Goal: Task Accomplishment & Management: Complete application form

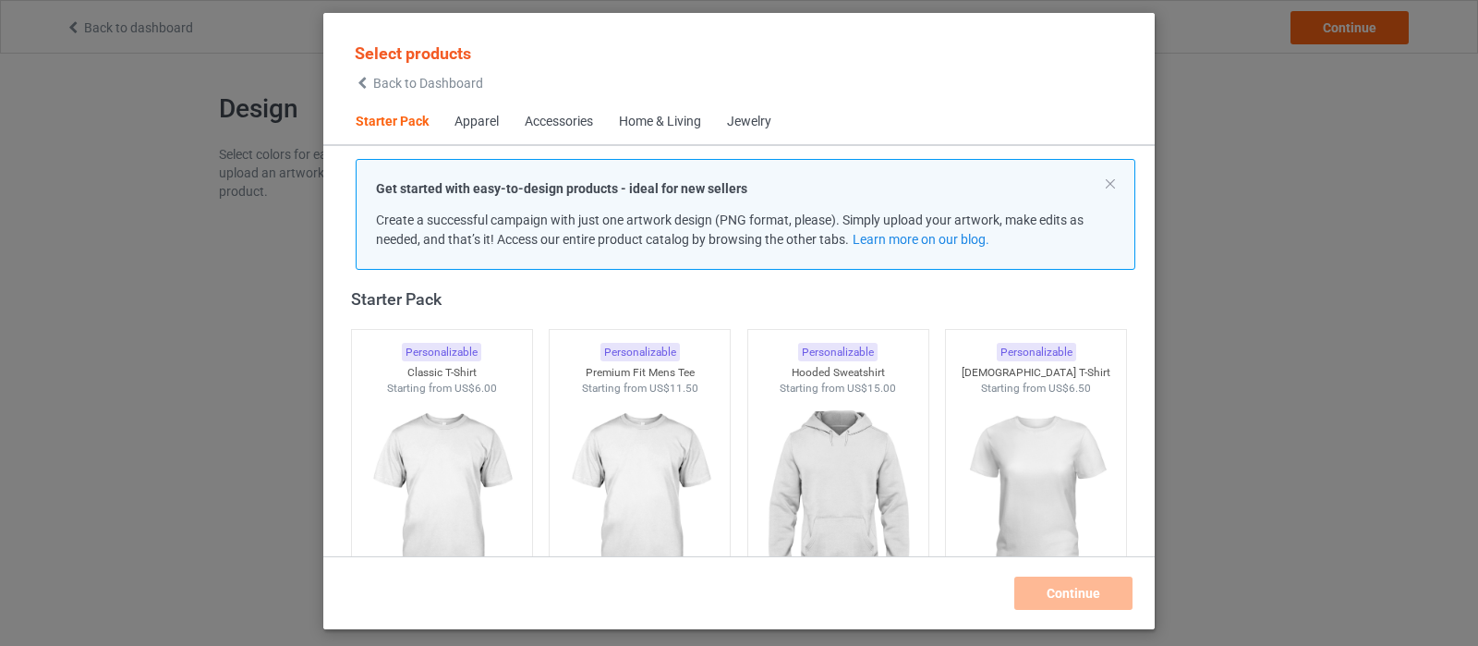
click at [1108, 175] on div "Get started with easy-to-design products - ideal for new sellers Create a succe…" at bounding box center [746, 214] width 780 height 111
click at [1109, 181] on button at bounding box center [1110, 183] width 9 height 9
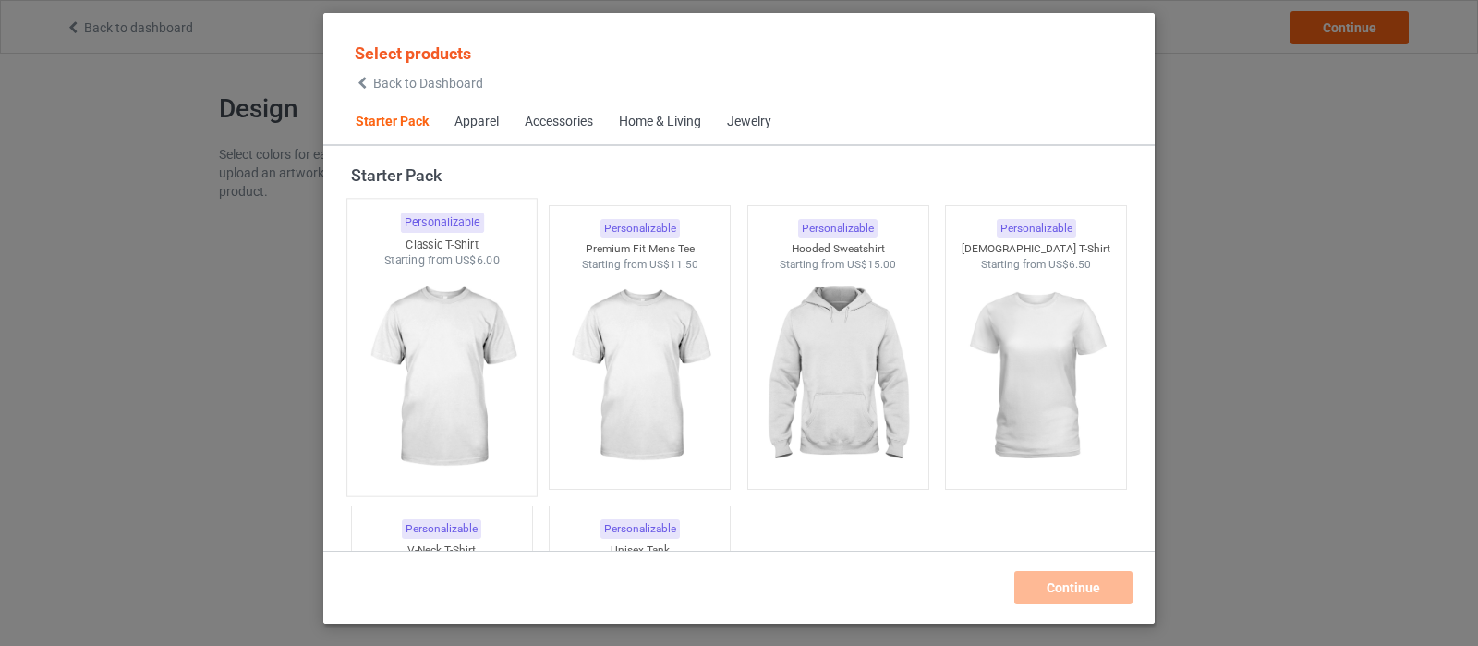
click at [418, 368] on img at bounding box center [442, 377] width 174 height 217
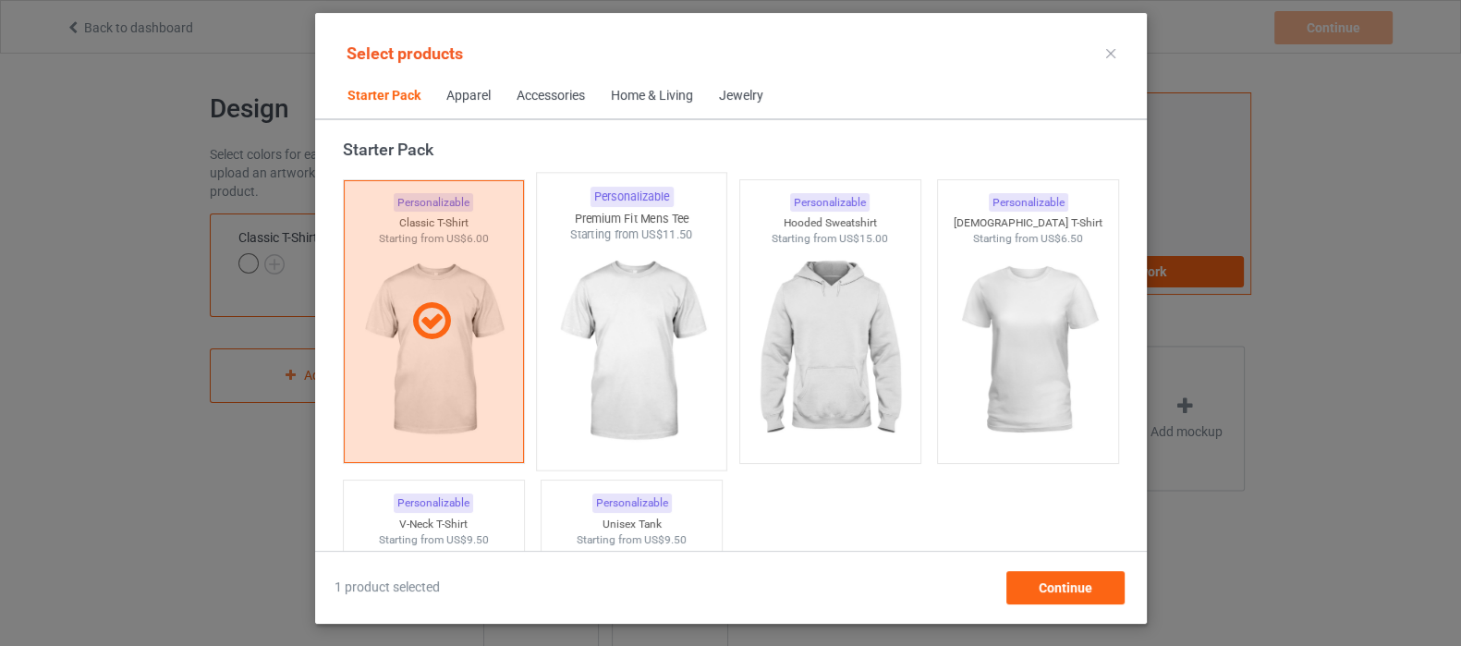
click at [607, 387] on img at bounding box center [631, 351] width 174 height 217
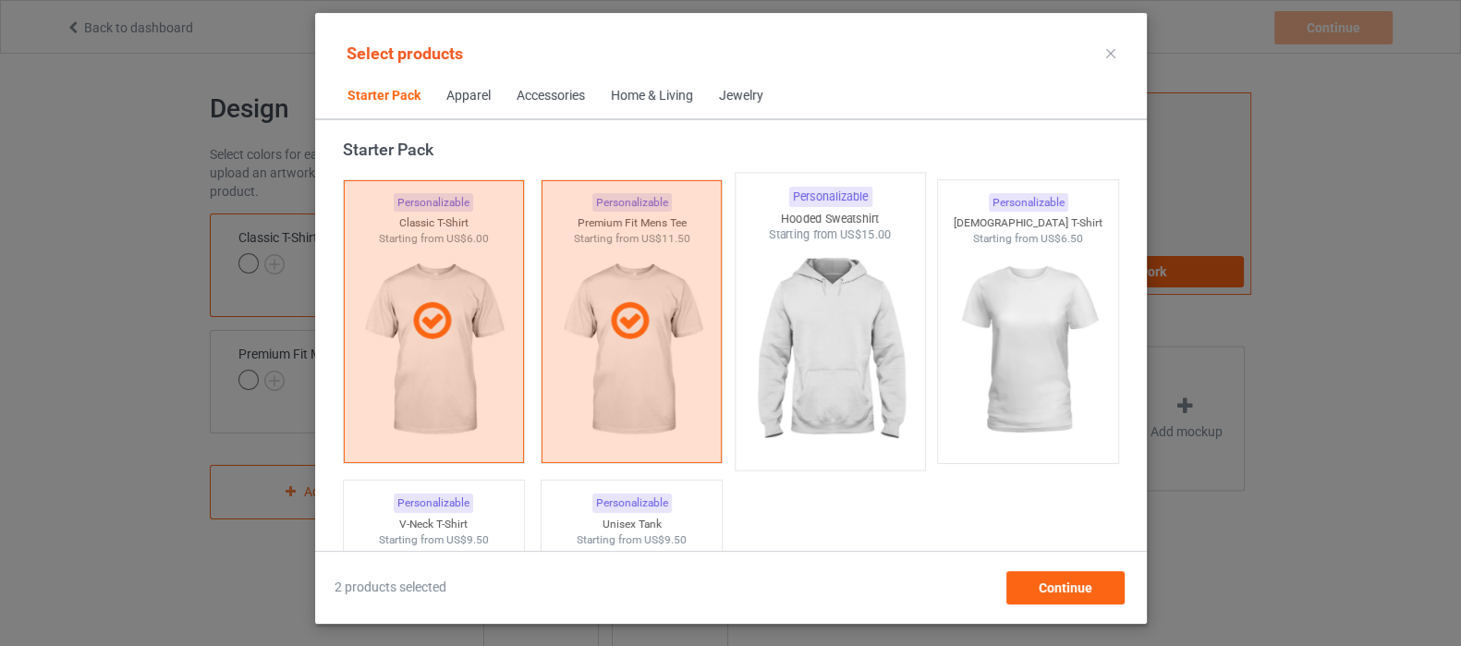
click at [838, 377] on img at bounding box center [830, 351] width 174 height 217
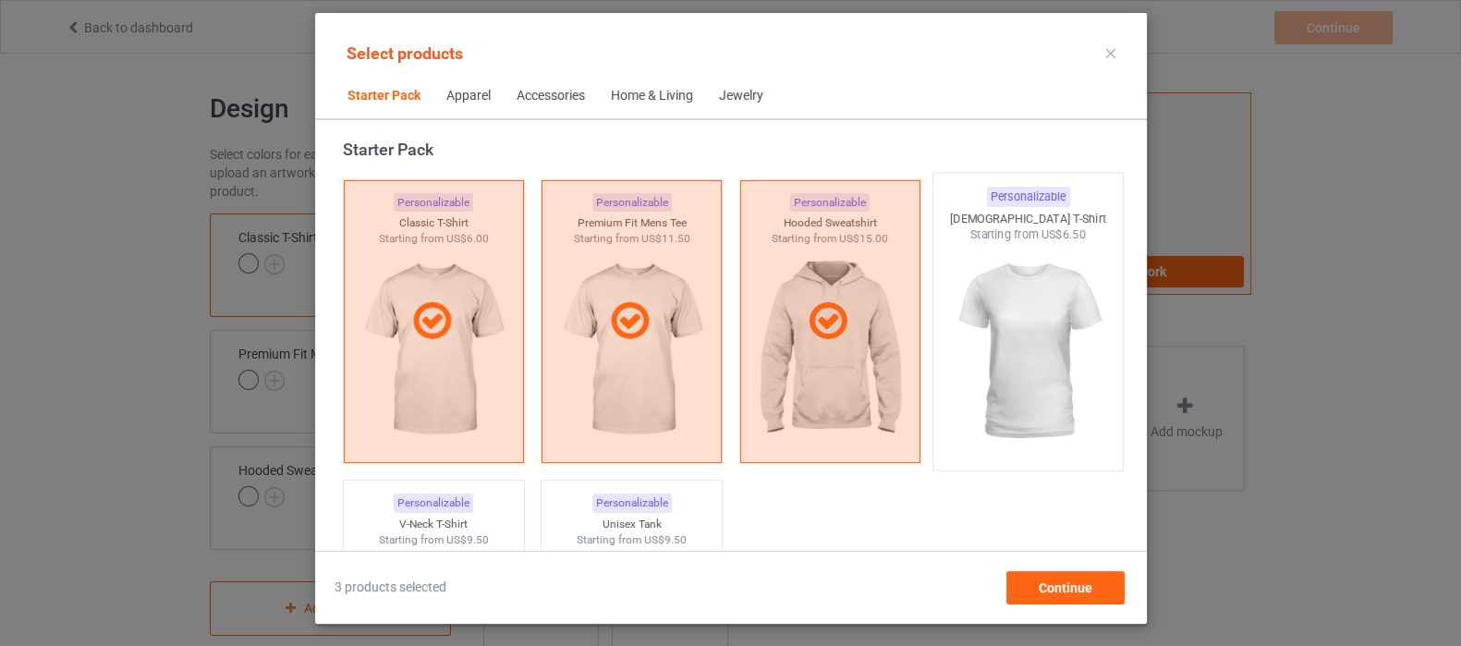
click at [991, 362] on img at bounding box center [1027, 351] width 174 height 217
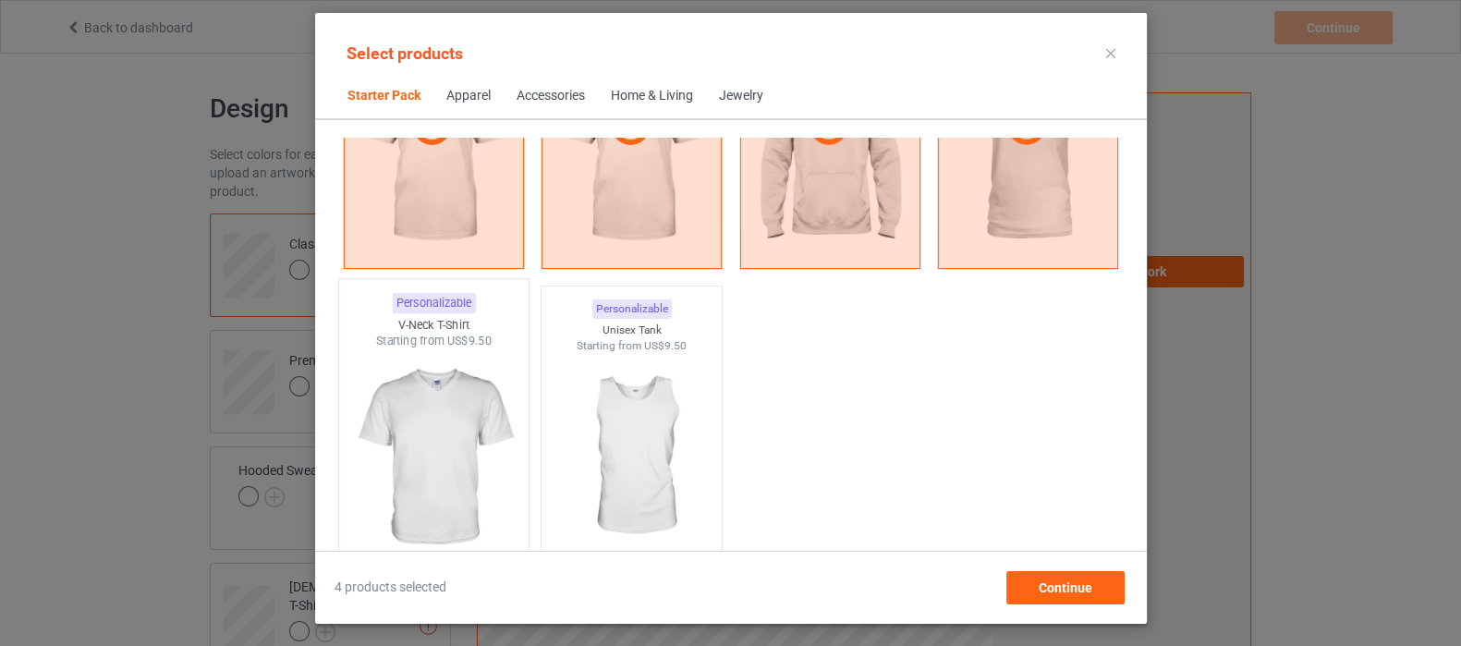
scroll to position [254, 0]
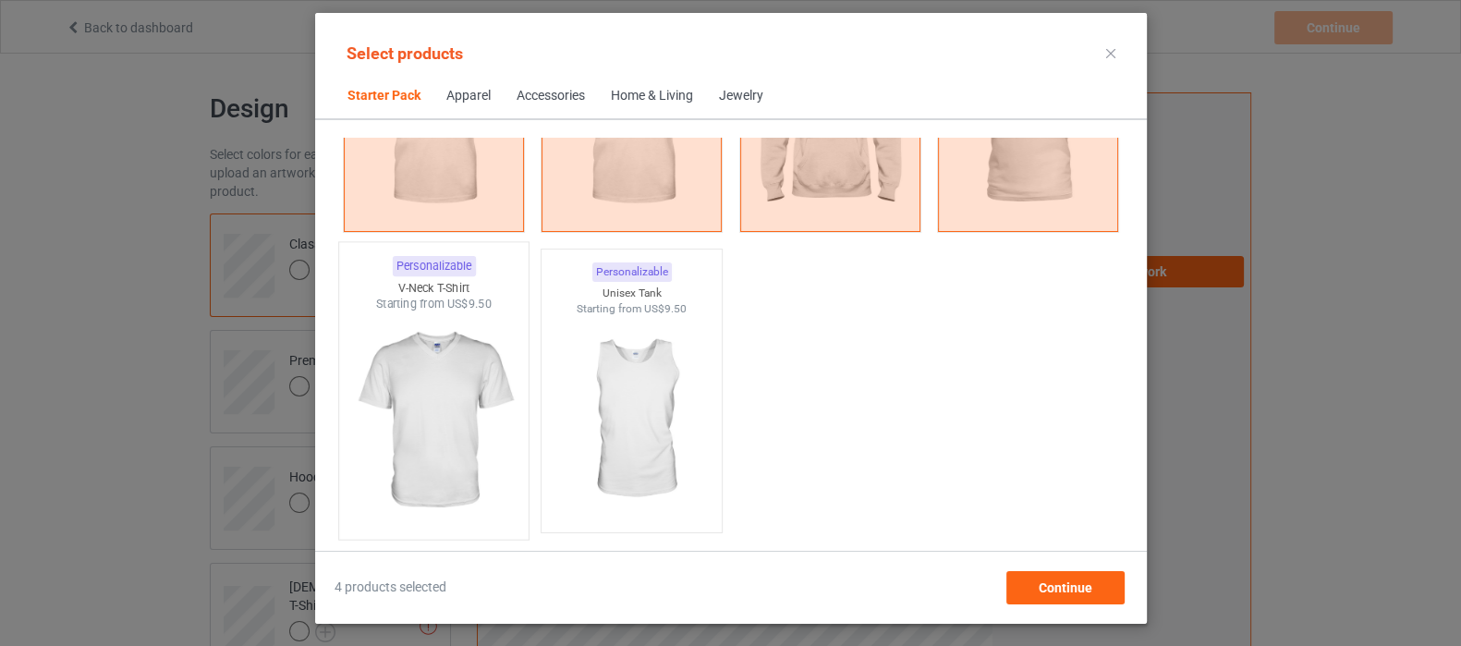
click at [450, 418] on img at bounding box center [433, 420] width 174 height 217
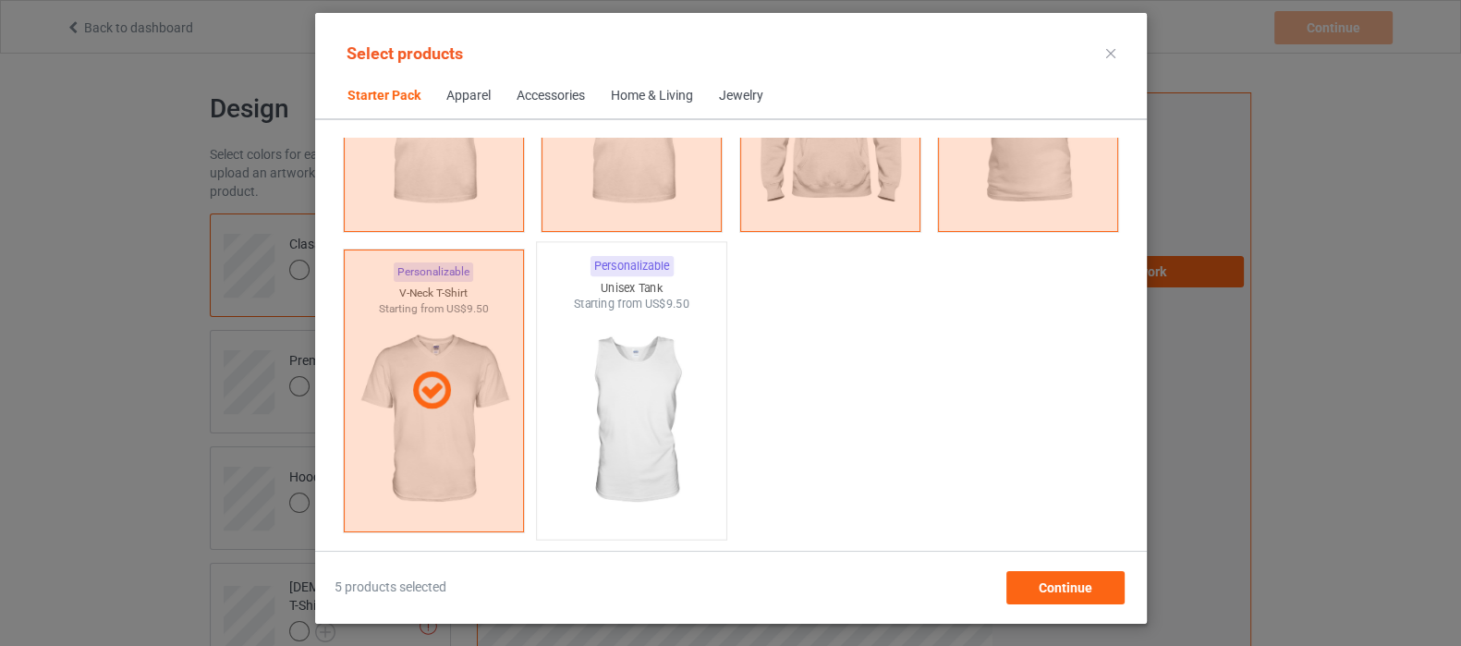
click at [593, 395] on img at bounding box center [631, 420] width 174 height 217
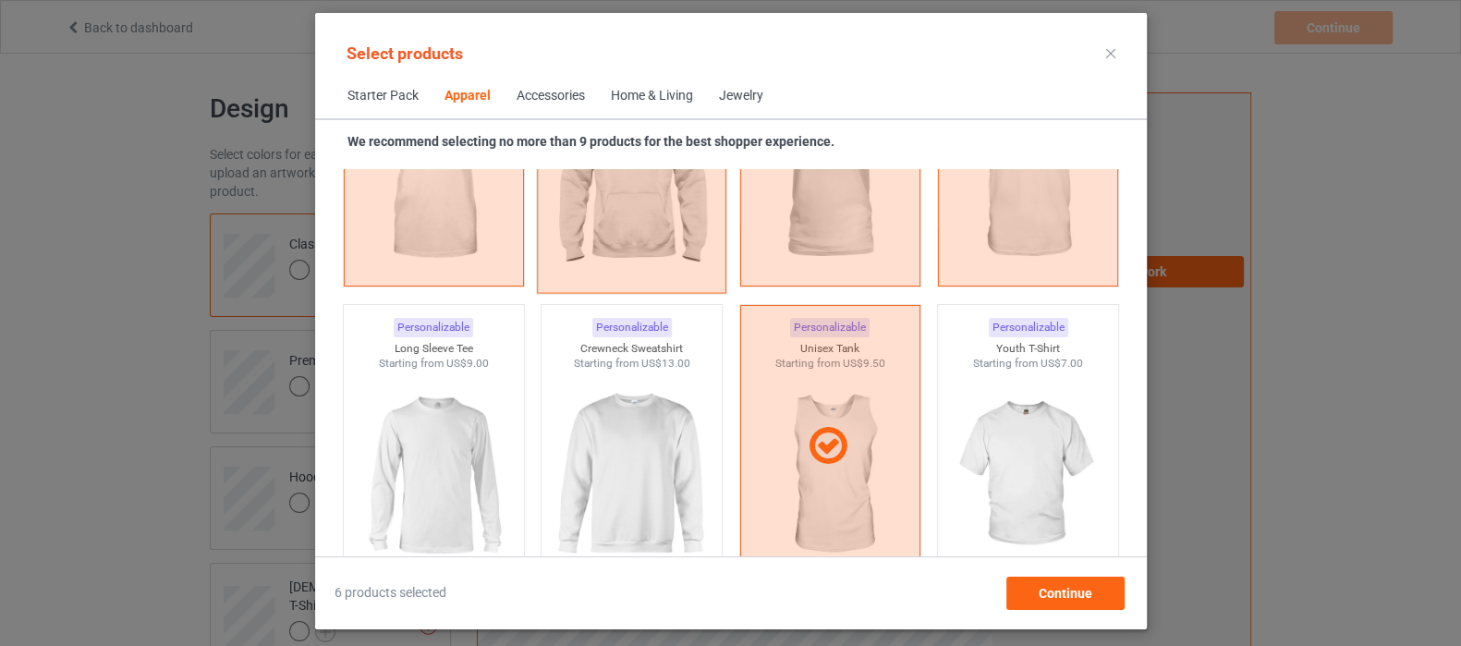
scroll to position [1293, 0]
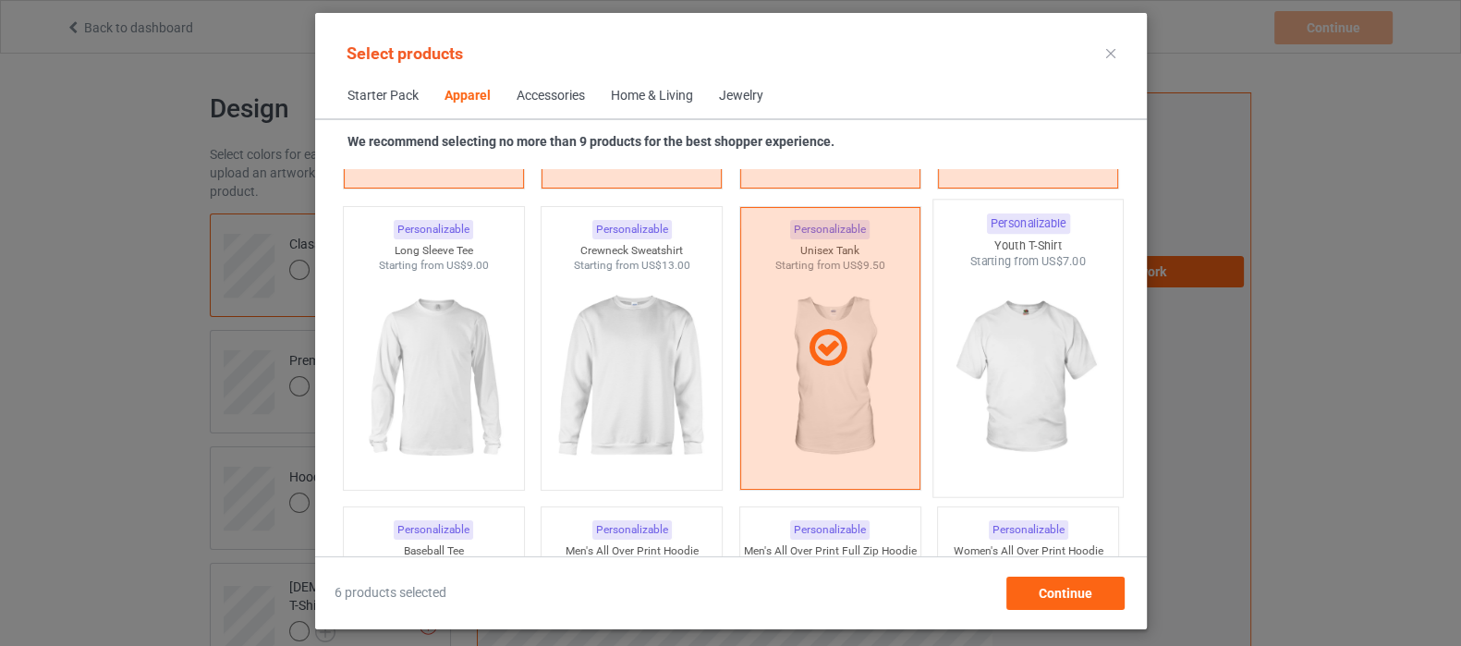
click at [1040, 384] on img at bounding box center [1027, 378] width 174 height 217
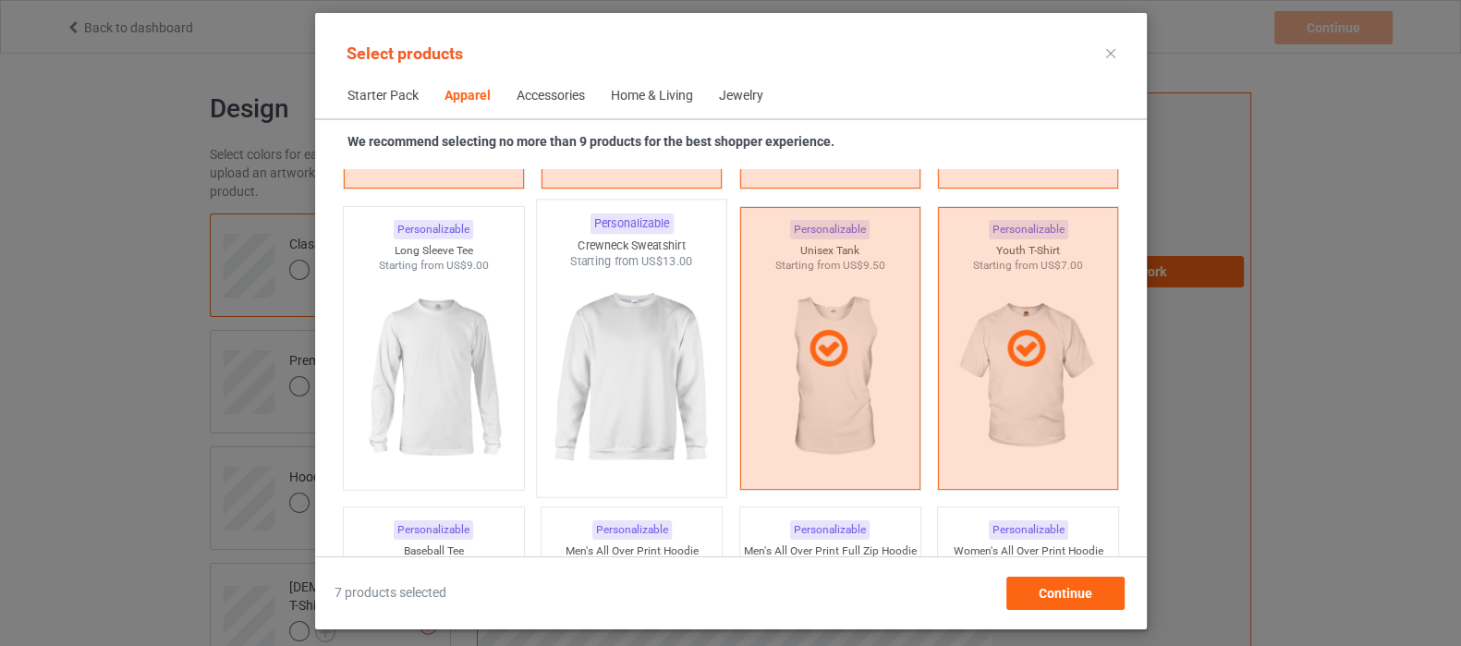
click at [570, 358] on img at bounding box center [631, 378] width 174 height 217
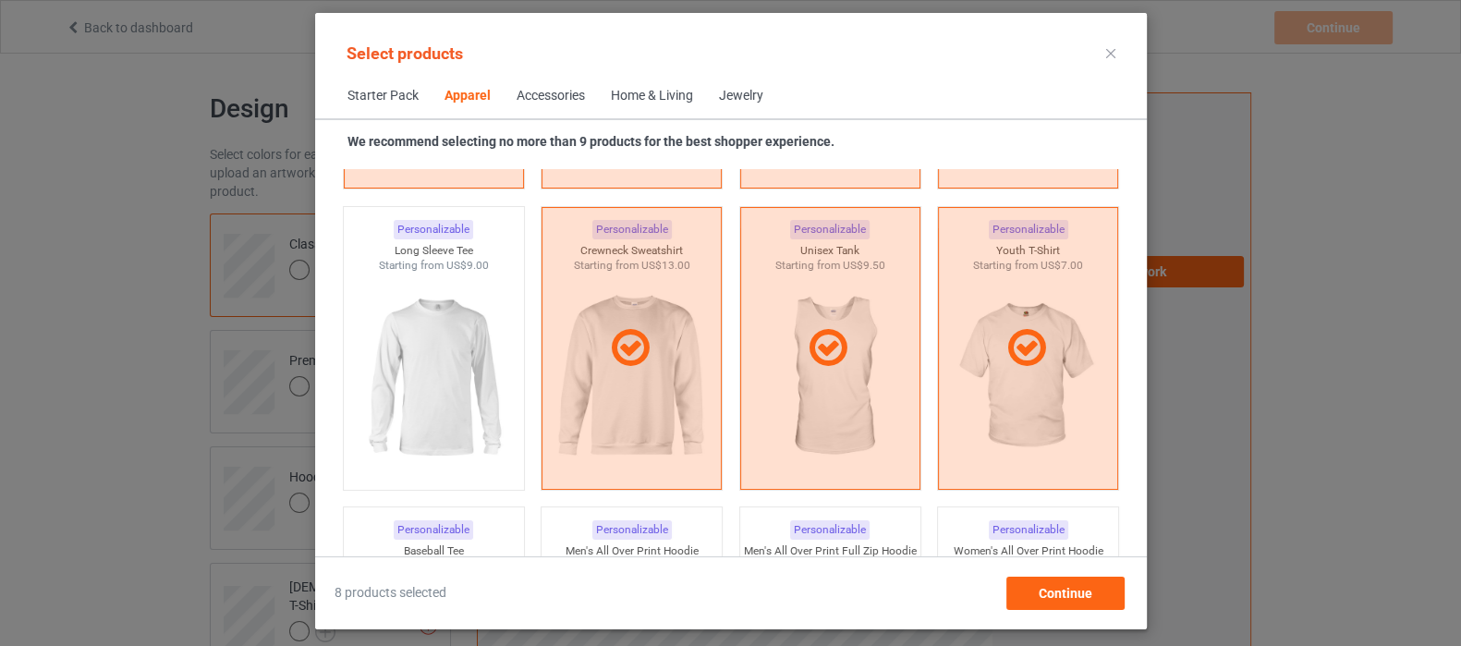
click at [301, 366] on div "Select products Starter Pack Apparel Accessories Home & Living Jewelry We recom…" at bounding box center [730, 323] width 1461 height 646
click at [400, 371] on img at bounding box center [433, 378] width 174 height 217
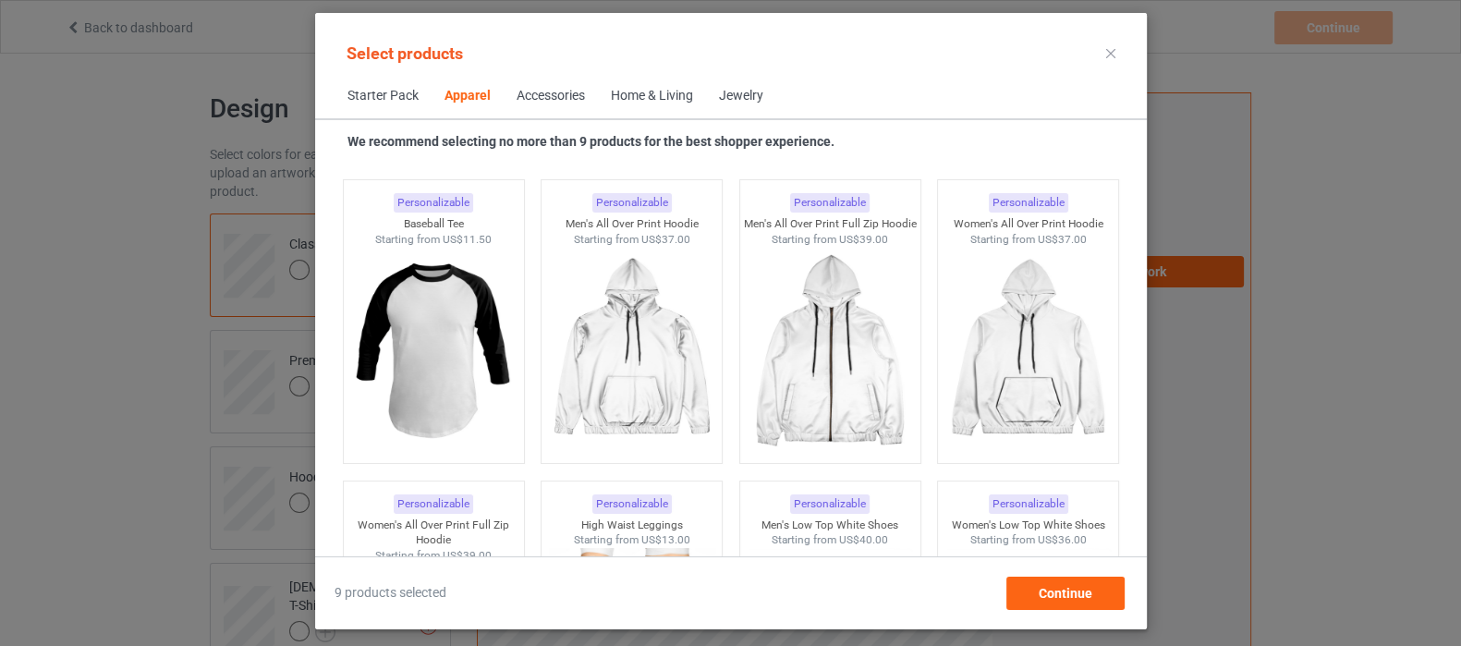
scroll to position [1640, 0]
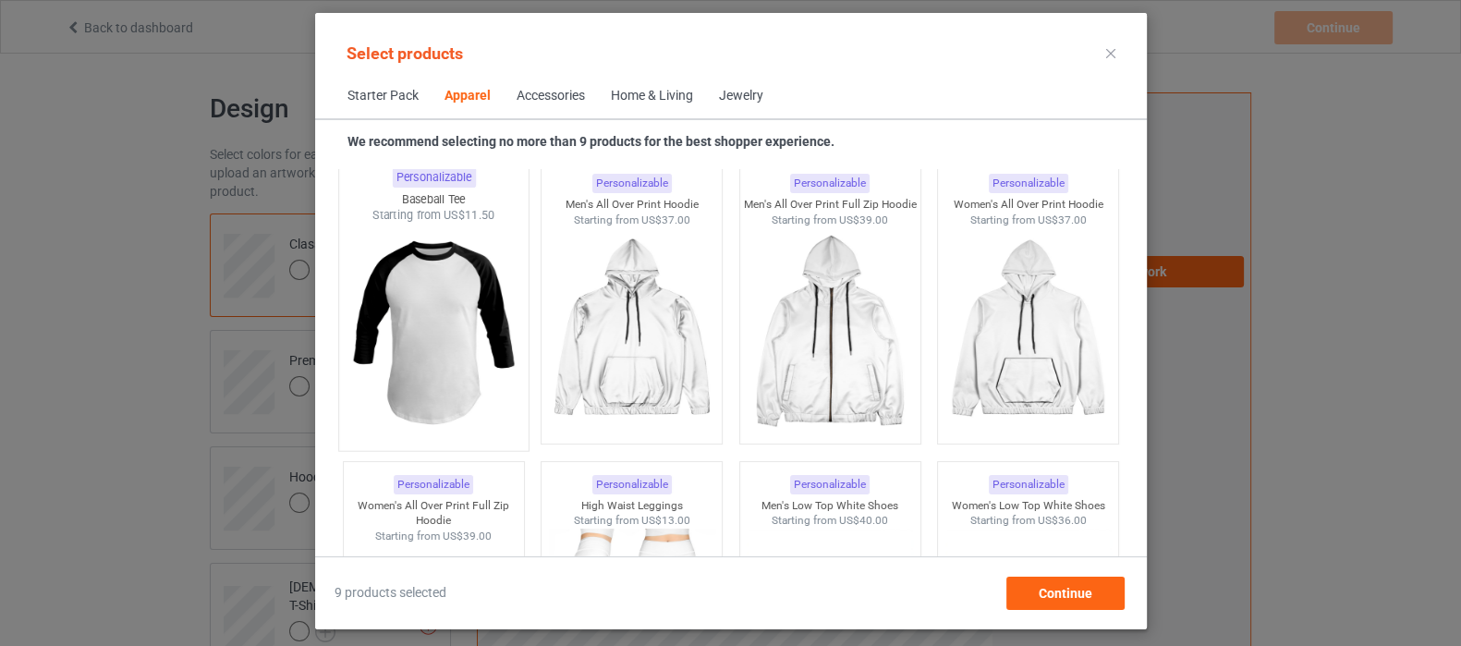
click at [462, 339] on img at bounding box center [433, 332] width 174 height 217
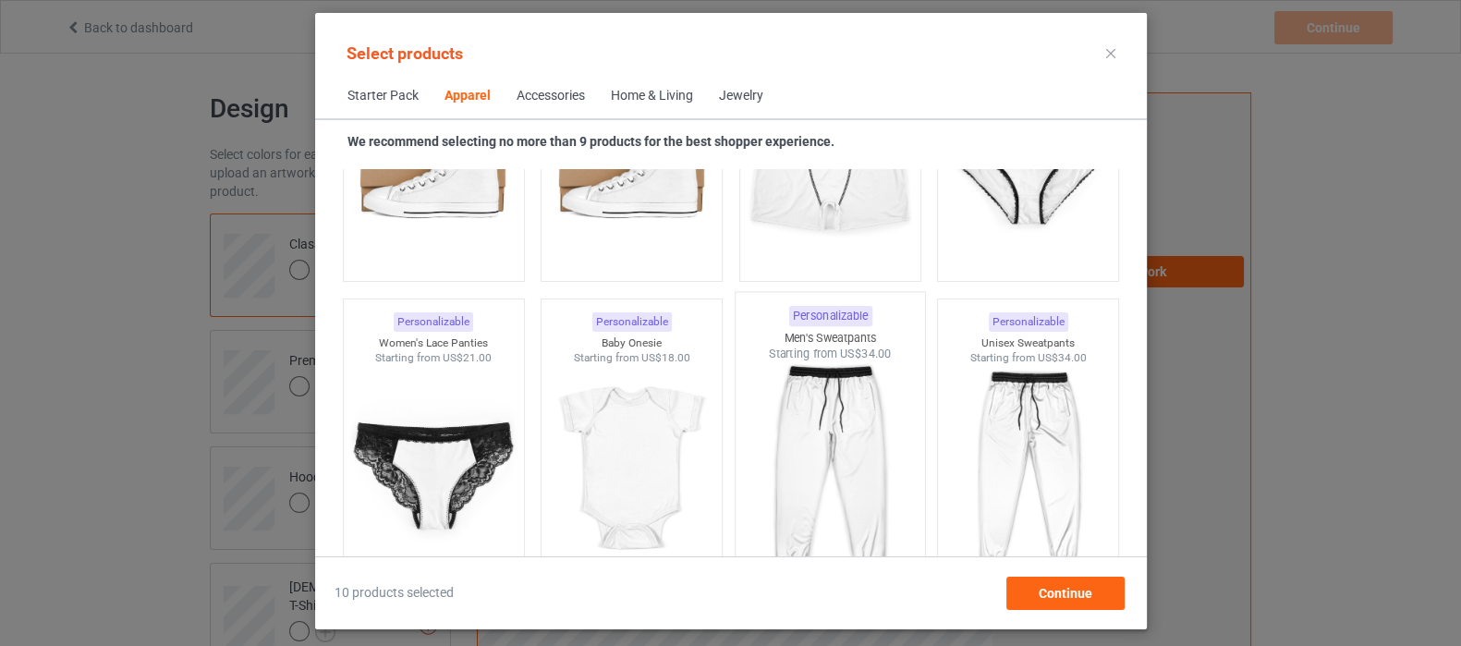
scroll to position [2564, 0]
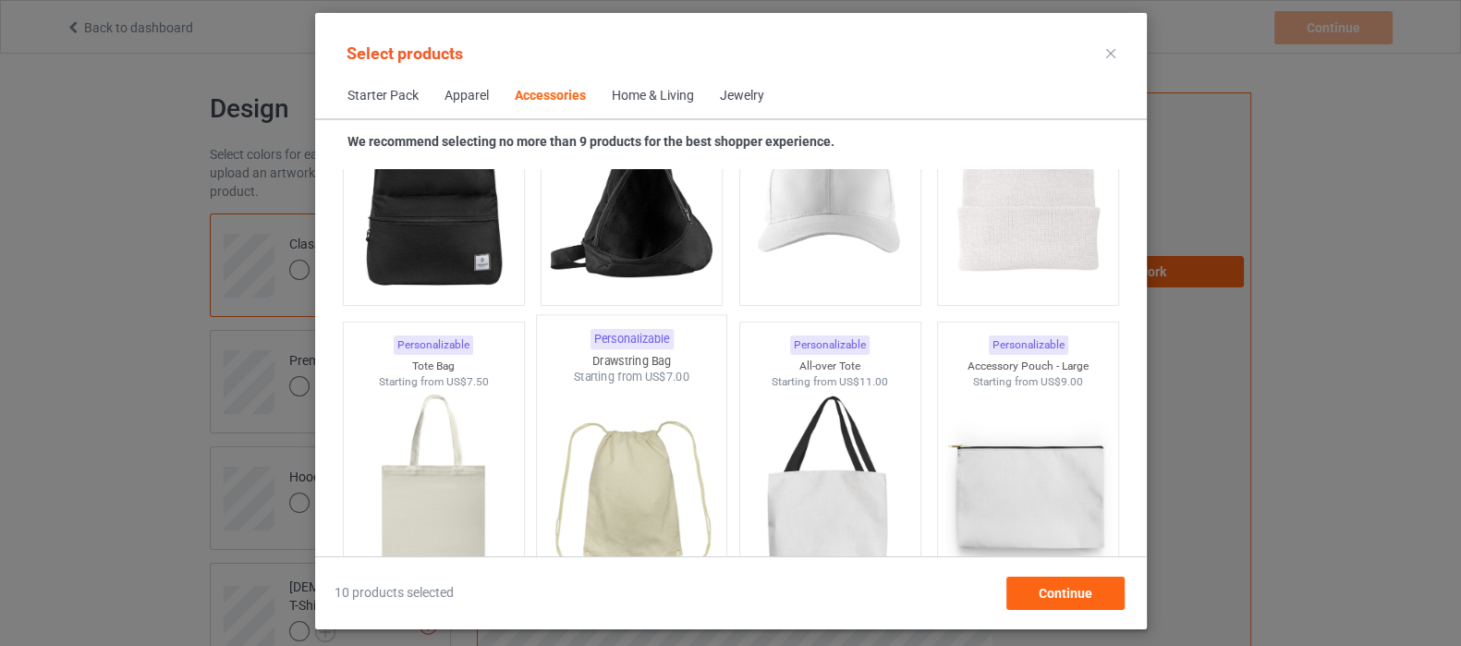
scroll to position [5682, 0]
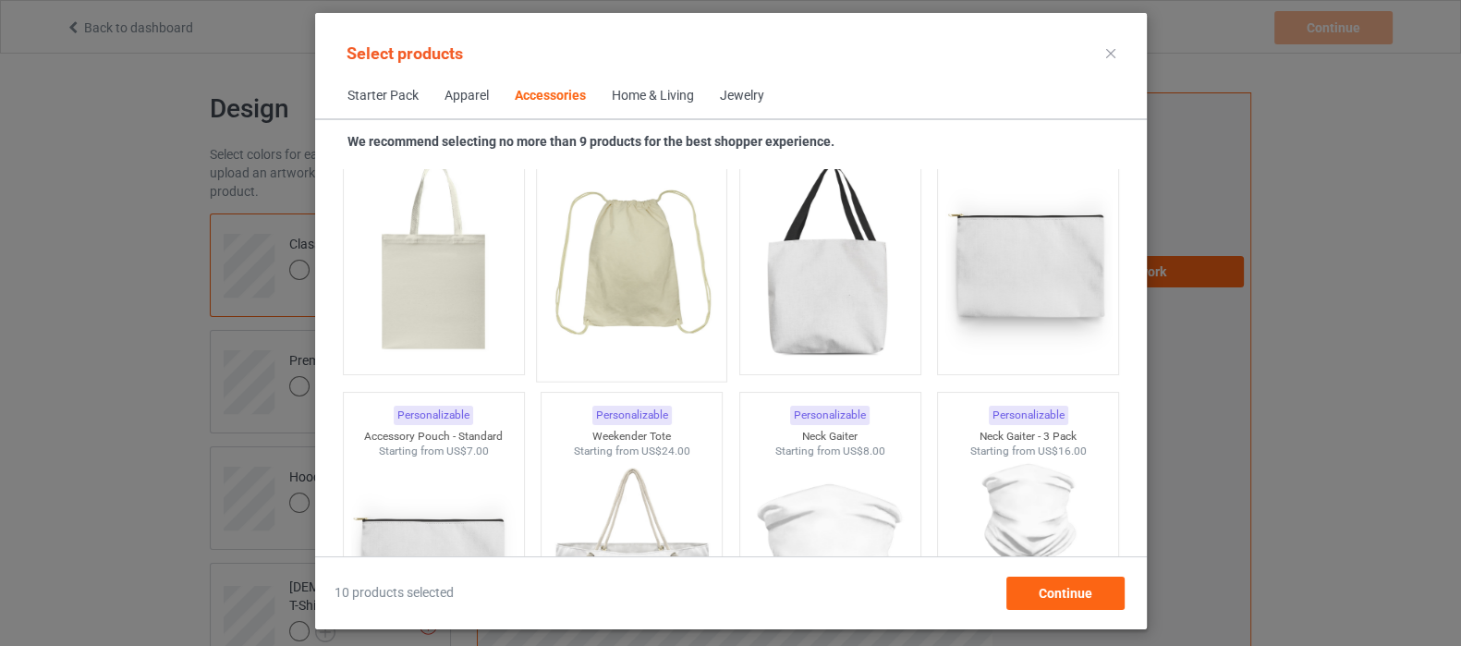
click at [638, 285] on img at bounding box center [631, 262] width 174 height 217
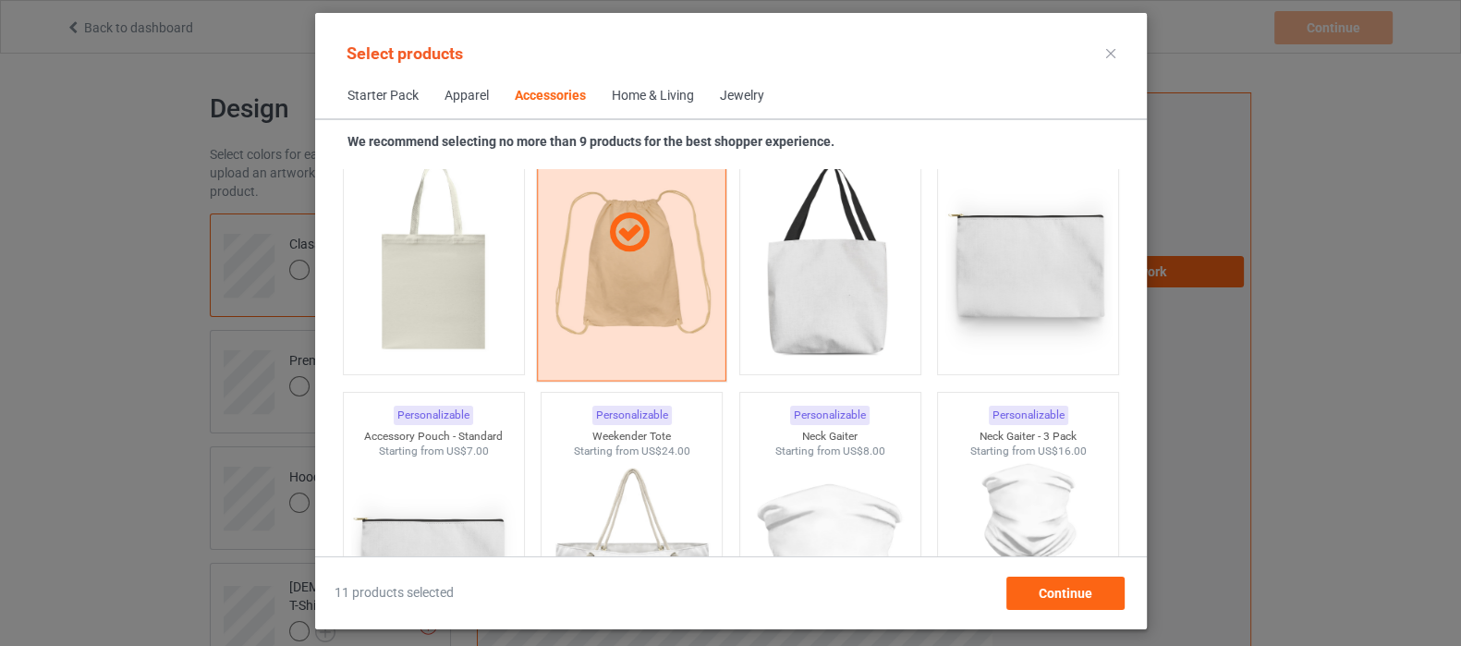
click at [638, 285] on div at bounding box center [631, 233] width 189 height 297
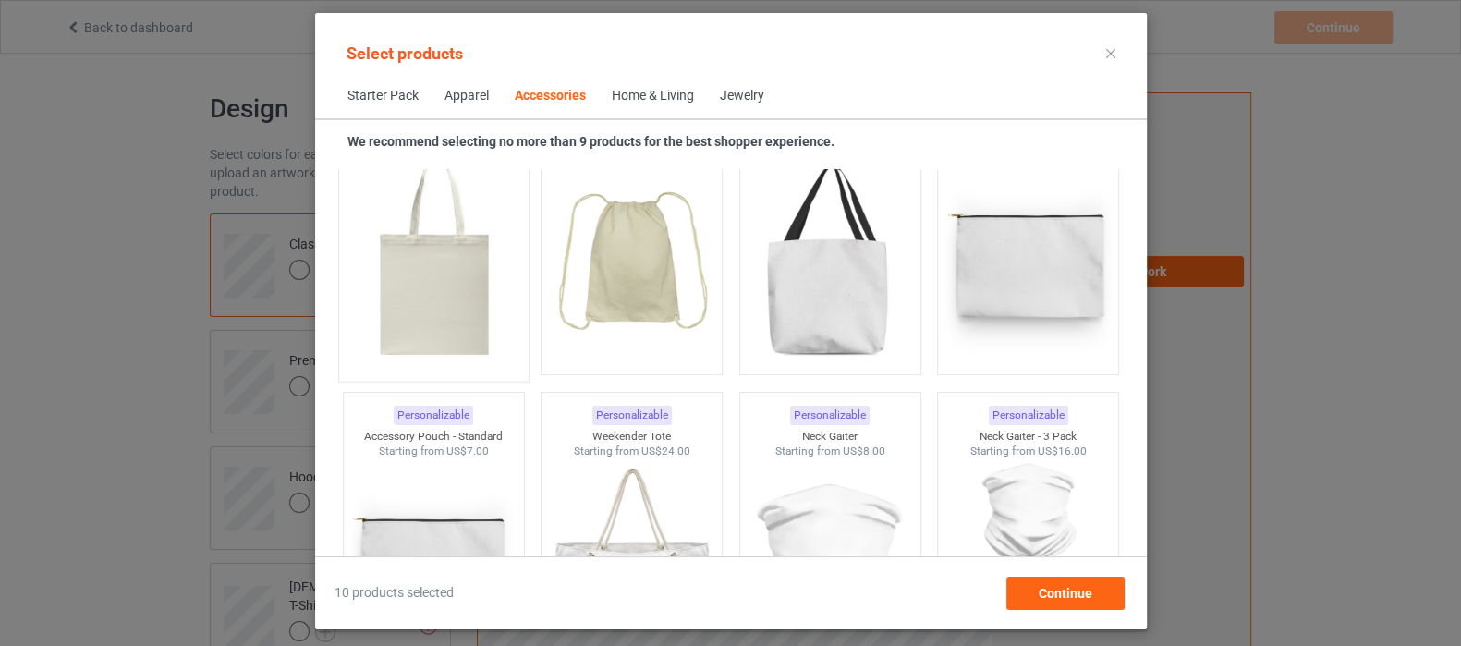
click at [457, 262] on img at bounding box center [433, 262] width 174 height 217
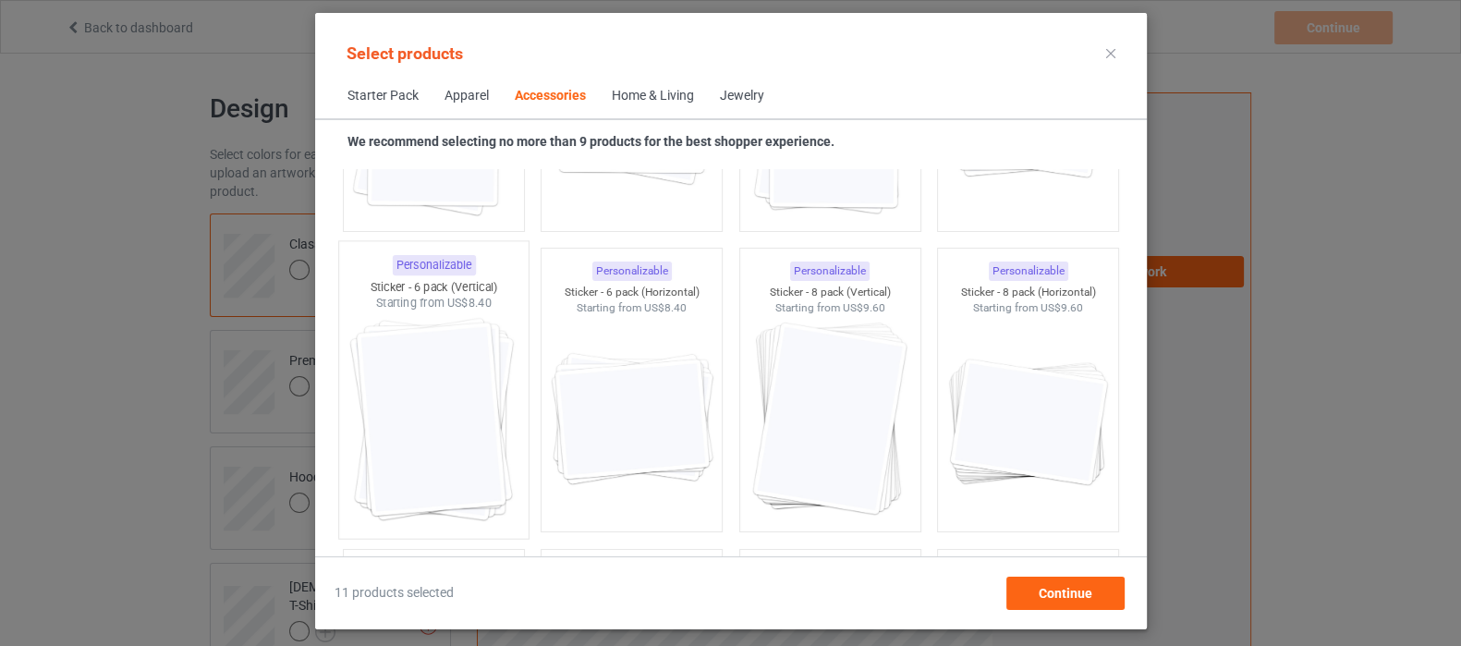
scroll to position [6836, 0]
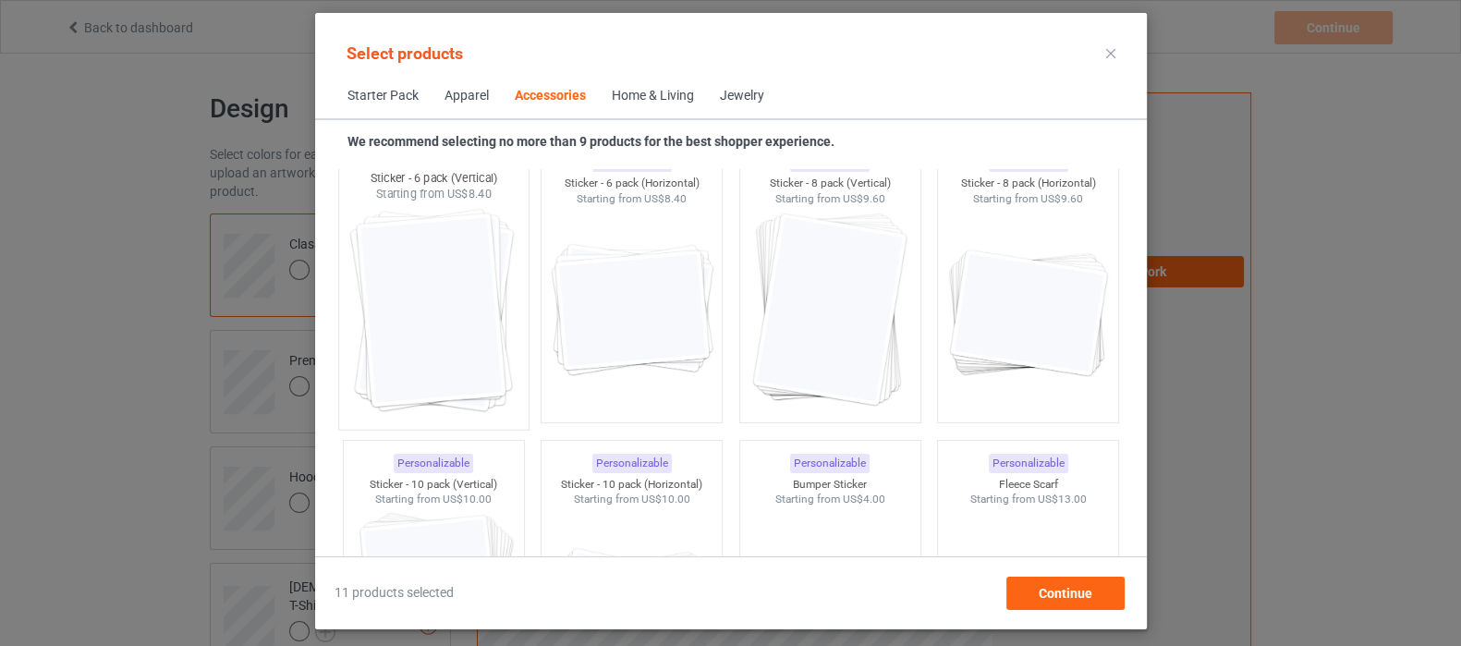
click at [434, 338] on img at bounding box center [433, 310] width 174 height 217
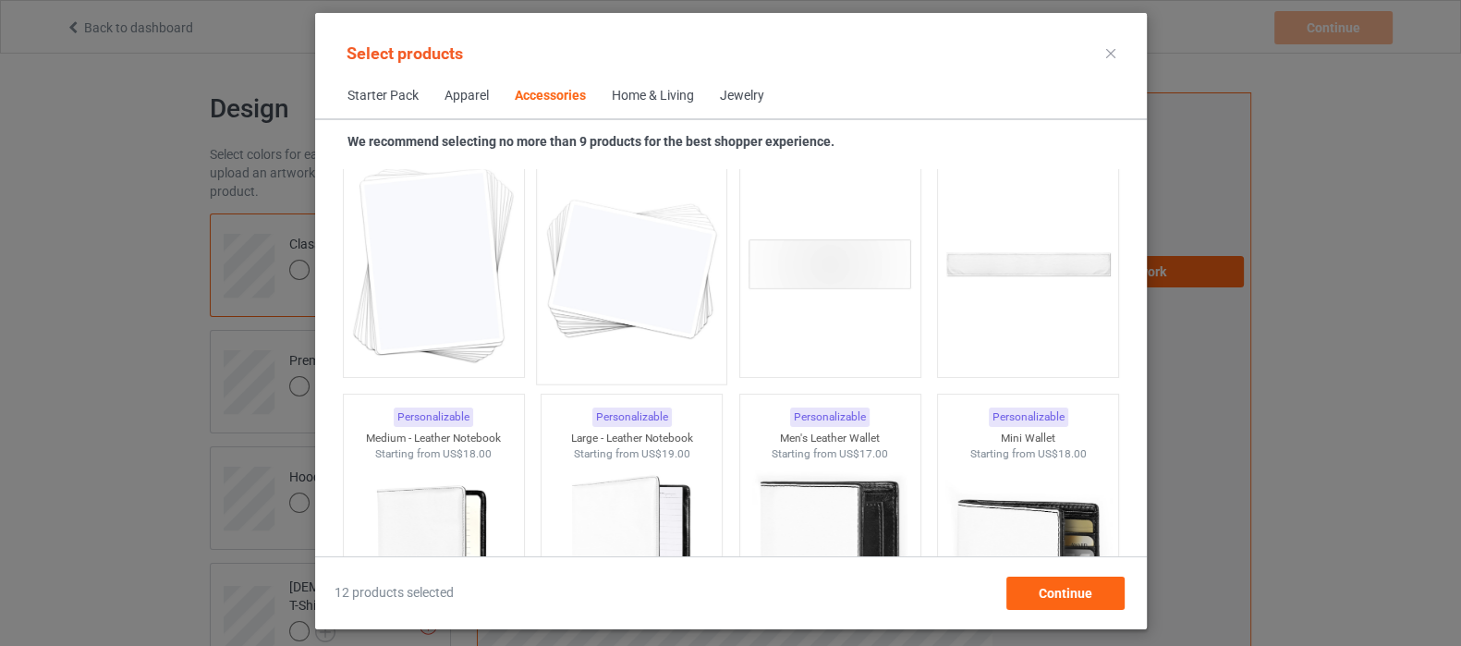
scroll to position [7414, 0]
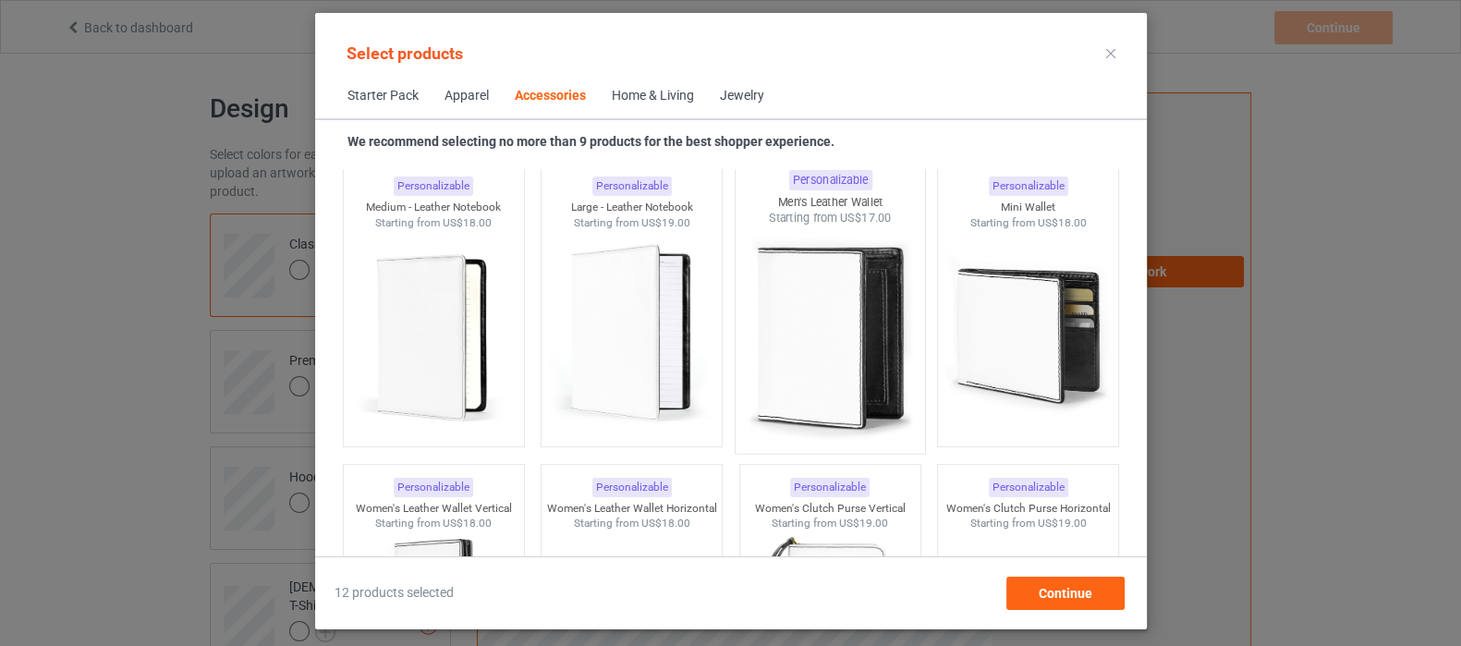
click at [827, 356] on img at bounding box center [830, 334] width 174 height 217
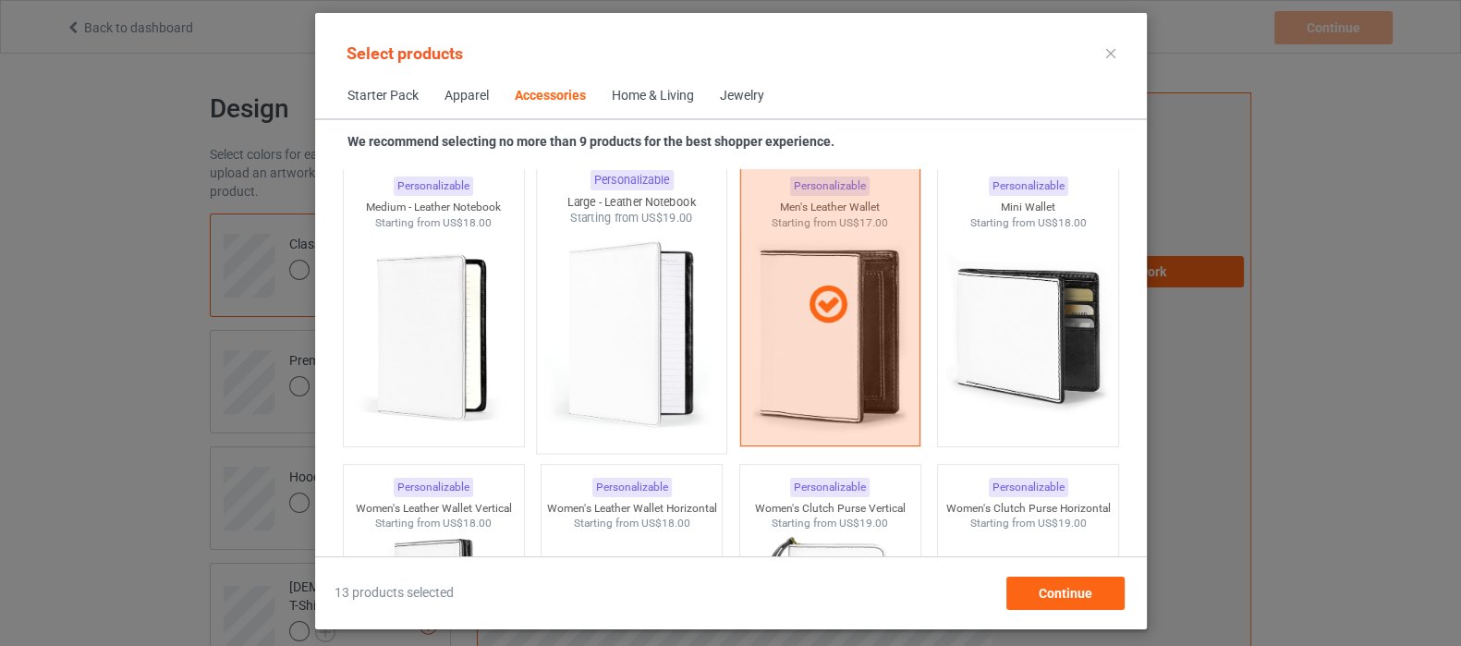
click at [637, 356] on img at bounding box center [631, 334] width 174 height 217
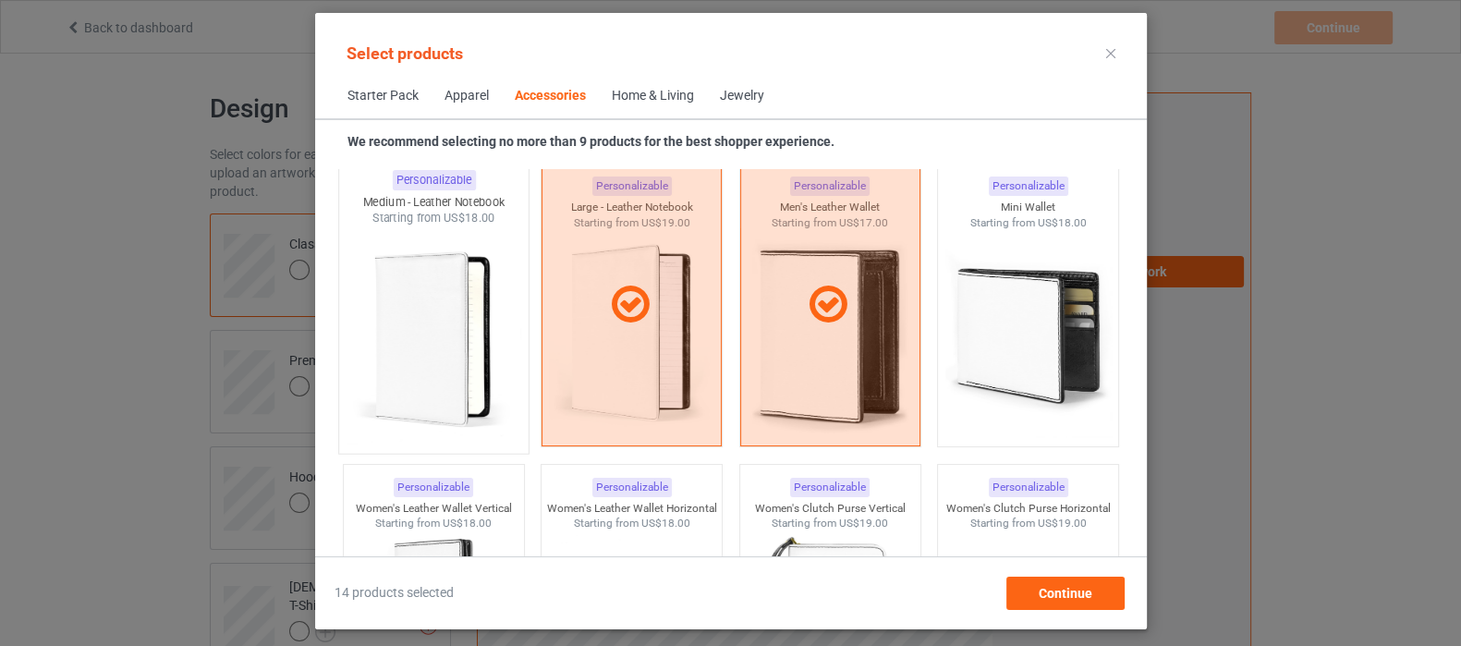
click at [480, 371] on img at bounding box center [433, 334] width 174 height 217
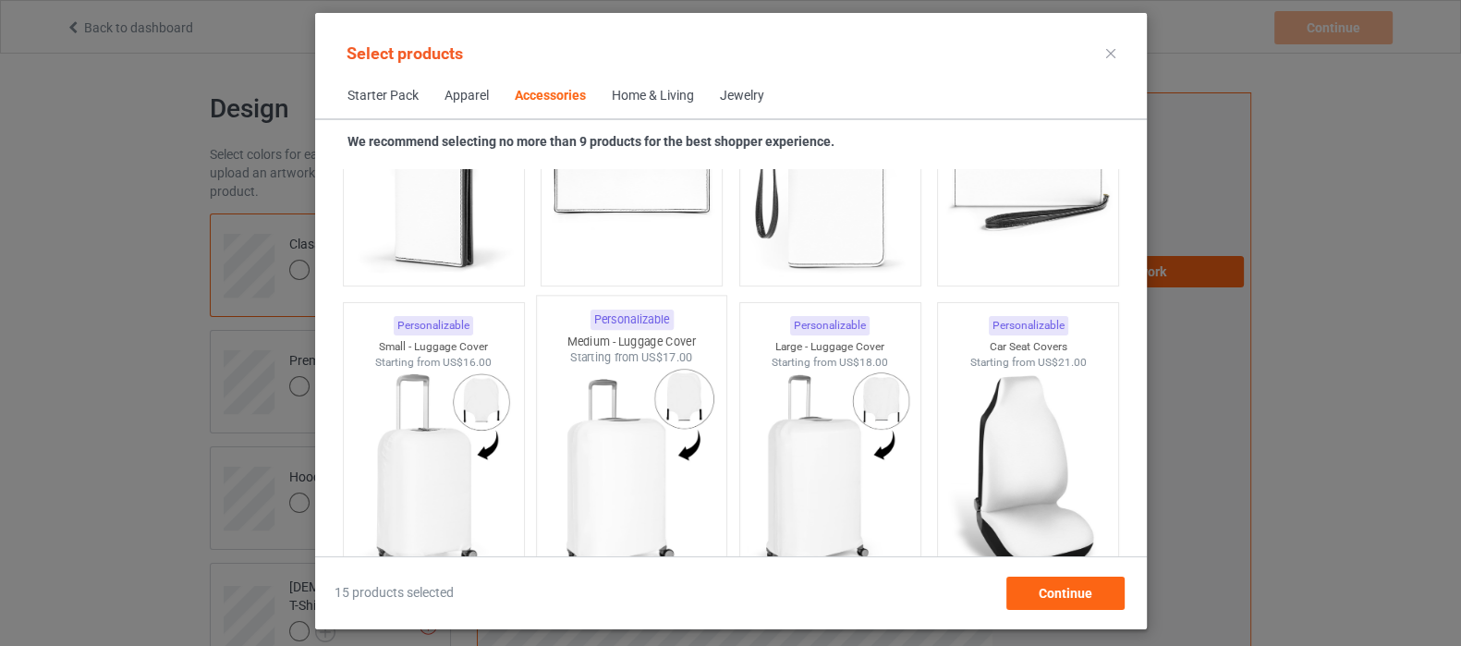
scroll to position [7876, 0]
click at [1016, 447] on img at bounding box center [1027, 474] width 174 height 217
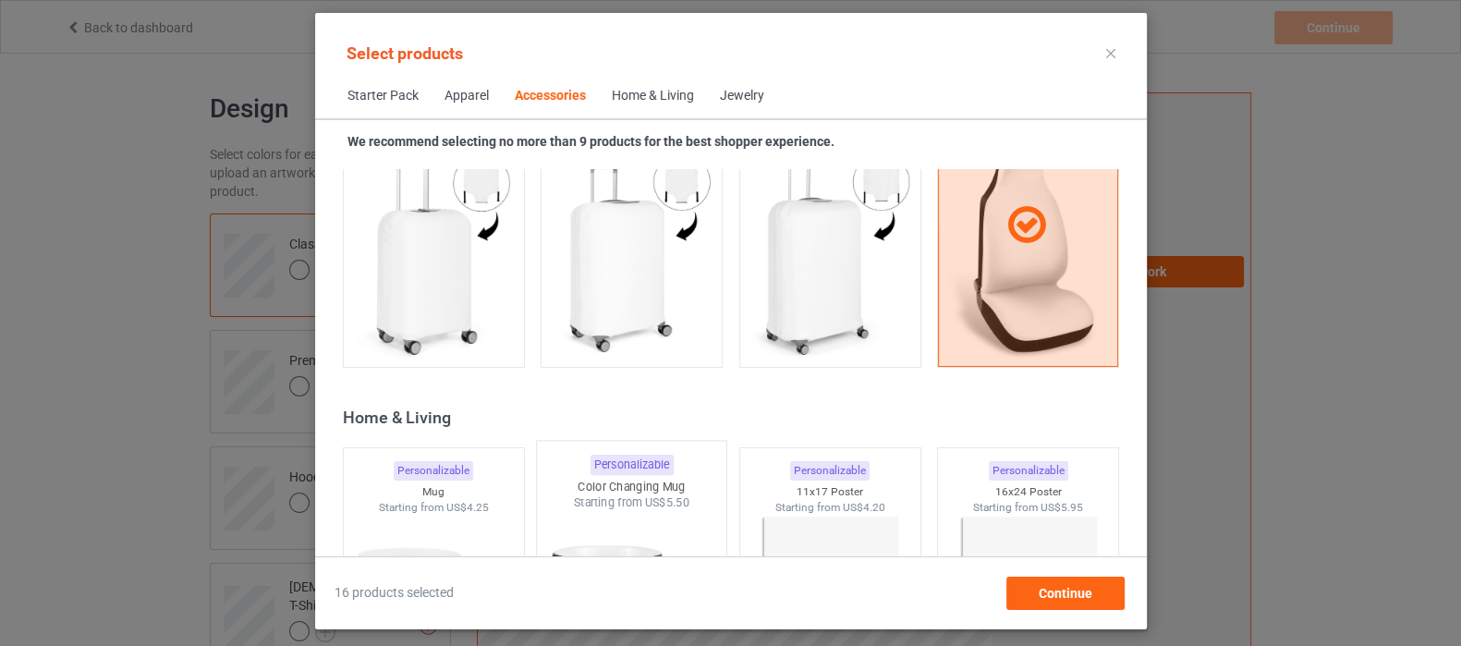
scroll to position [8222, 0]
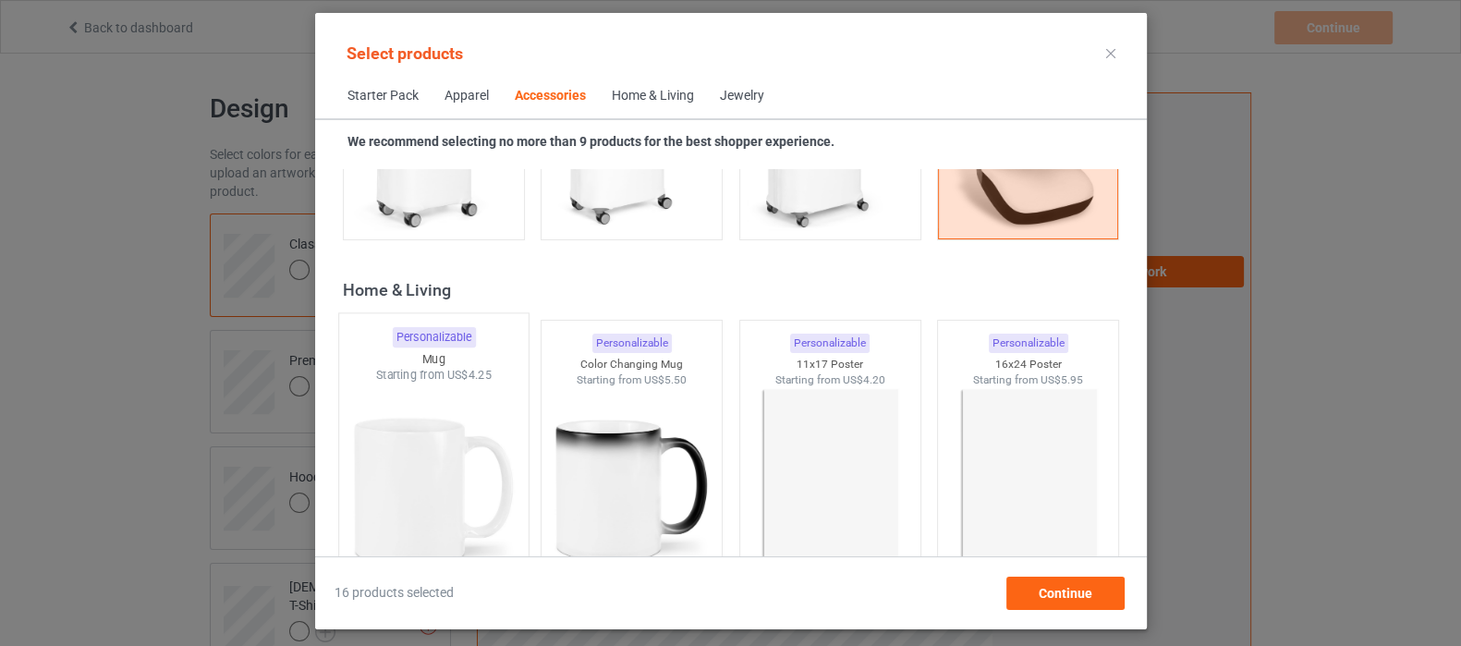
click at [481, 467] on img at bounding box center [433, 491] width 174 height 217
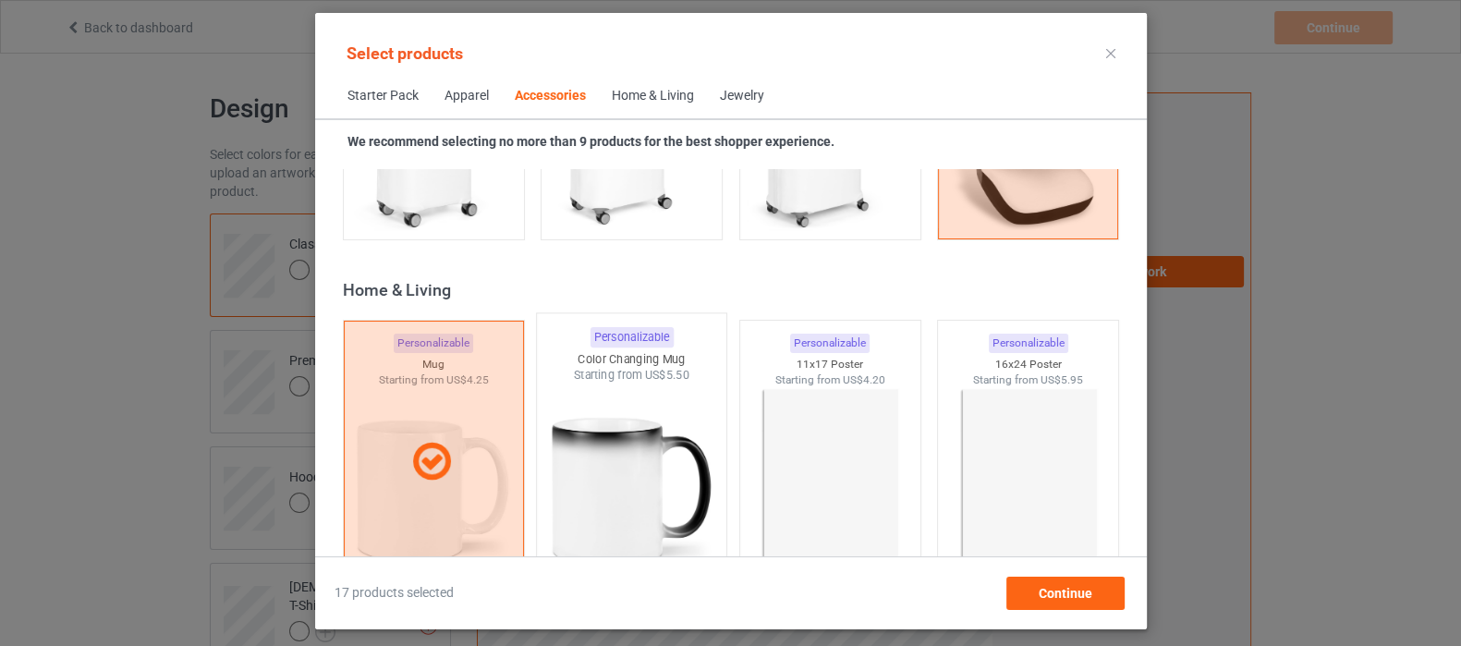
click at [592, 457] on img at bounding box center [631, 491] width 174 height 217
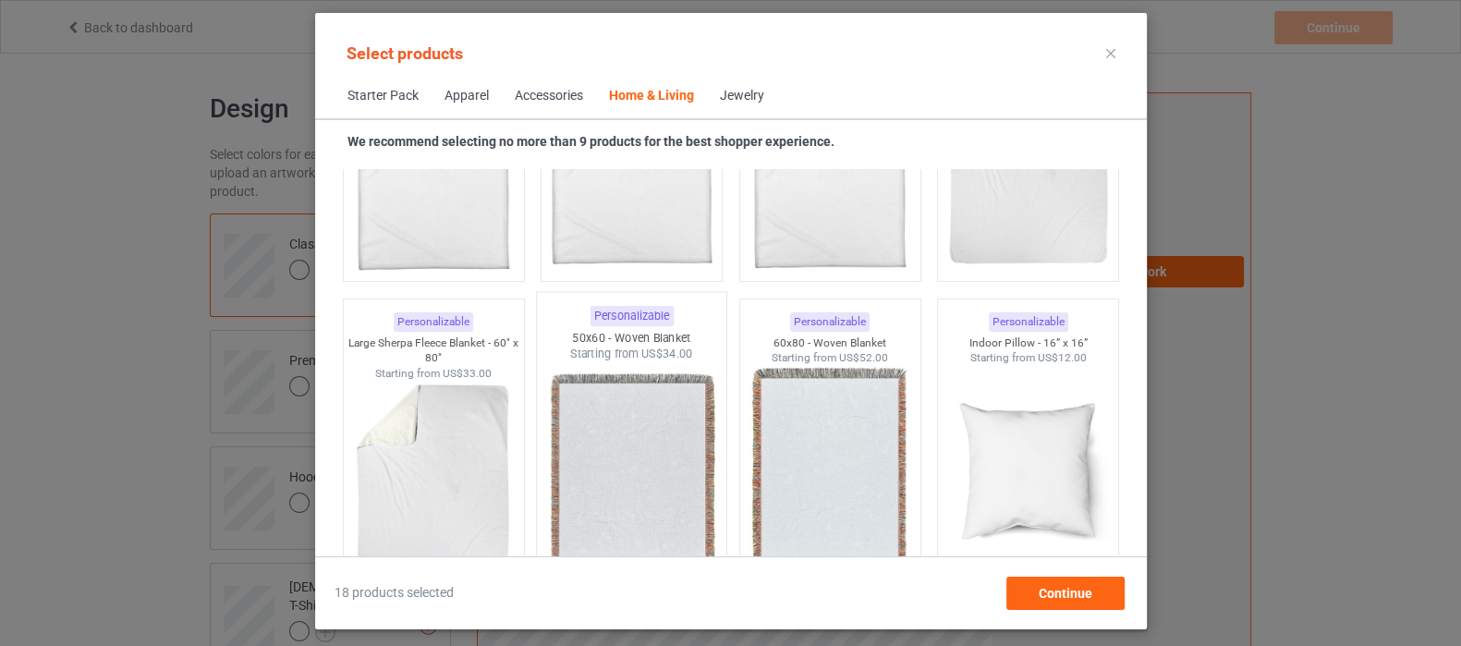
scroll to position [9261, 0]
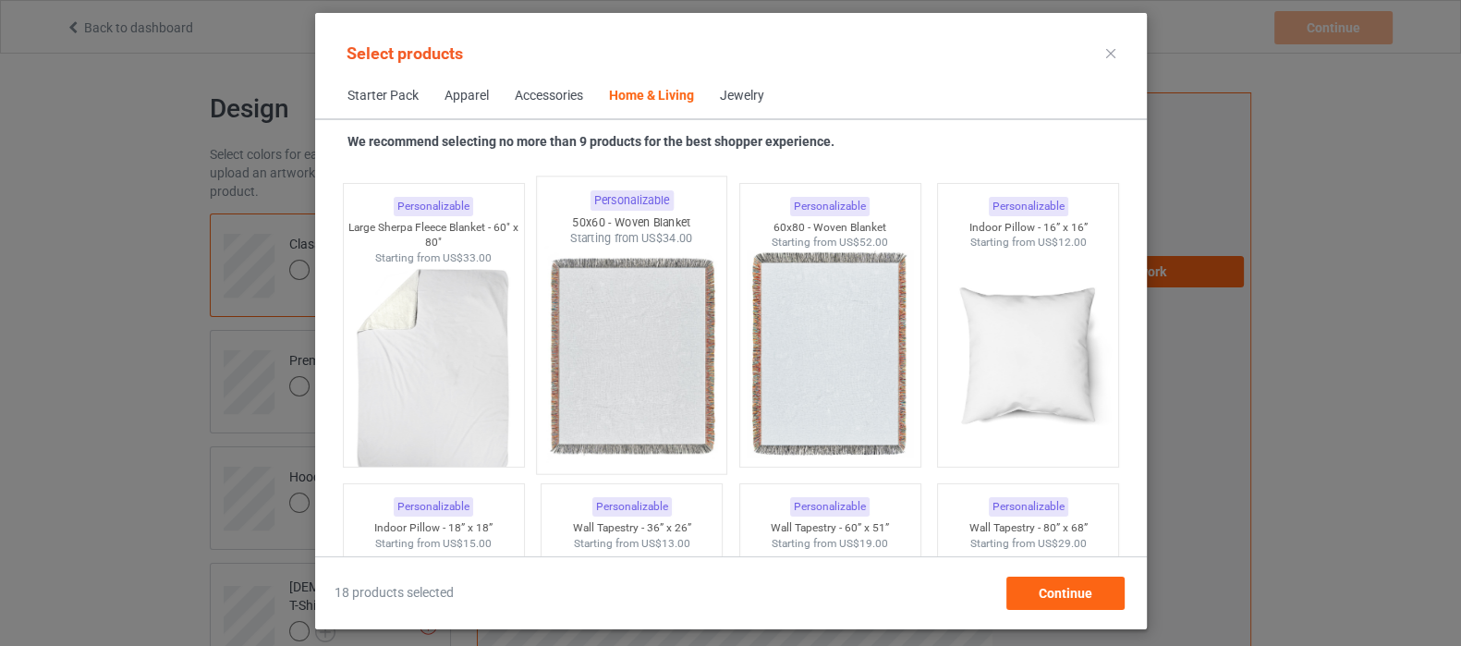
click at [604, 337] on img at bounding box center [631, 355] width 174 height 217
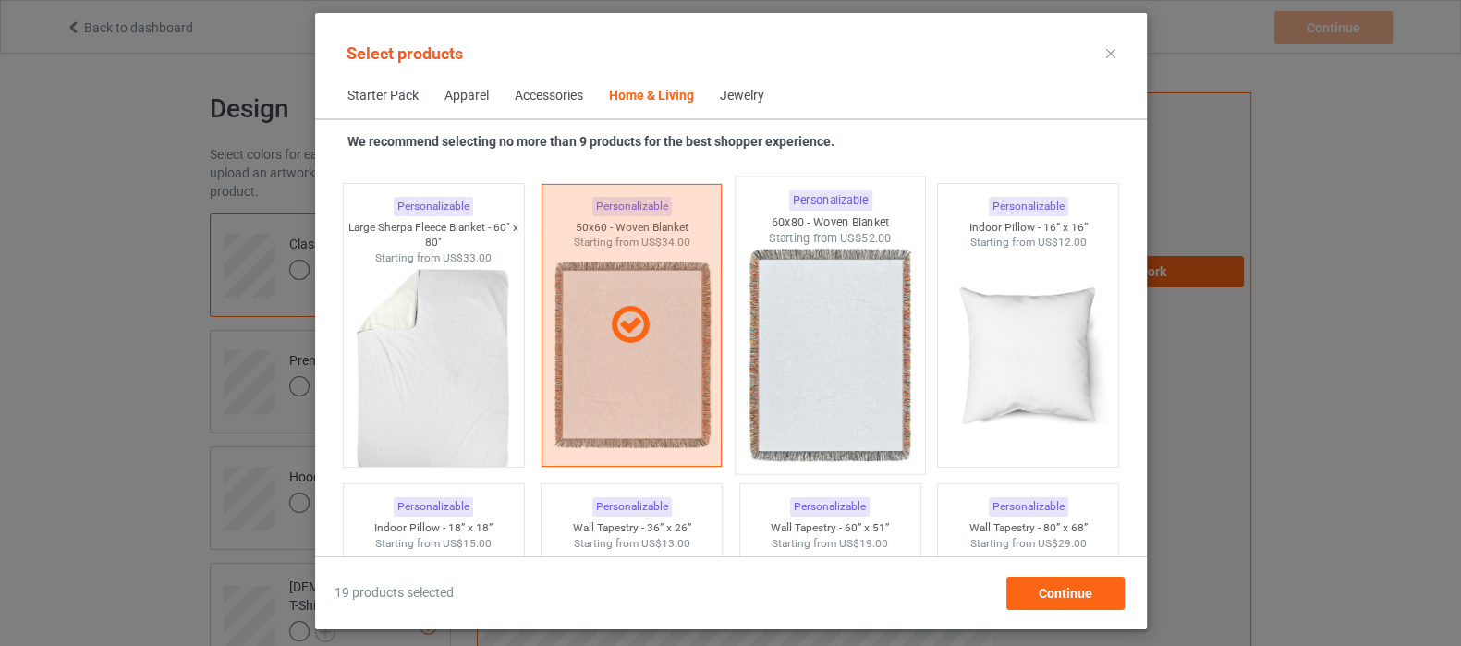
click at [781, 337] on img at bounding box center [830, 355] width 174 height 217
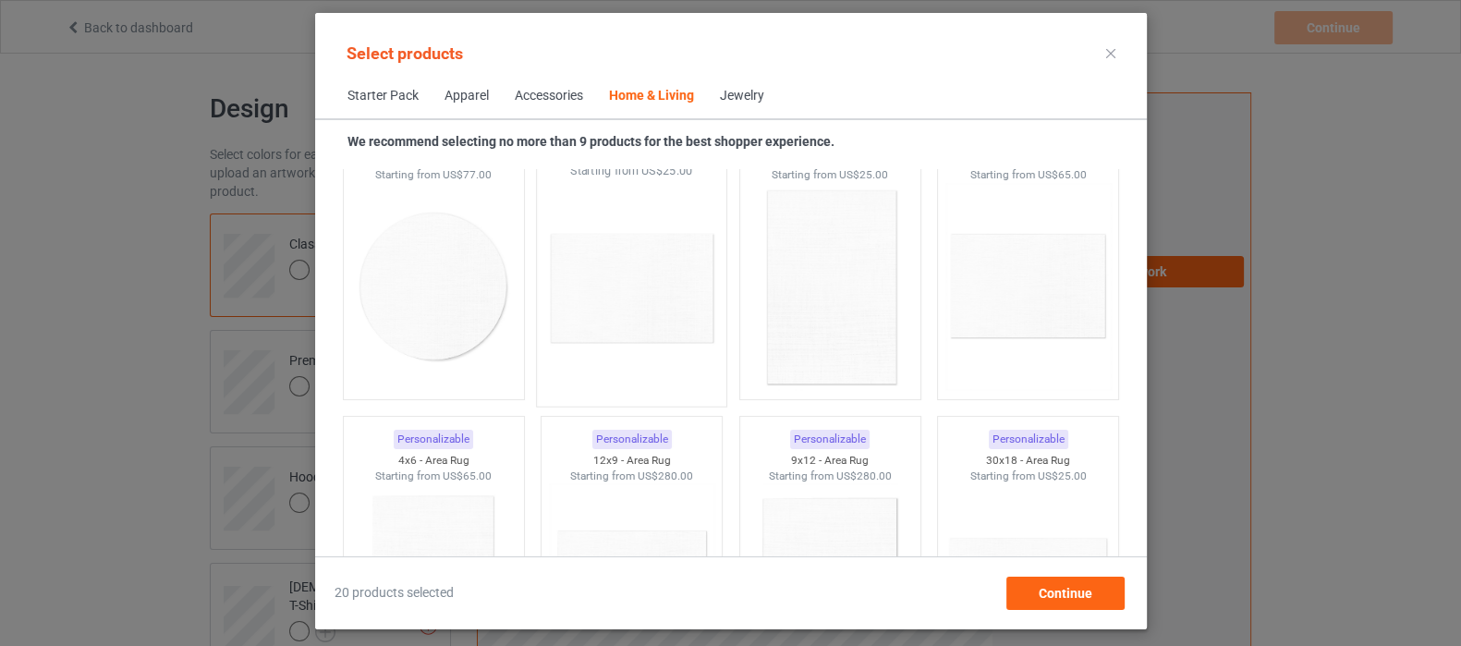
scroll to position [10416, 0]
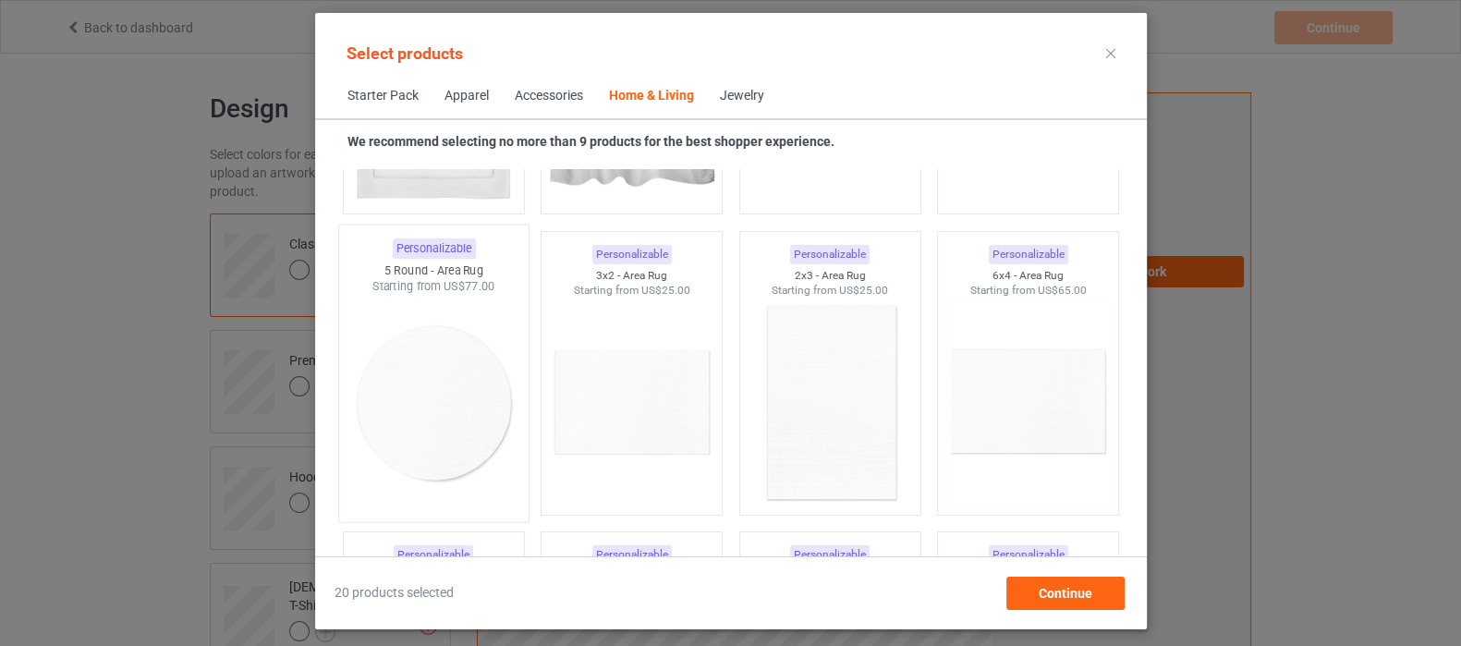
click at [451, 394] on img at bounding box center [433, 403] width 174 height 217
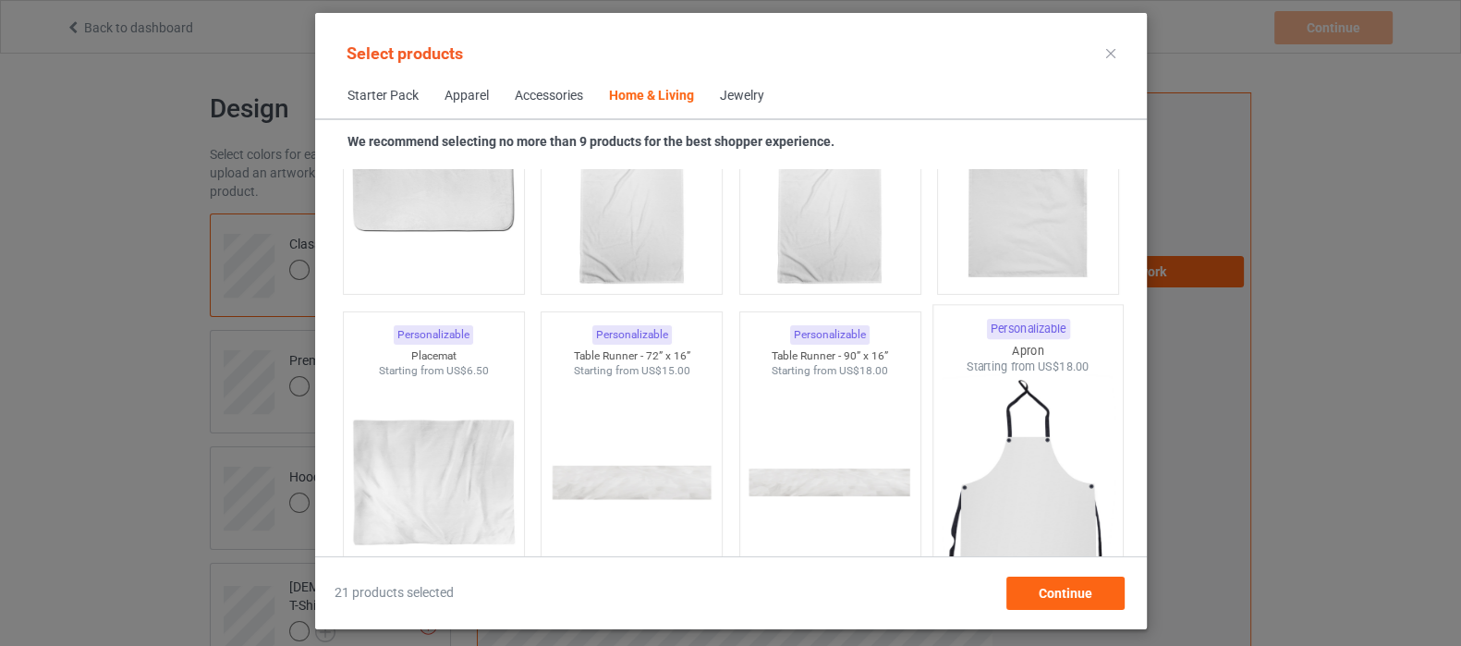
scroll to position [11571, 0]
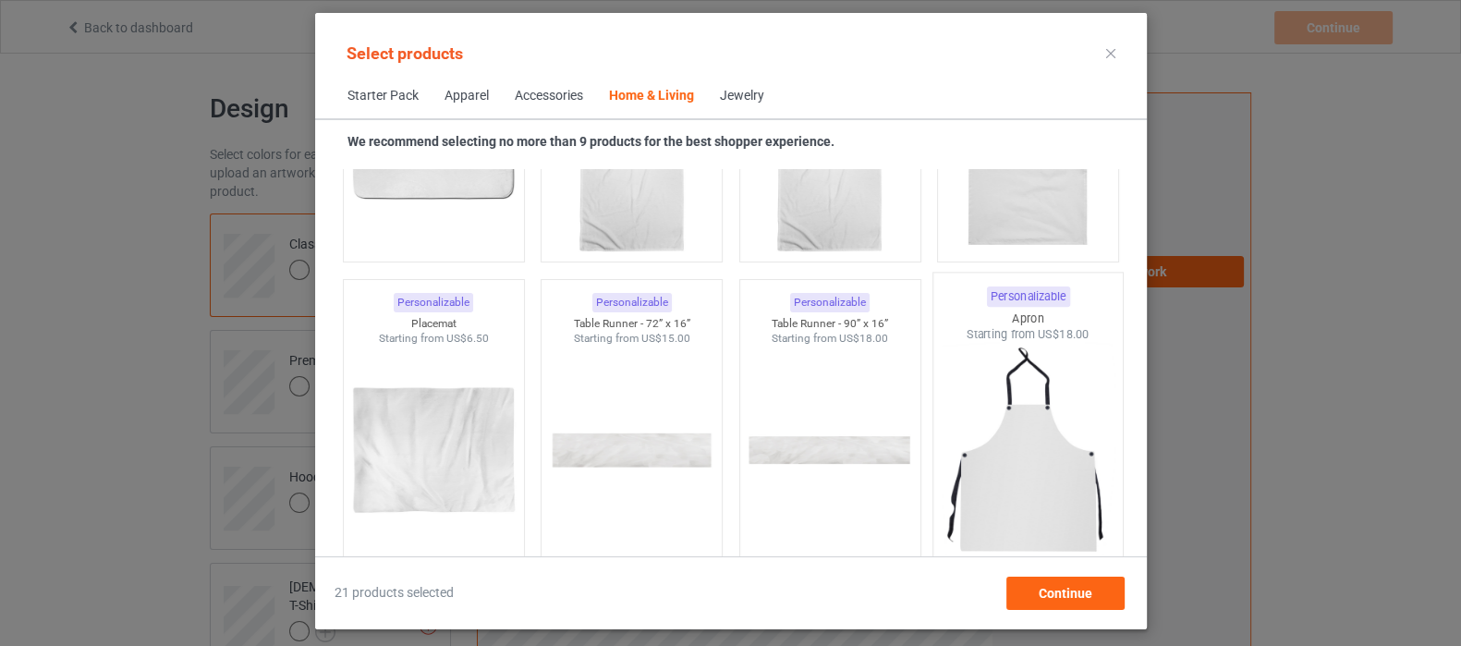
click at [989, 455] on img at bounding box center [1027, 451] width 174 height 217
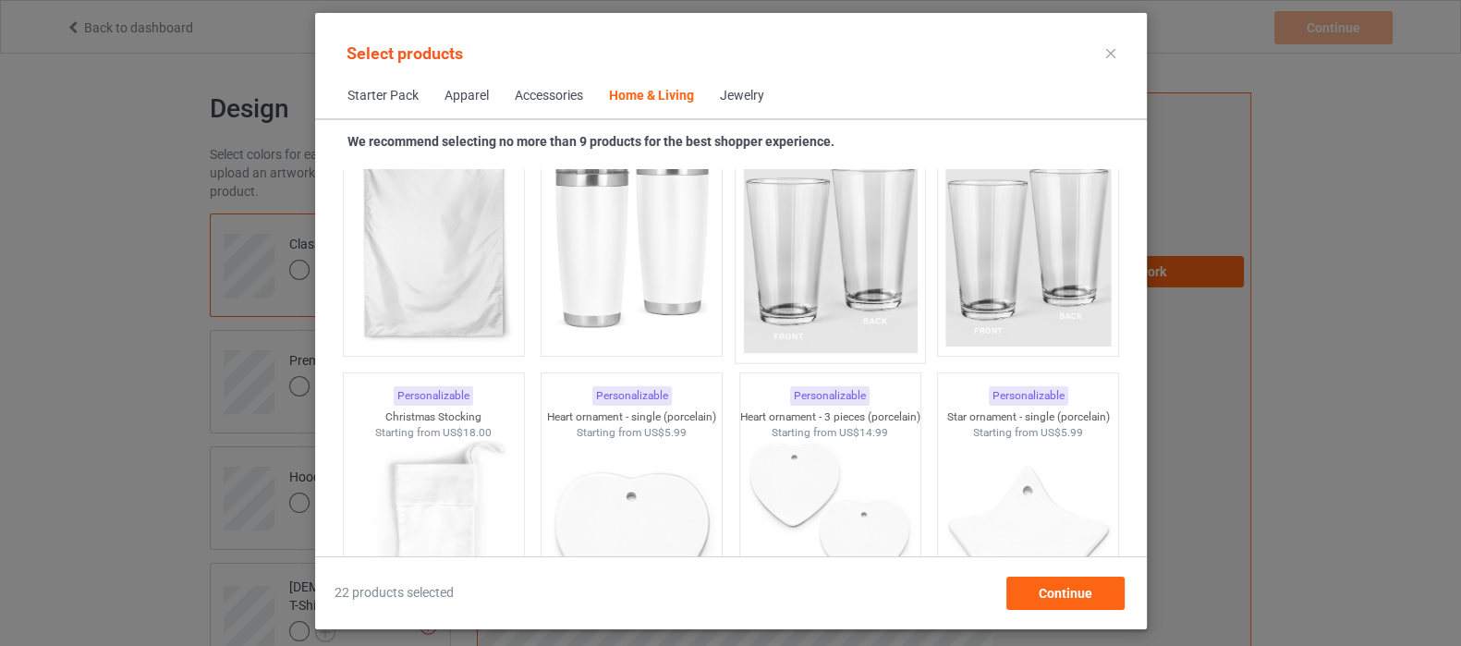
scroll to position [12148, 0]
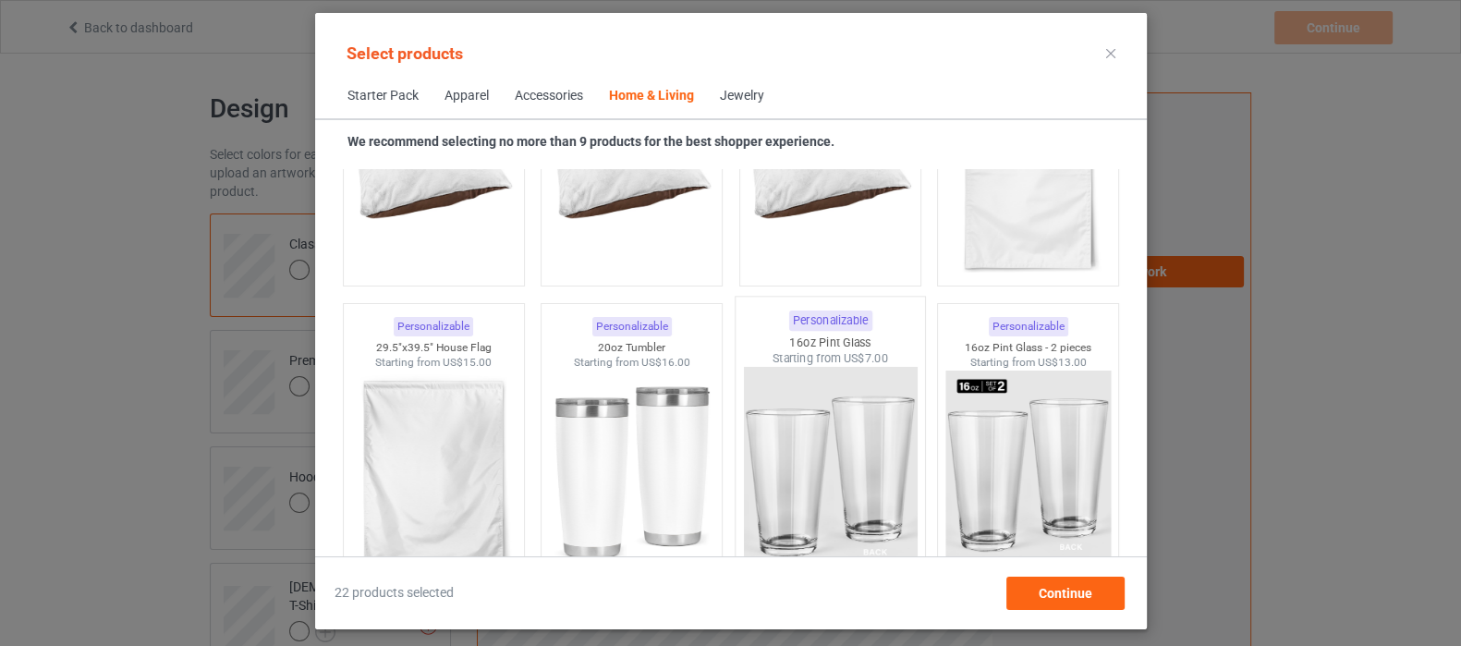
click at [781, 456] on img at bounding box center [830, 475] width 174 height 217
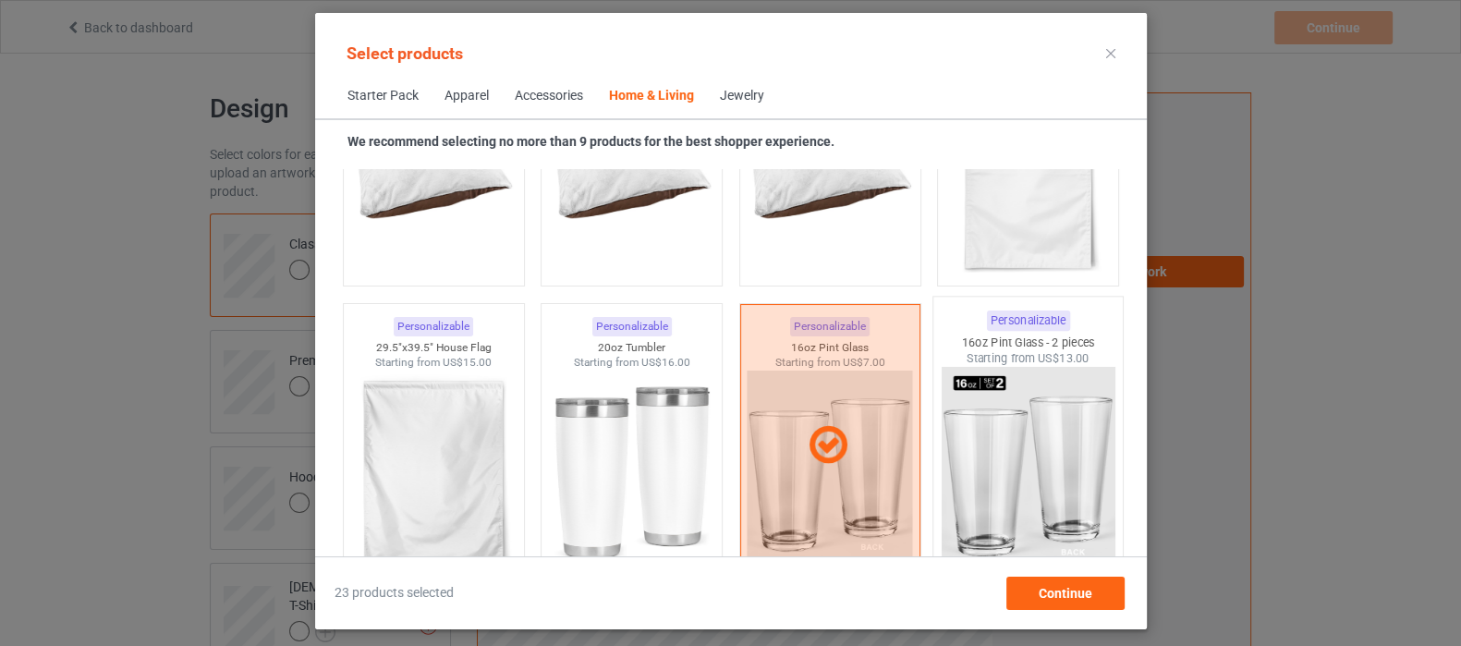
click at [956, 461] on img at bounding box center [1027, 475] width 174 height 217
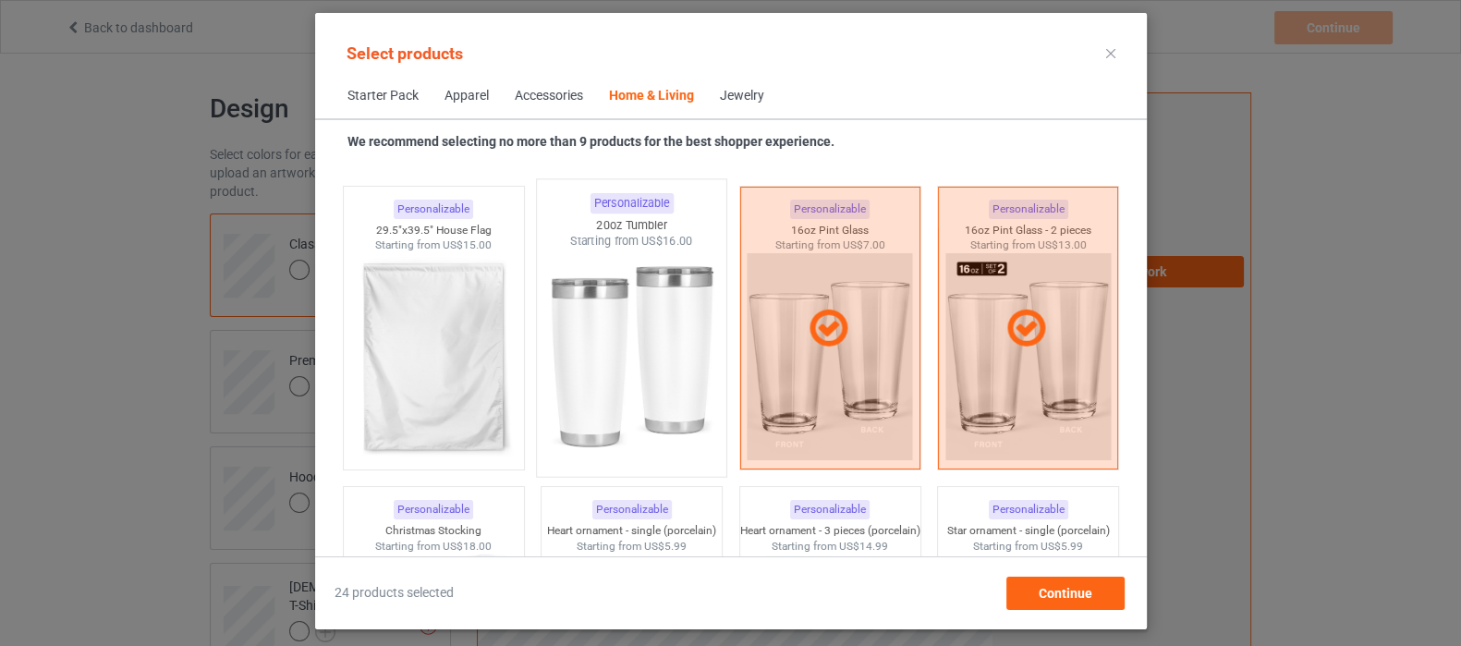
scroll to position [12264, 0]
click at [633, 383] on img at bounding box center [631, 359] width 174 height 217
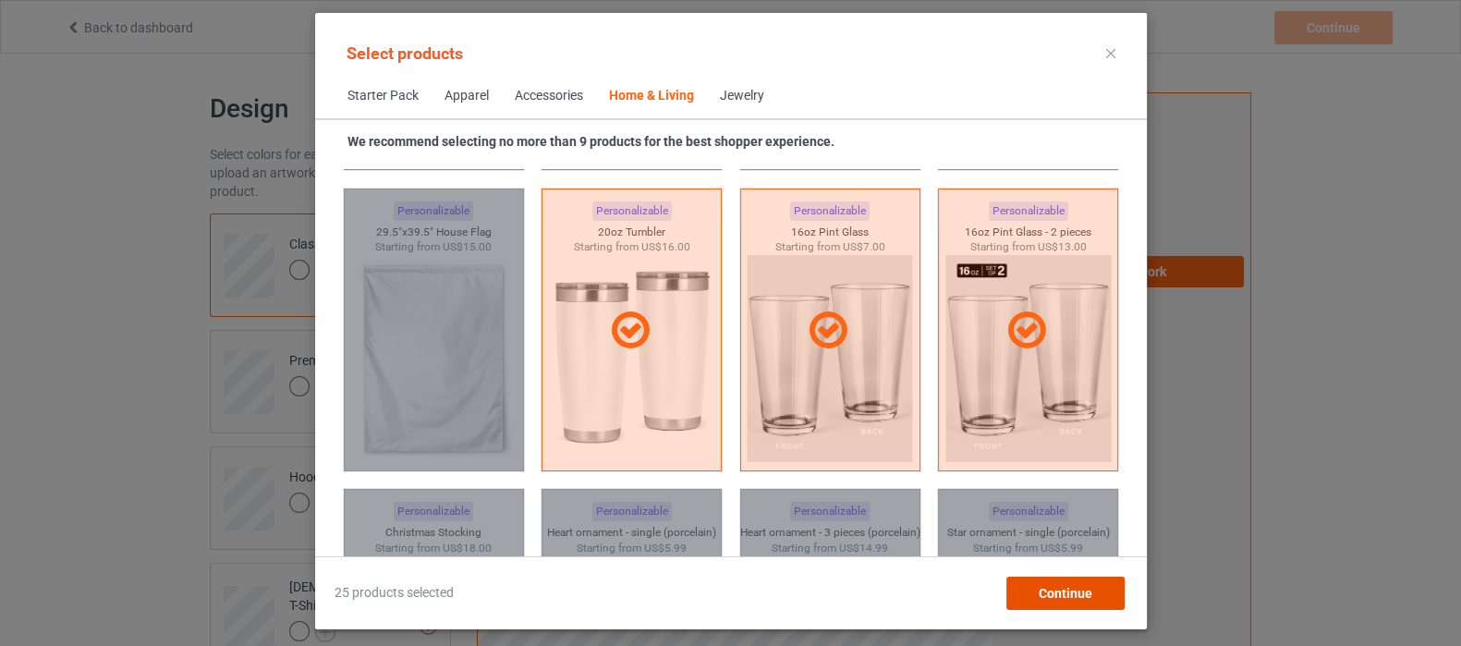
click at [1073, 590] on span "Continue" at bounding box center [1064, 593] width 54 height 15
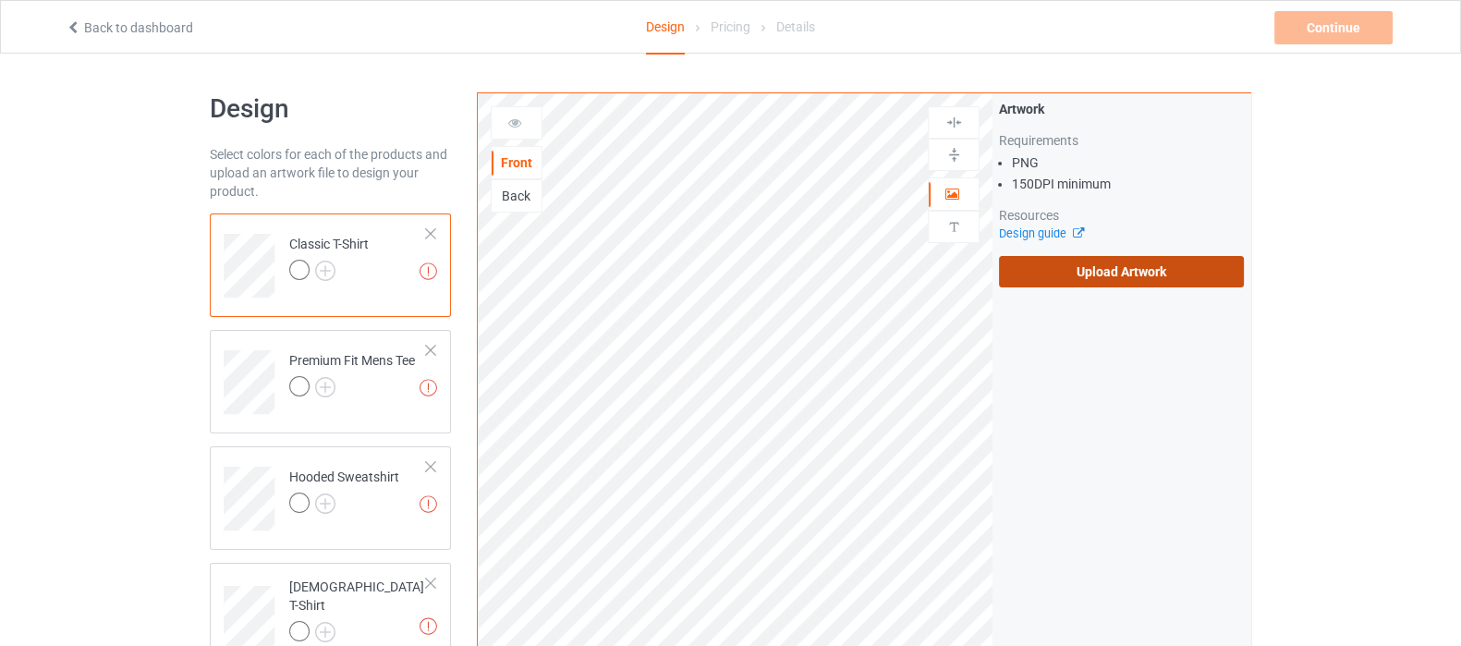
click at [1095, 261] on label "Upload Artwork" at bounding box center [1121, 271] width 245 height 31
click at [0, 0] on input "Upload Artwork" at bounding box center [0, 0] width 0 height 0
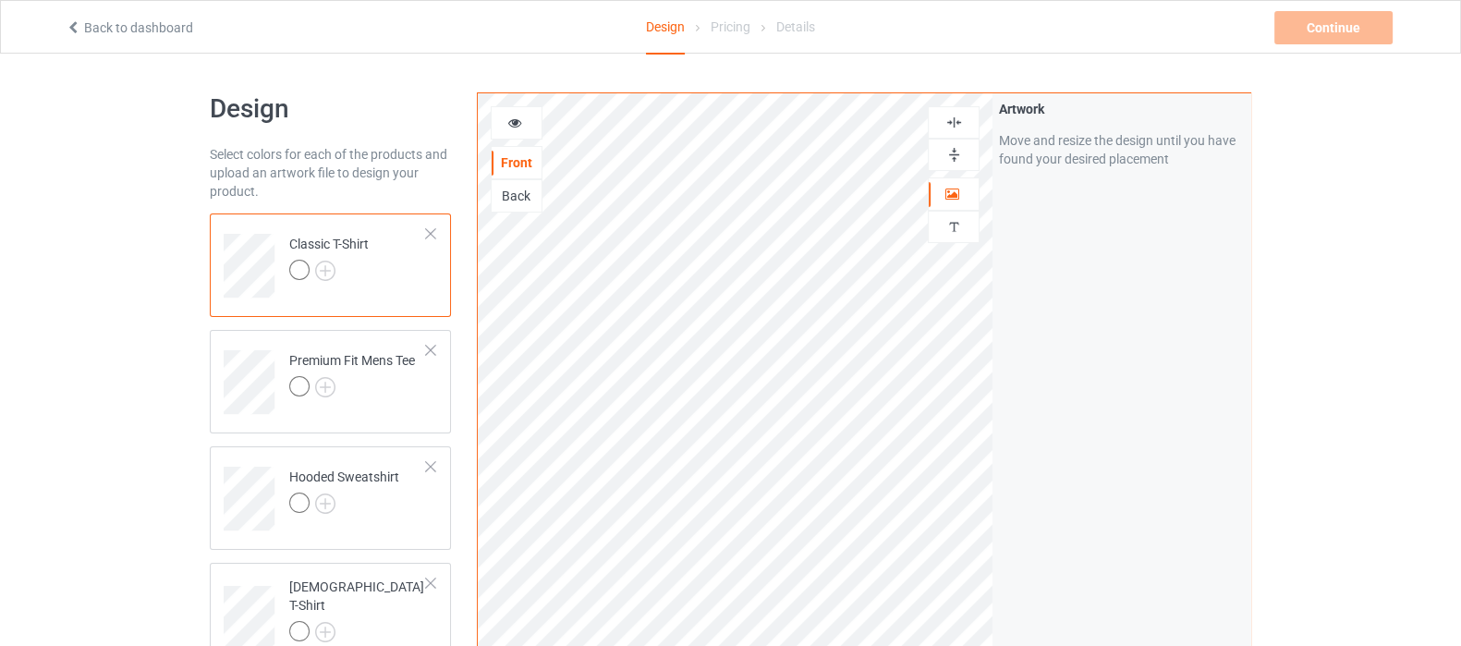
click at [961, 127] on img at bounding box center [954, 123] width 18 height 18
click at [953, 124] on img at bounding box center [954, 123] width 18 height 18
click at [324, 274] on img at bounding box center [325, 271] width 20 height 20
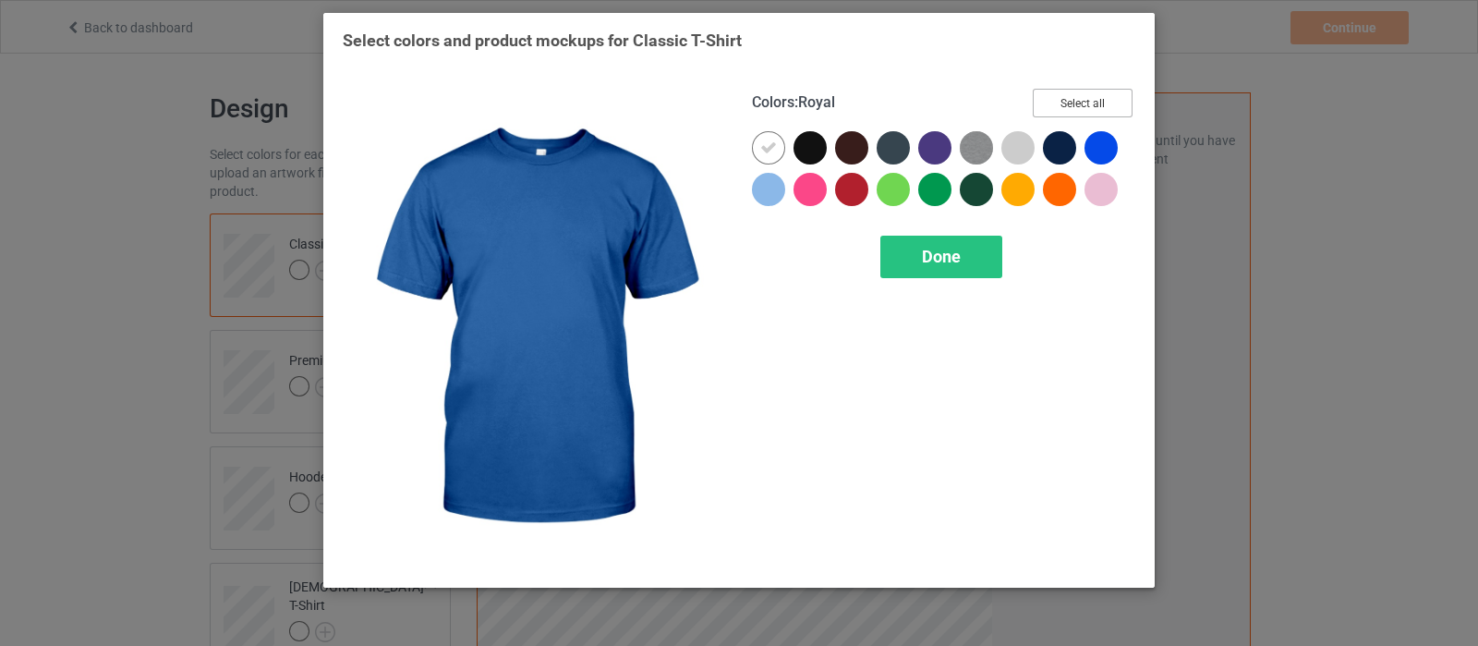
click at [1080, 103] on button "Select all" at bounding box center [1083, 103] width 100 height 29
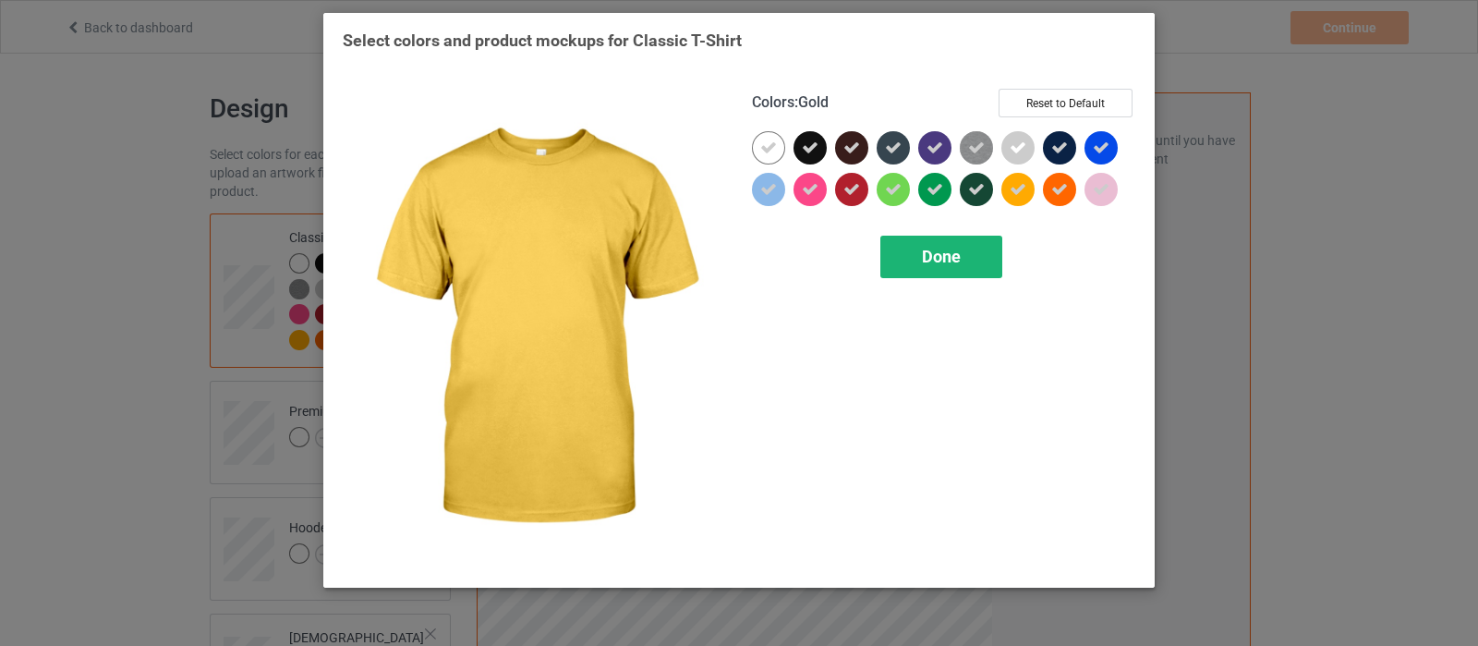
click at [959, 261] on span "Done" at bounding box center [941, 256] width 39 height 19
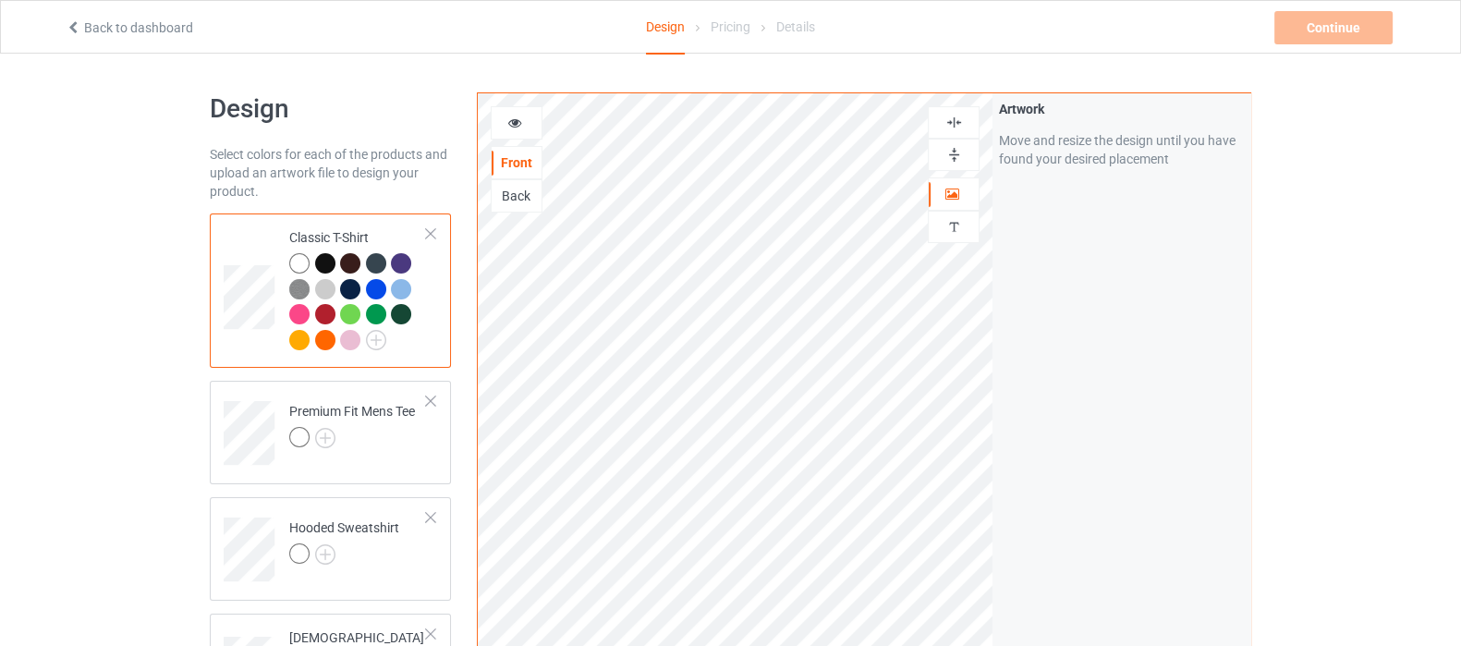
click at [515, 135] on div at bounding box center [517, 122] width 52 height 33
click at [513, 128] on div at bounding box center [516, 123] width 50 height 18
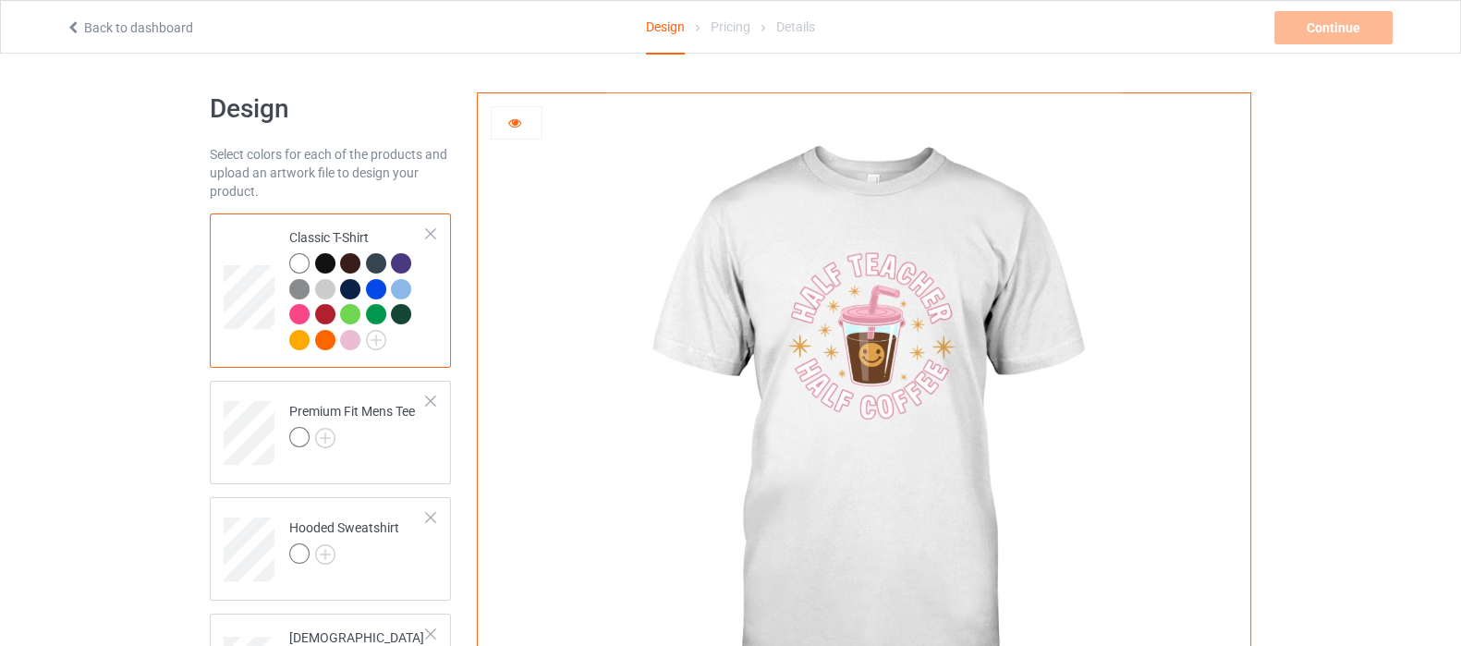
click at [323, 259] on div at bounding box center [325, 263] width 20 height 20
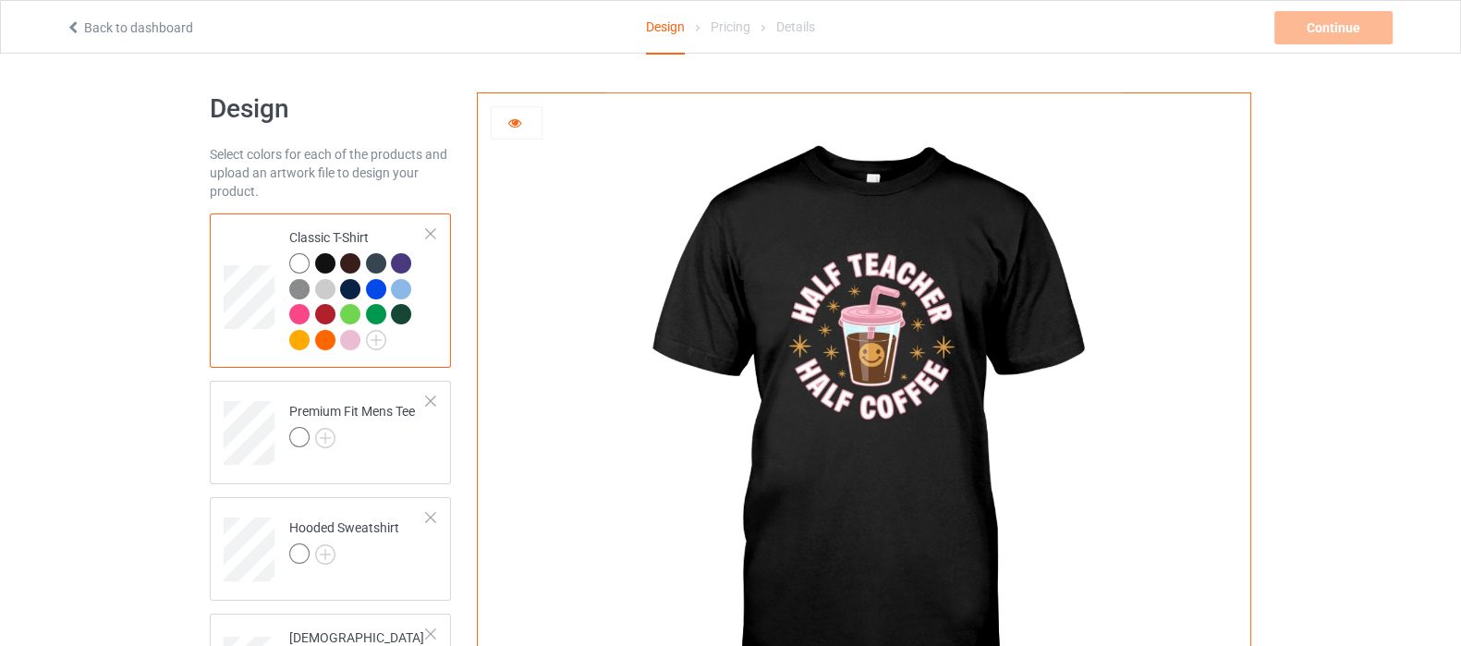
click at [326, 314] on div at bounding box center [325, 314] width 20 height 20
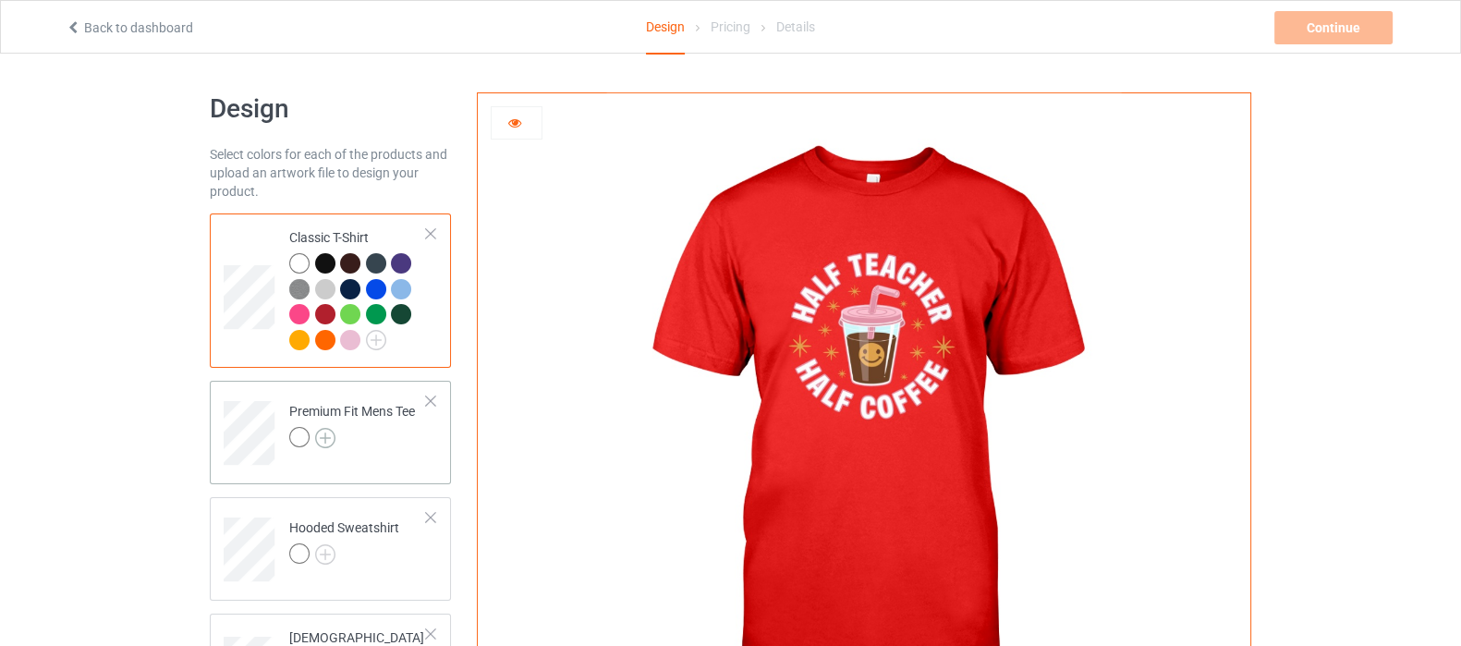
click at [370, 465] on div "Premium Fit Mens Tee" at bounding box center [330, 432] width 241 height 103
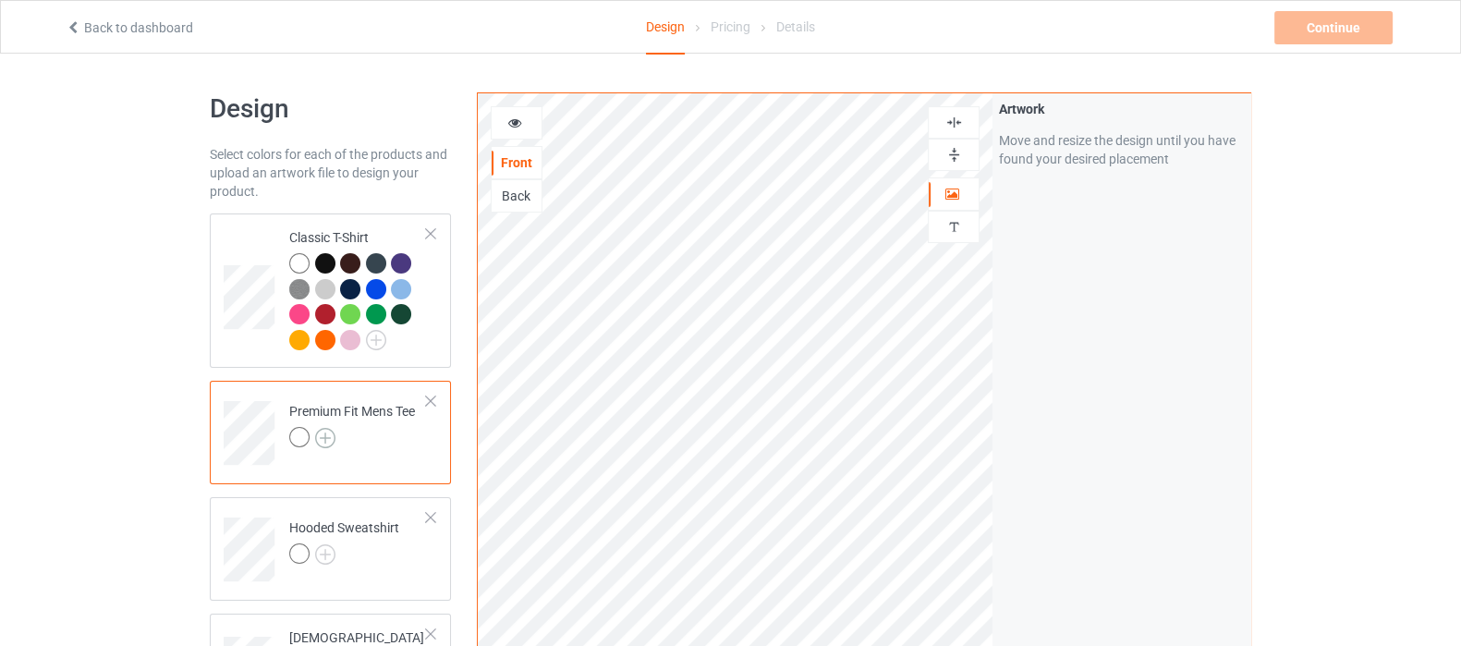
click at [331, 434] on img at bounding box center [325, 438] width 20 height 20
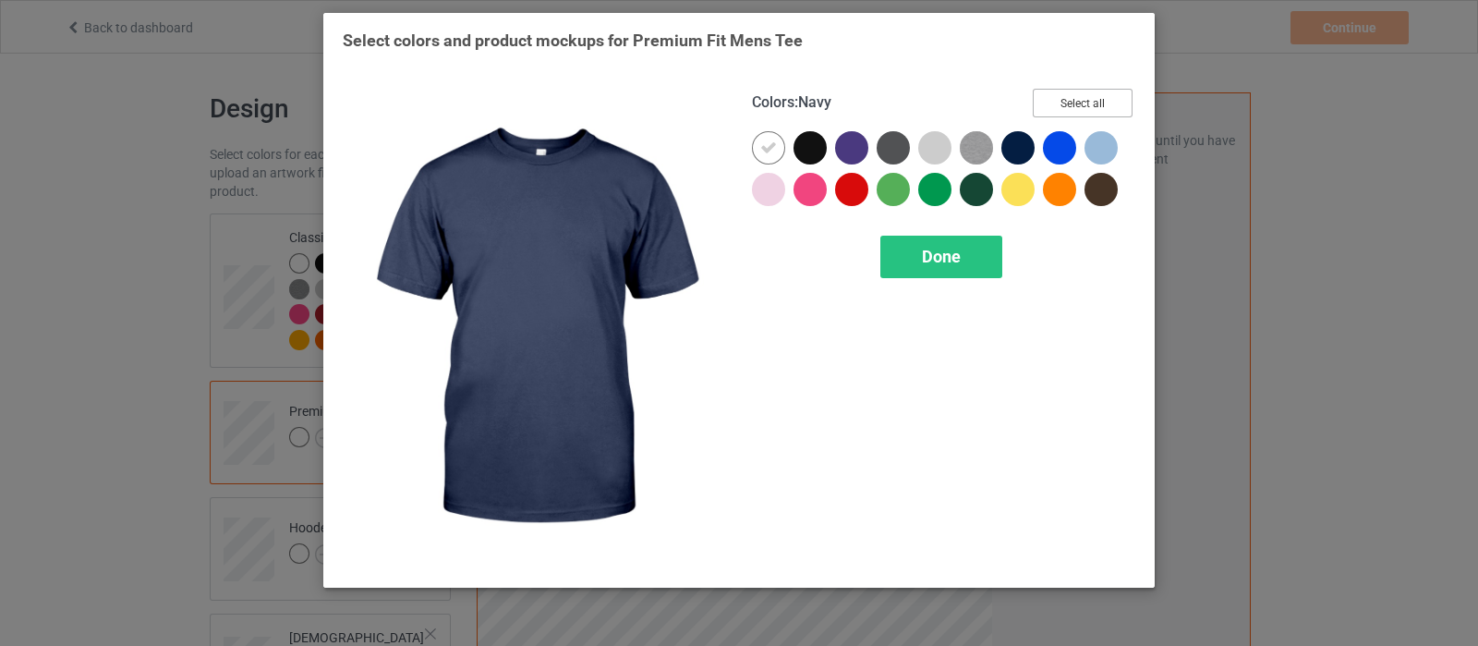
click at [1064, 101] on button "Select all" at bounding box center [1083, 103] width 100 height 29
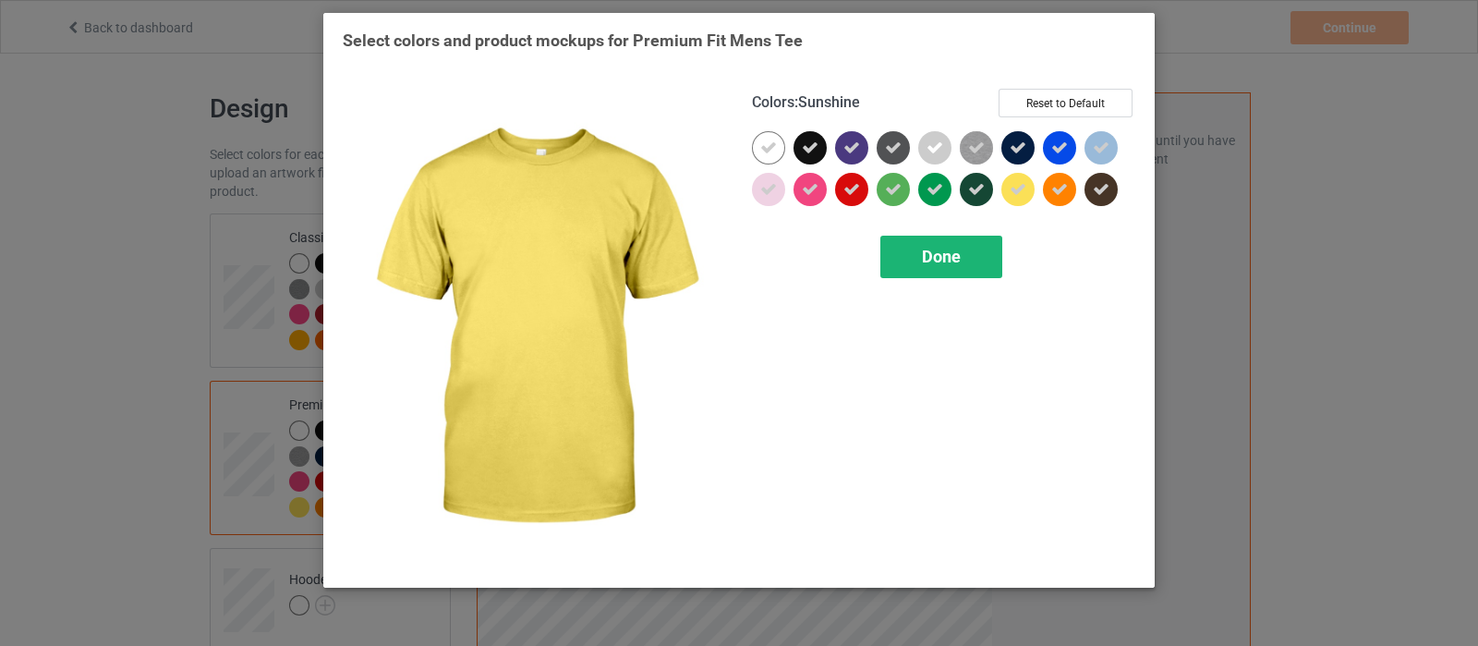
click at [935, 255] on span "Done" at bounding box center [941, 256] width 39 height 19
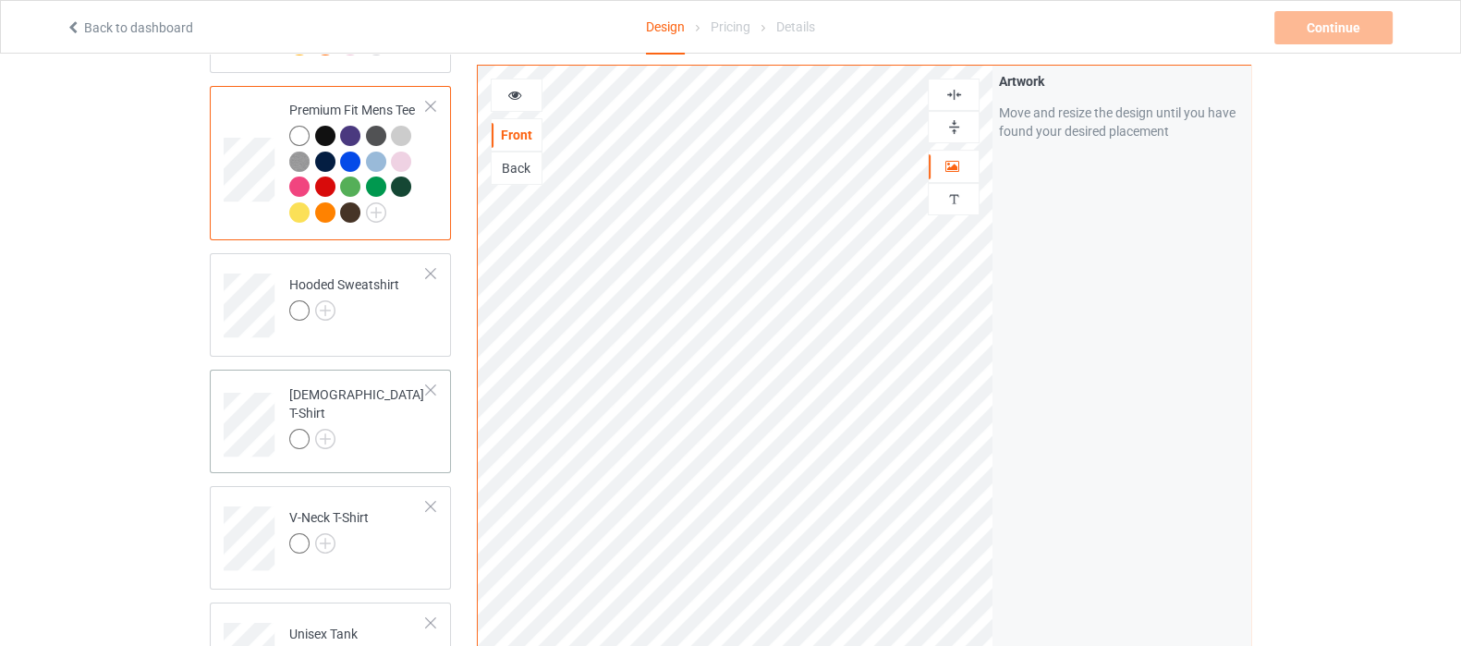
scroll to position [346, 0]
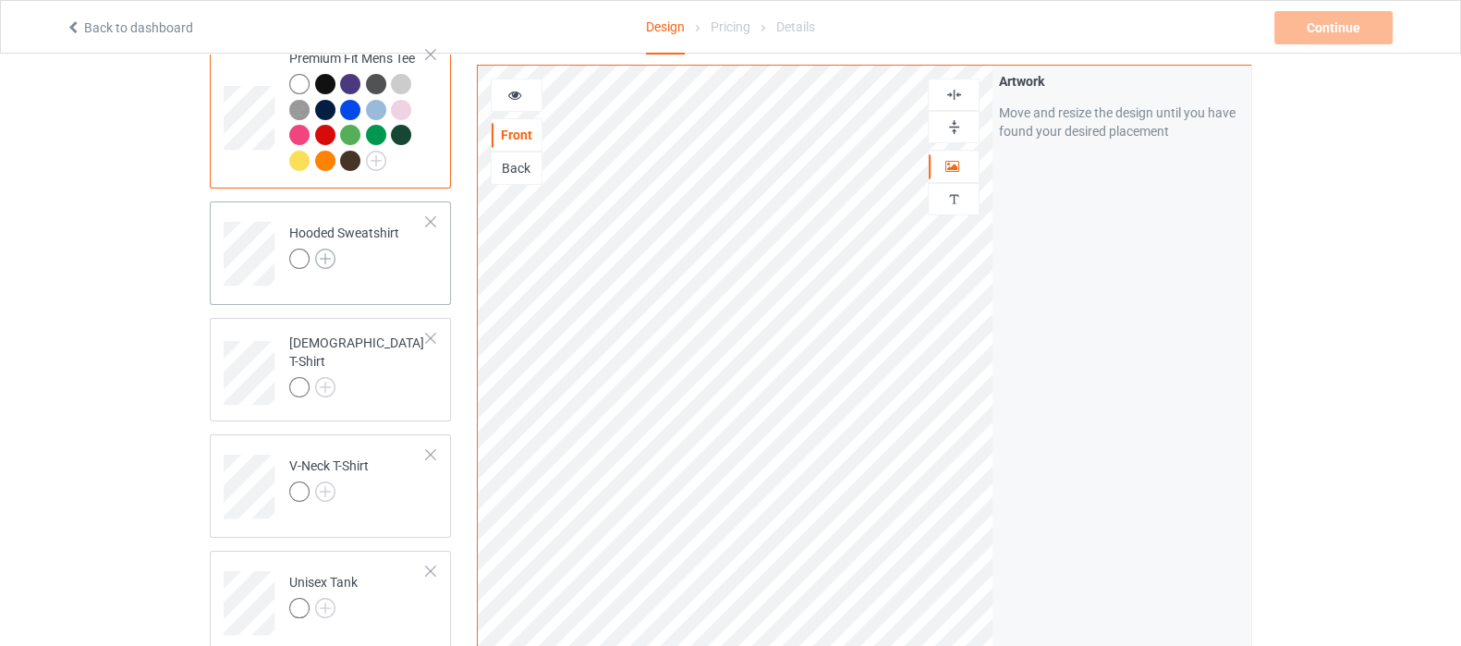
click at [321, 258] on img at bounding box center [325, 259] width 20 height 20
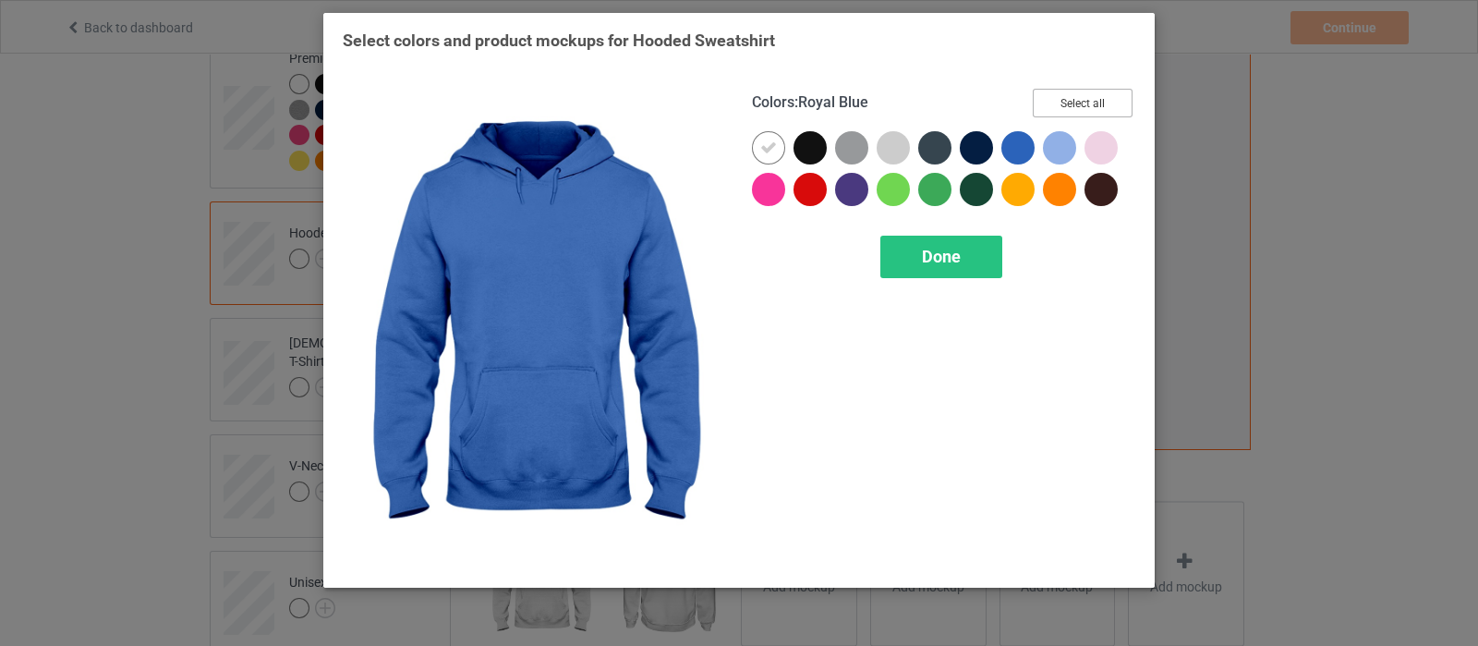
click at [1097, 106] on button "Select all" at bounding box center [1083, 103] width 100 height 29
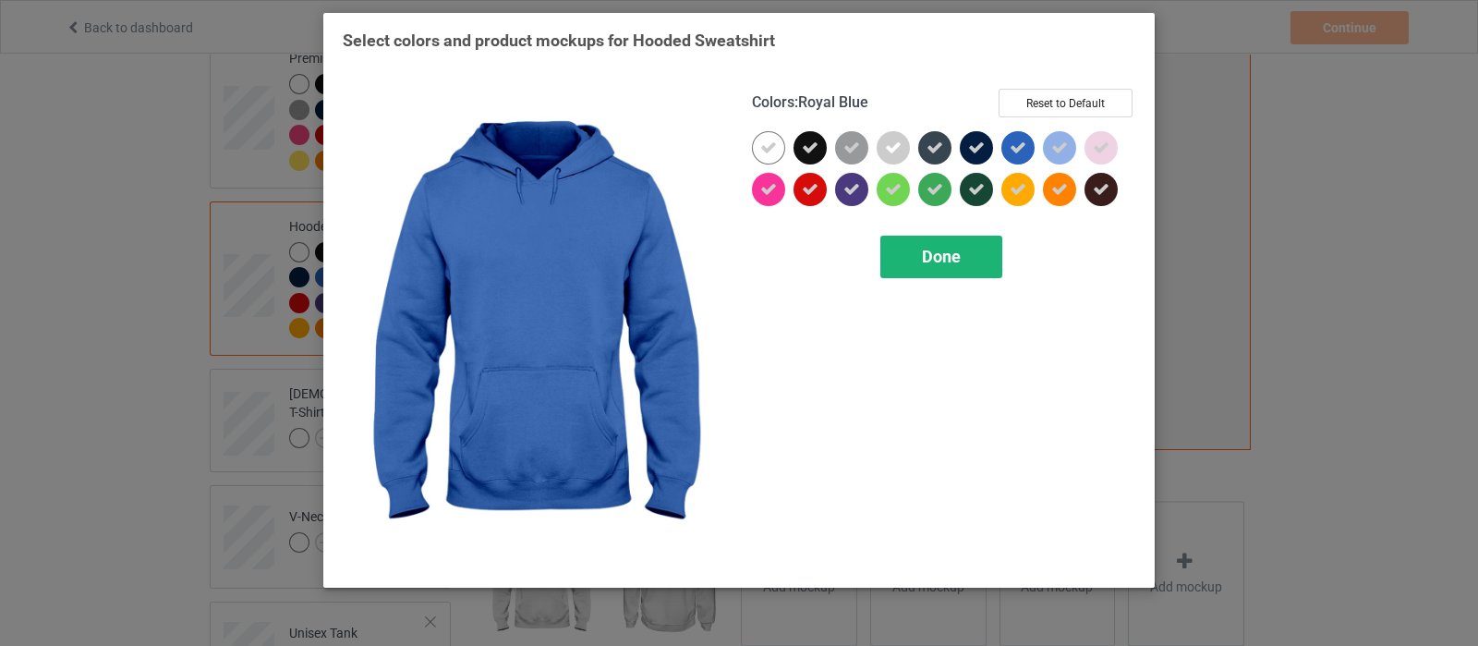
click at [920, 270] on div "Done" at bounding box center [941, 257] width 122 height 42
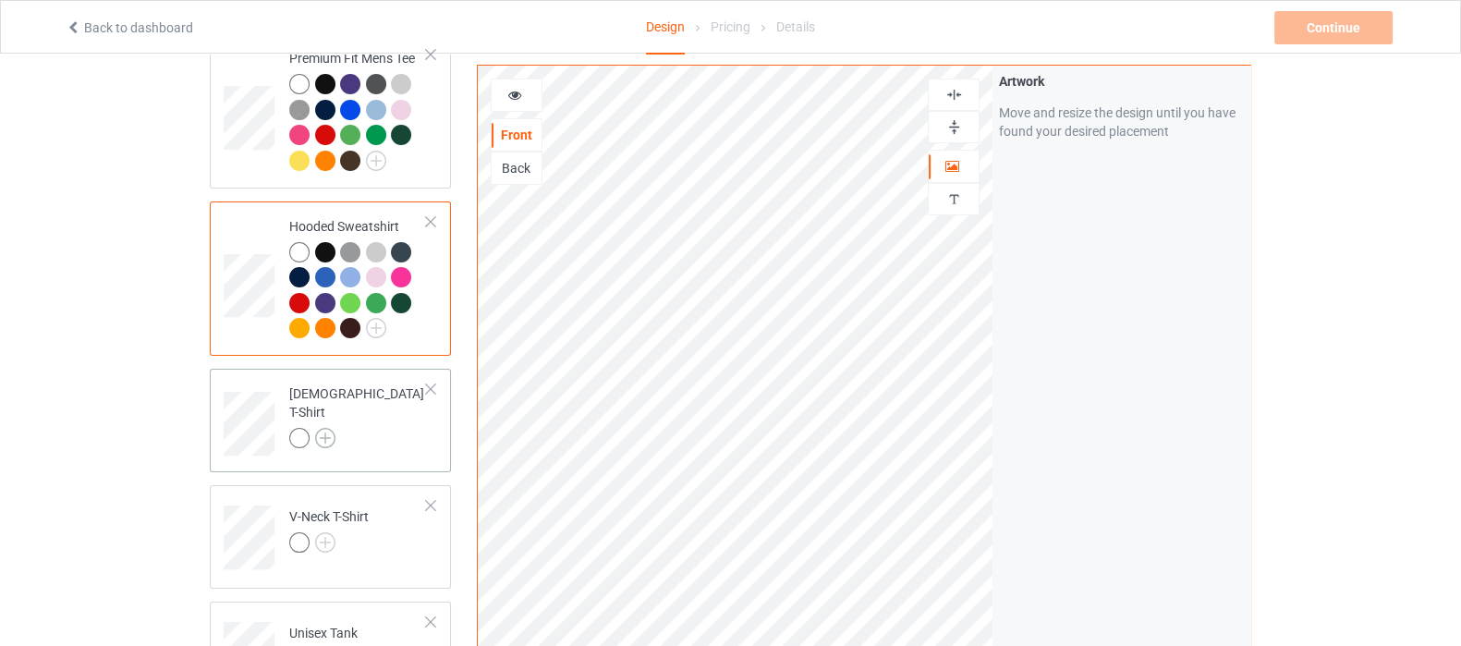
click at [319, 428] on img at bounding box center [325, 438] width 20 height 20
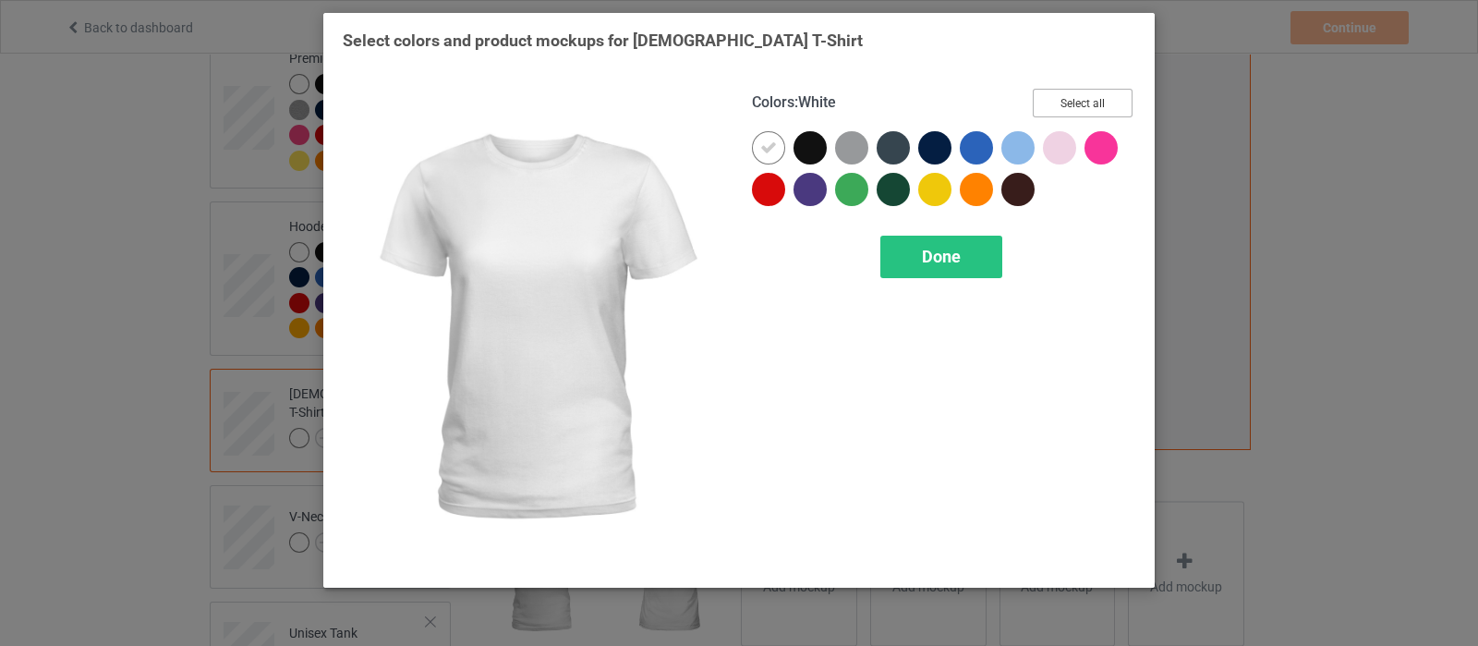
click at [1095, 109] on button "Select all" at bounding box center [1083, 103] width 100 height 29
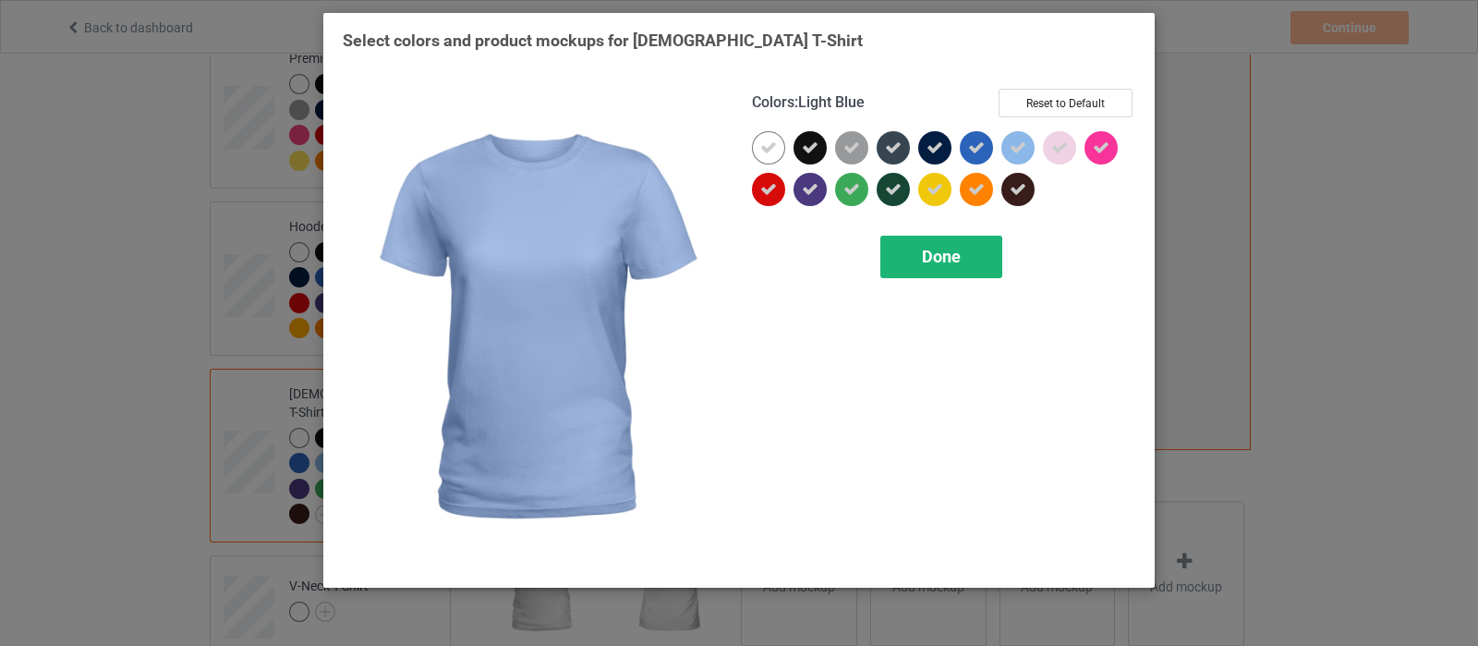
click at [928, 253] on span "Done" at bounding box center [941, 256] width 39 height 19
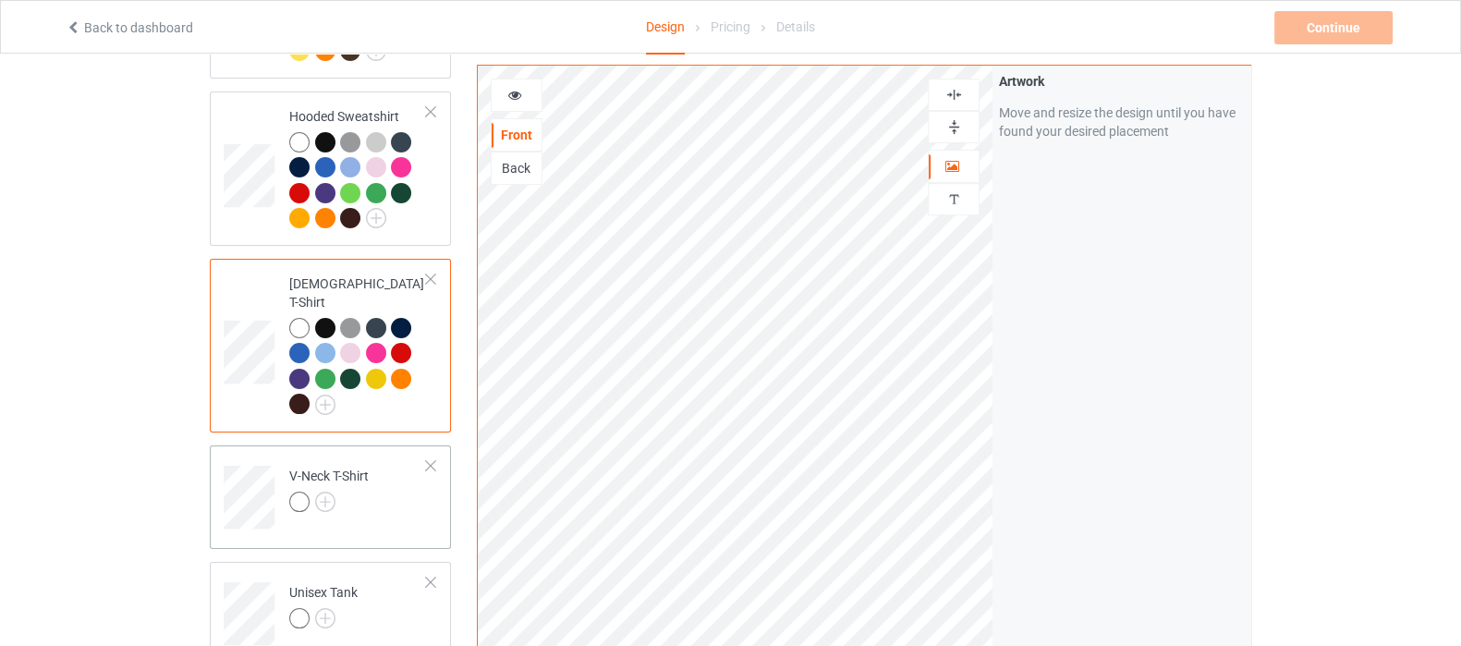
scroll to position [577, 0]
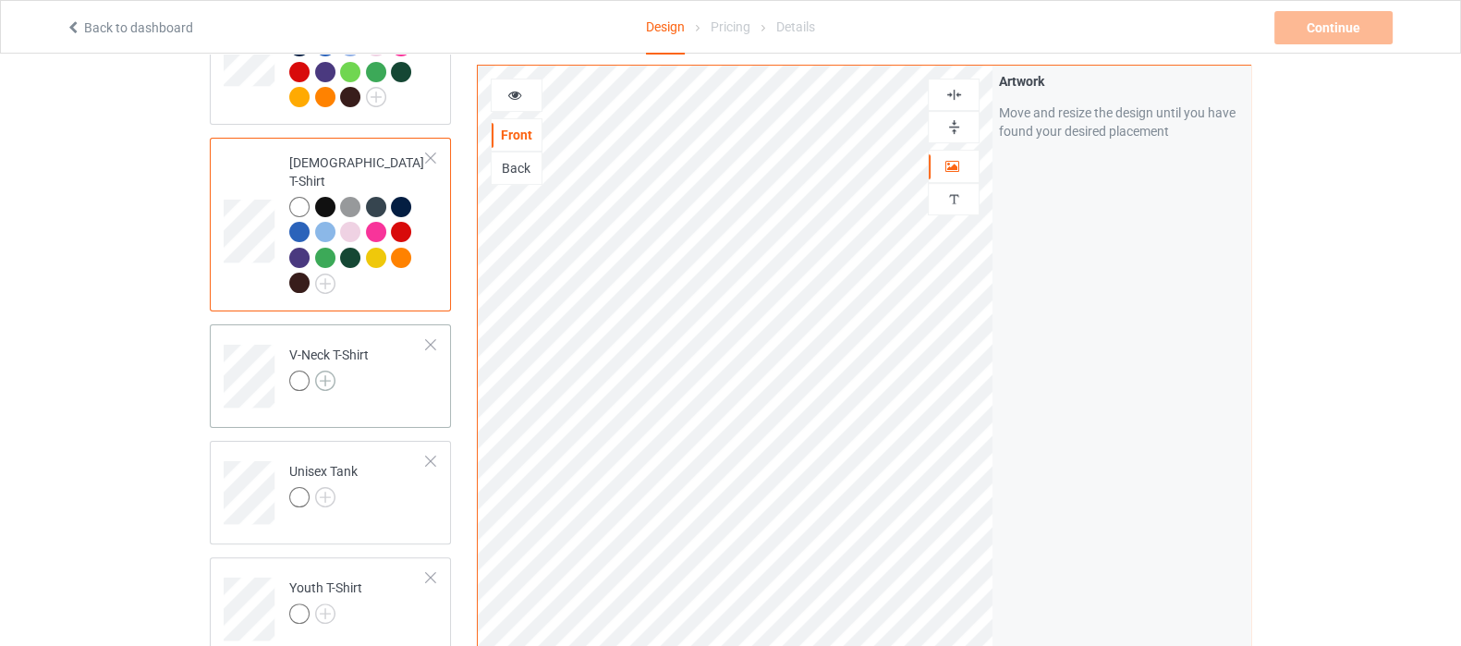
click at [325, 370] on img at bounding box center [325, 380] width 20 height 20
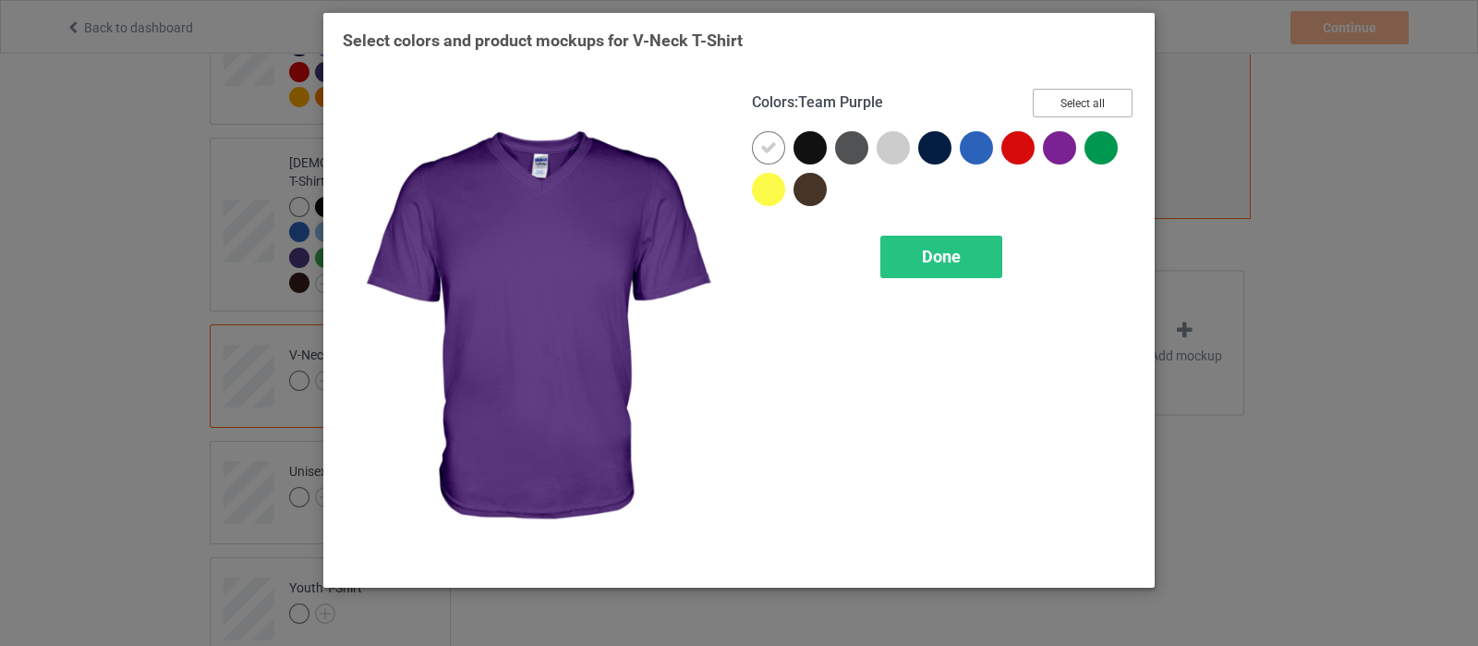
click at [1074, 104] on button "Select all" at bounding box center [1083, 103] width 100 height 29
click at [929, 259] on span "Done" at bounding box center [941, 256] width 39 height 19
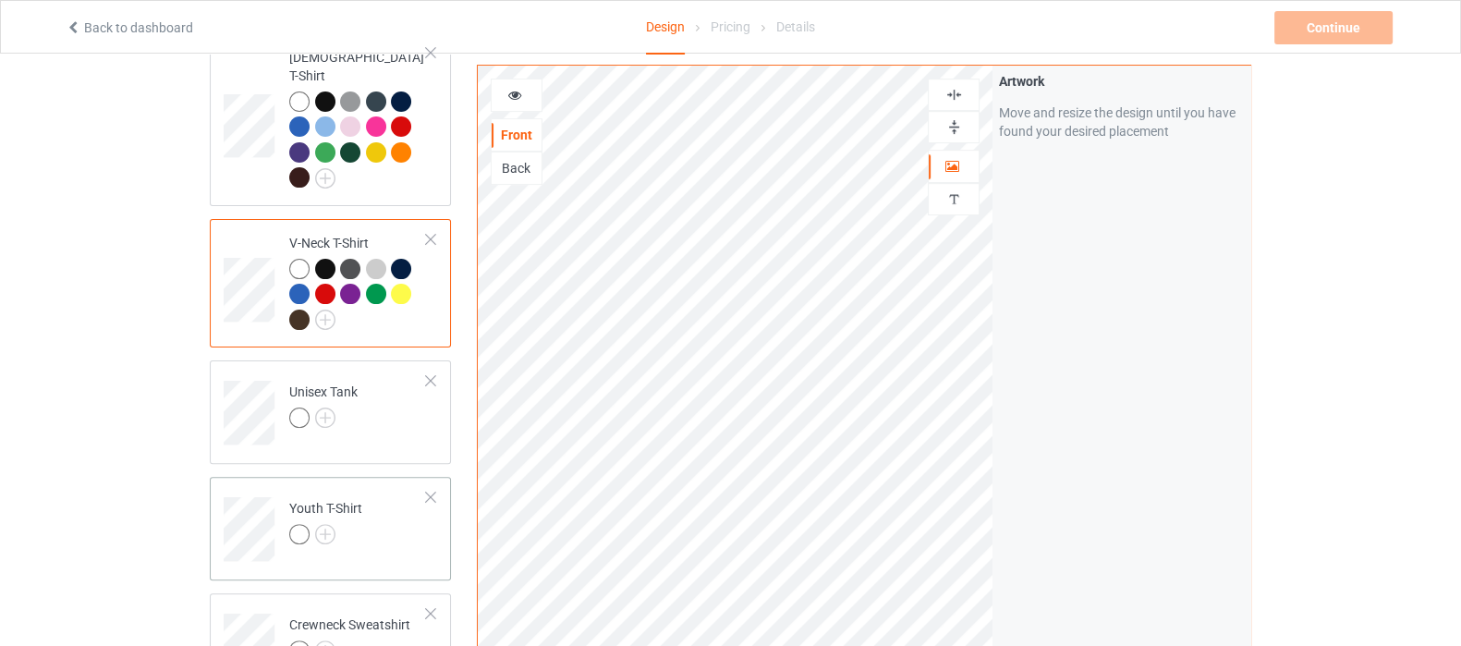
scroll to position [807, 0]
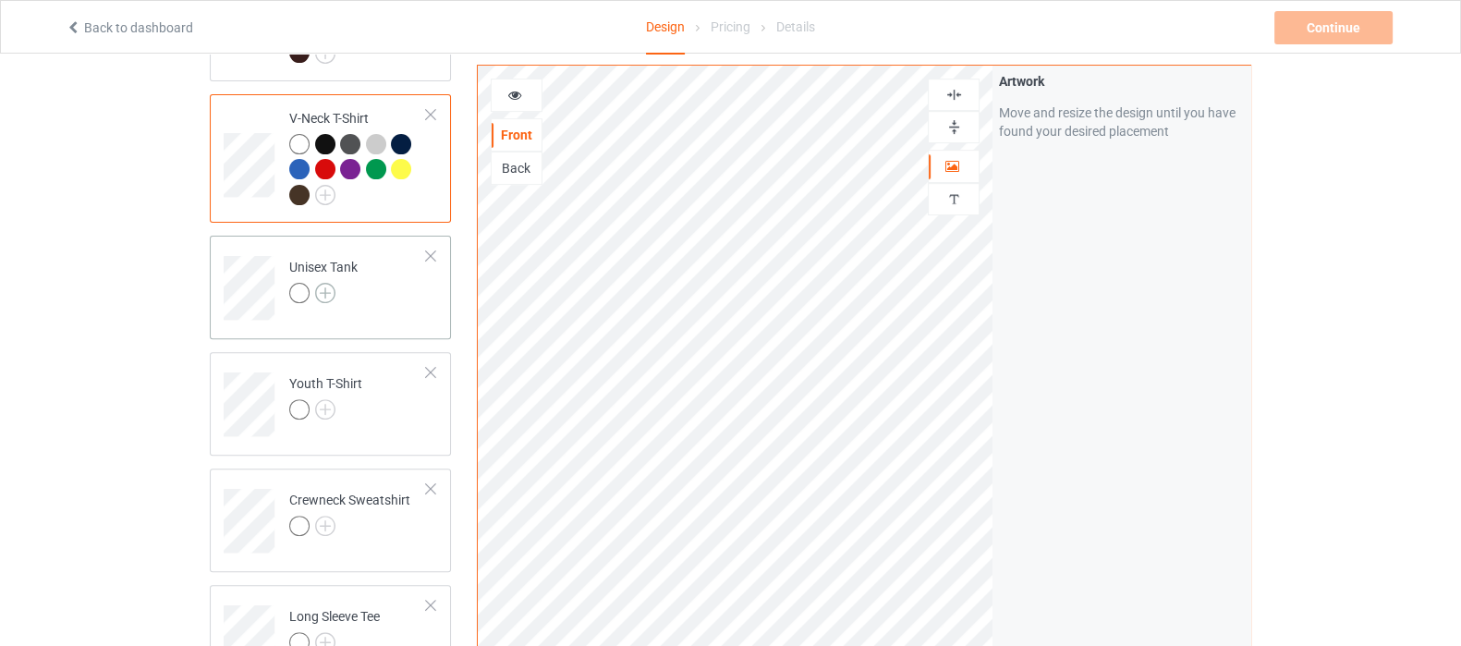
click at [328, 283] on img at bounding box center [325, 293] width 20 height 20
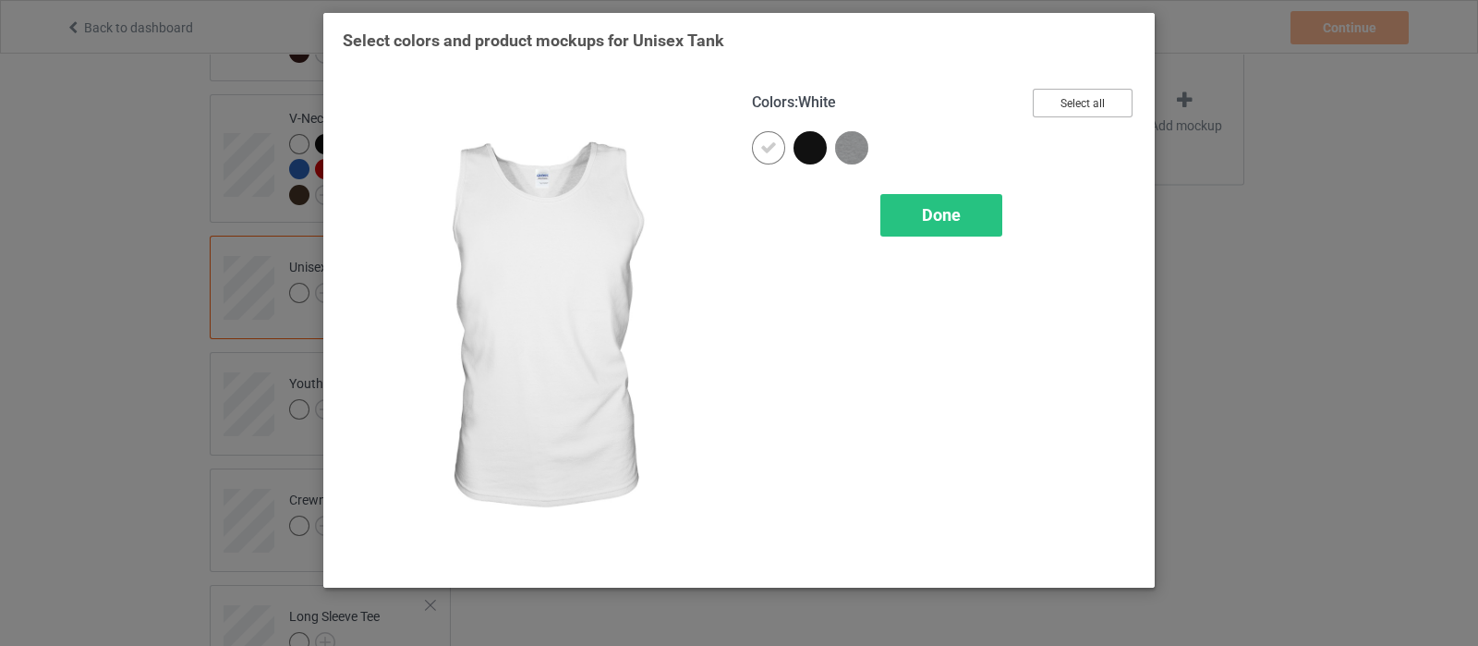
click at [1058, 104] on button "Select all" at bounding box center [1083, 103] width 100 height 29
click at [942, 245] on div "Colors : White Reset to Default Done" at bounding box center [943, 328] width 409 height 505
click at [937, 230] on div "Done" at bounding box center [941, 215] width 122 height 42
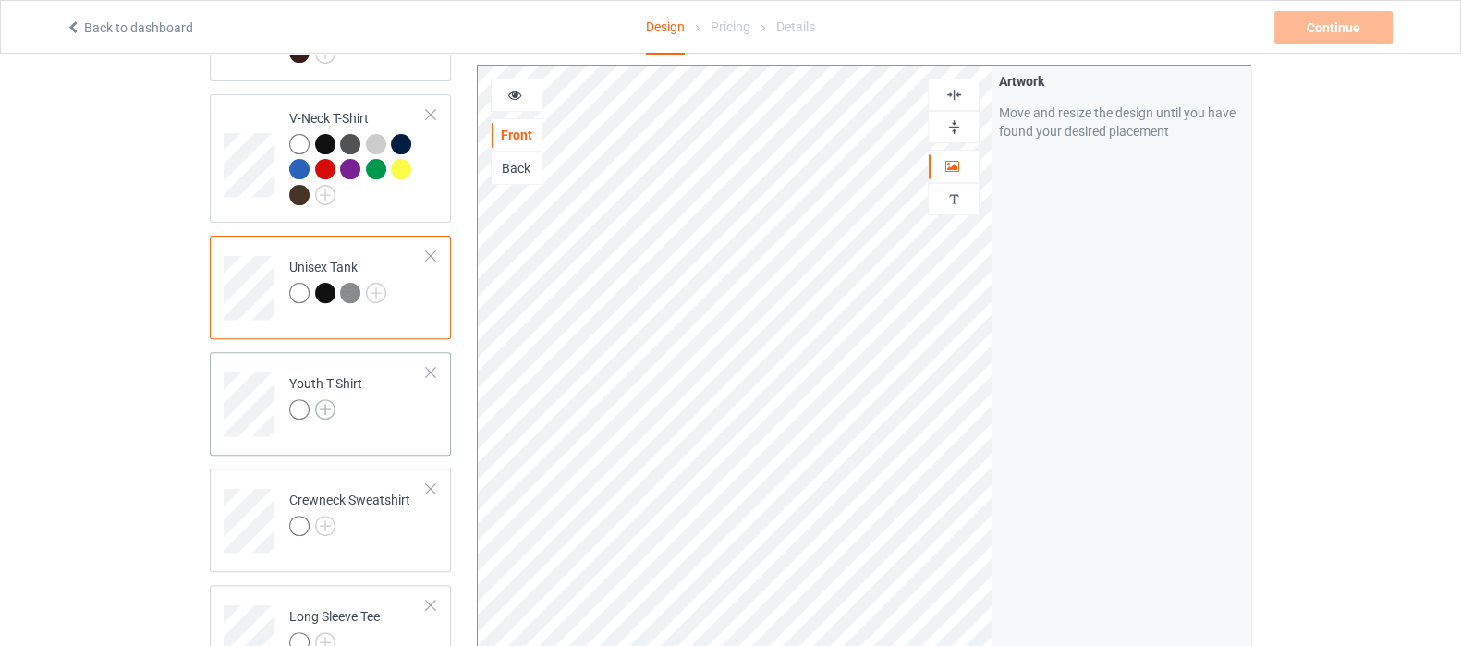
click at [325, 399] on img at bounding box center [325, 409] width 20 height 20
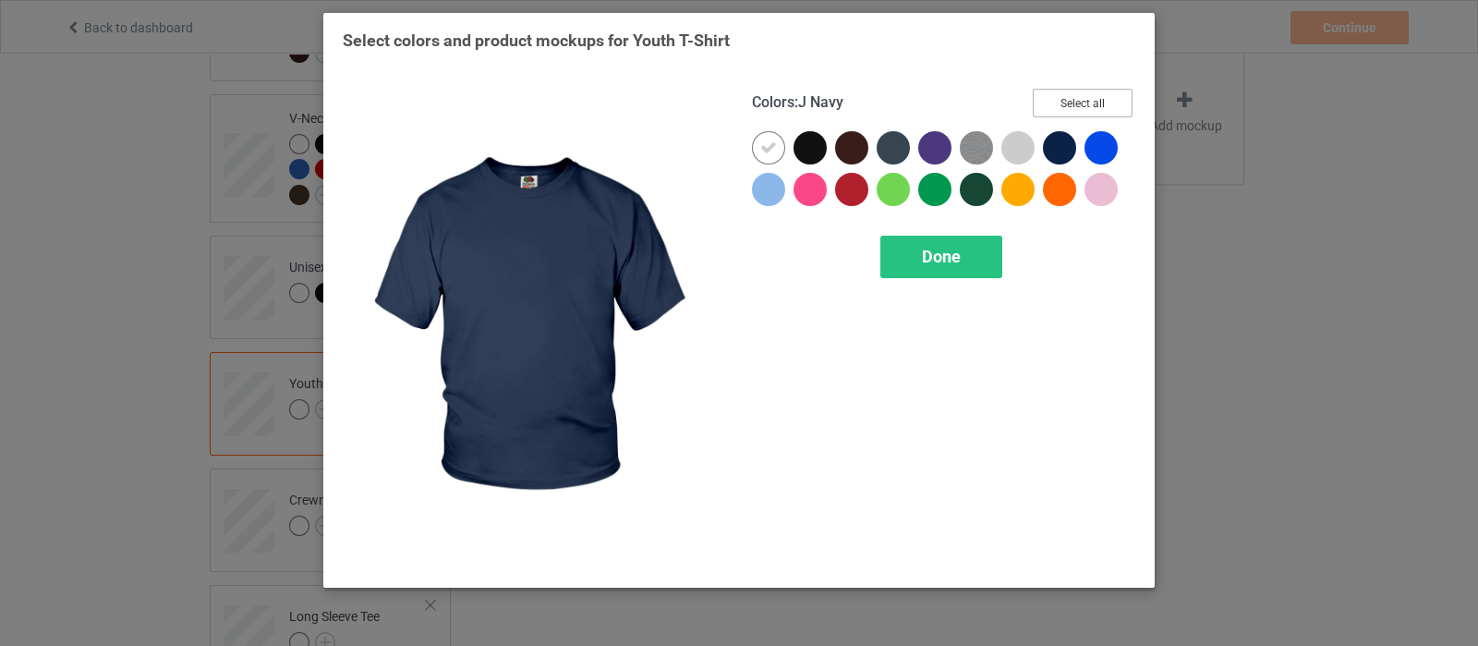
click at [1072, 103] on button "Select all" at bounding box center [1083, 103] width 100 height 29
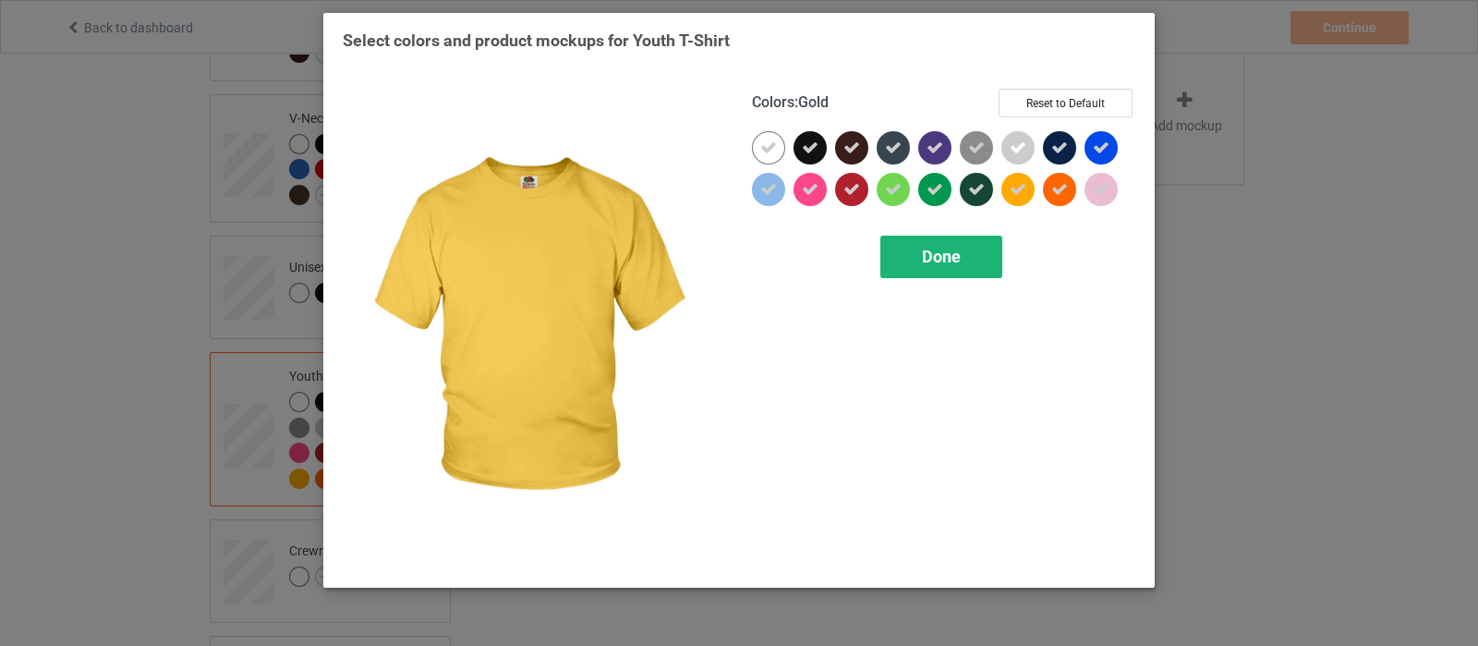
click at [938, 251] on span "Done" at bounding box center [941, 256] width 39 height 19
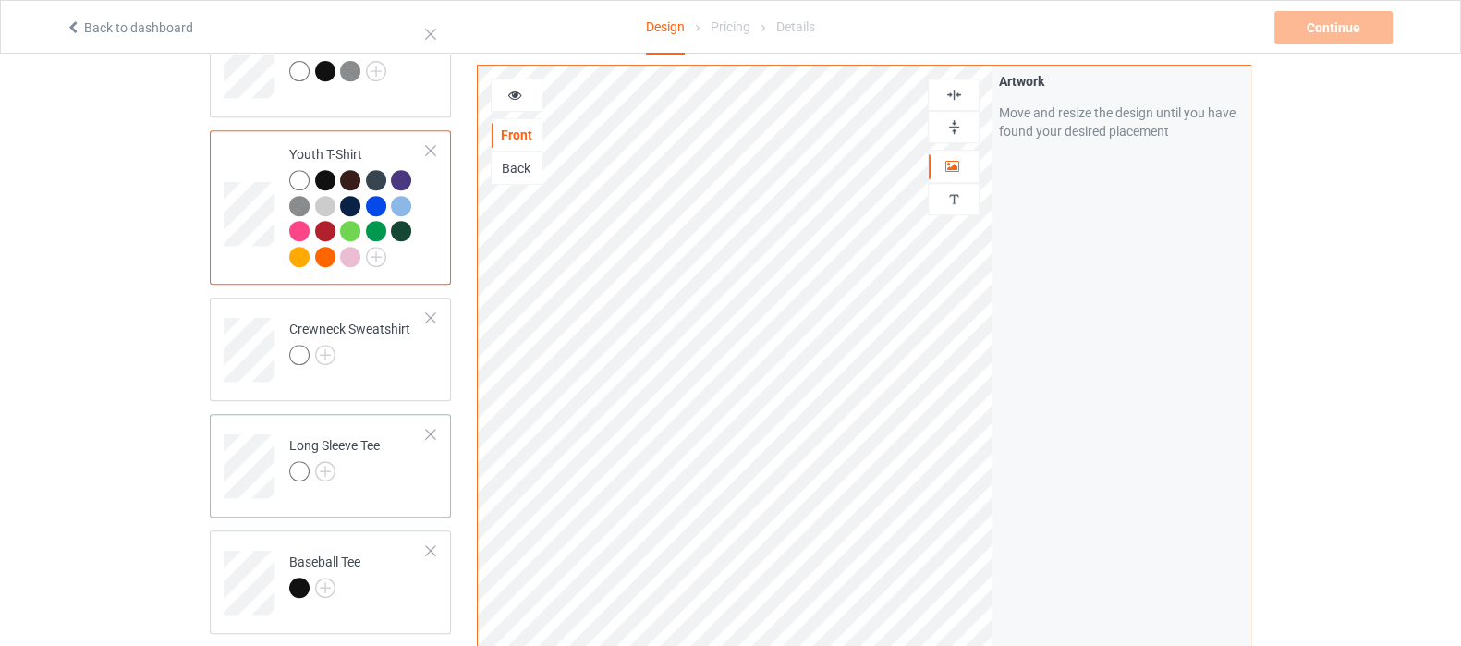
scroll to position [1039, 0]
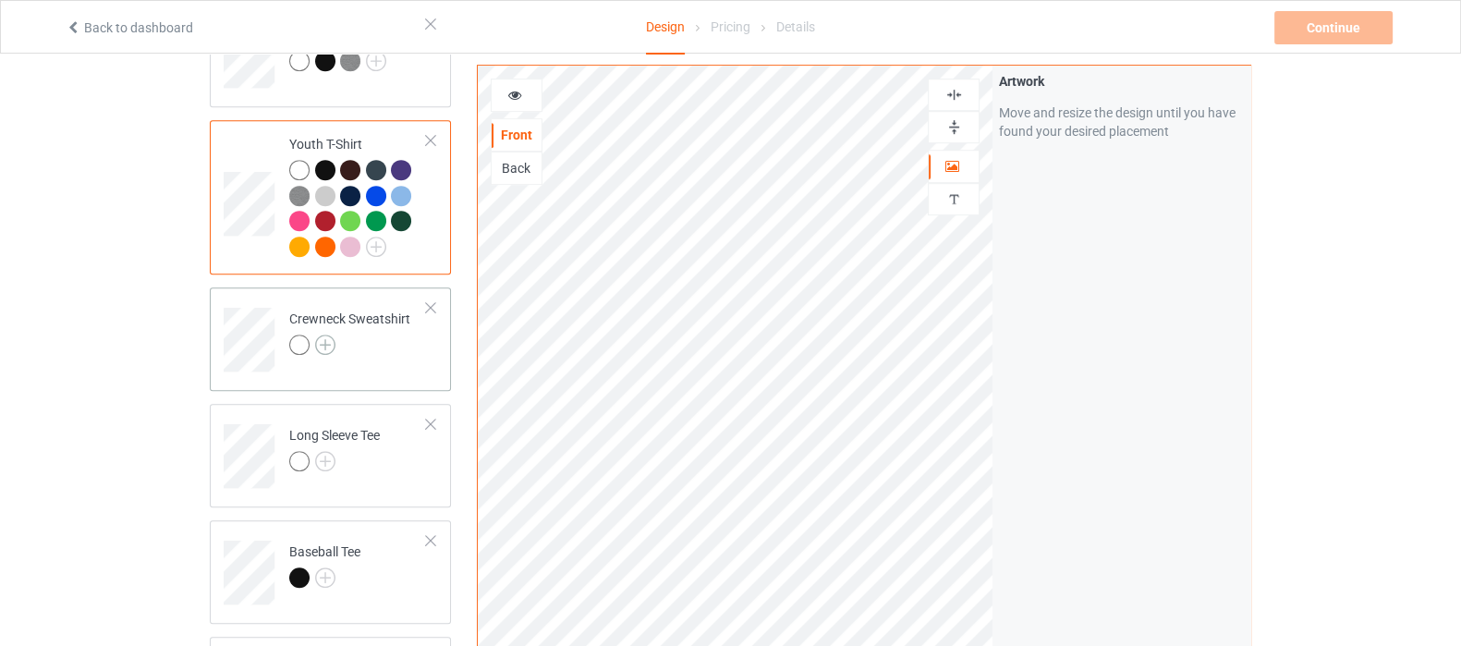
click at [323, 334] on img at bounding box center [325, 344] width 20 height 20
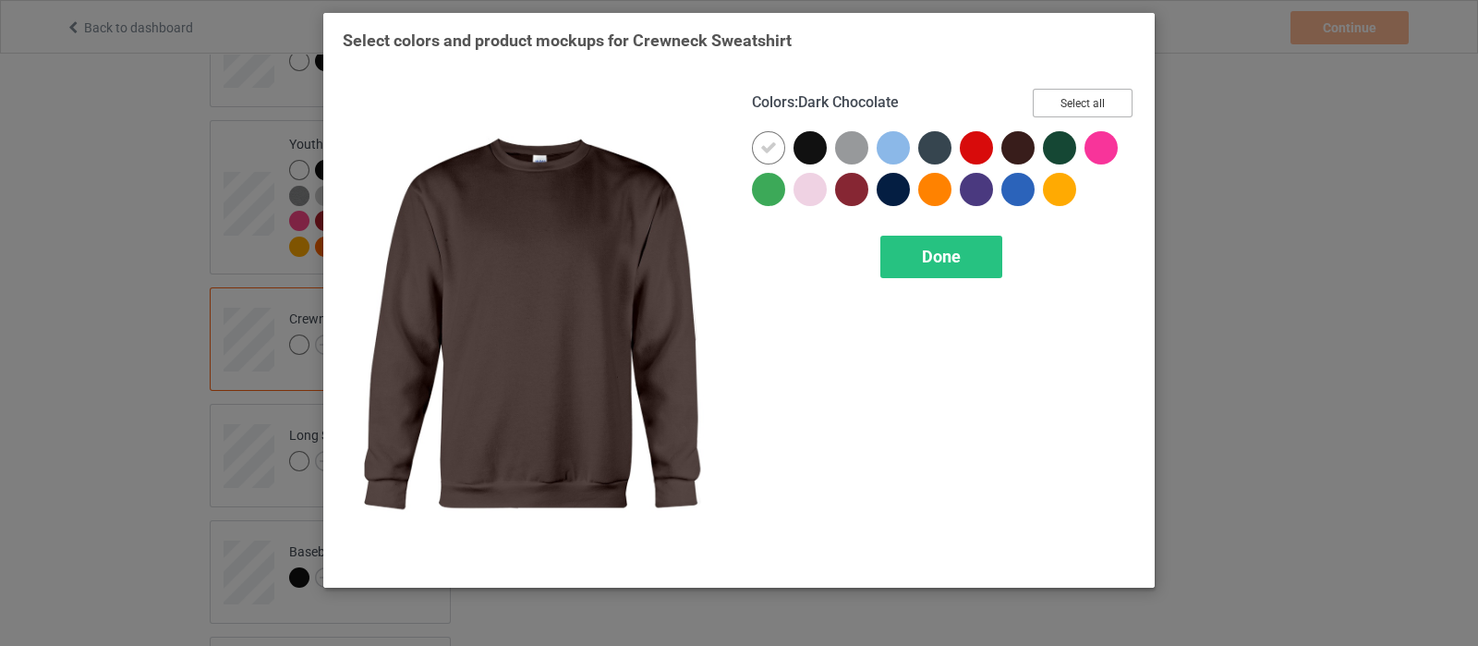
drag, startPoint x: 1084, startPoint y: 91, endPoint x: 972, endPoint y: 232, distance: 179.5
click at [1080, 92] on button "Select all" at bounding box center [1083, 103] width 100 height 29
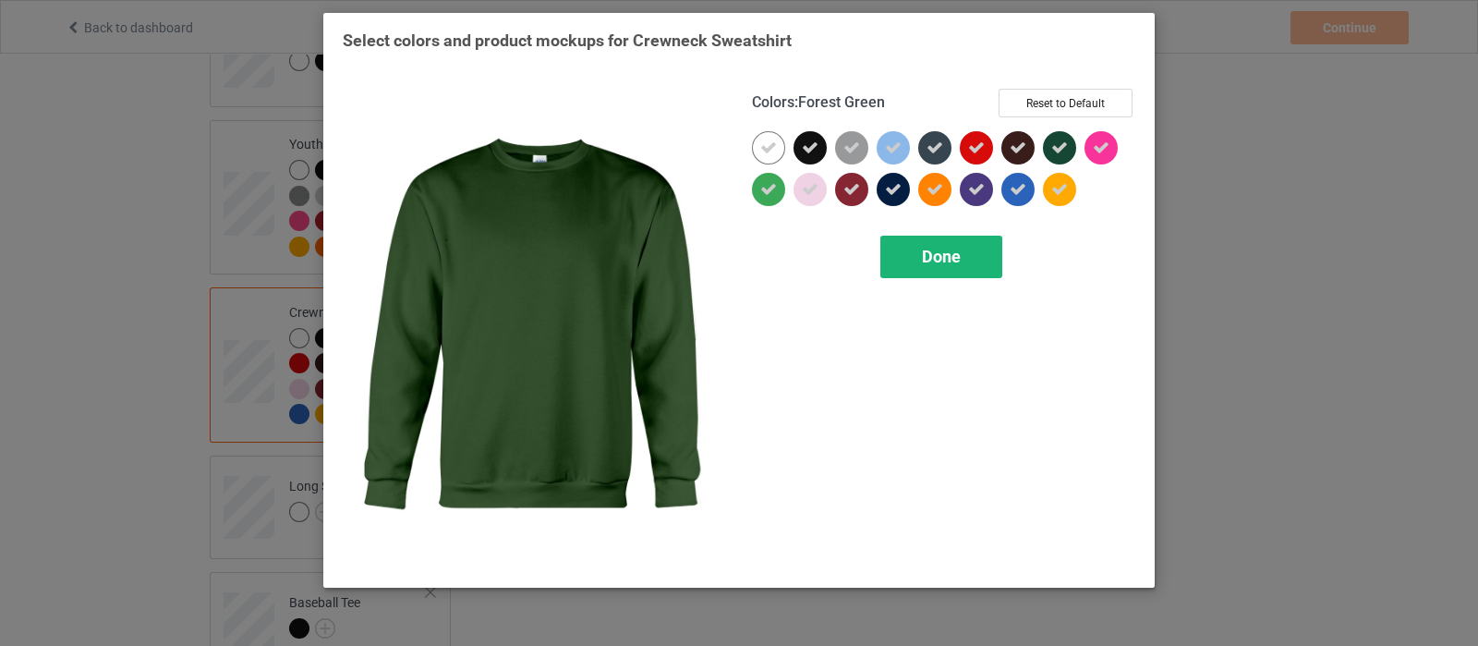
click at [952, 244] on div "Done" at bounding box center [941, 257] width 122 height 42
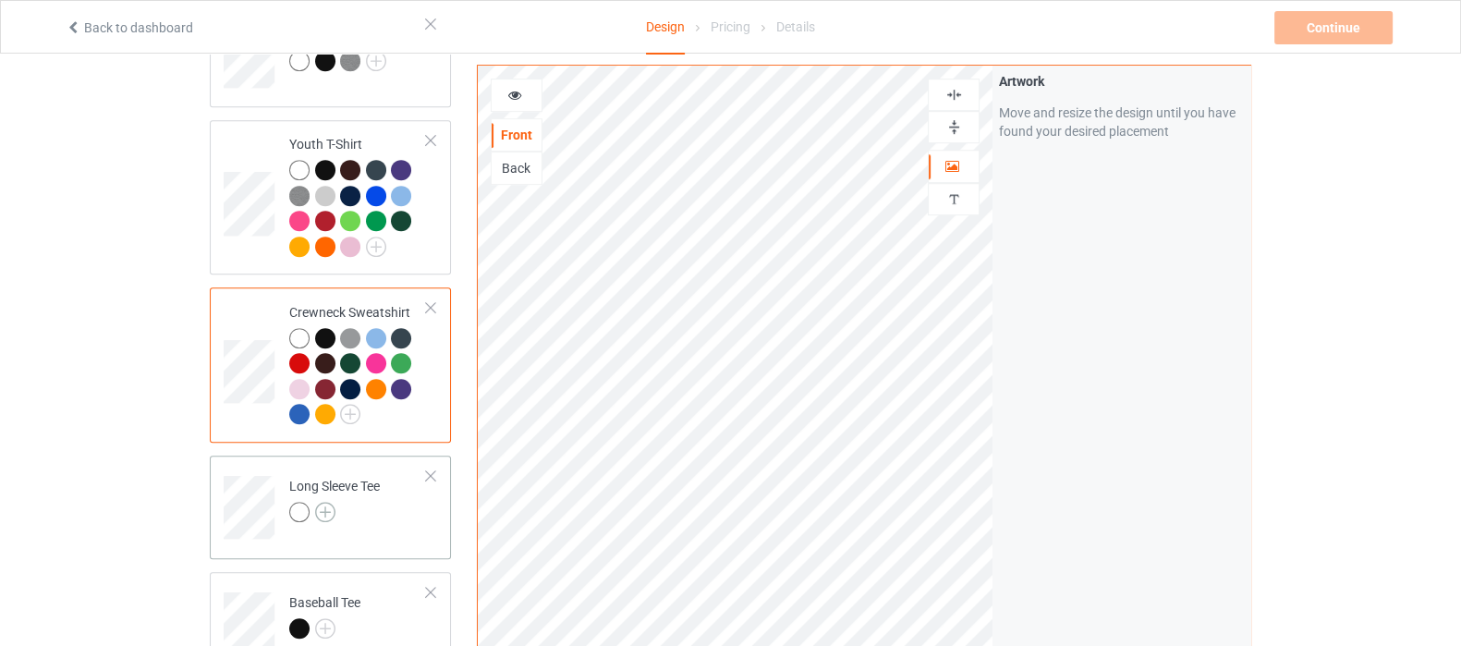
click at [327, 502] on img at bounding box center [325, 512] width 20 height 20
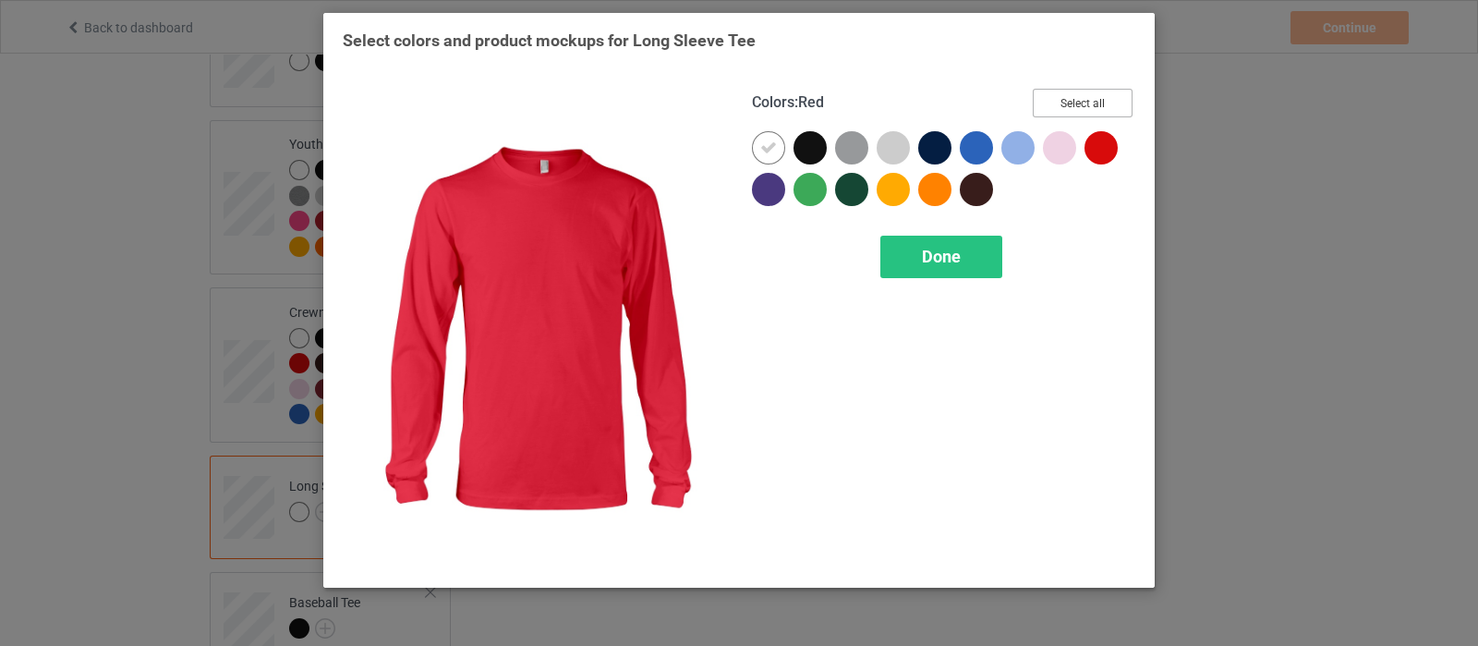
drag, startPoint x: 1079, startPoint y: 108, endPoint x: 1038, endPoint y: 127, distance: 44.7
click at [1076, 104] on button "Select all" at bounding box center [1083, 103] width 100 height 29
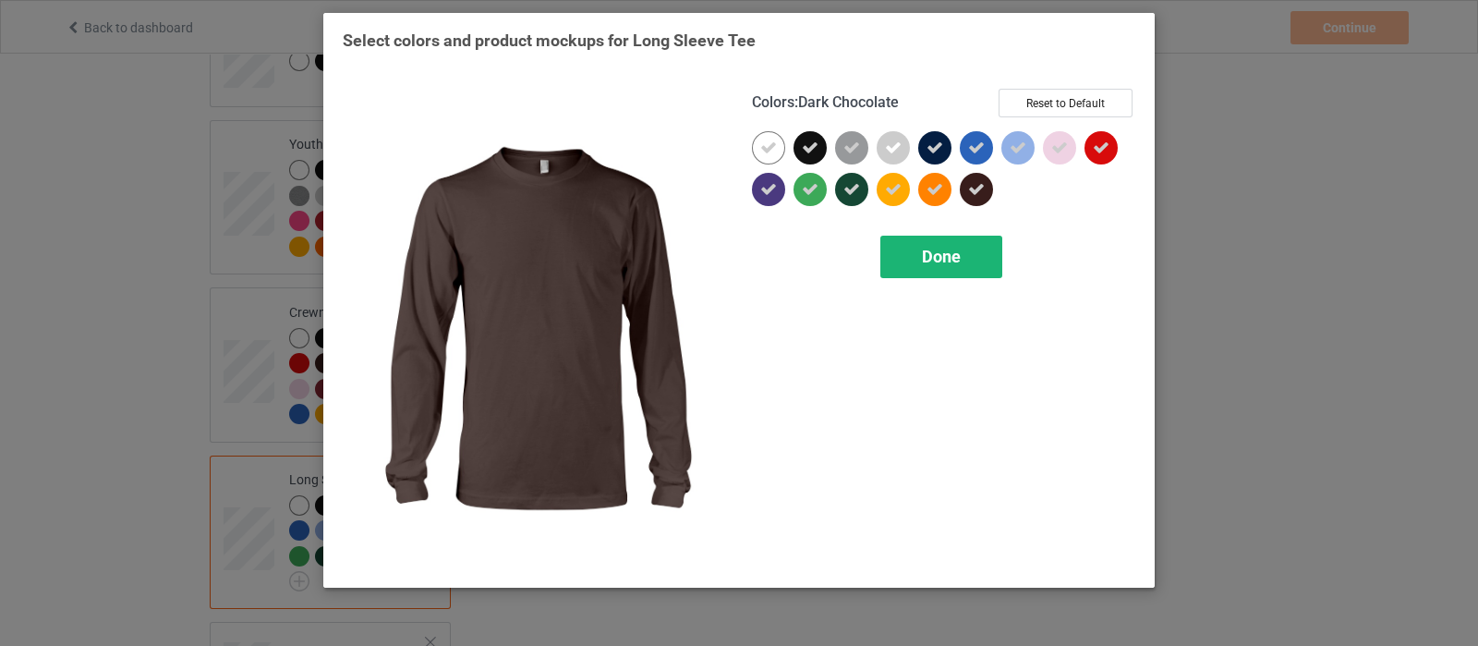
click at [910, 263] on div "Done" at bounding box center [941, 257] width 122 height 42
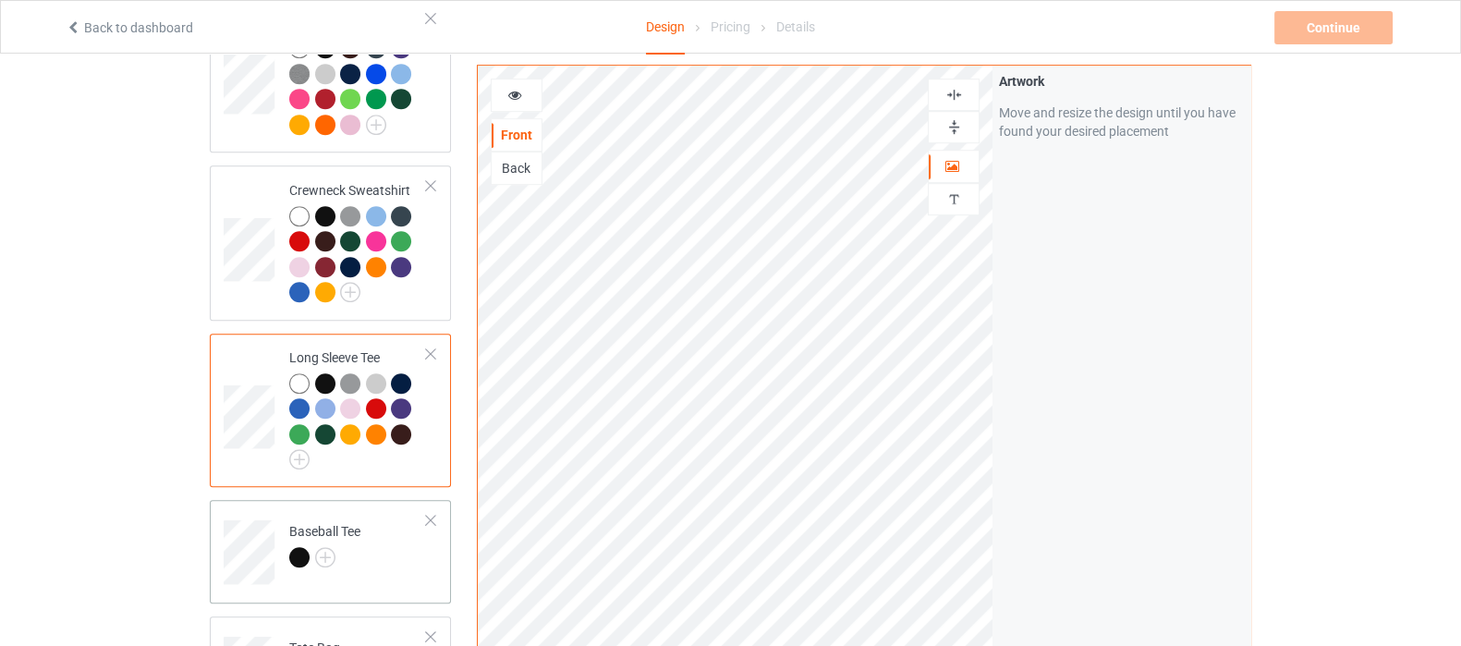
scroll to position [1270, 0]
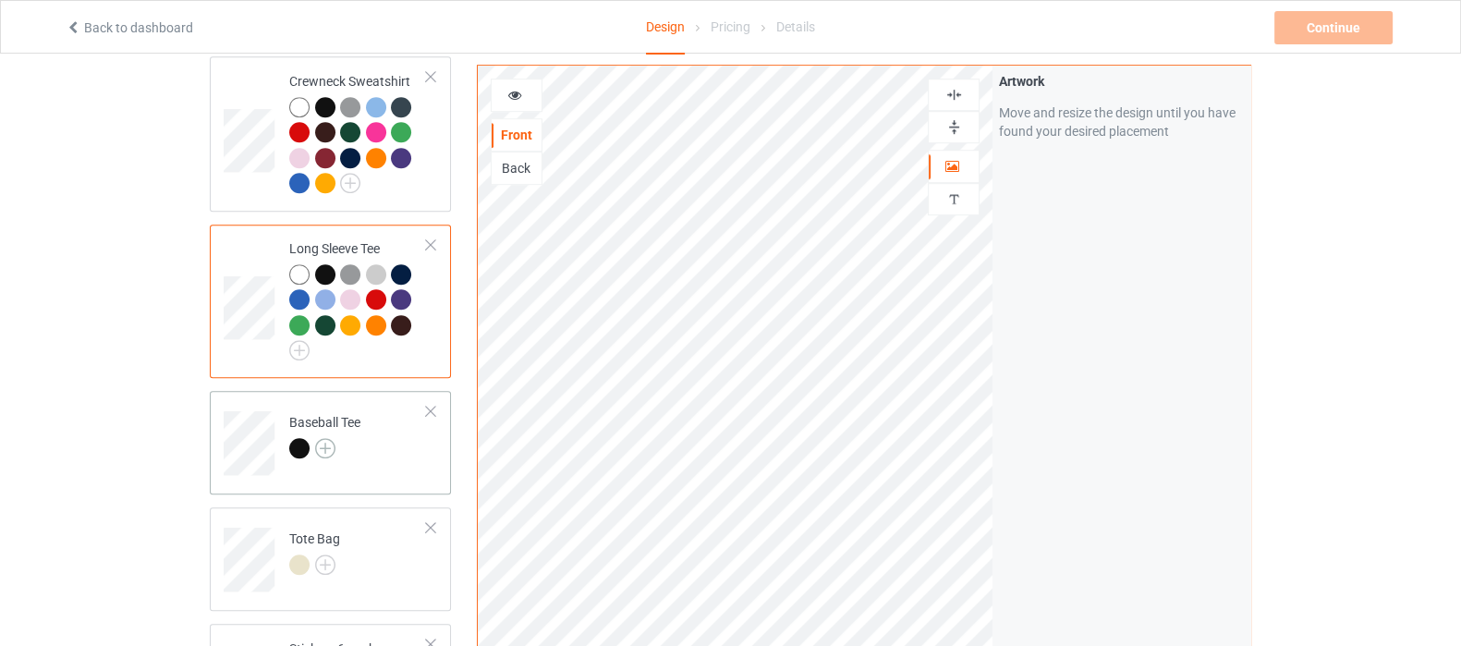
click at [324, 438] on img at bounding box center [325, 448] width 20 height 20
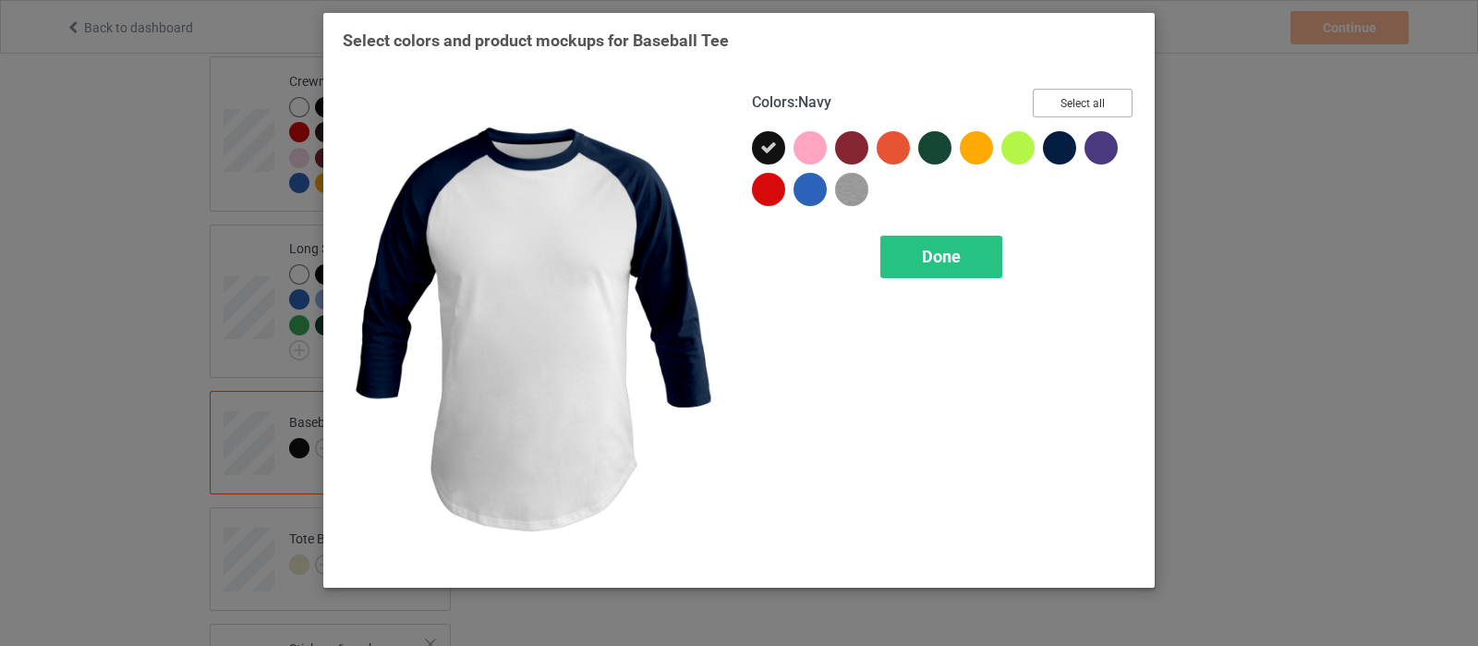
click at [1095, 105] on button "Select all" at bounding box center [1083, 103] width 100 height 29
click at [904, 258] on div "Done" at bounding box center [941, 257] width 122 height 42
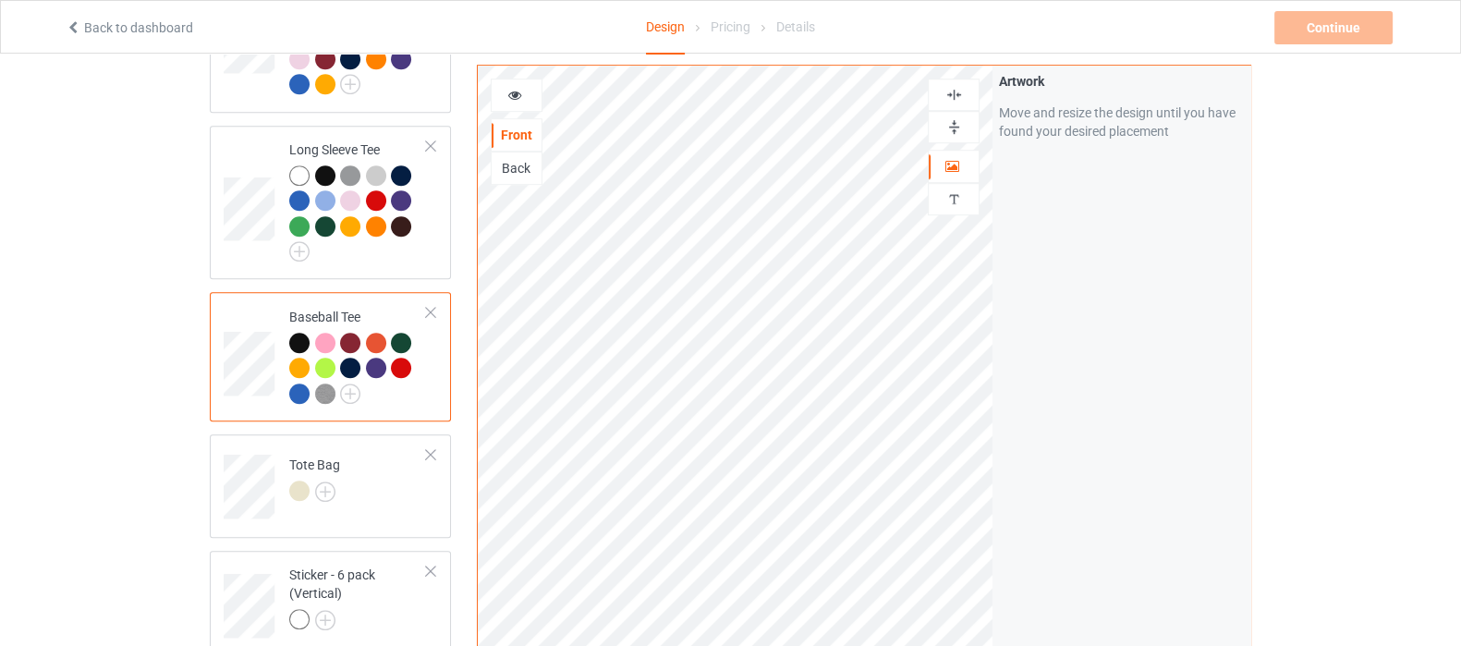
scroll to position [1500, 0]
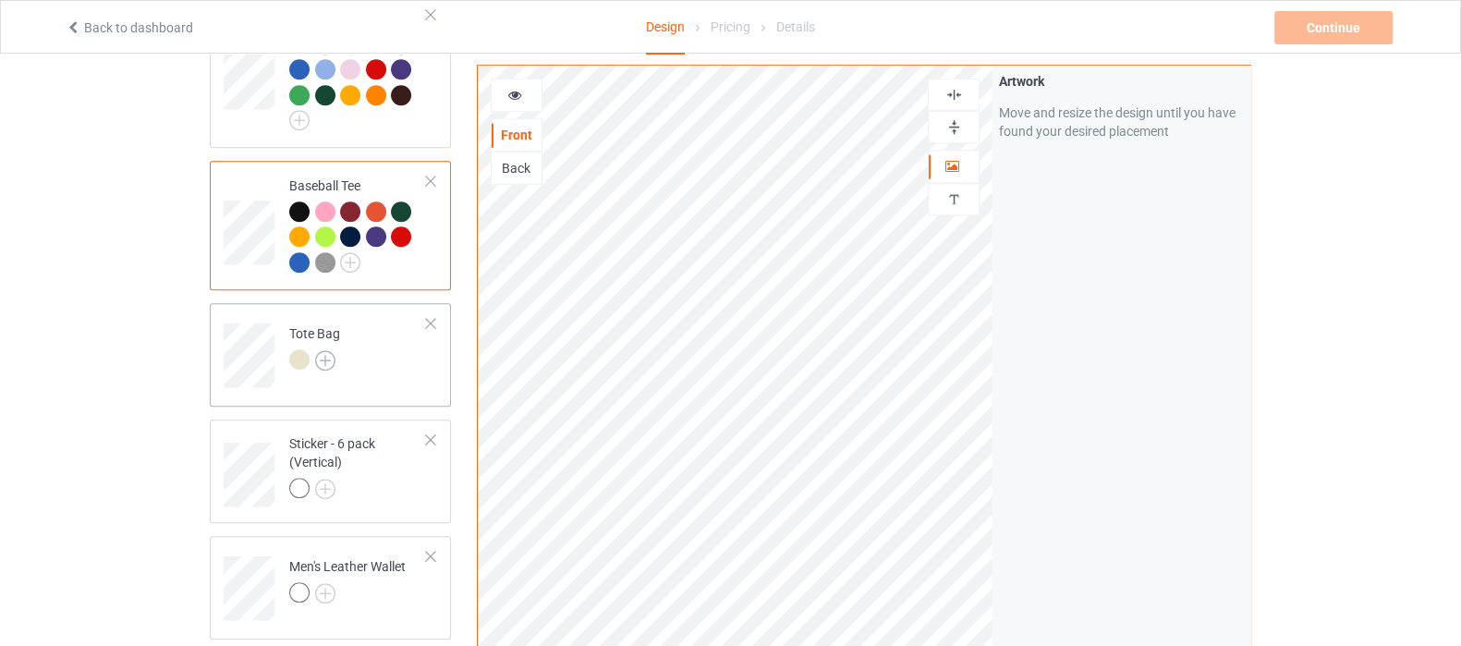
click at [326, 350] on img at bounding box center [325, 360] width 20 height 20
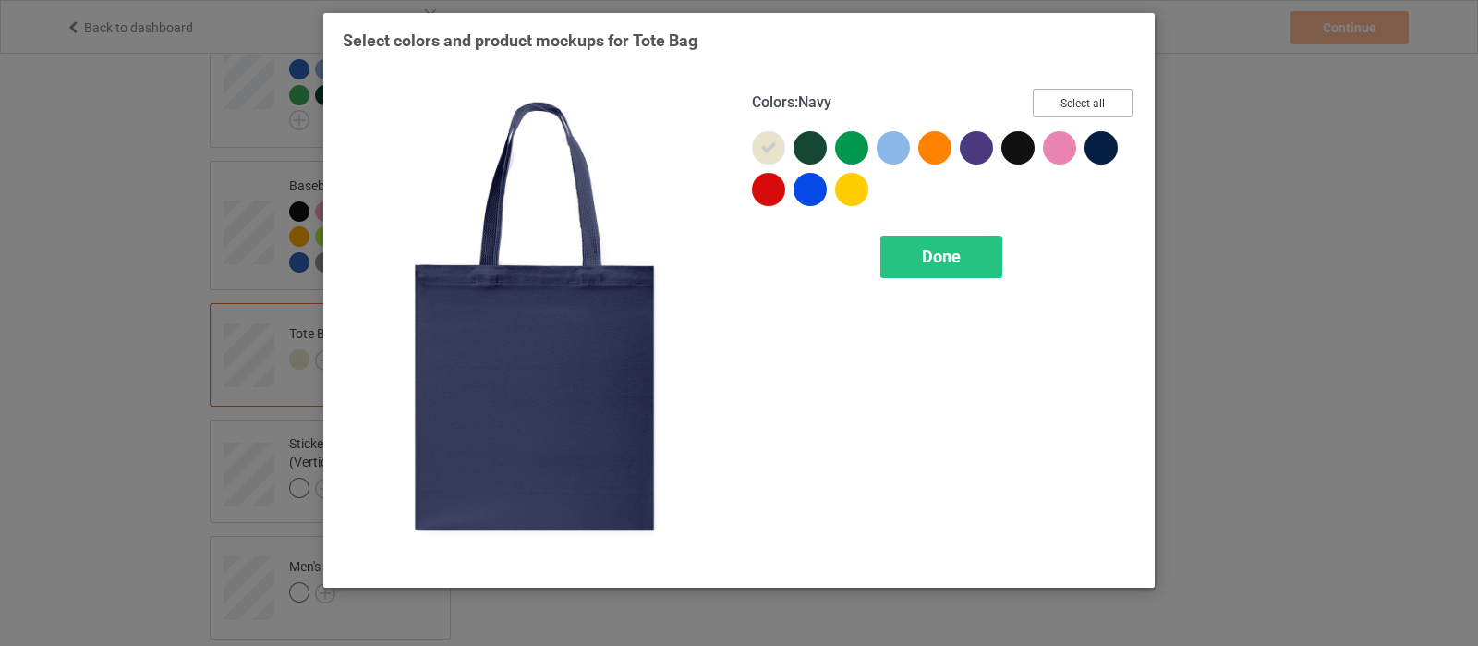
click at [1067, 103] on button "Select all" at bounding box center [1083, 103] width 100 height 29
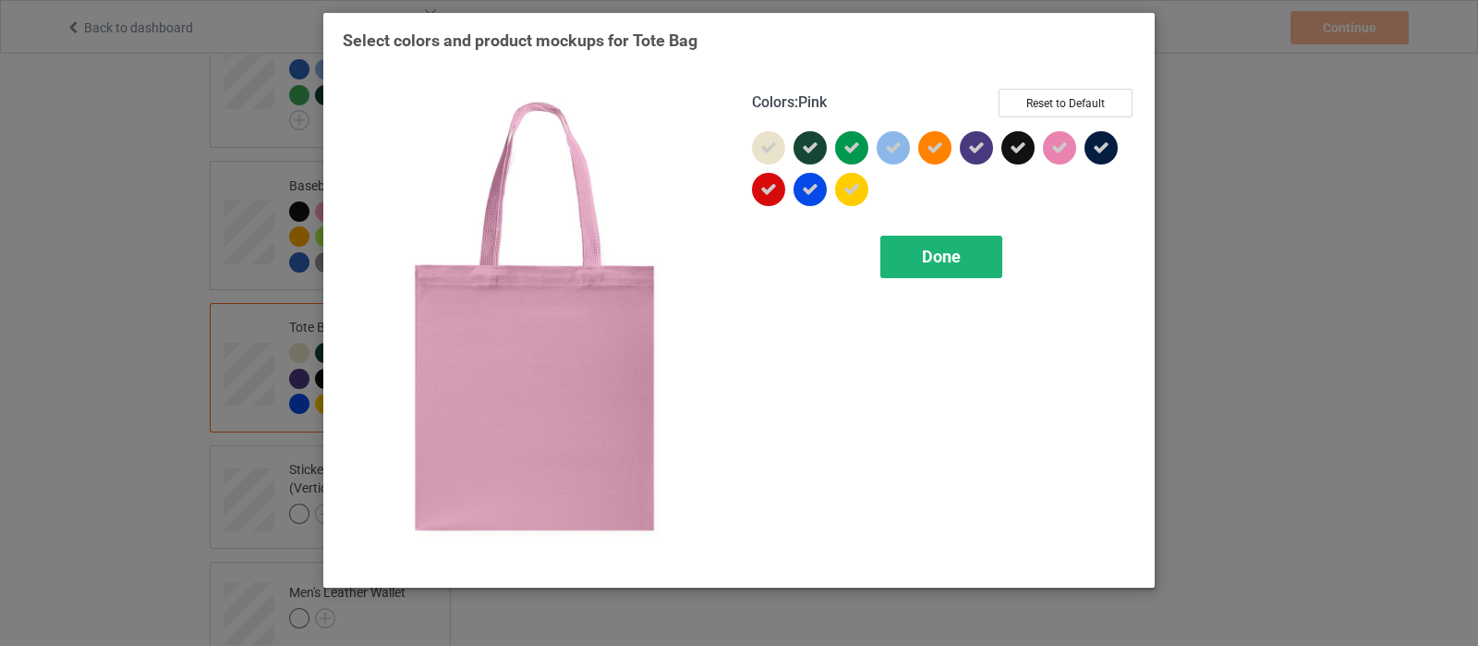
click at [949, 267] on div "Done" at bounding box center [941, 257] width 122 height 42
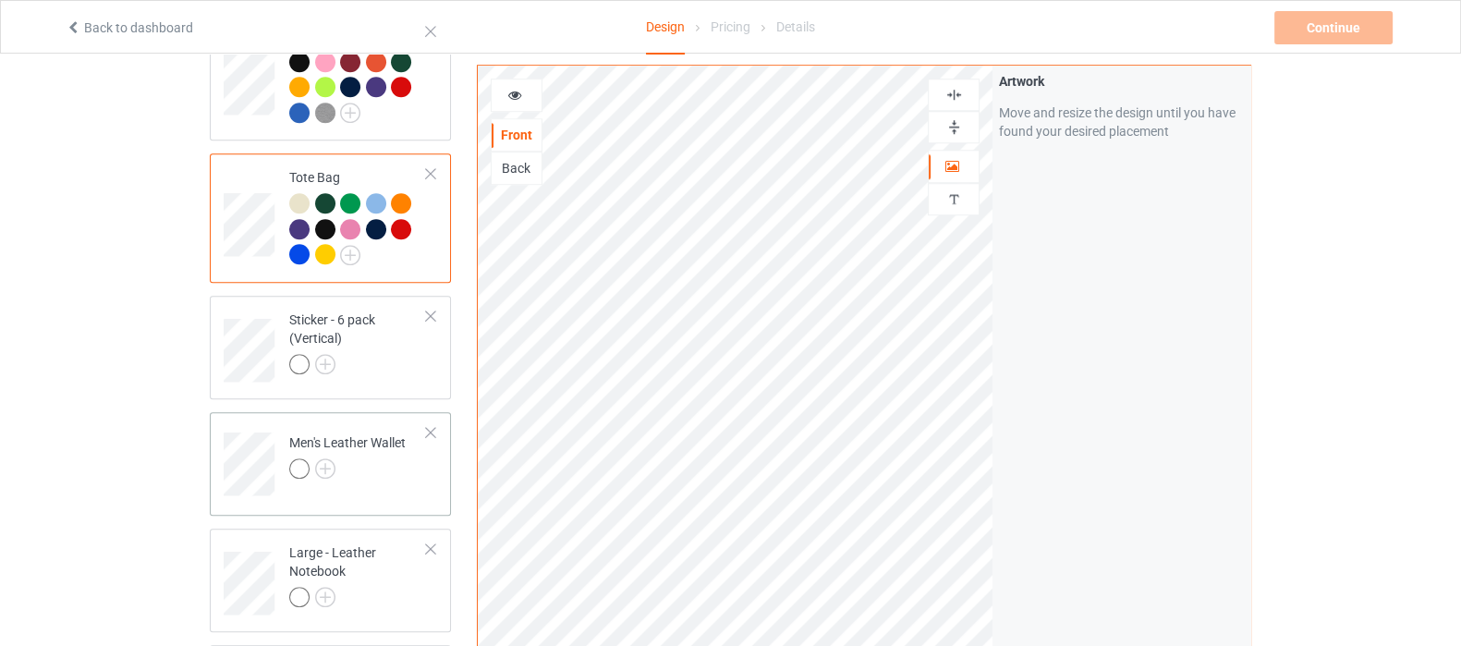
scroll to position [1731, 0]
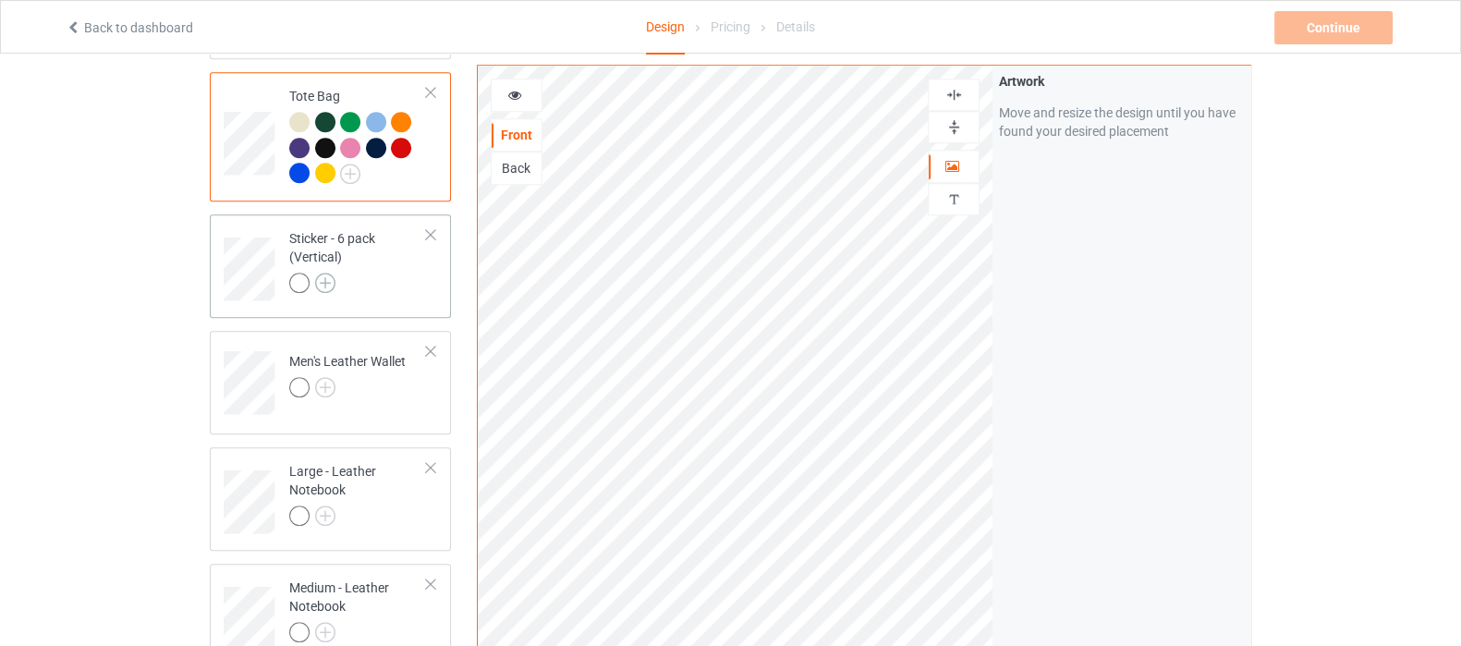
click at [323, 273] on img at bounding box center [325, 283] width 20 height 20
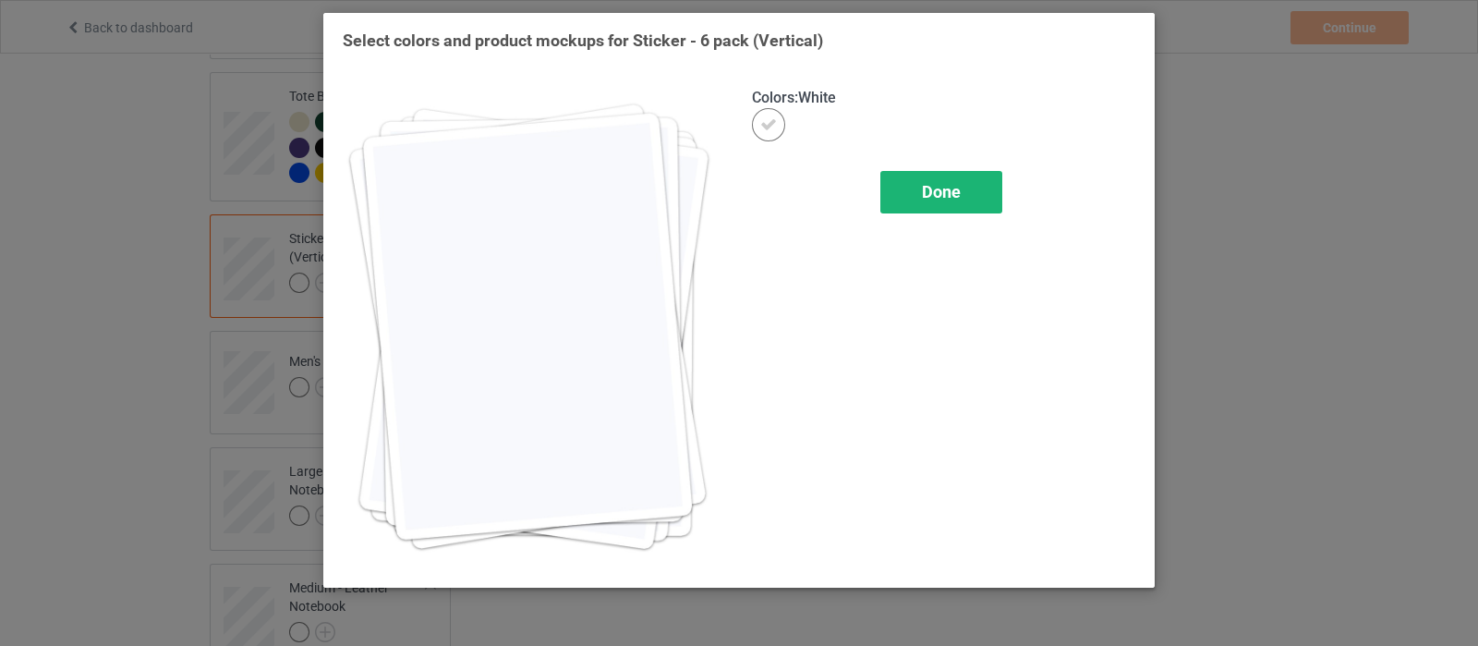
click at [952, 188] on span "Done" at bounding box center [941, 191] width 39 height 19
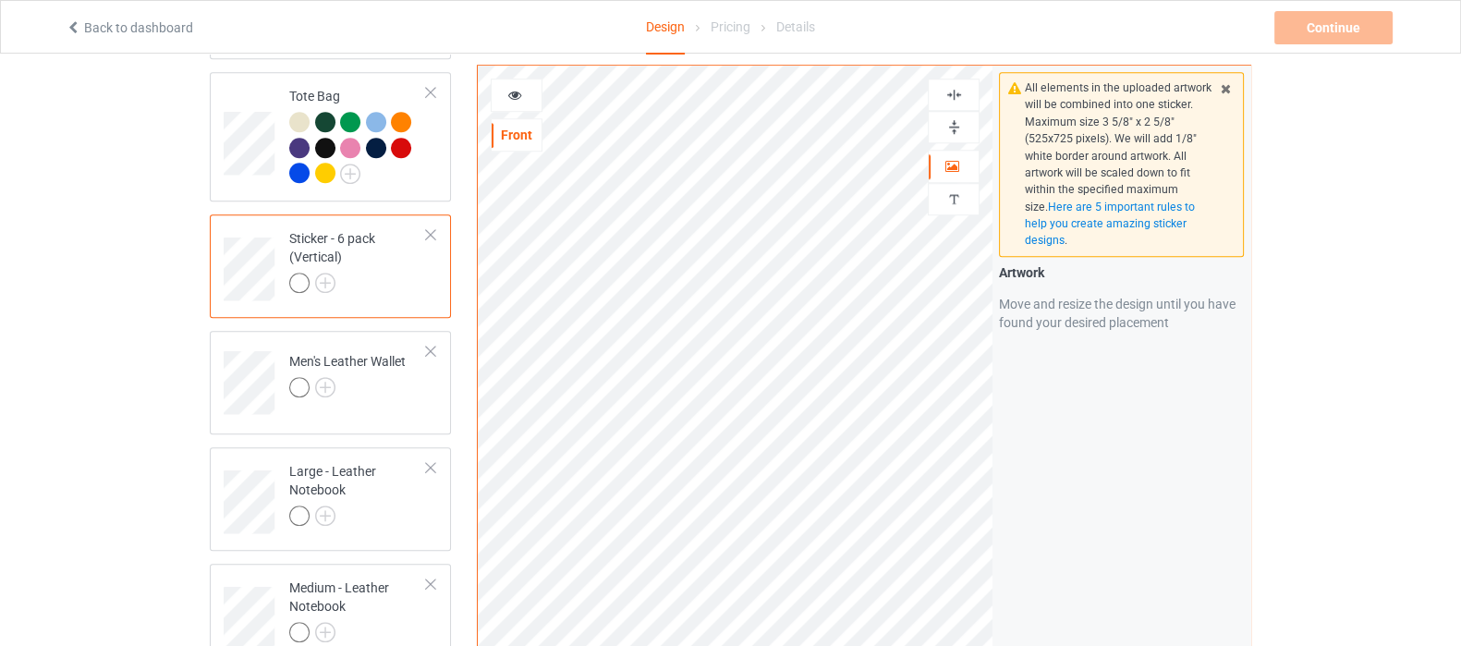
scroll to position [1386, 0]
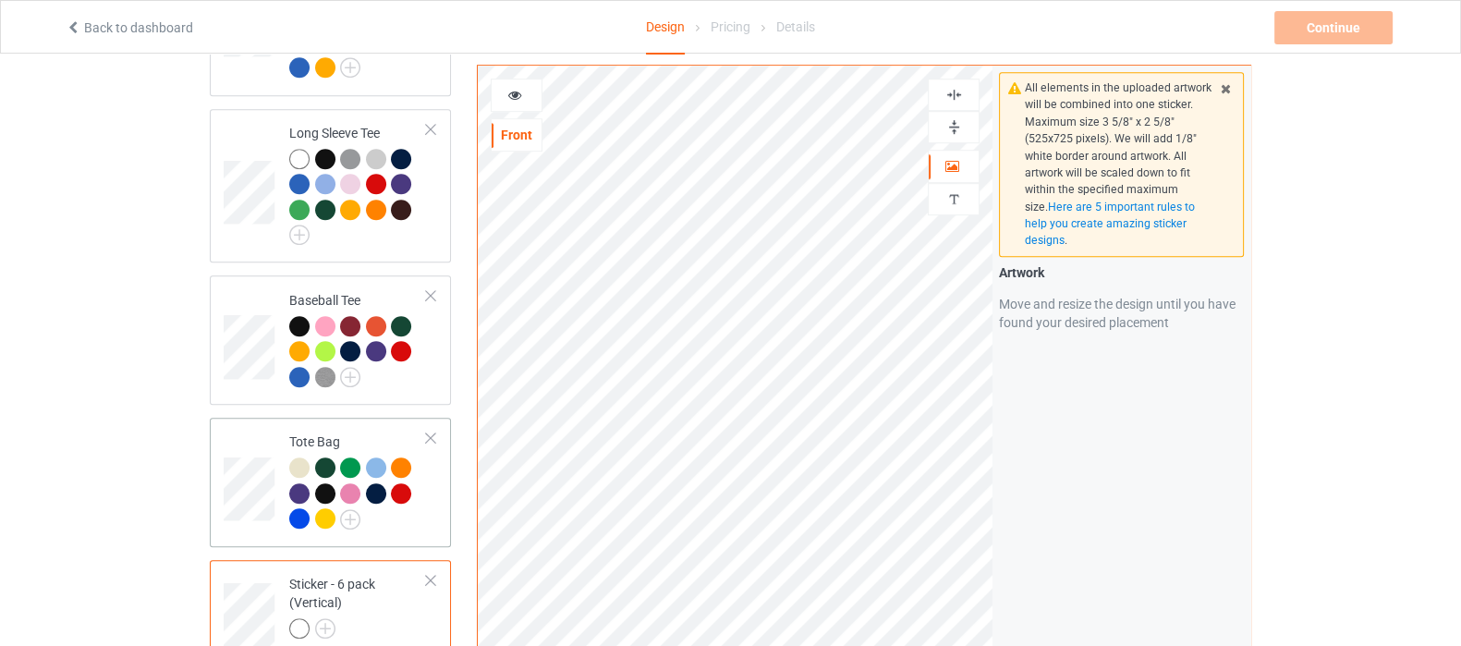
click at [440, 491] on div "Tote Bag" at bounding box center [330, 482] width 241 height 129
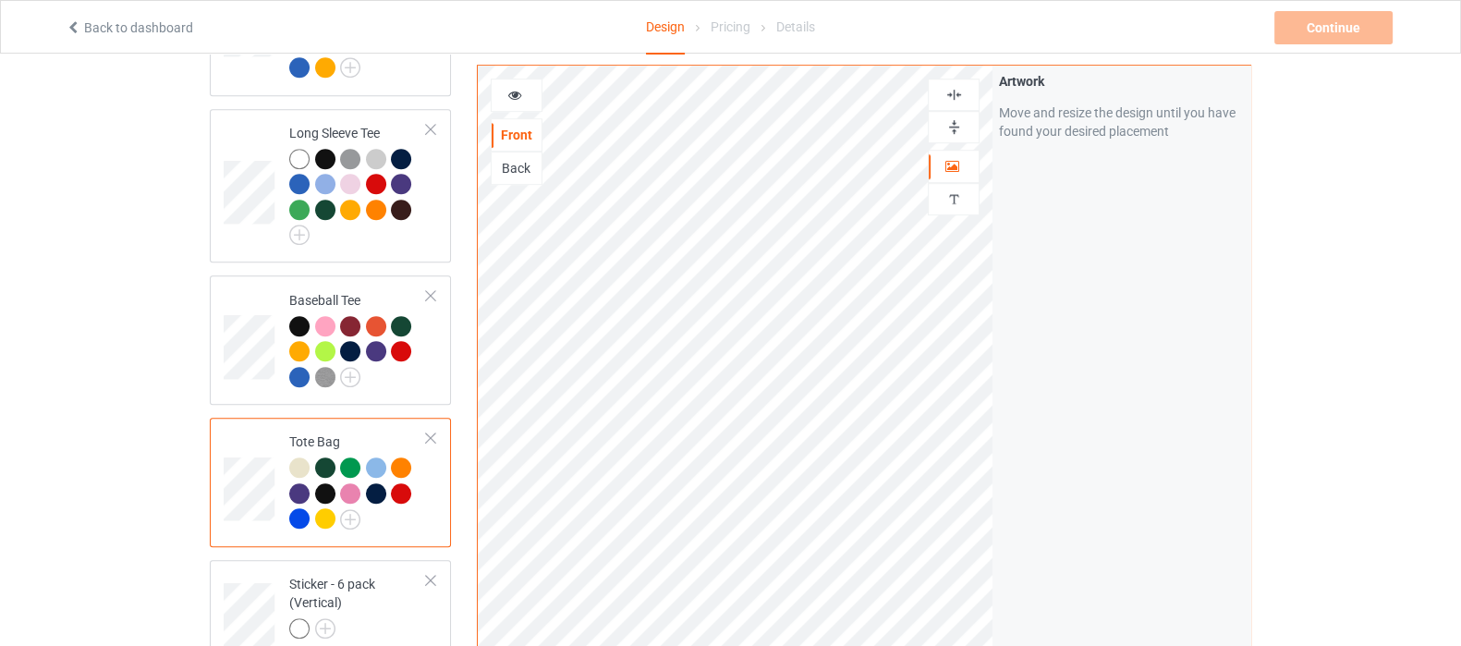
click at [956, 92] on img at bounding box center [954, 95] width 18 height 18
click at [956, 132] on img at bounding box center [954, 127] width 18 height 18
click at [391, 618] on div at bounding box center [358, 631] width 138 height 26
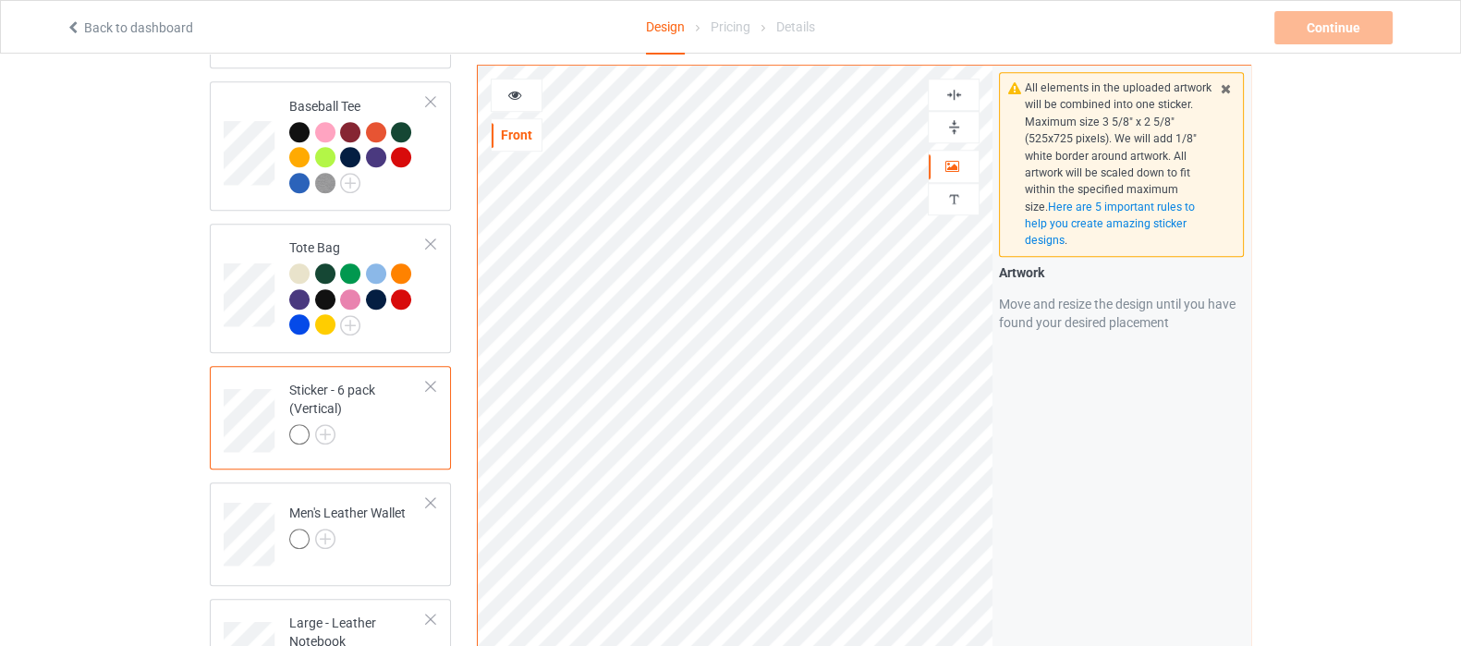
scroll to position [1616, 0]
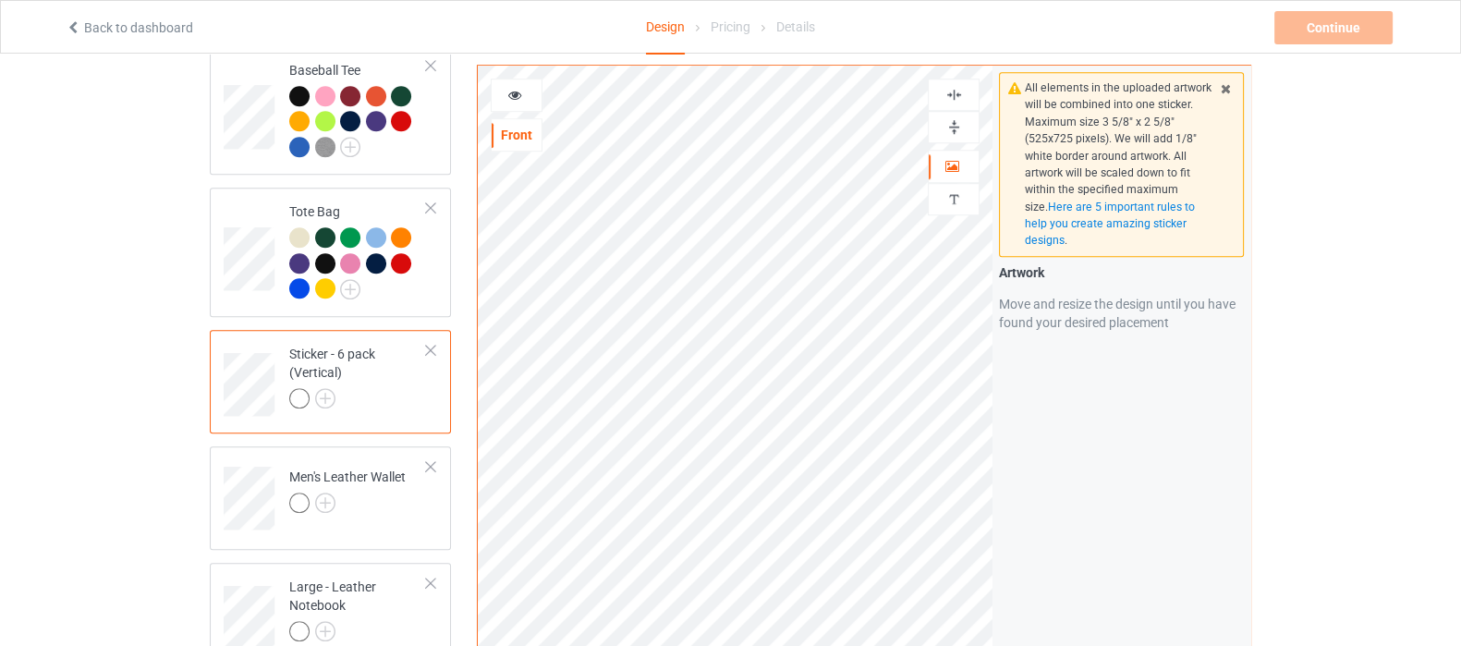
click at [948, 93] on img at bounding box center [954, 95] width 18 height 18
click at [940, 131] on div at bounding box center [953, 127] width 50 height 18
click at [321, 492] on img at bounding box center [325, 502] width 20 height 20
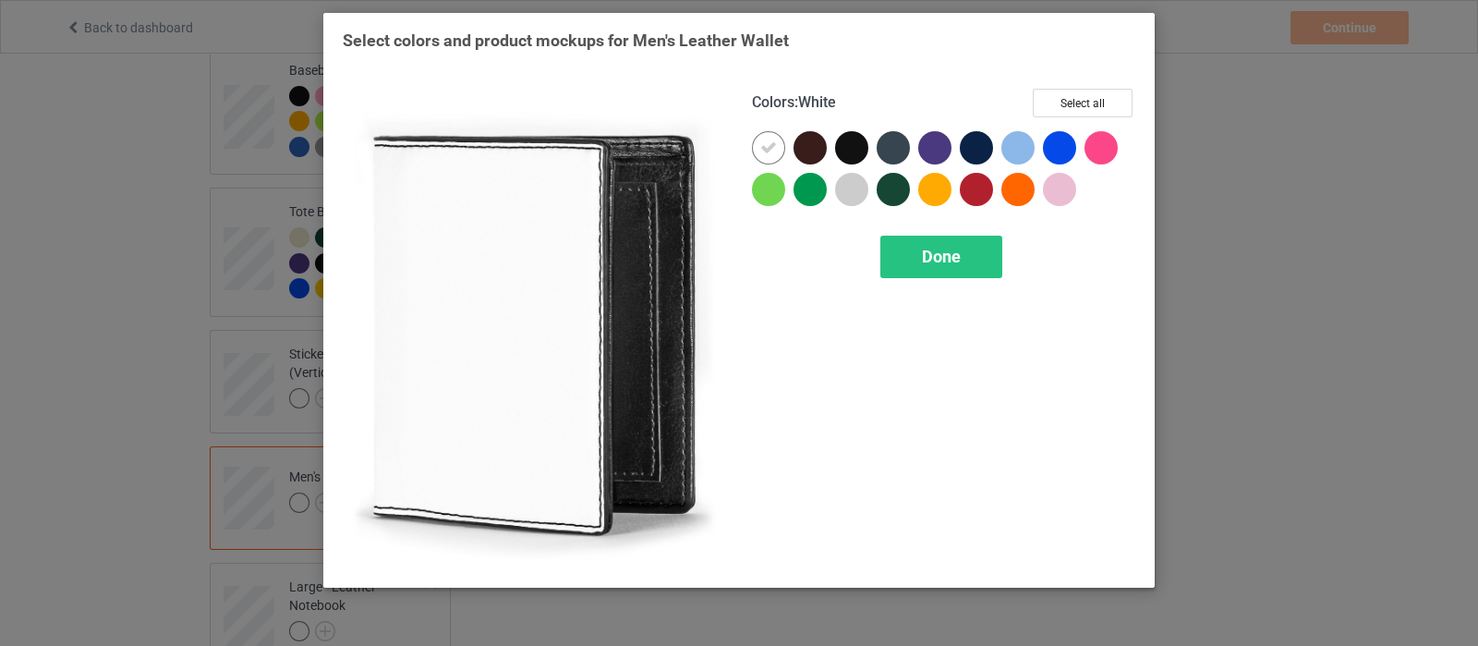
click at [1081, 85] on div "Colors : White Select all Done" at bounding box center [943, 328] width 409 height 505
click at [1081, 108] on button "Select all" at bounding box center [1083, 103] width 100 height 29
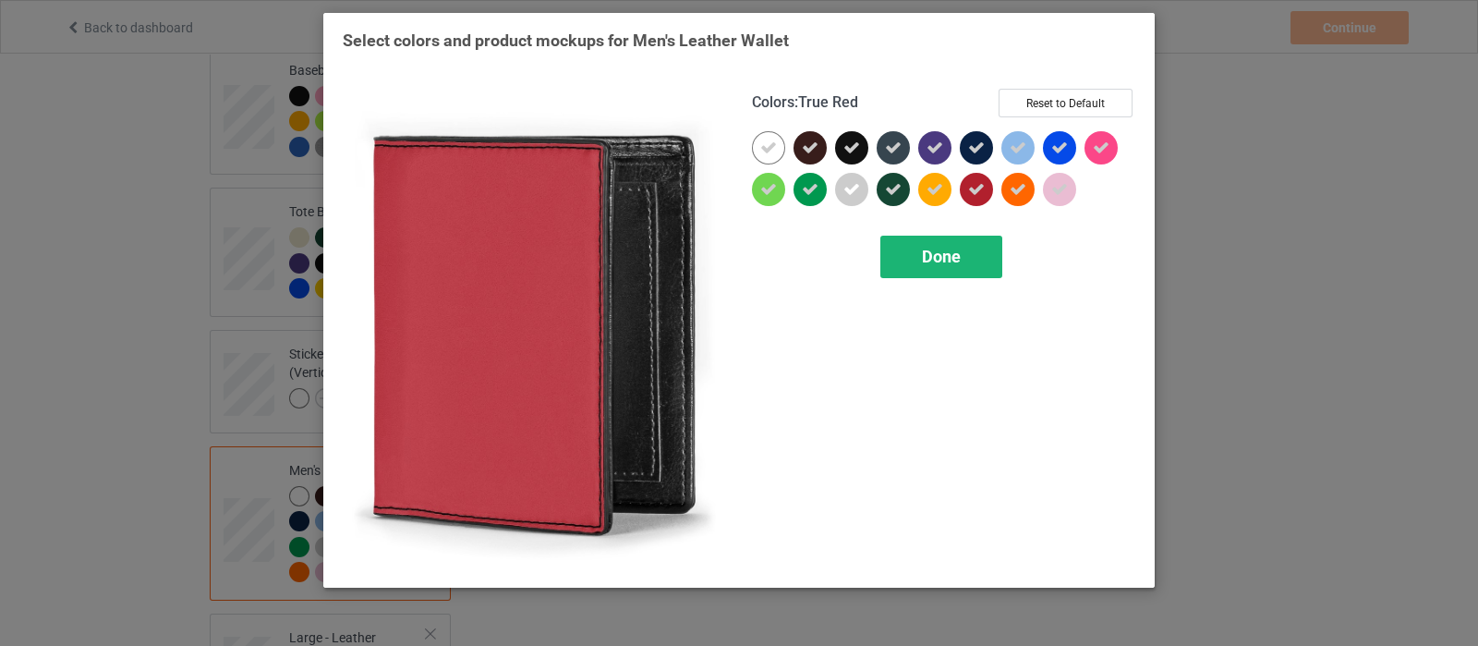
click at [965, 251] on div "Done" at bounding box center [941, 257] width 122 height 42
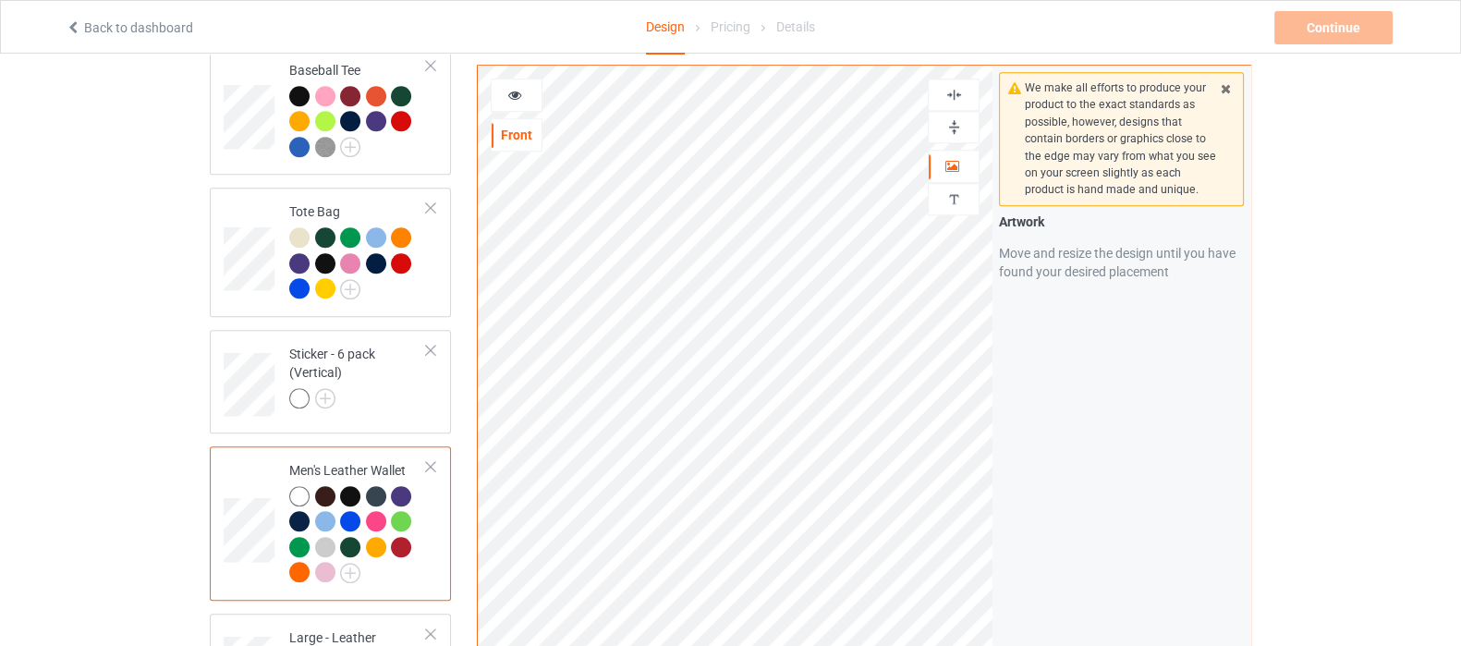
click at [957, 124] on img at bounding box center [954, 127] width 18 height 18
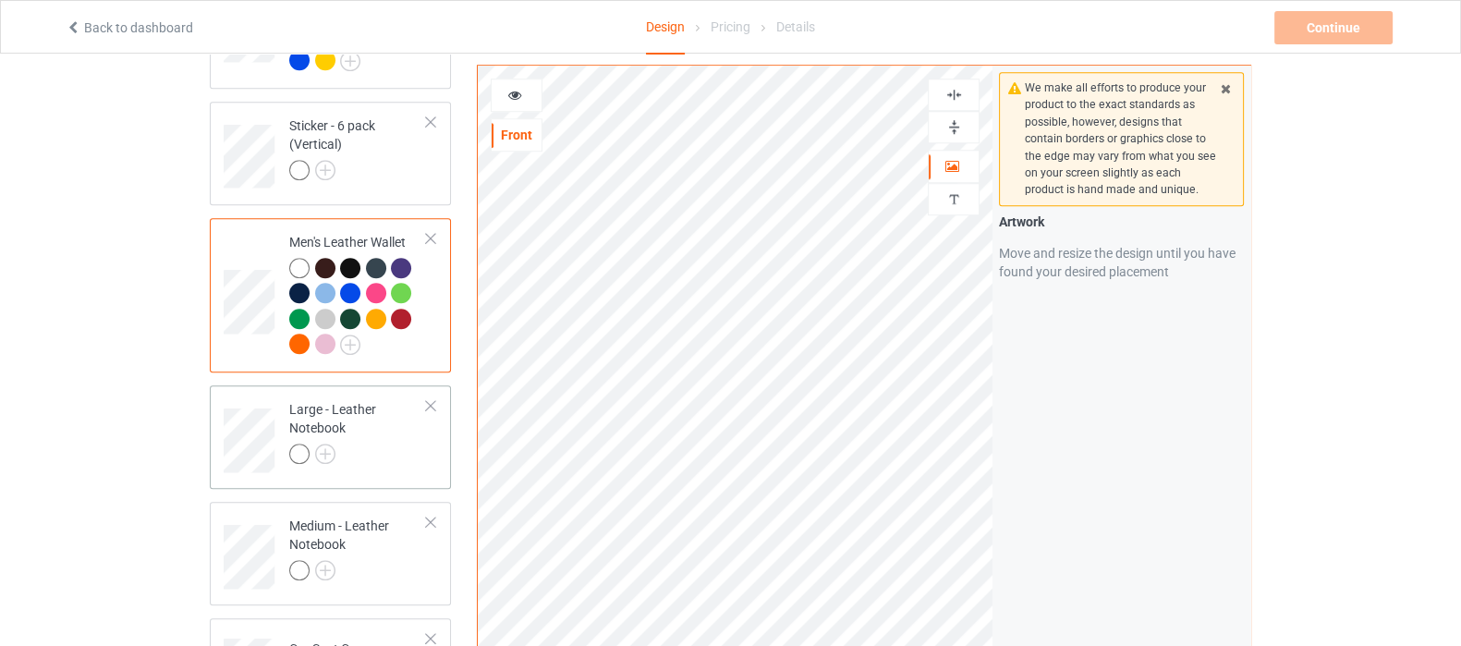
scroll to position [1847, 0]
click at [324, 441] on img at bounding box center [325, 451] width 20 height 20
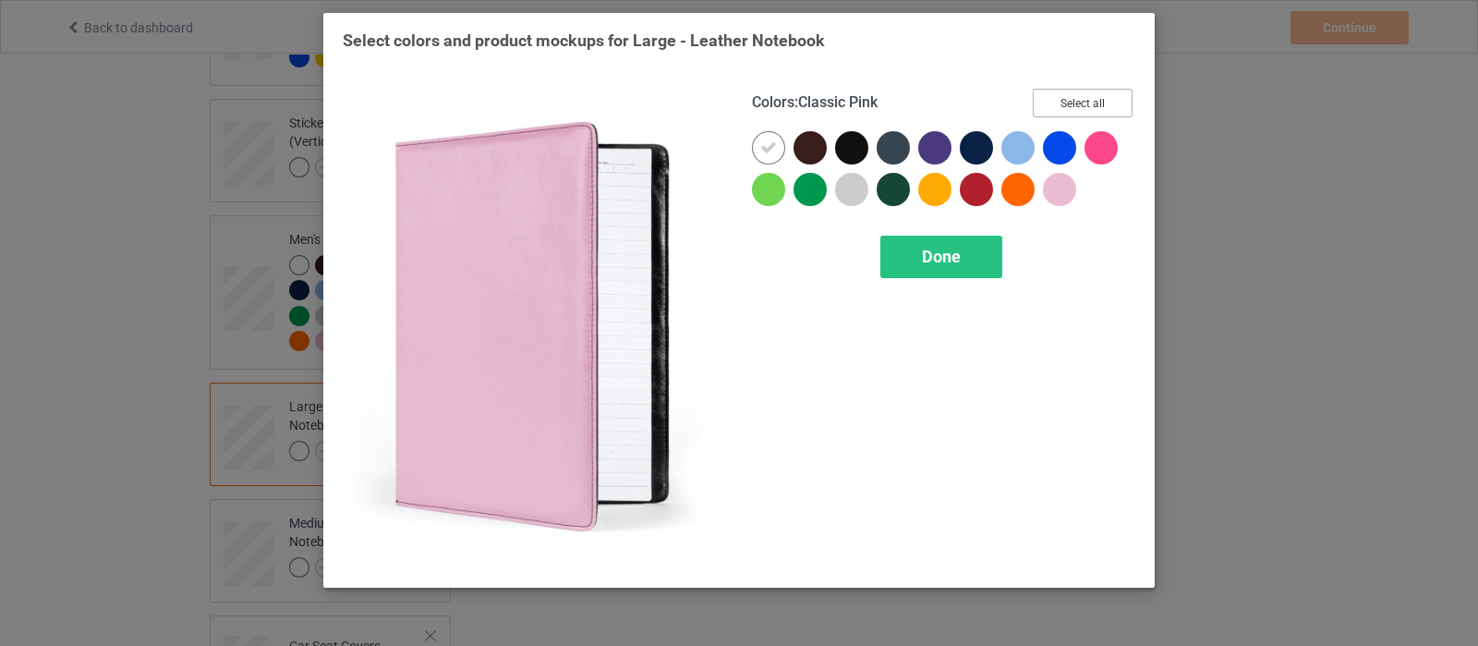
click at [1115, 103] on button "Select all" at bounding box center [1083, 103] width 100 height 29
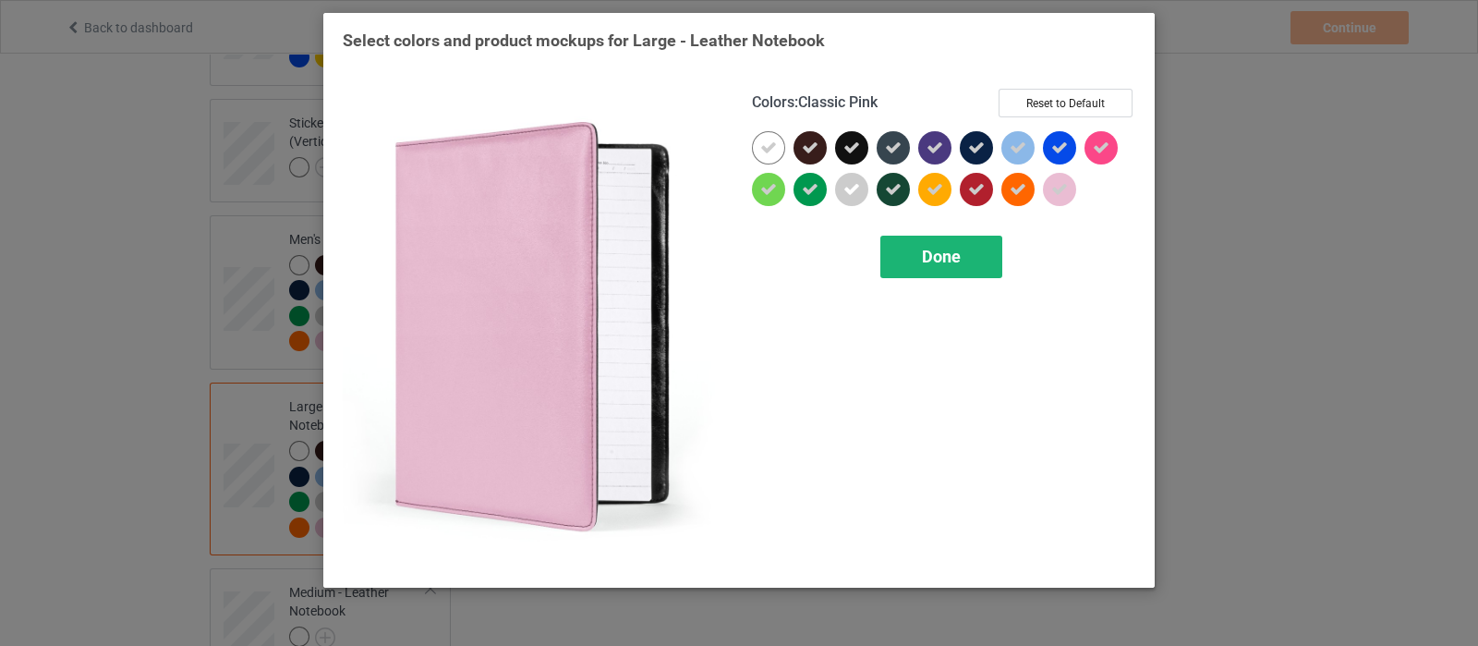
click at [967, 242] on div "Done" at bounding box center [941, 257] width 122 height 42
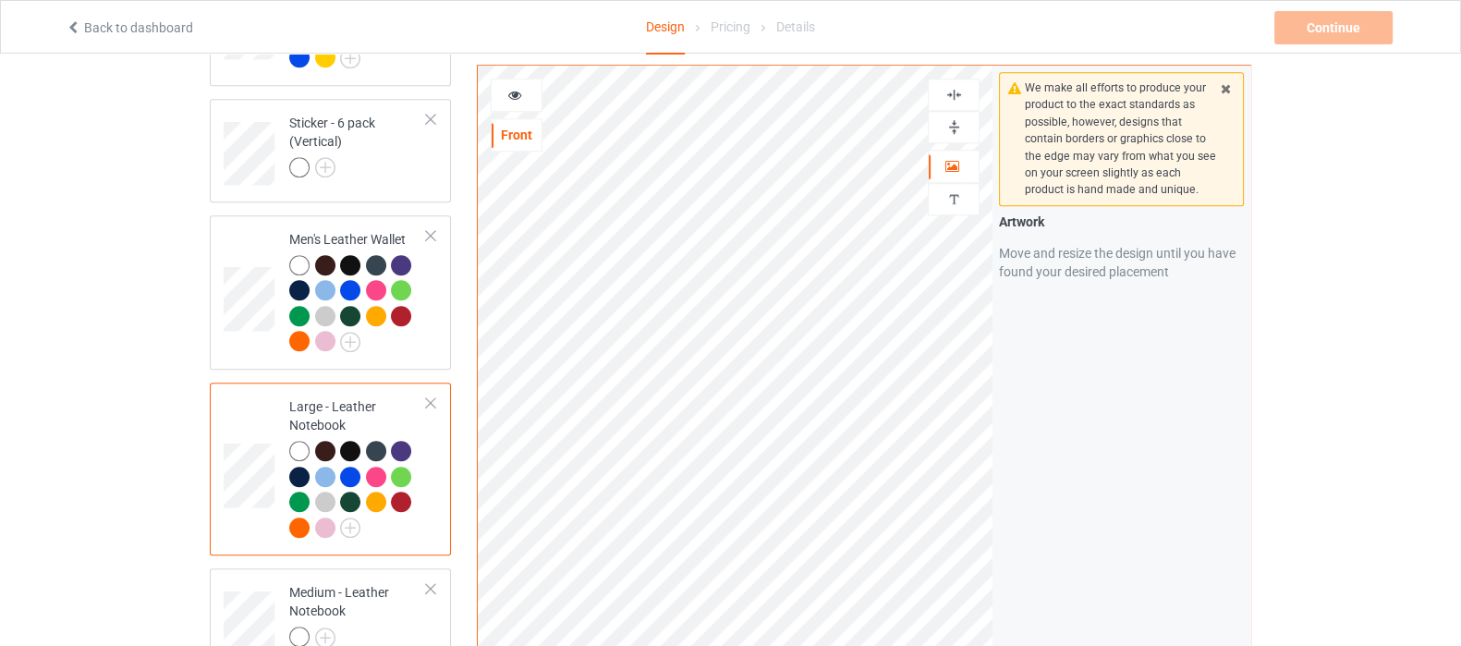
click at [963, 103] on div at bounding box center [953, 95] width 50 height 18
click at [947, 124] on img at bounding box center [954, 127] width 18 height 18
click at [957, 136] on div at bounding box center [954, 127] width 52 height 32
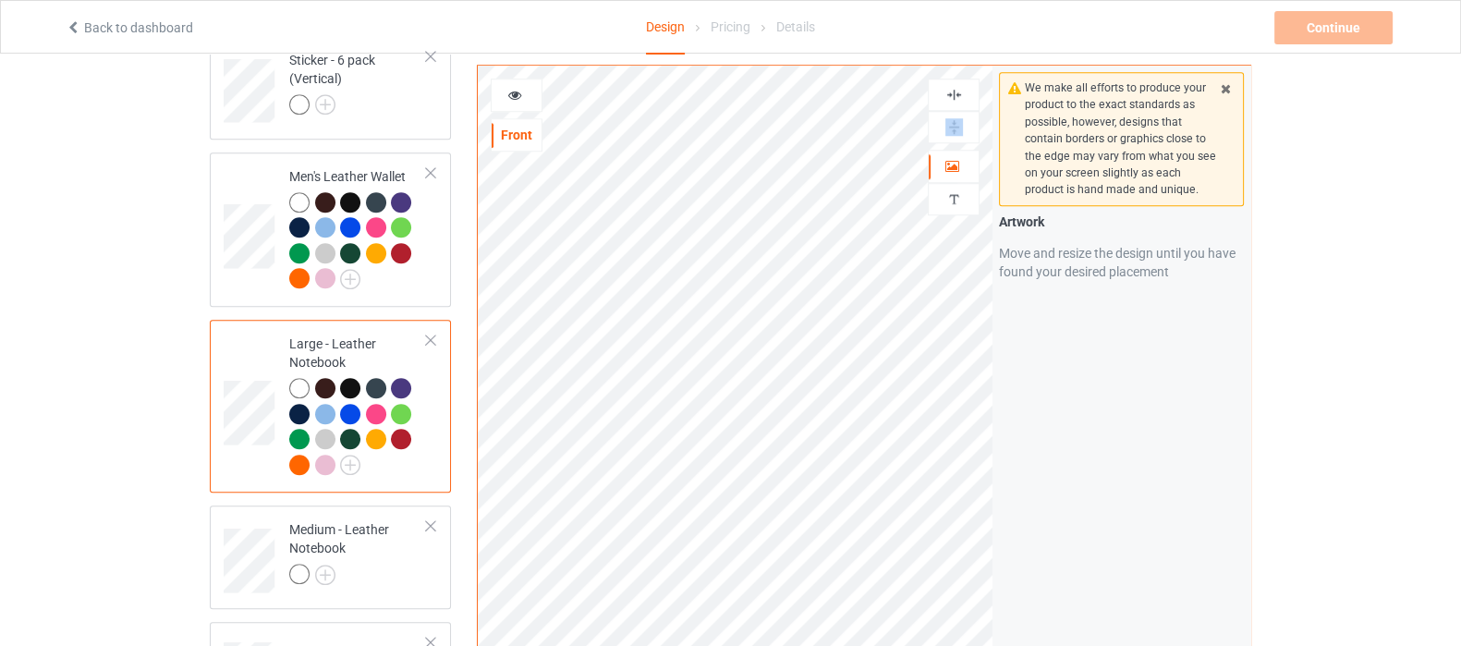
scroll to position [1963, 0]
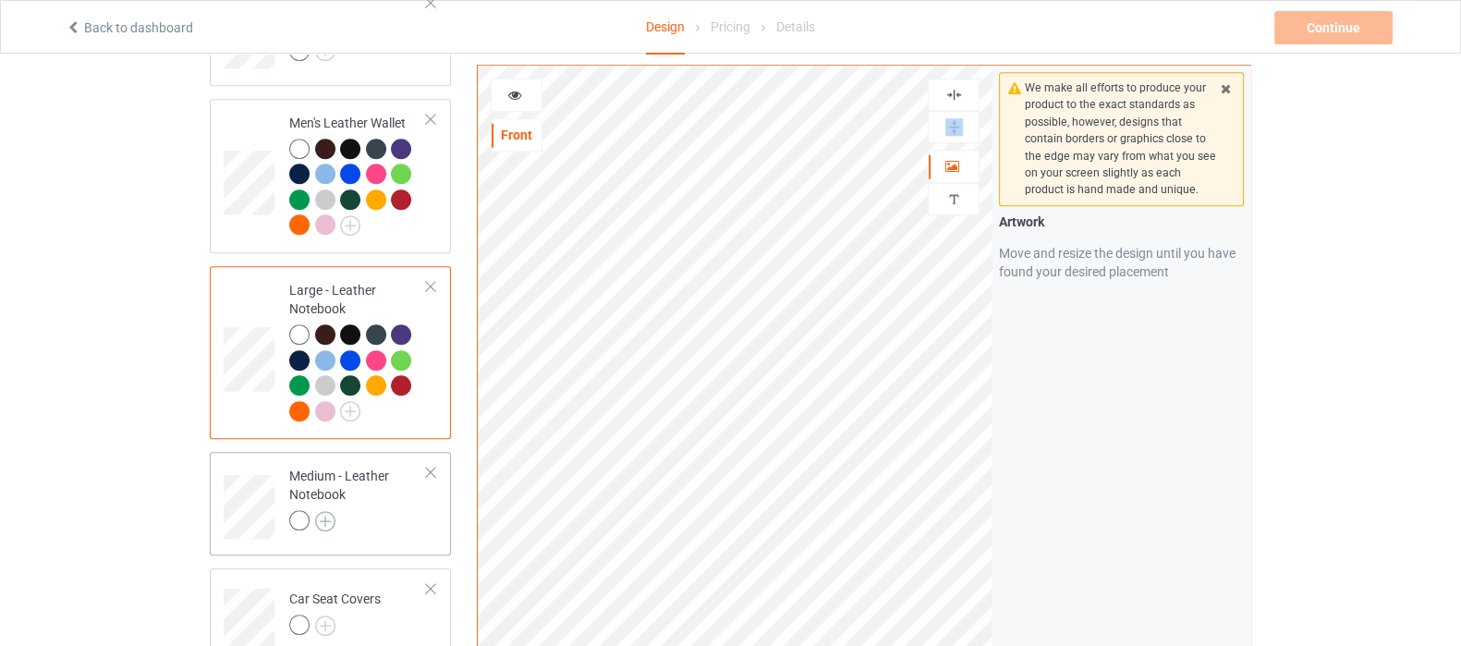
click at [321, 511] on img at bounding box center [325, 521] width 20 height 20
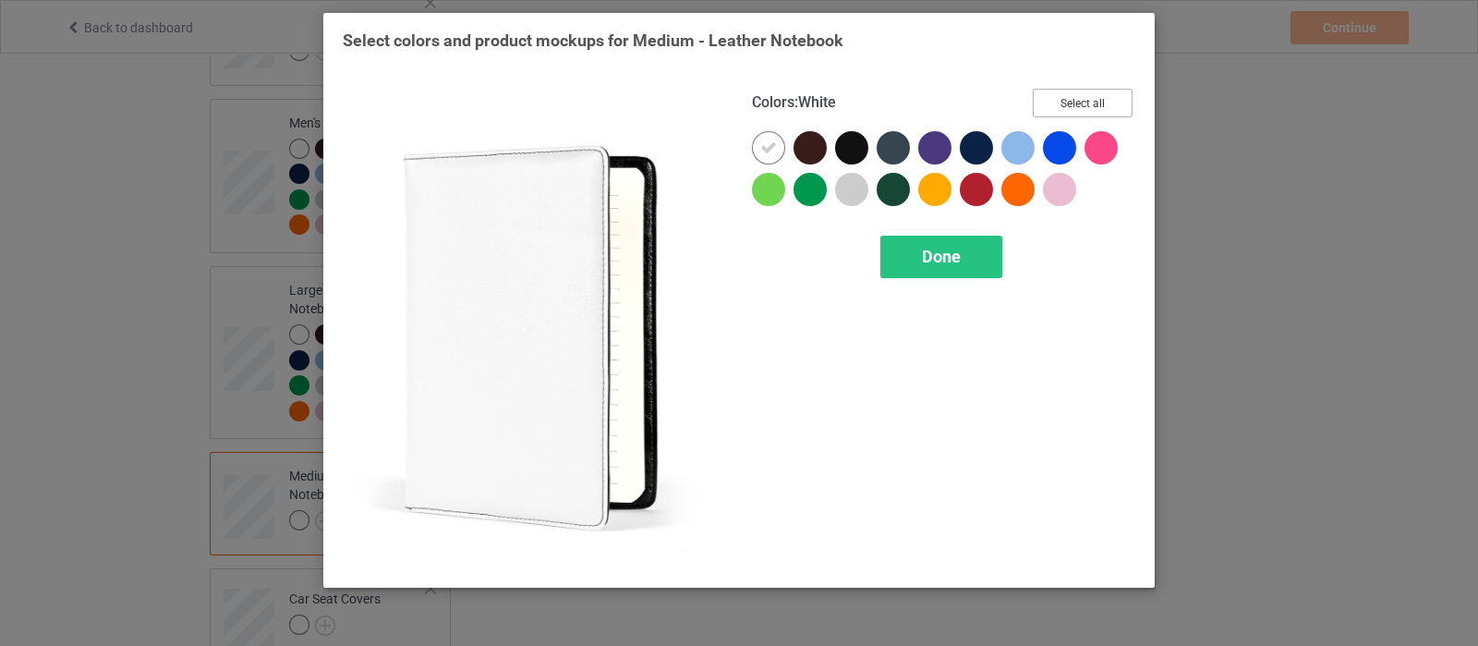
click at [1085, 103] on button "Select all" at bounding box center [1083, 103] width 100 height 29
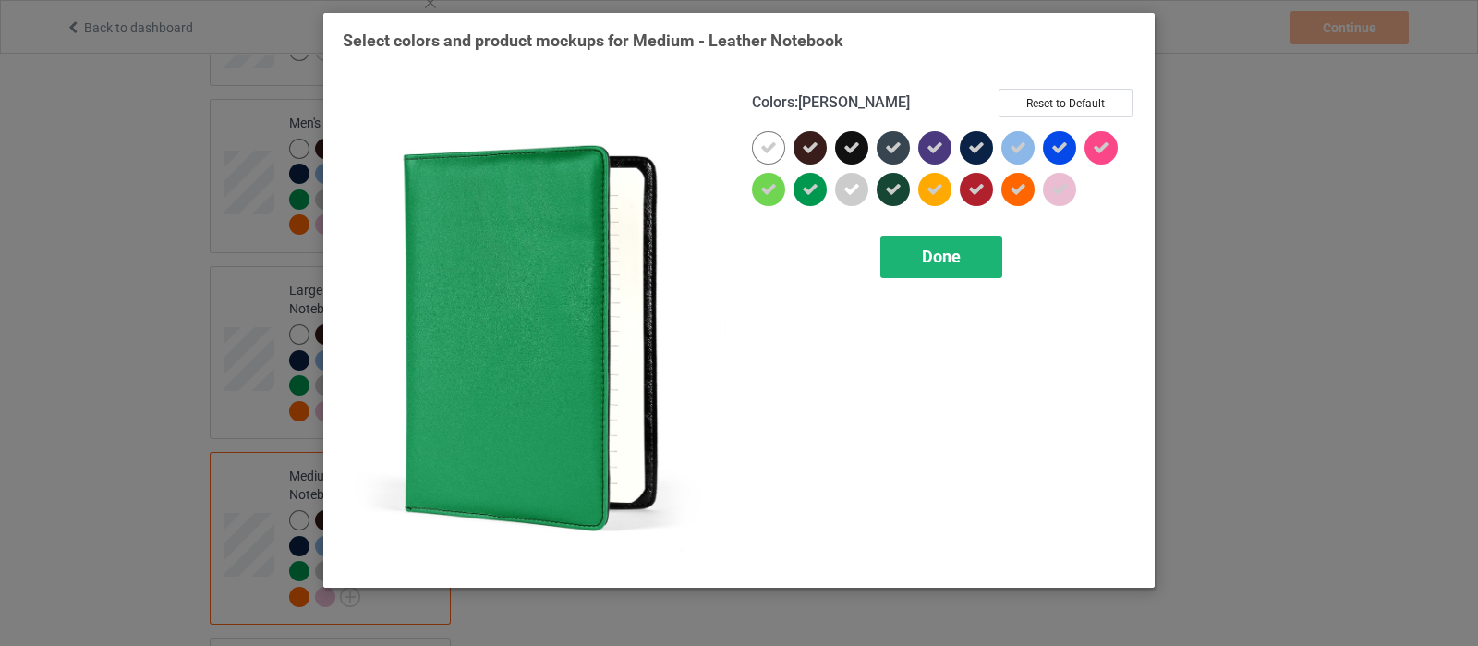
click at [931, 262] on span "Done" at bounding box center [941, 256] width 39 height 19
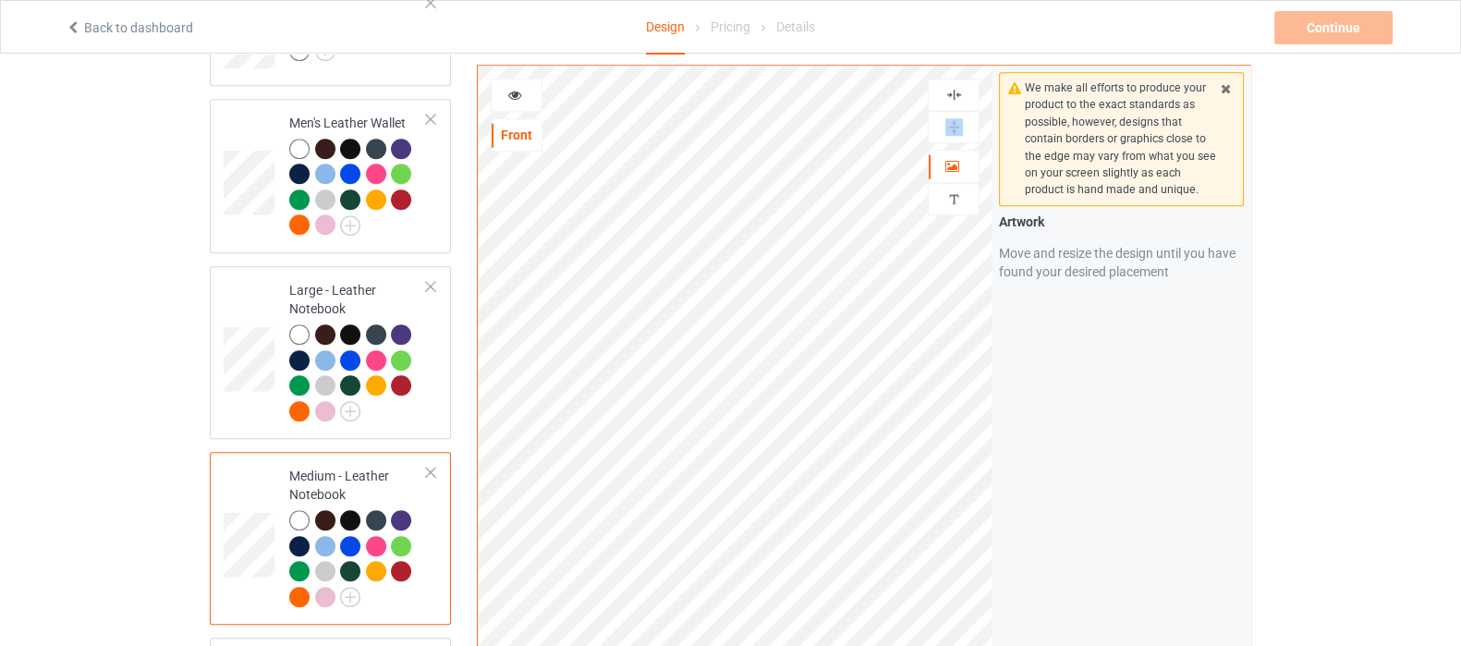
click at [952, 127] on img at bounding box center [954, 127] width 18 height 18
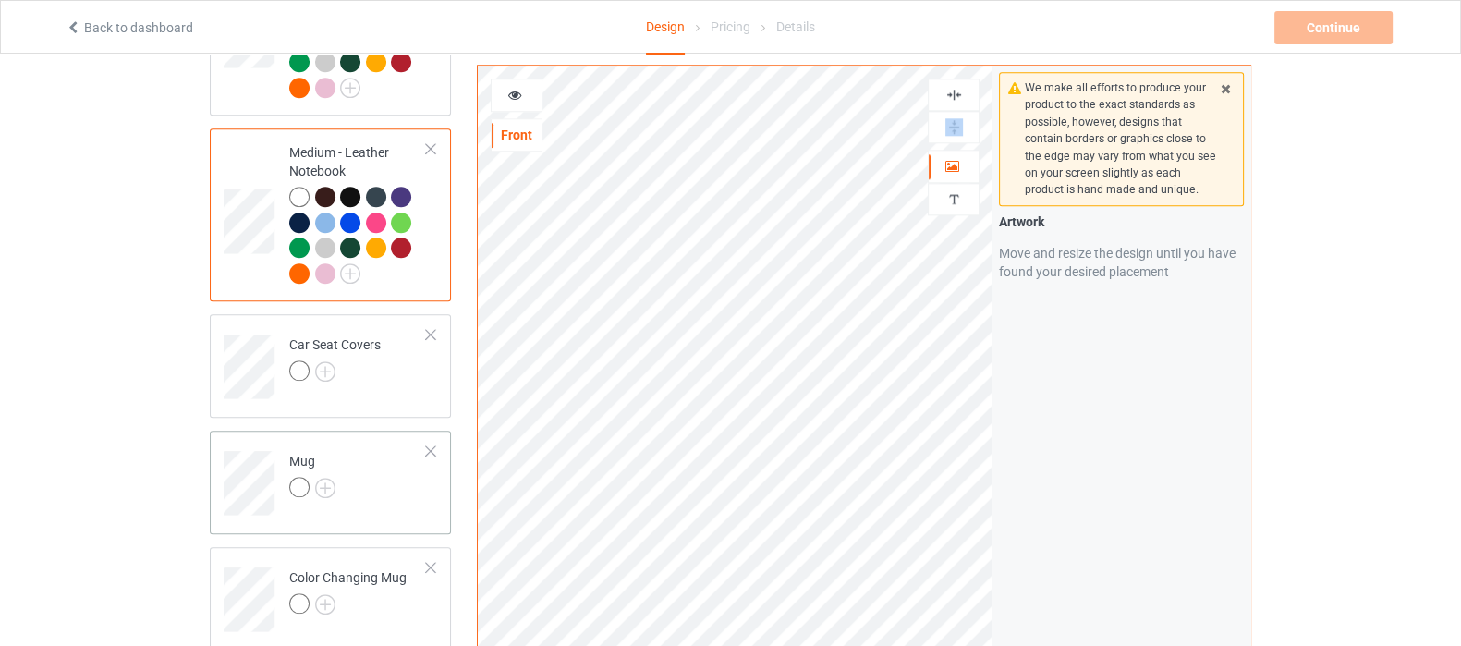
scroll to position [2310, 0]
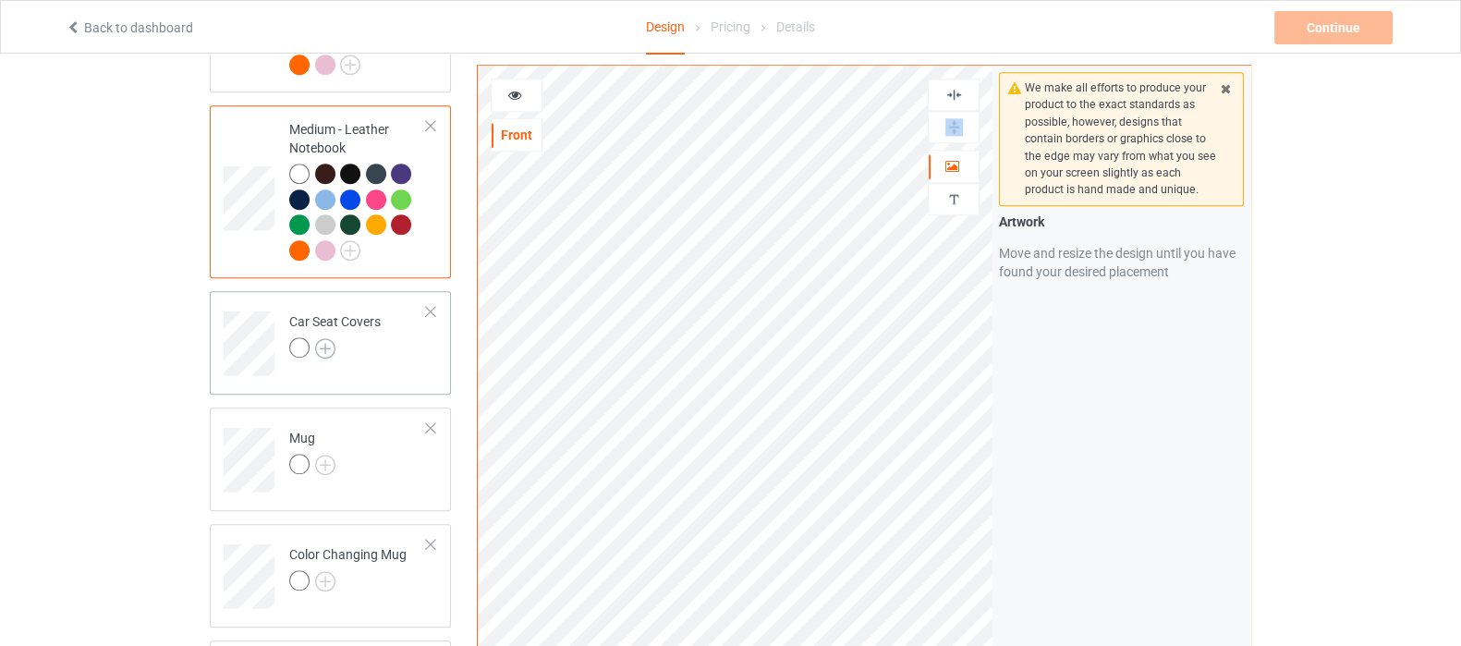
click at [324, 338] on img at bounding box center [325, 348] width 20 height 20
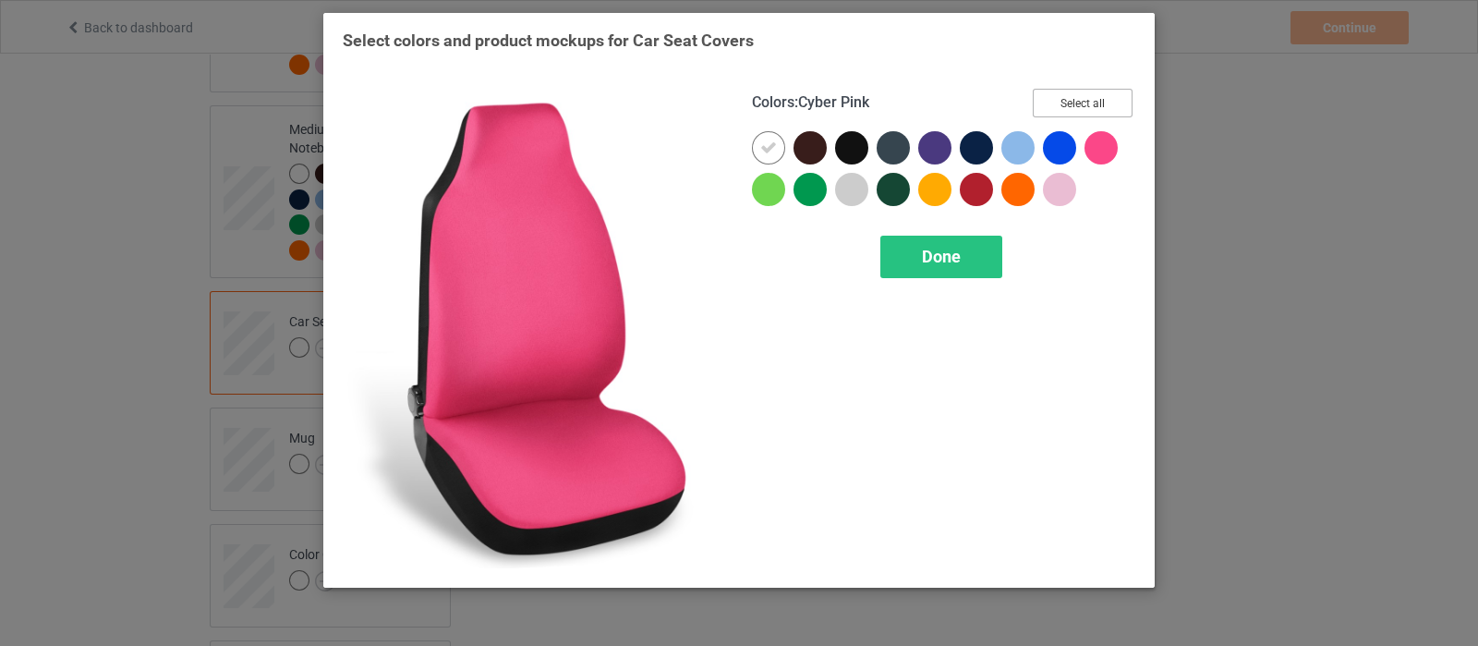
click at [1098, 93] on button "Select all" at bounding box center [1083, 103] width 100 height 29
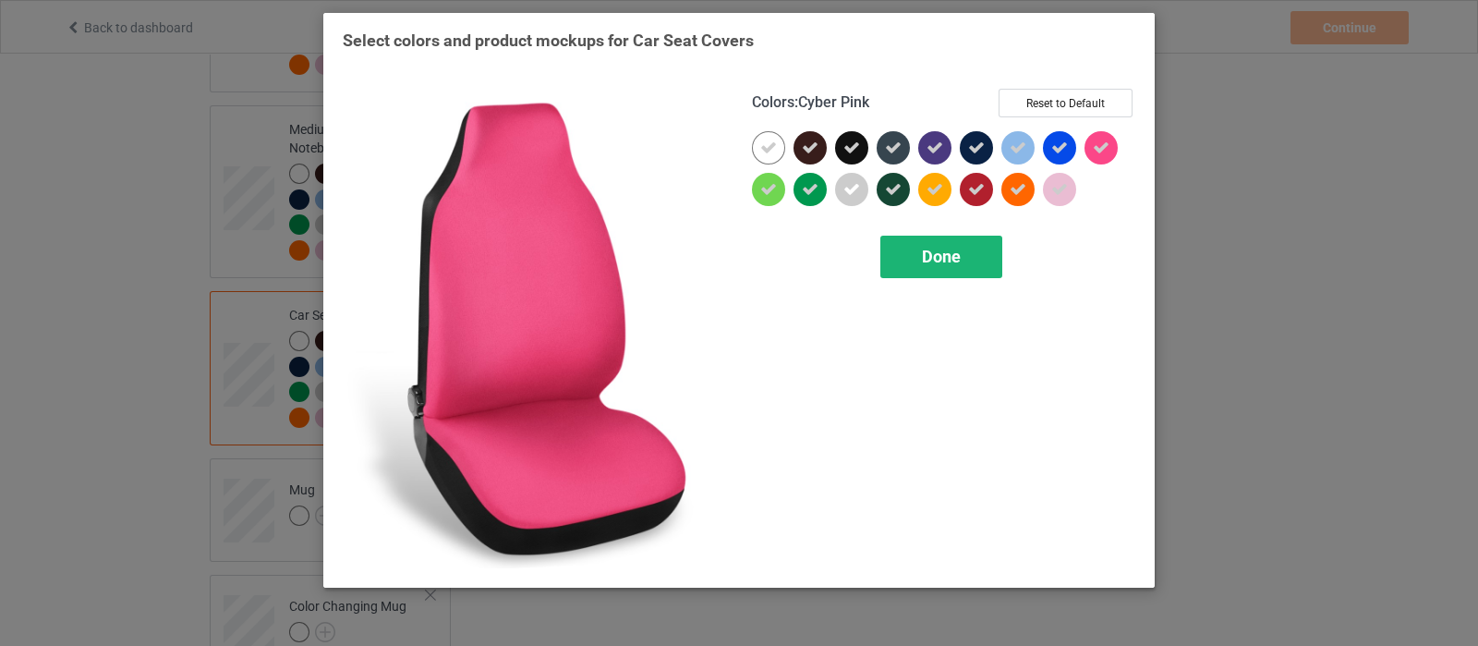
click at [975, 242] on div "Done" at bounding box center [941, 257] width 122 height 42
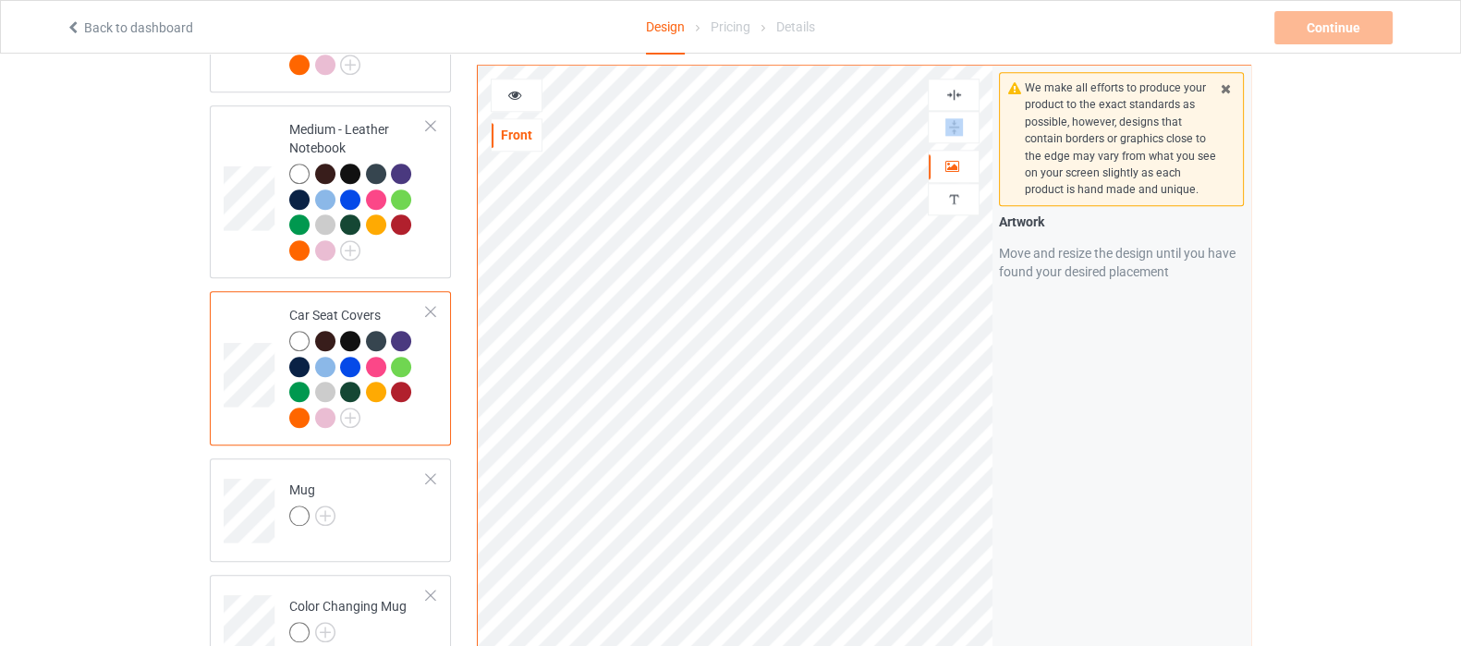
click at [949, 94] on img at bounding box center [954, 95] width 18 height 18
click at [953, 99] on img at bounding box center [954, 95] width 18 height 18
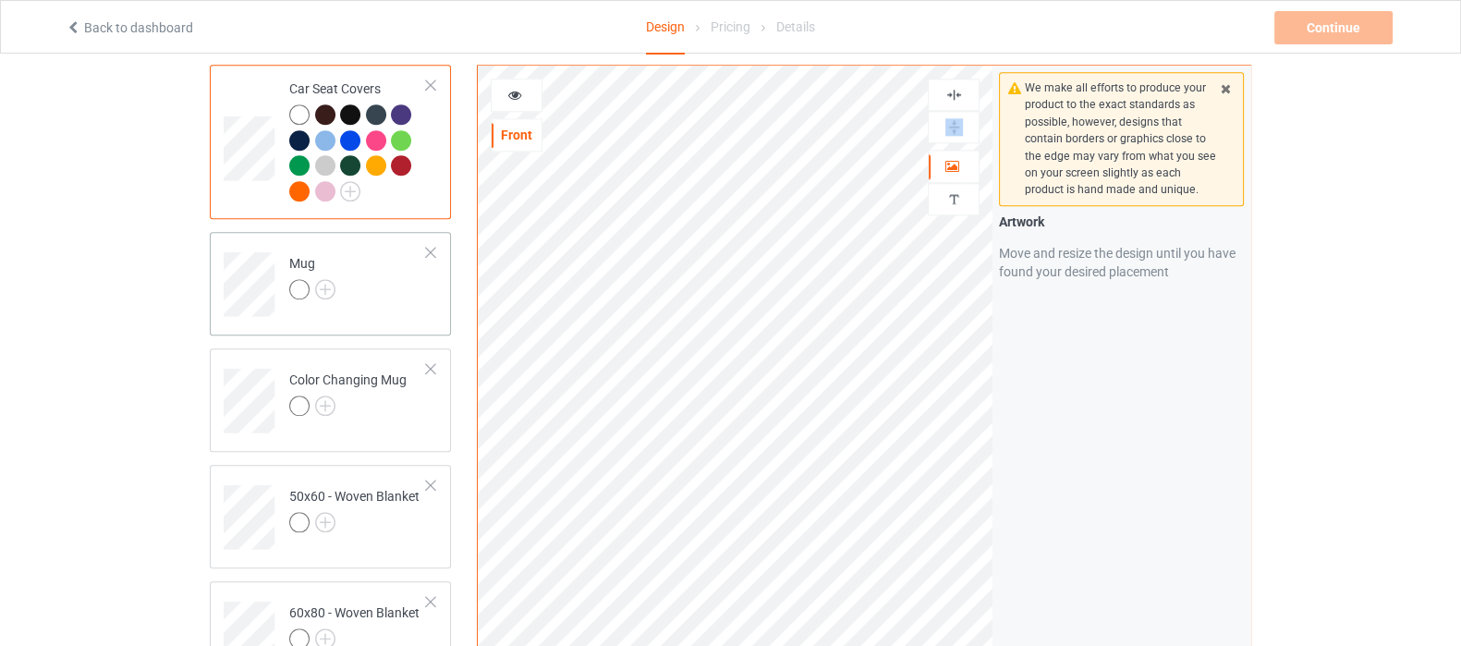
scroll to position [2541, 0]
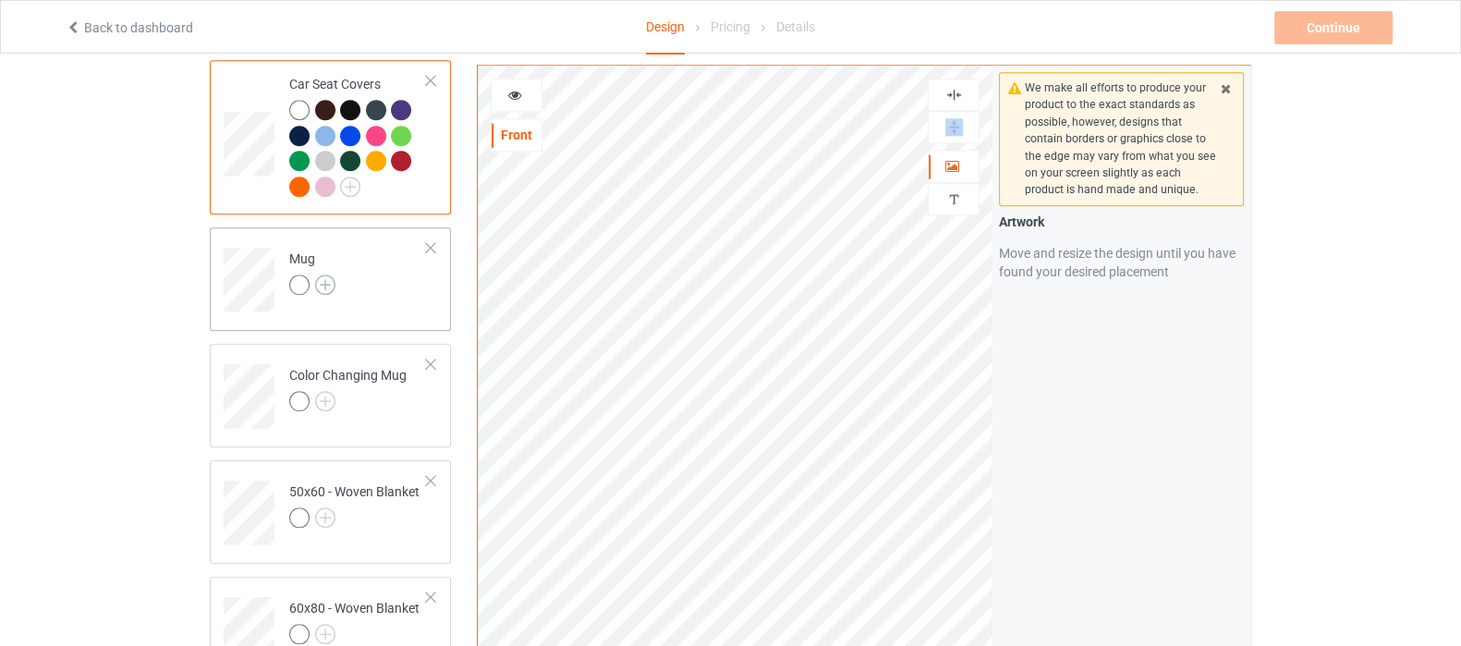
click at [329, 274] on img at bounding box center [325, 284] width 20 height 20
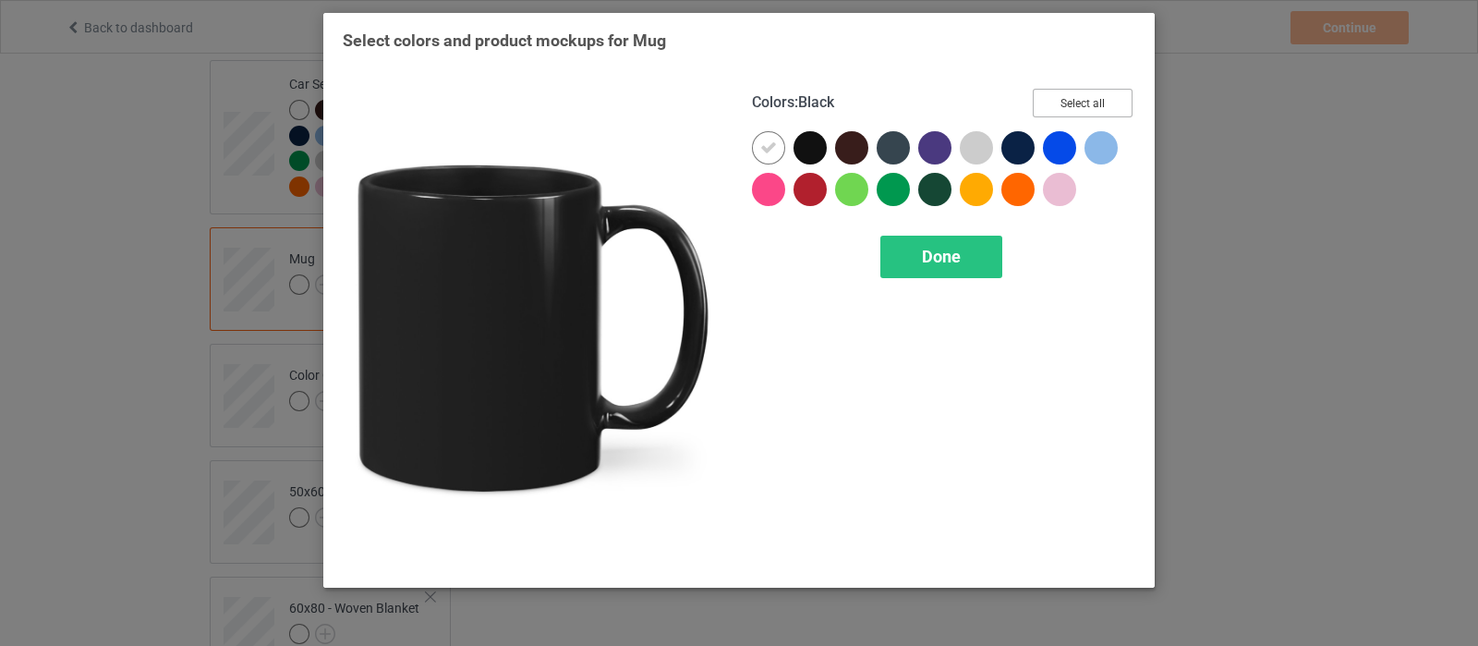
click at [1070, 109] on button "Select all" at bounding box center [1083, 103] width 100 height 29
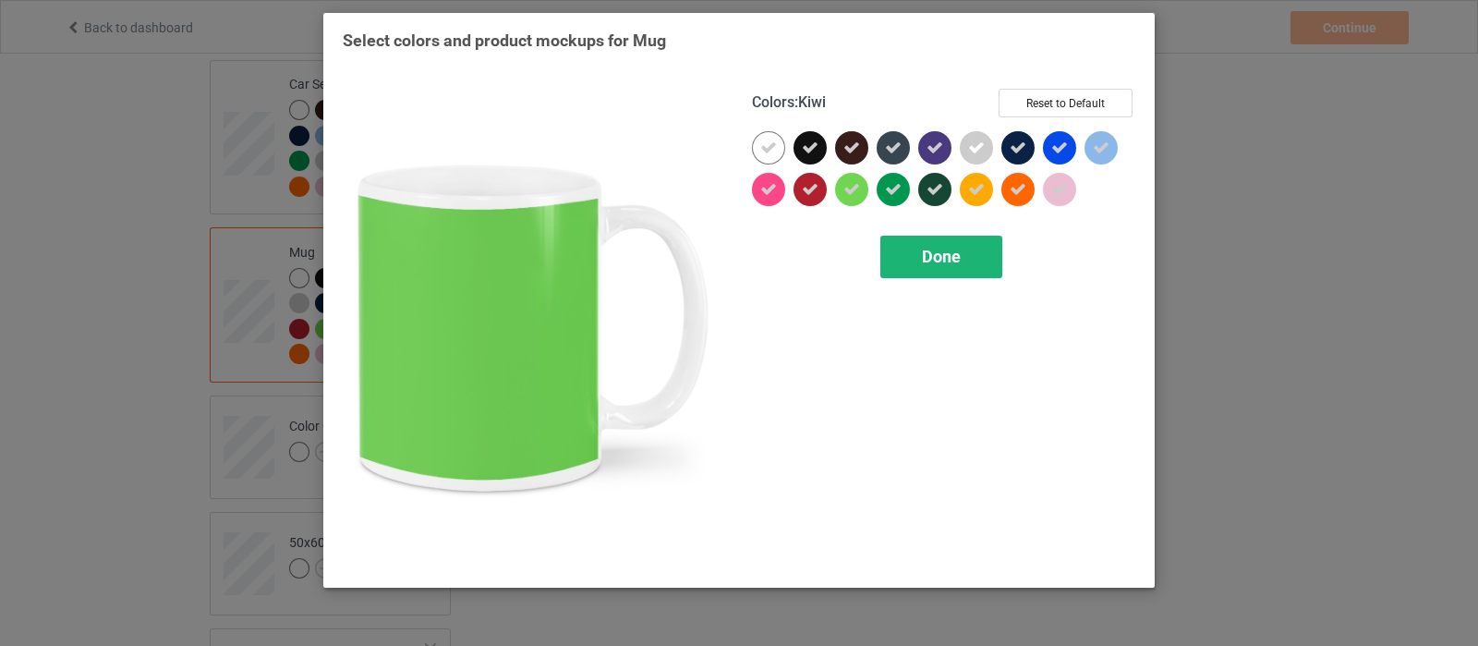
click at [970, 265] on div "Done" at bounding box center [941, 257] width 122 height 42
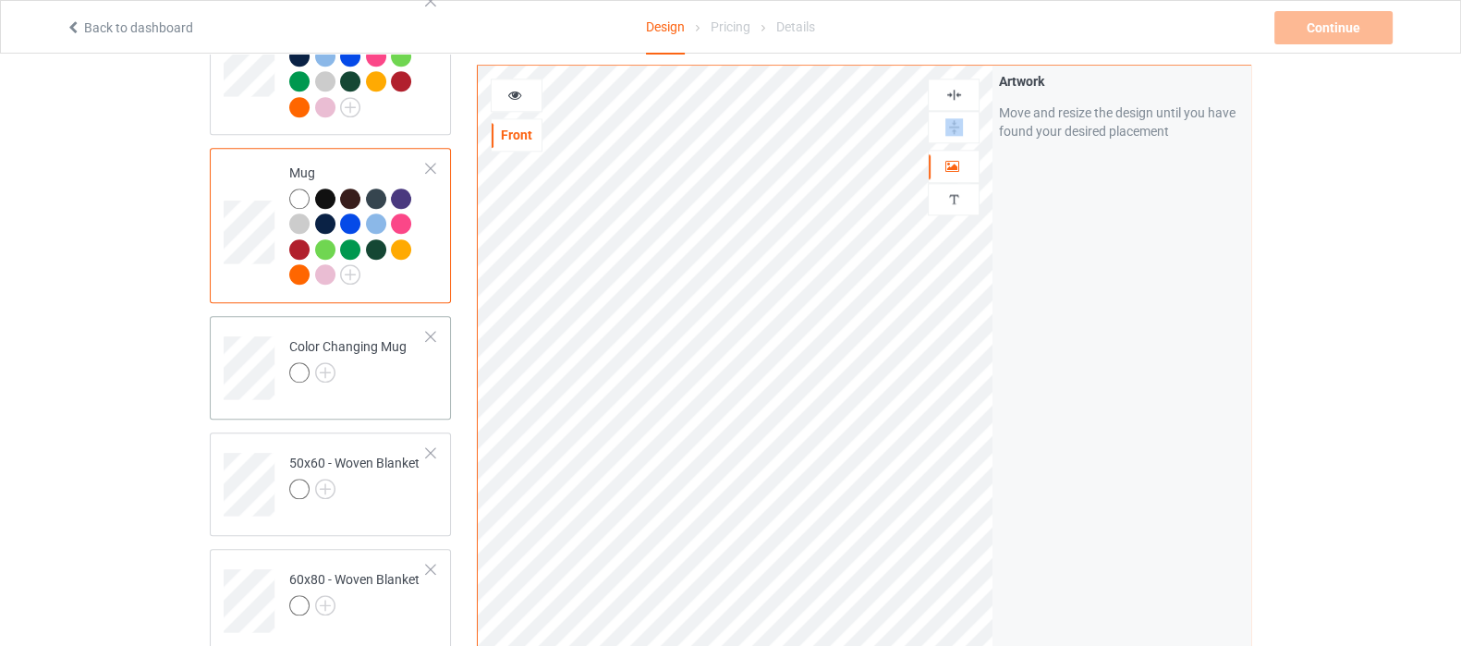
scroll to position [2656, 0]
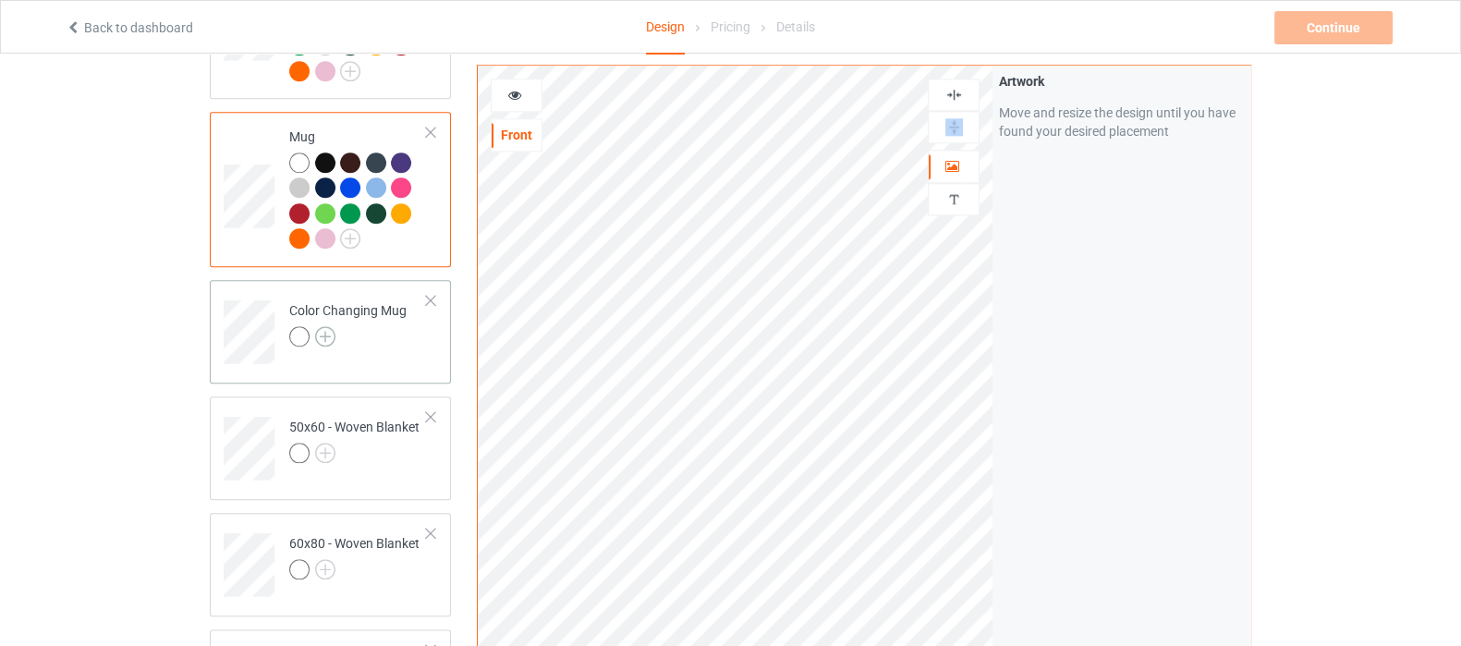
click at [324, 326] on img at bounding box center [325, 336] width 20 height 20
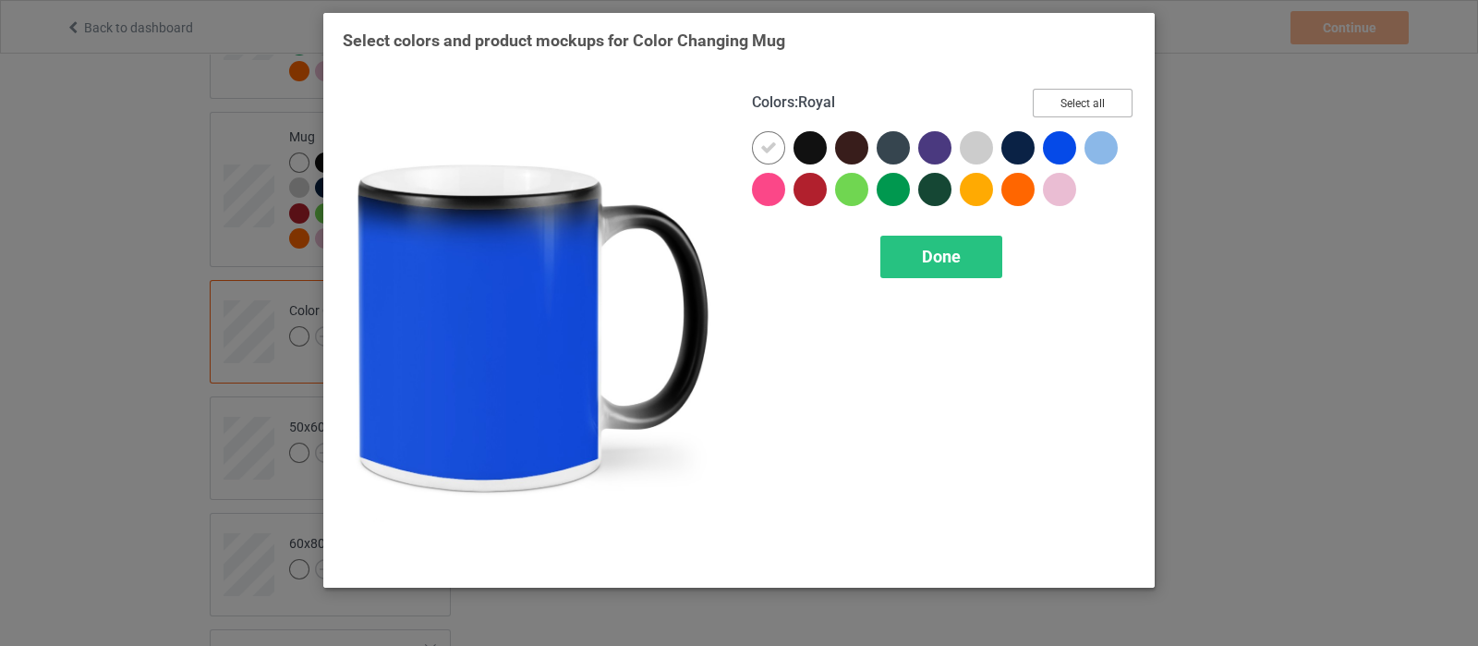
click at [1057, 89] on button "Select all" at bounding box center [1083, 103] width 100 height 29
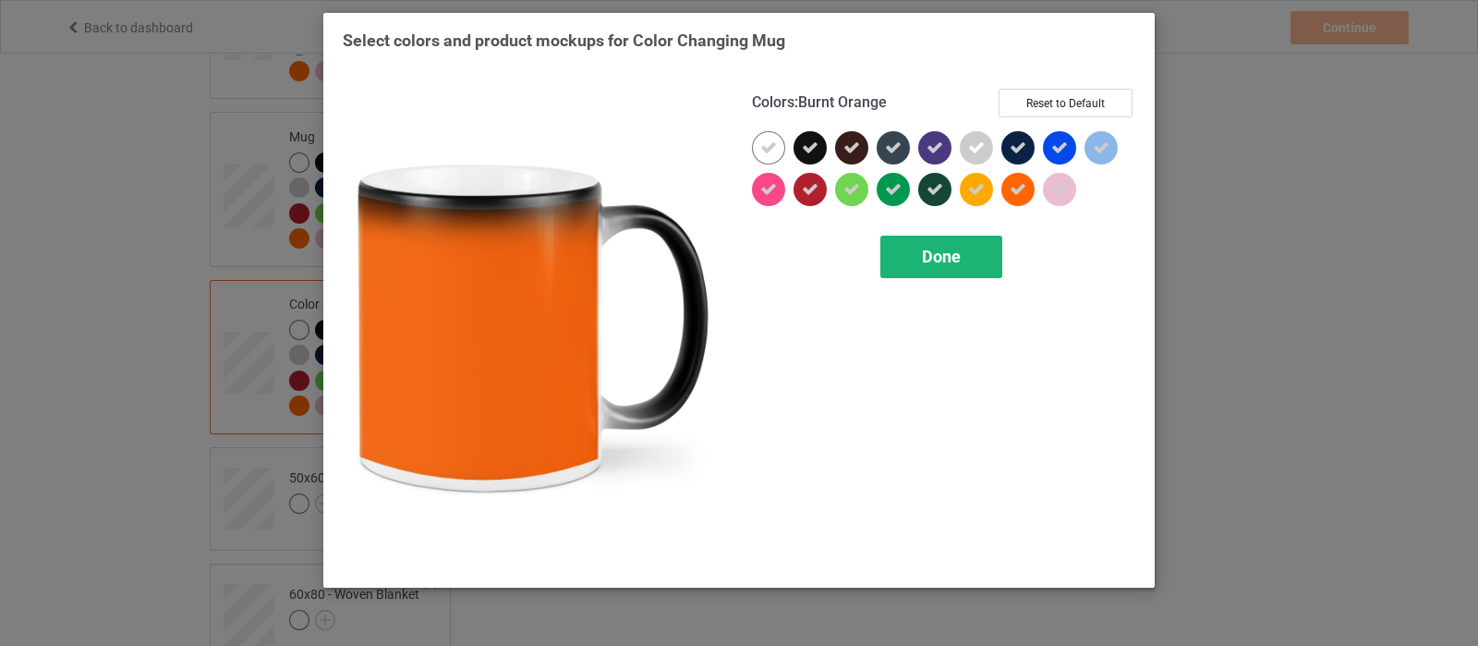
click at [948, 256] on span "Done" at bounding box center [941, 256] width 39 height 19
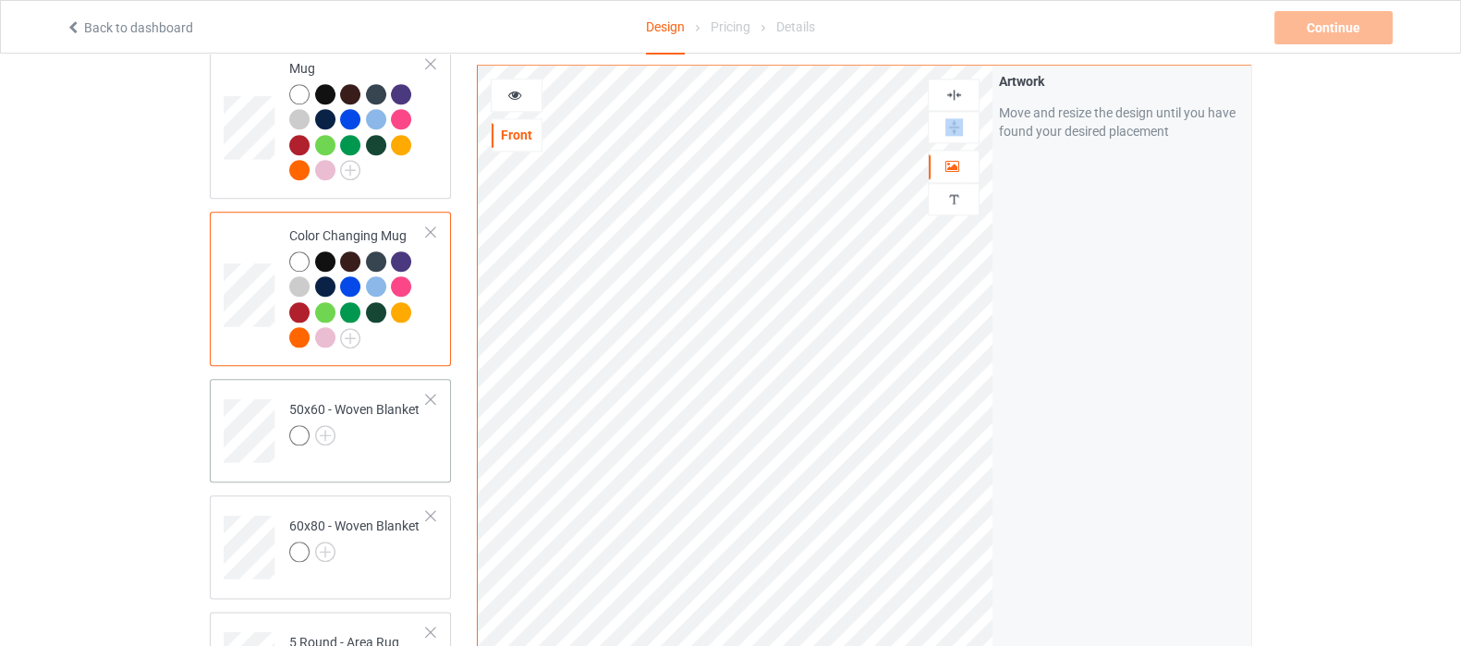
scroll to position [2771, 0]
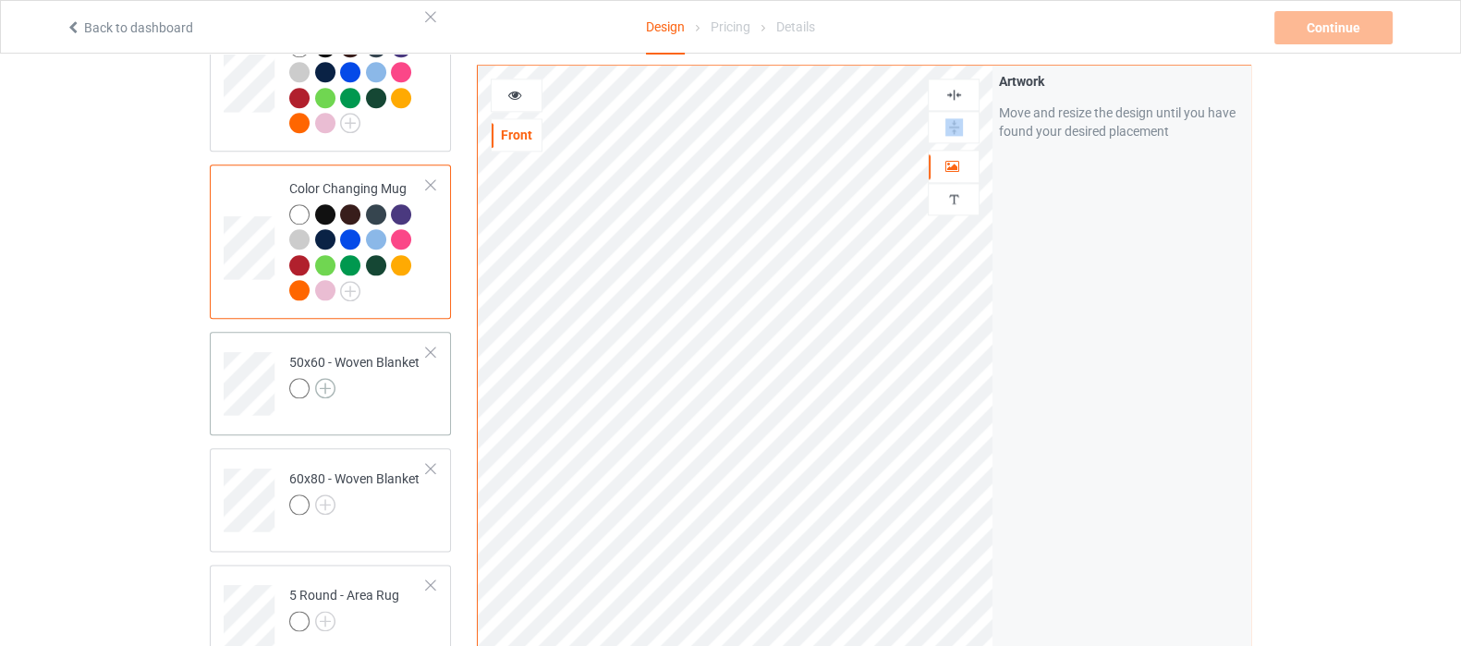
click at [322, 378] on img at bounding box center [325, 388] width 20 height 20
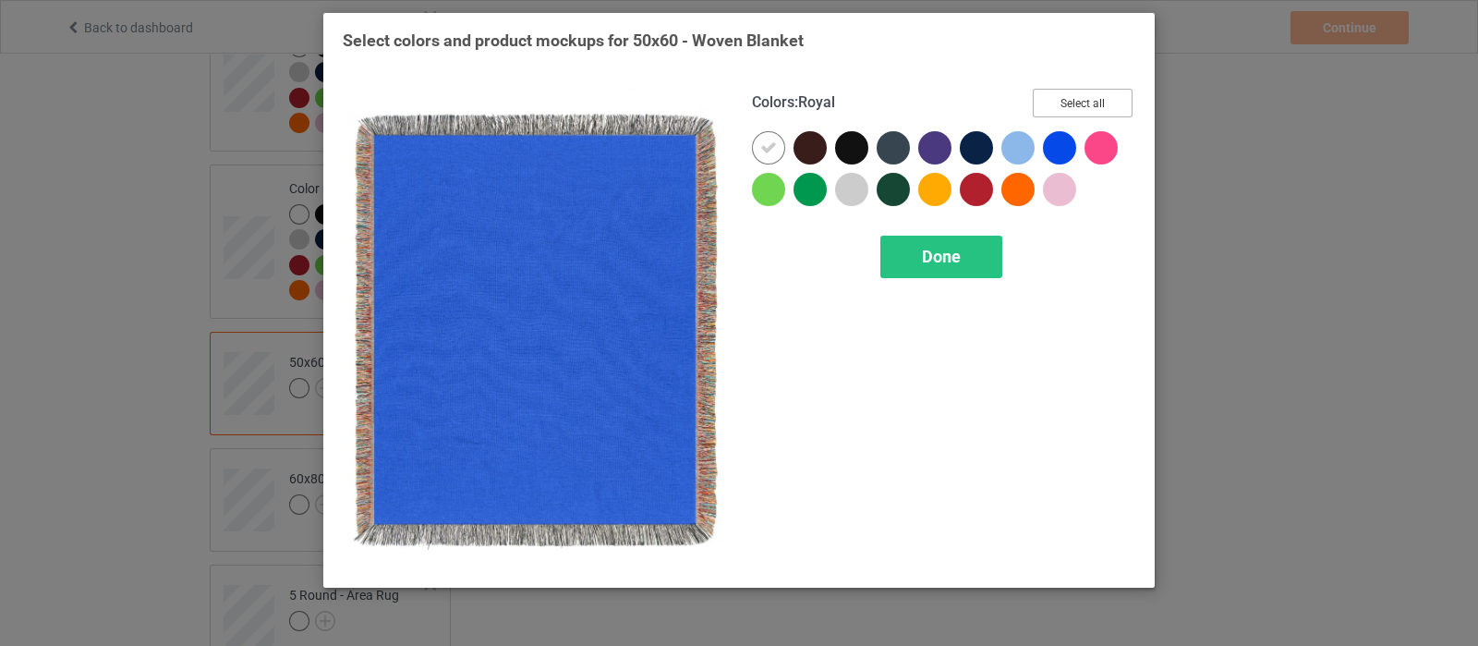
click at [1062, 92] on button "Select all" at bounding box center [1083, 103] width 100 height 29
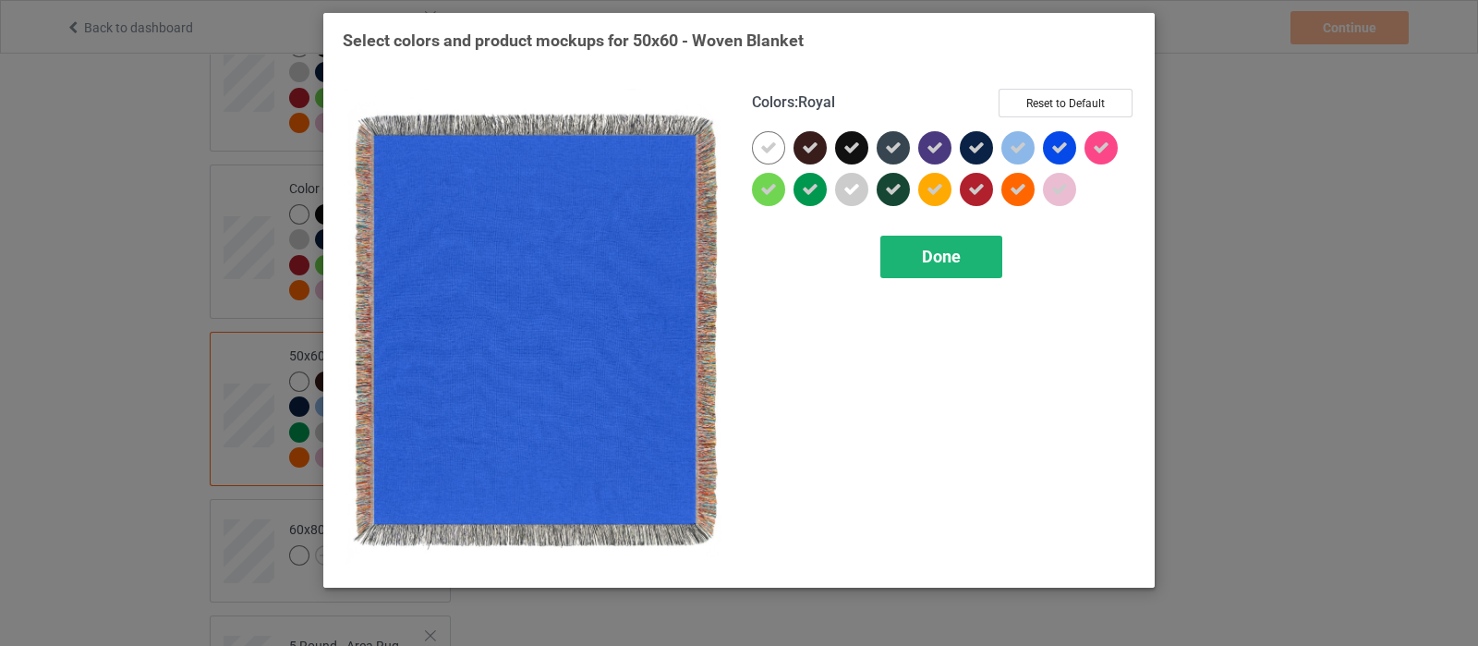
click at [924, 247] on span "Done" at bounding box center [941, 256] width 39 height 19
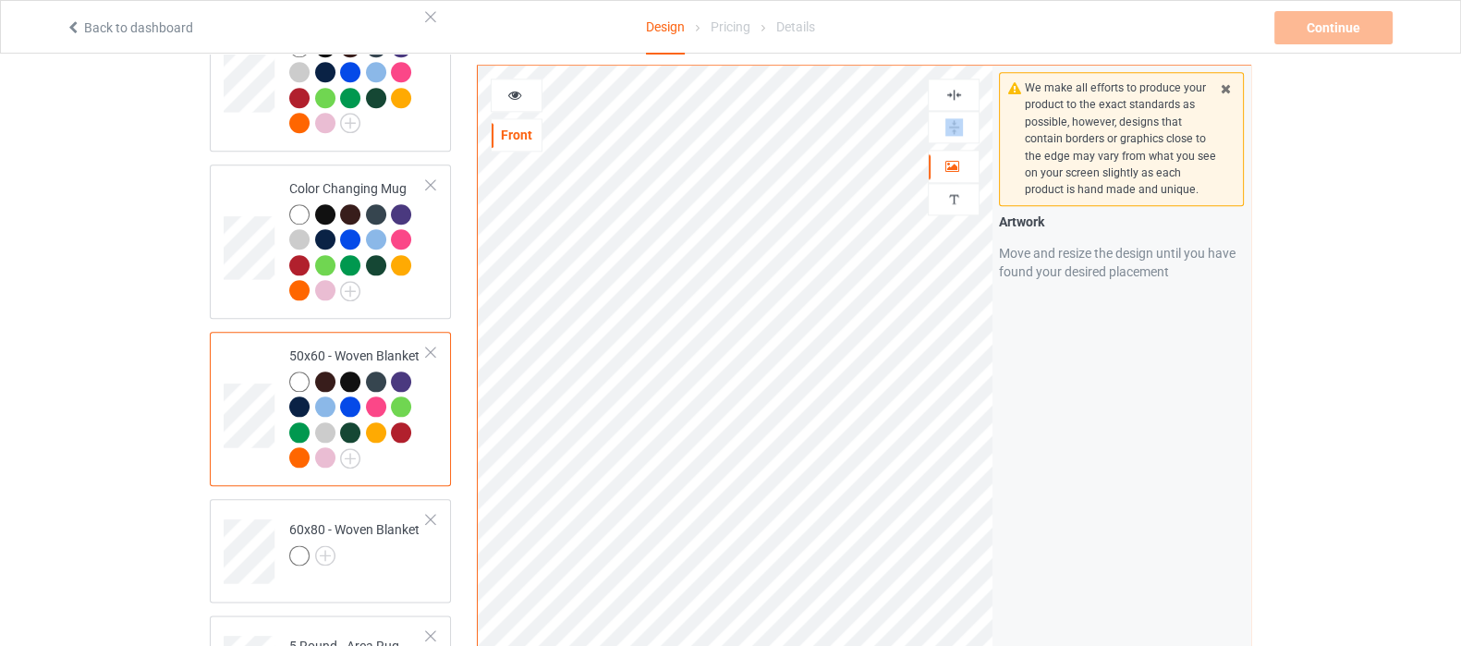
click at [952, 97] on img at bounding box center [954, 95] width 18 height 18
click at [952, 132] on img at bounding box center [954, 127] width 18 height 18
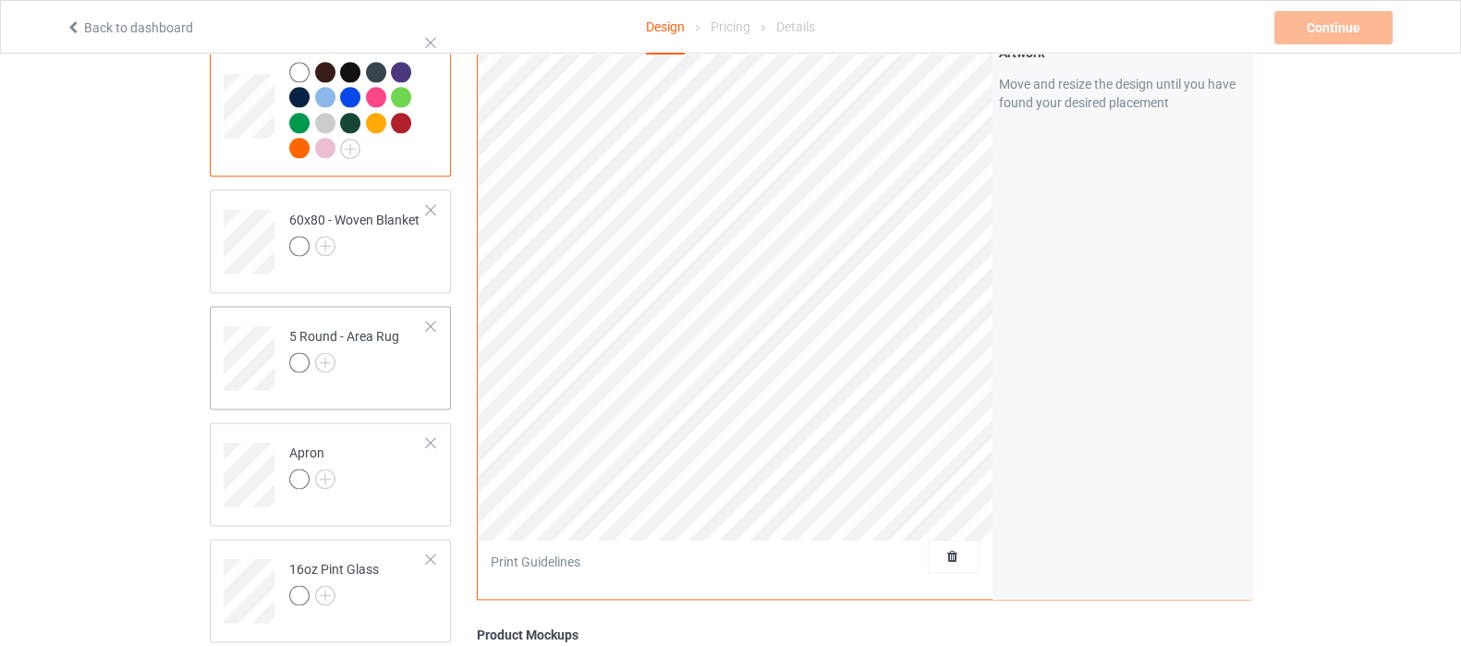
scroll to position [3117, 0]
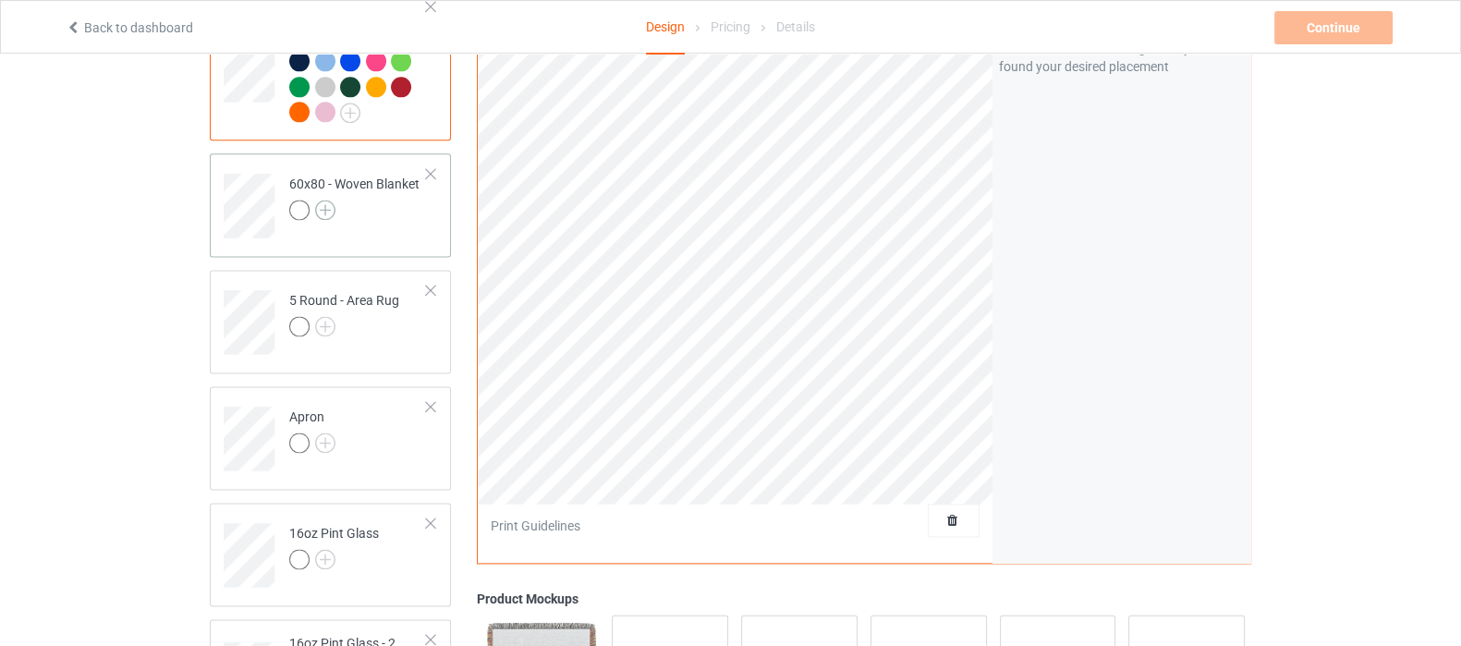
click at [324, 200] on img at bounding box center [325, 210] width 20 height 20
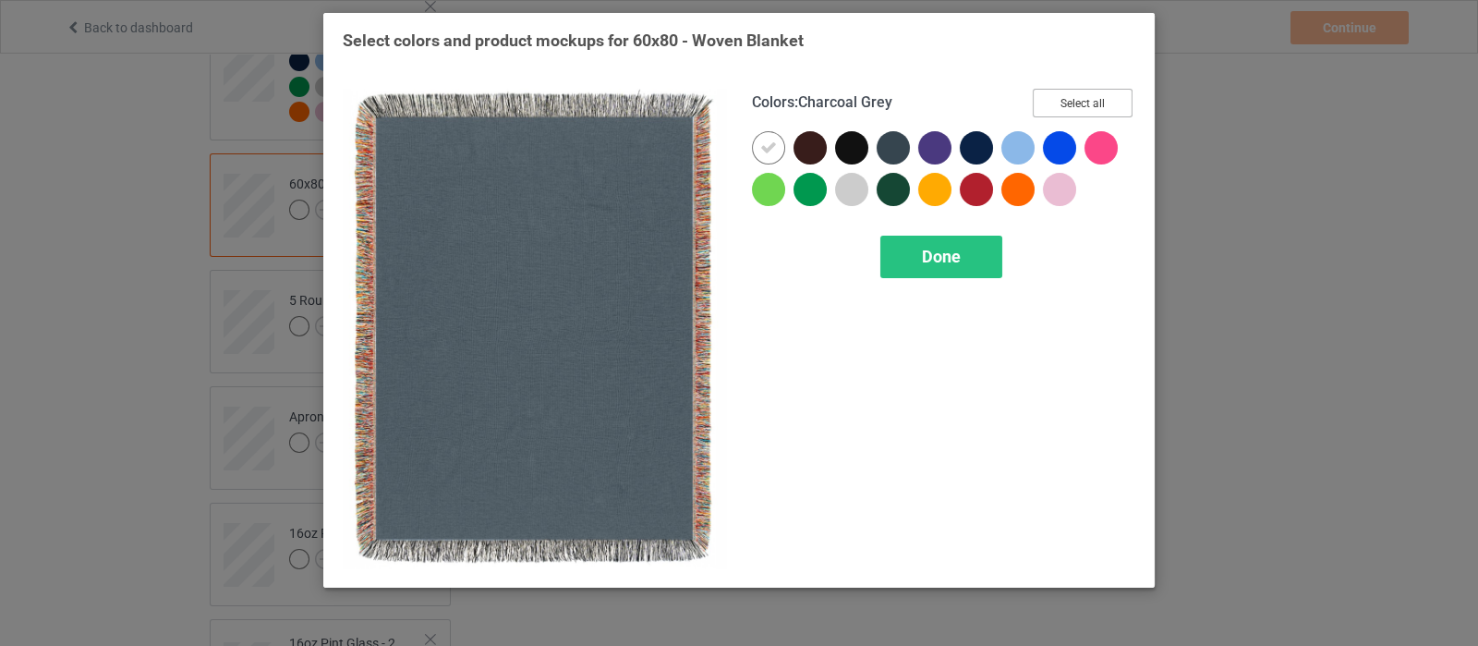
click at [1065, 107] on button "Select all" at bounding box center [1083, 103] width 100 height 29
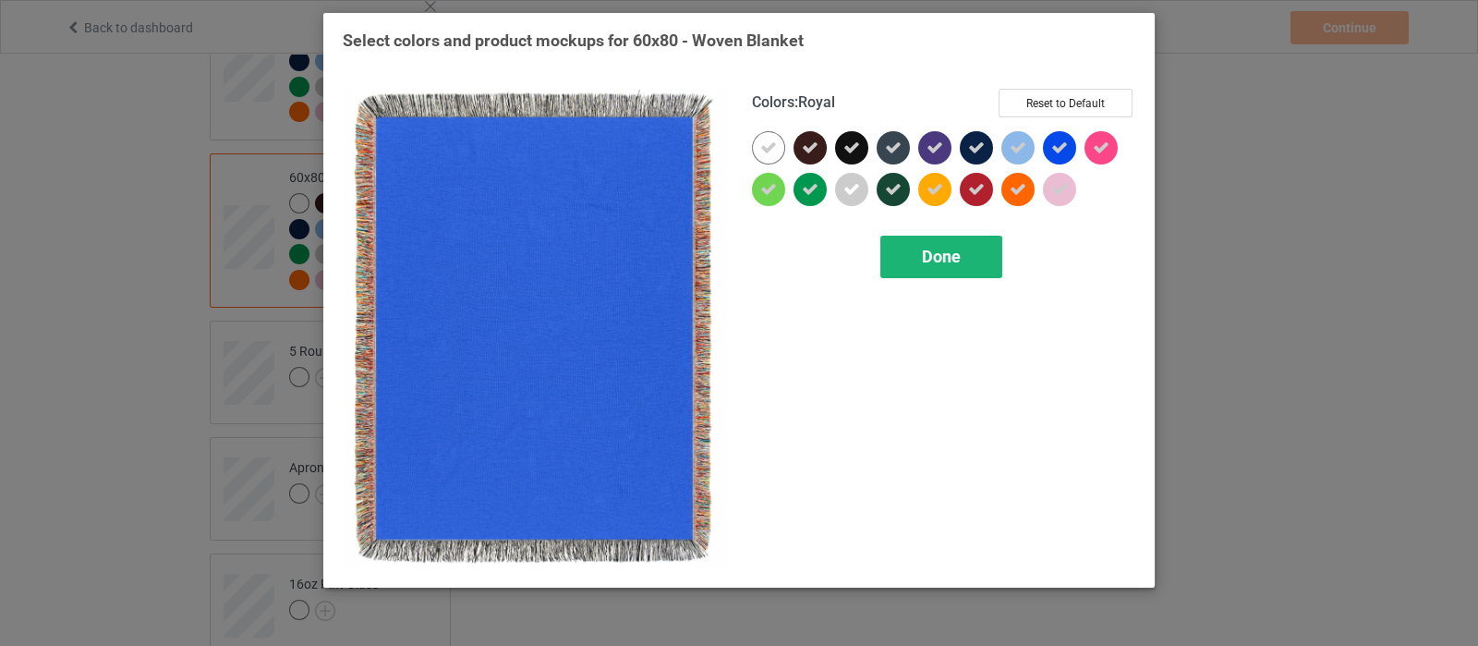
click at [938, 272] on div "Done" at bounding box center [941, 257] width 122 height 42
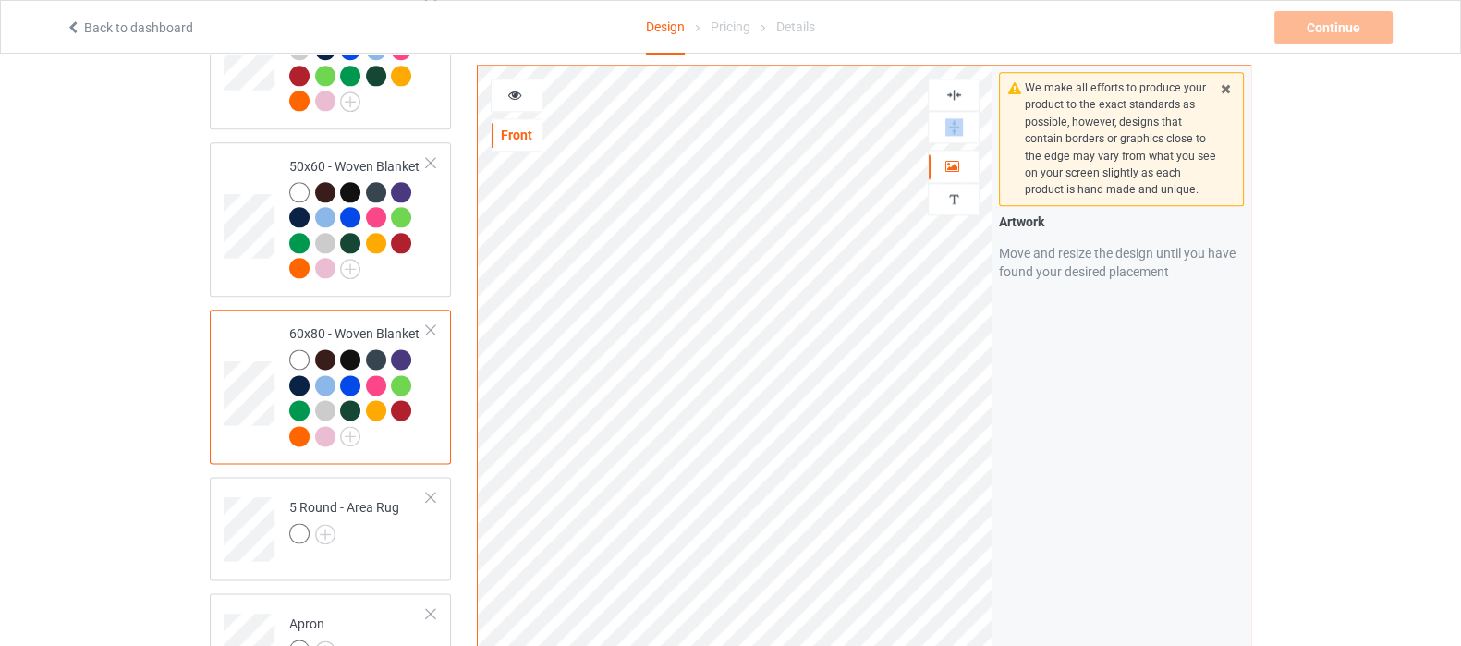
scroll to position [2886, 0]
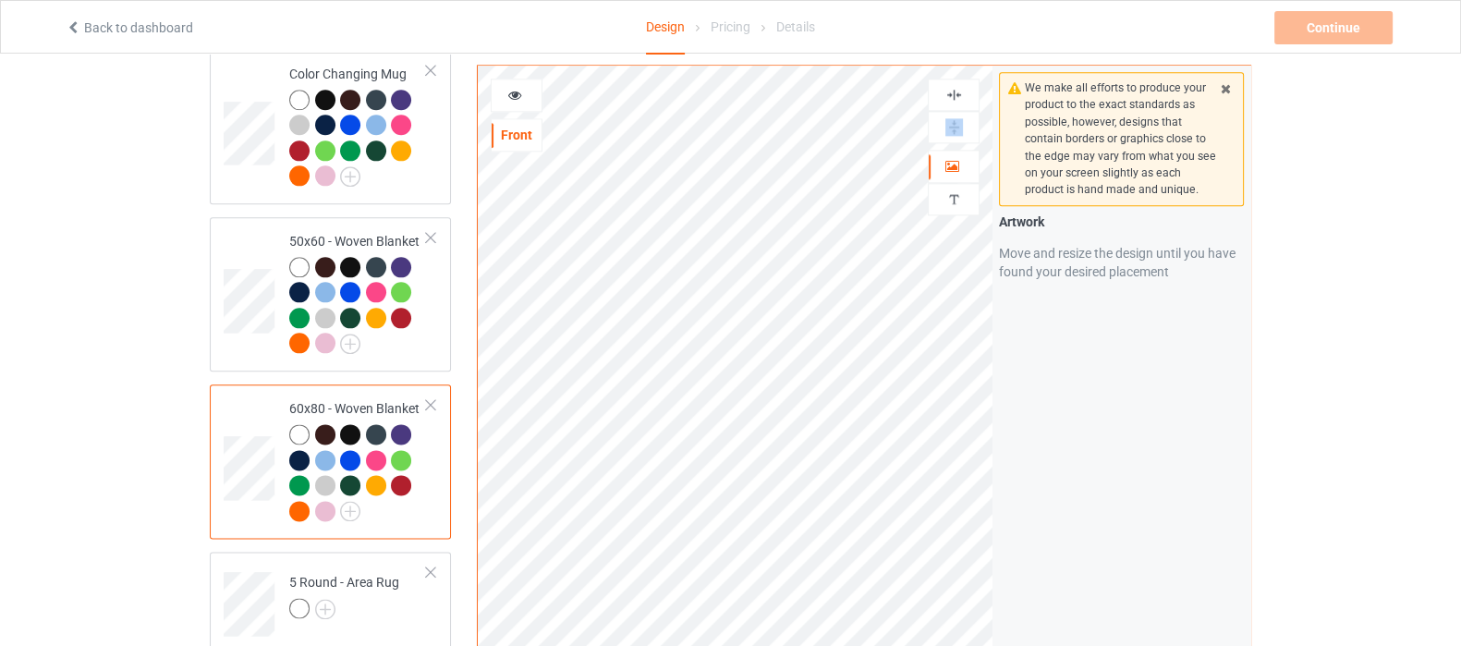
click at [952, 87] on img at bounding box center [954, 95] width 18 height 18
click at [952, 125] on img at bounding box center [954, 127] width 18 height 18
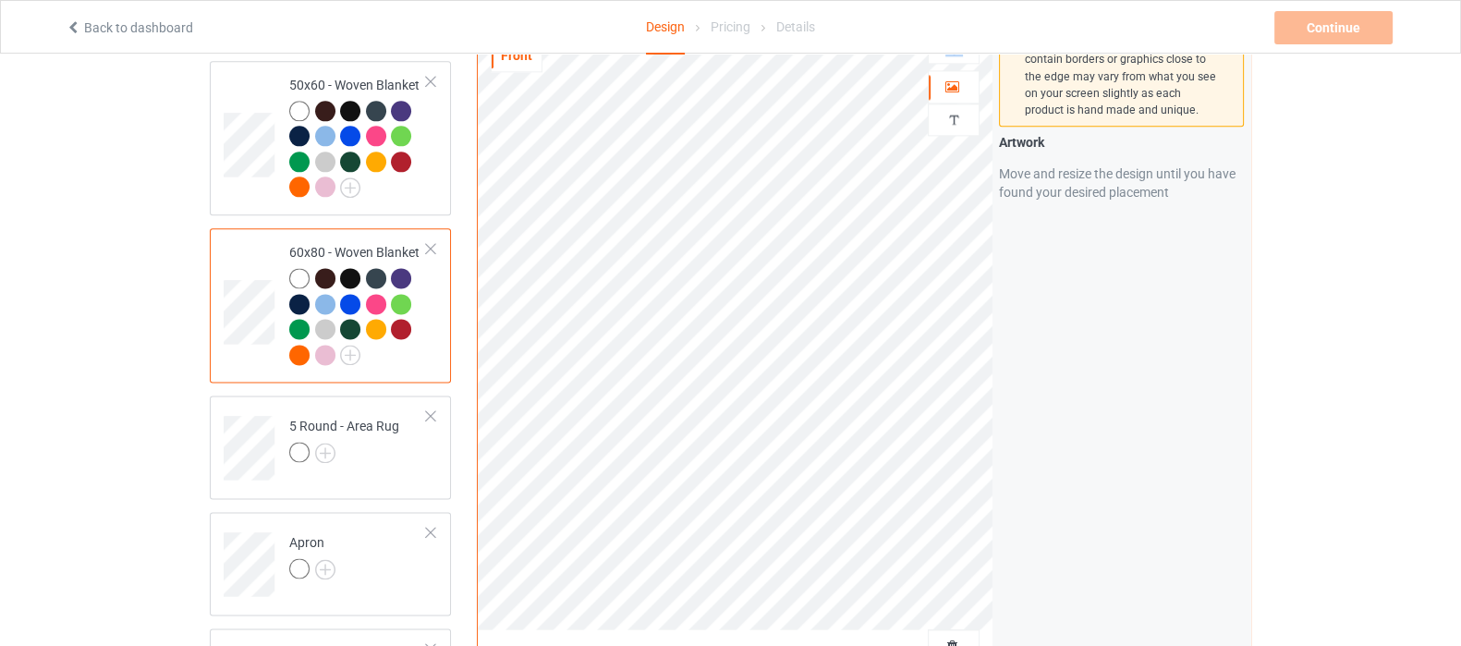
scroll to position [3232, 0]
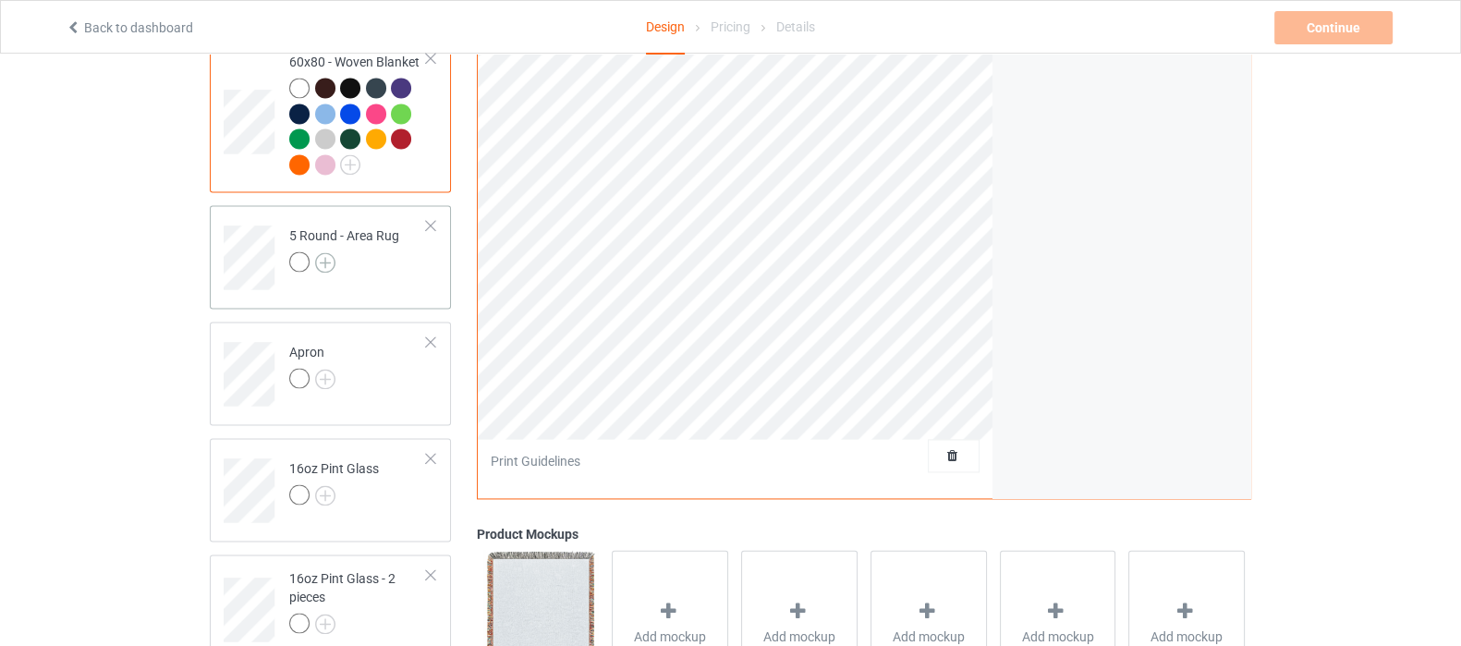
click at [329, 252] on img at bounding box center [325, 262] width 20 height 20
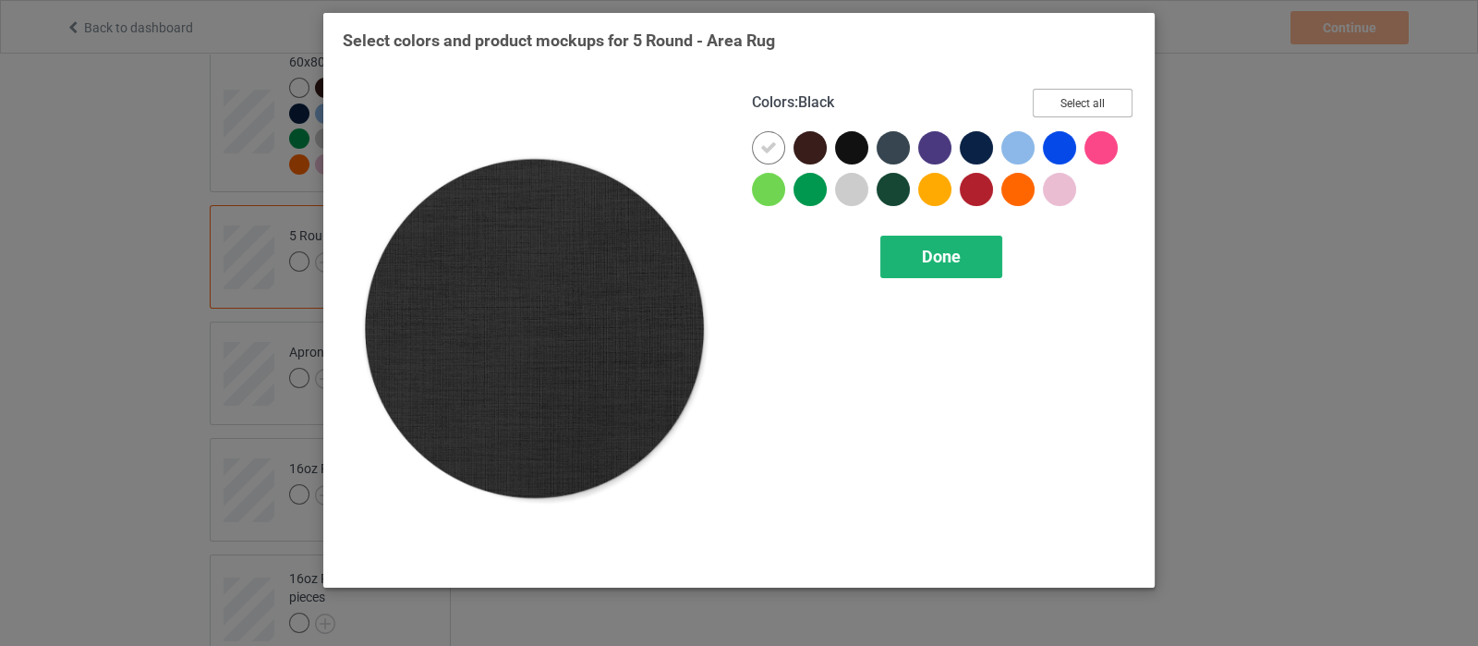
drag, startPoint x: 1080, startPoint y: 103, endPoint x: 961, endPoint y: 270, distance: 204.6
click at [1079, 103] on button "Select all" at bounding box center [1083, 103] width 100 height 29
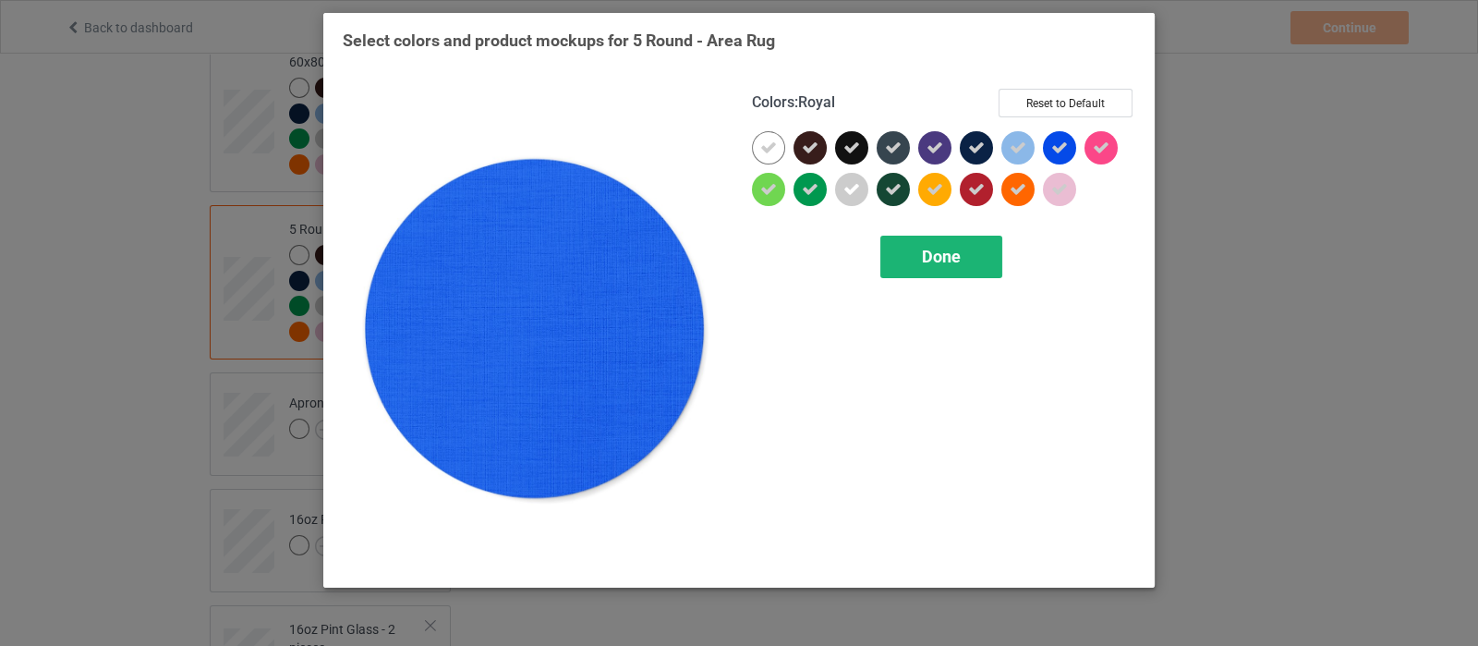
click at [917, 262] on div "Done" at bounding box center [941, 257] width 122 height 42
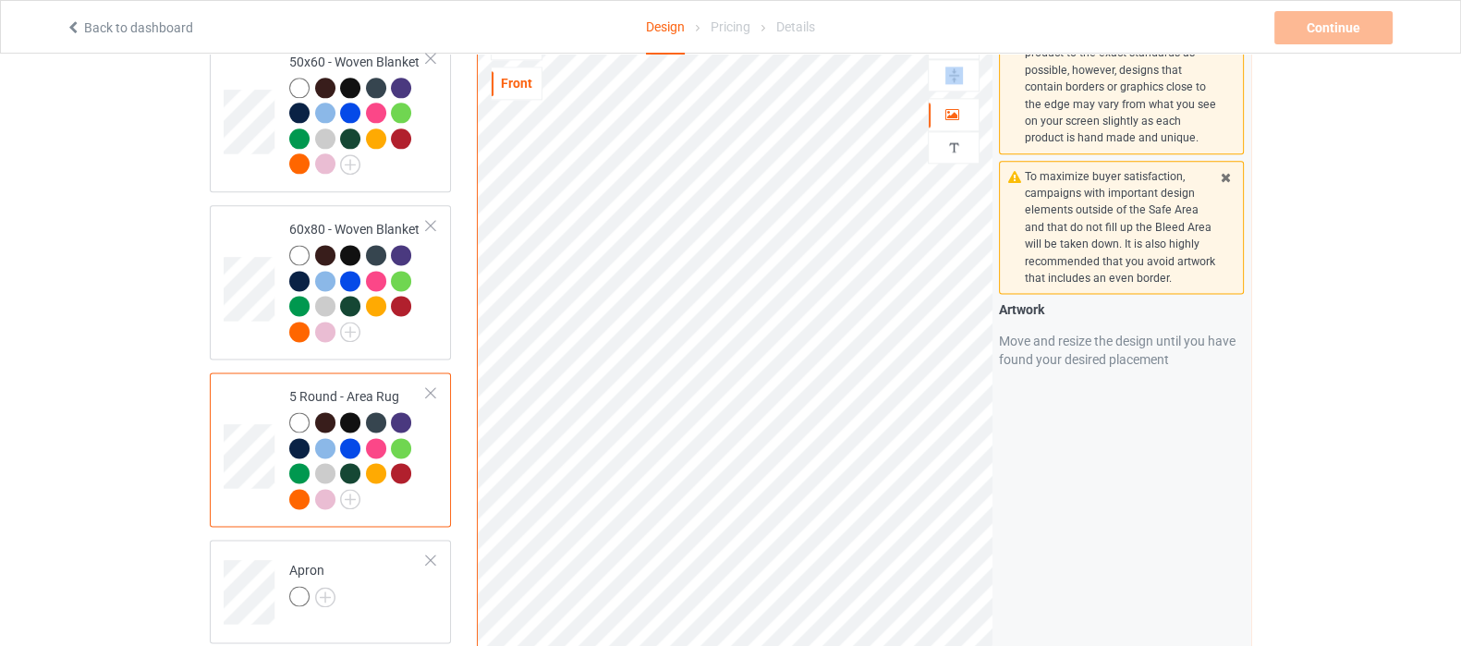
scroll to position [3002, 0]
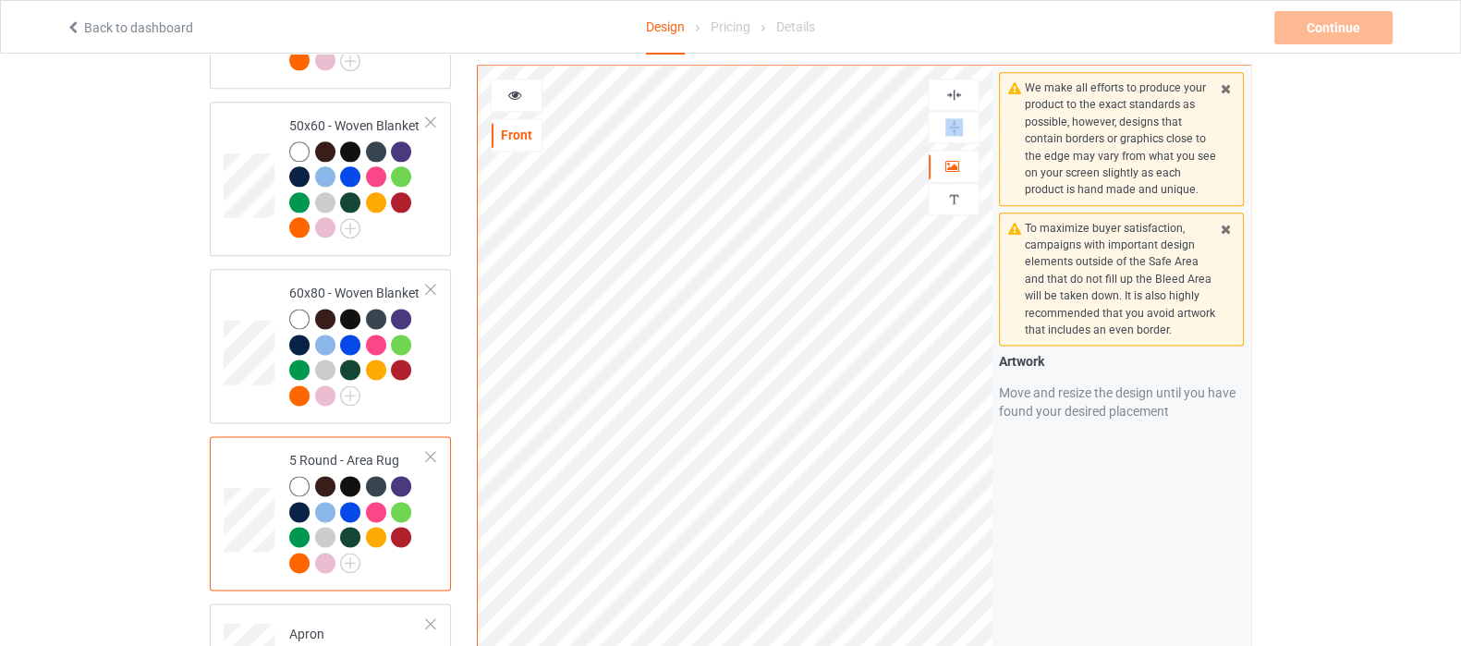
click at [952, 86] on img at bounding box center [954, 95] width 18 height 18
click at [951, 118] on img at bounding box center [954, 127] width 18 height 18
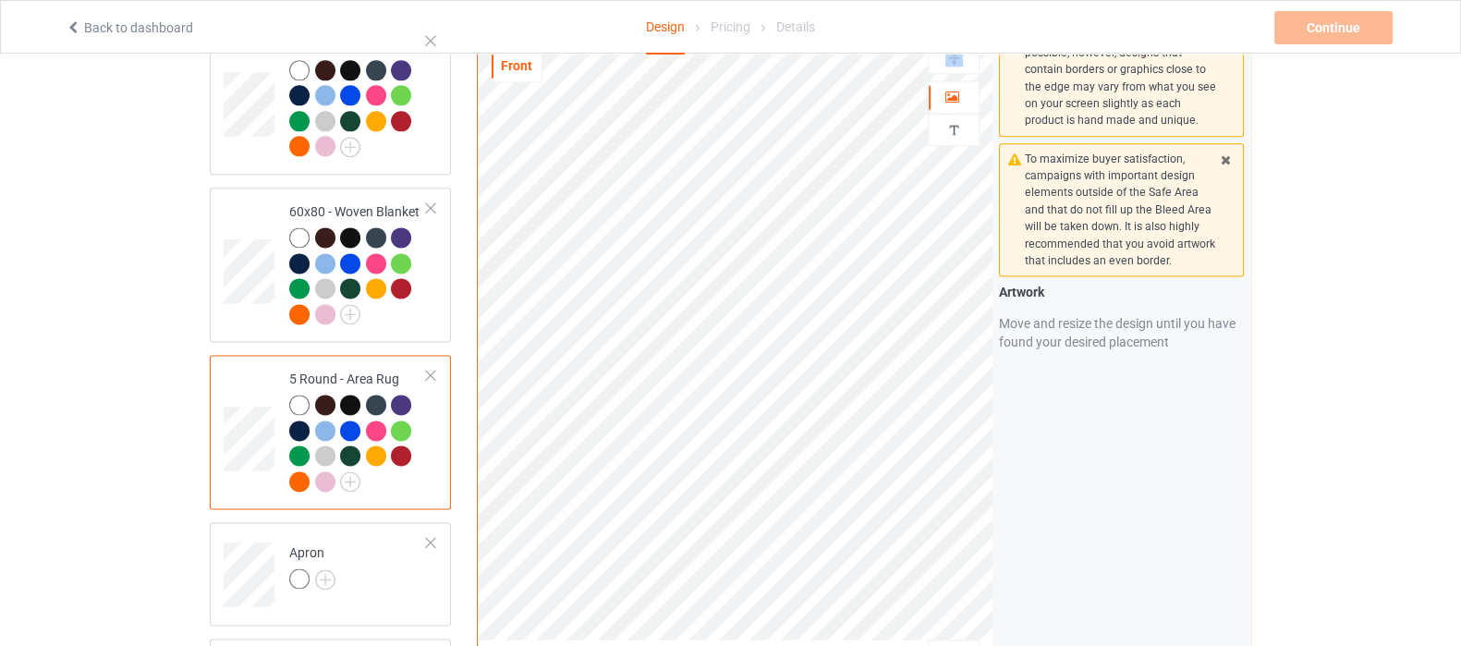
scroll to position [3117, 0]
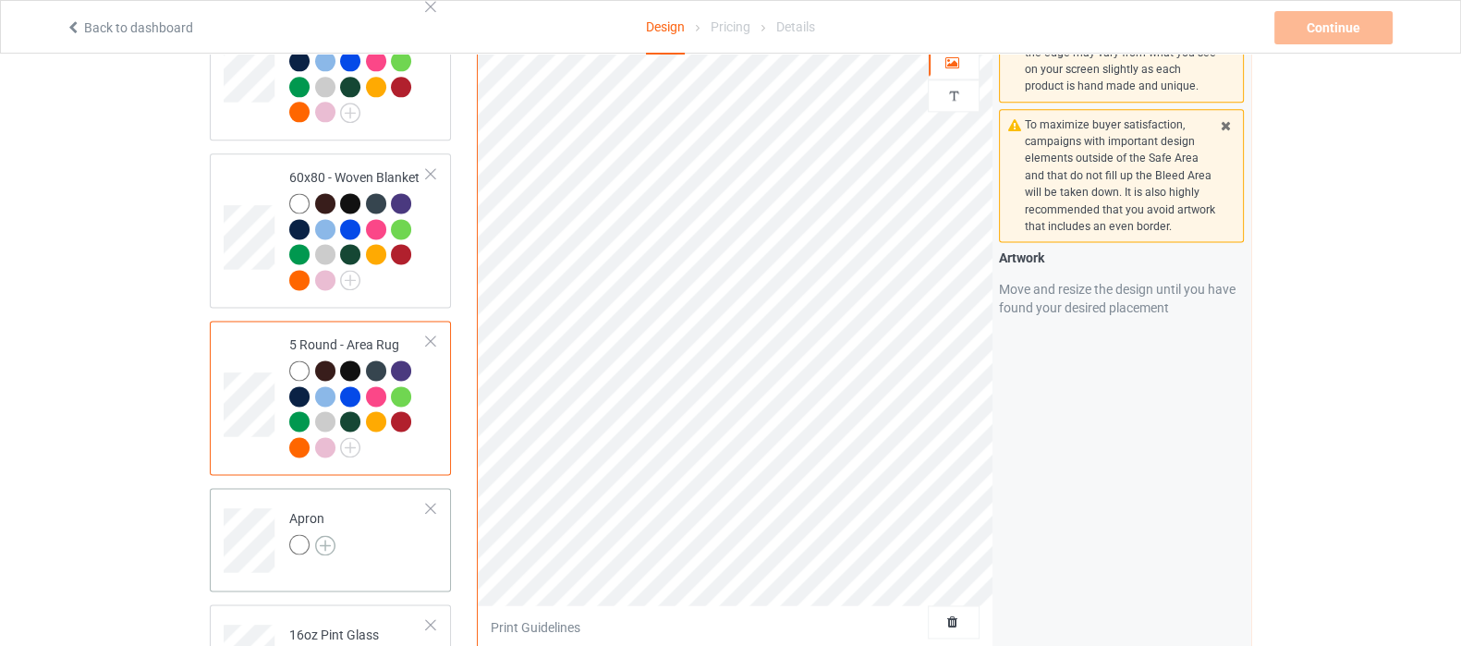
click at [320, 535] on img at bounding box center [325, 545] width 20 height 20
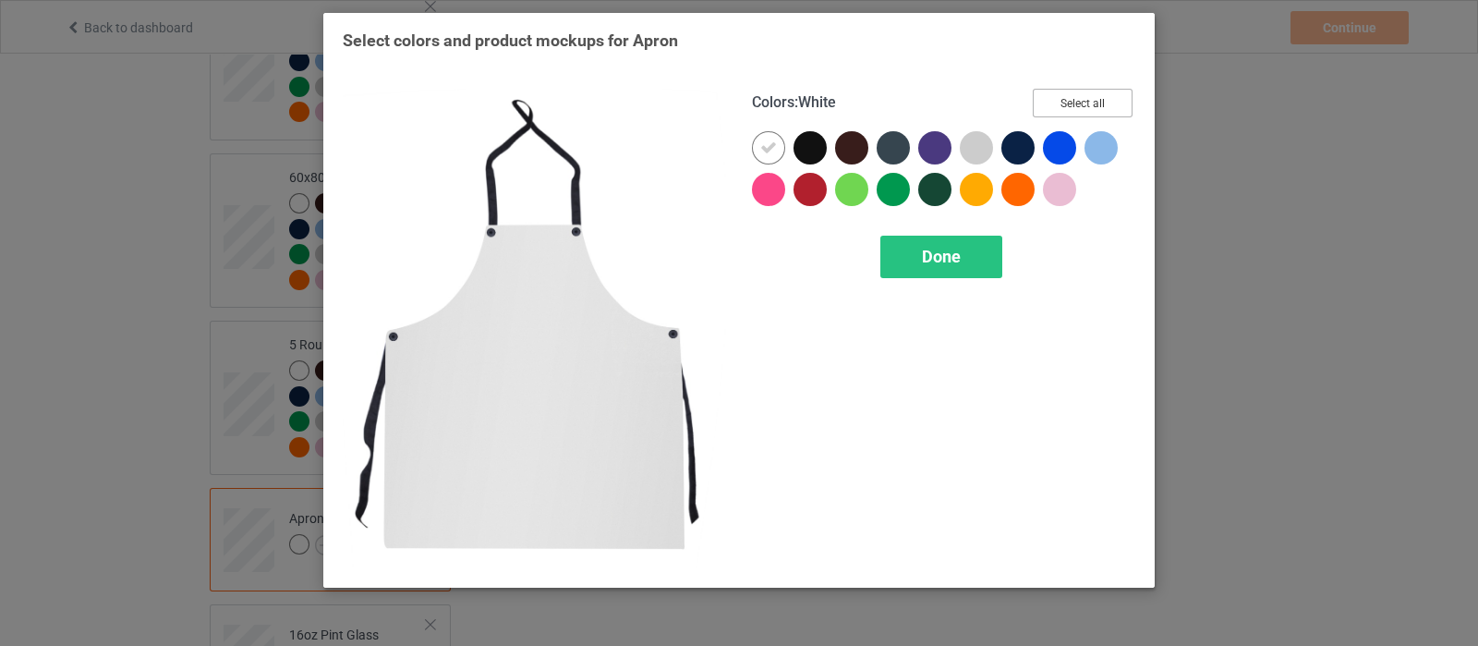
click at [1073, 107] on button "Select all" at bounding box center [1083, 103] width 100 height 29
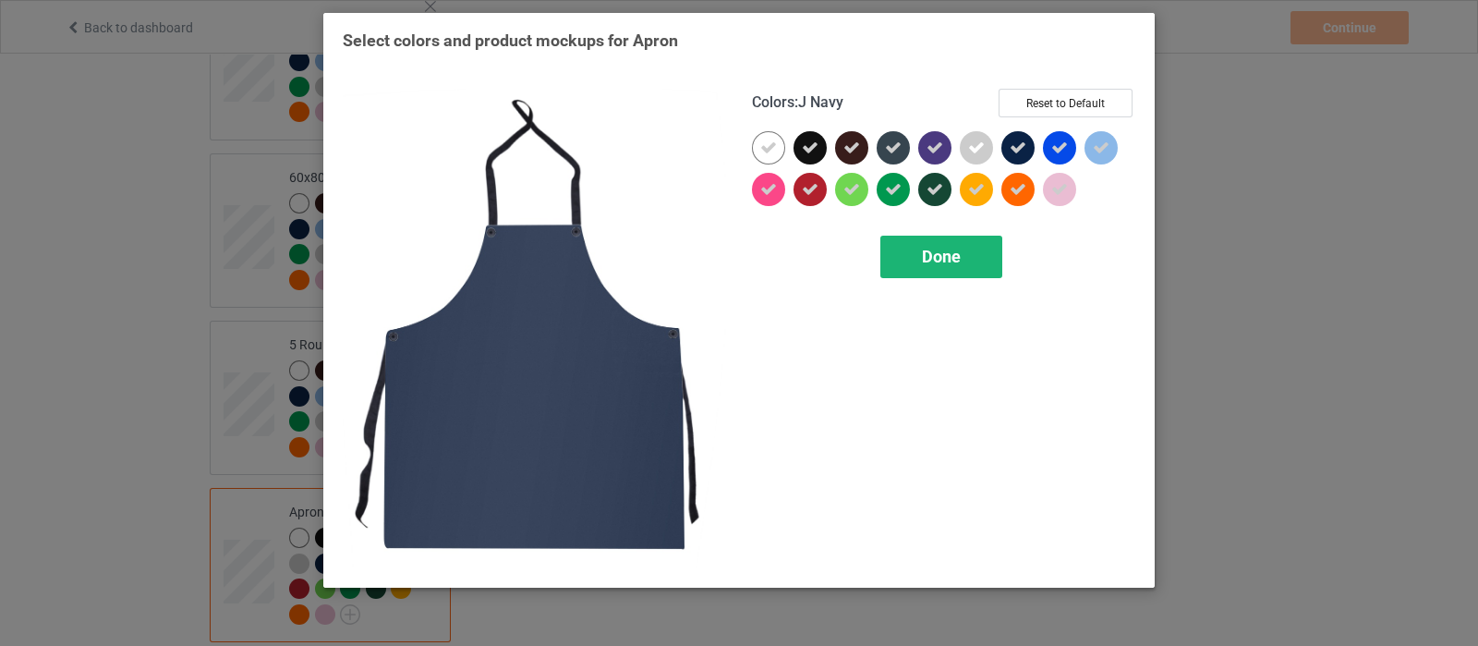
click at [960, 243] on div "Done" at bounding box center [941, 257] width 122 height 42
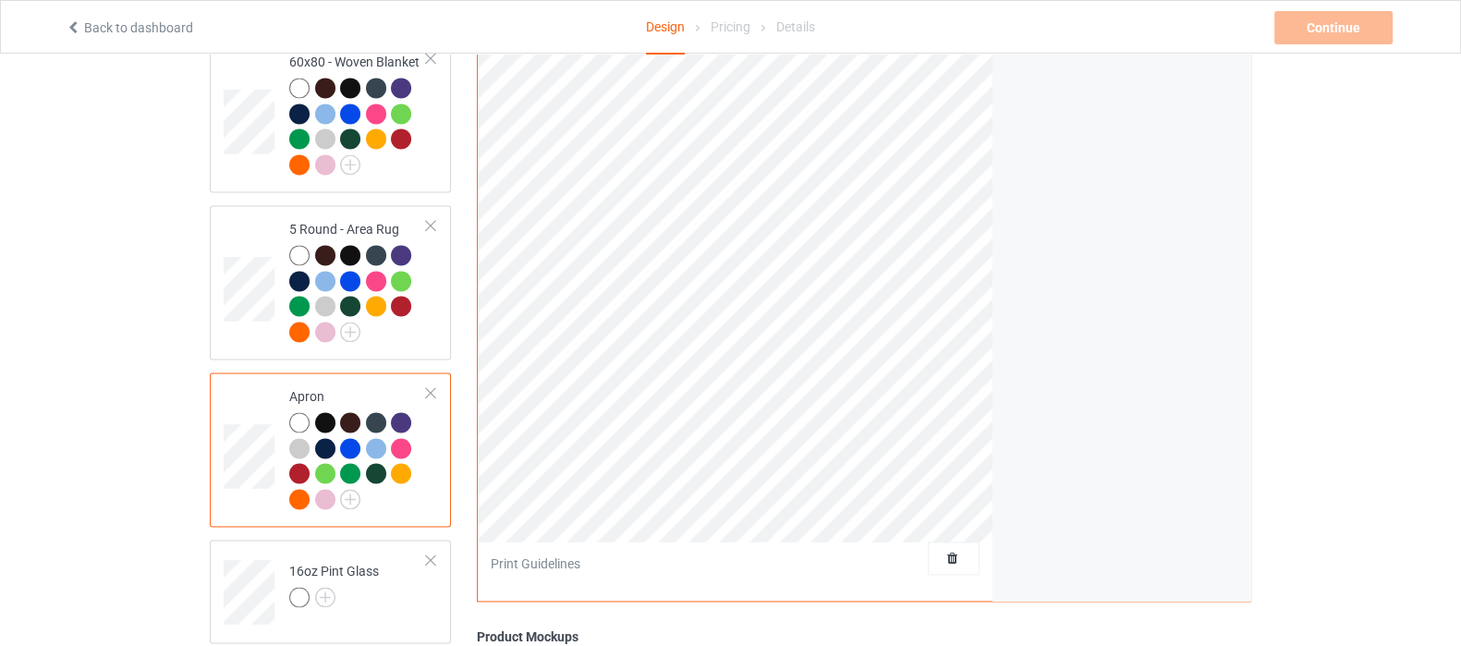
scroll to position [3002, 0]
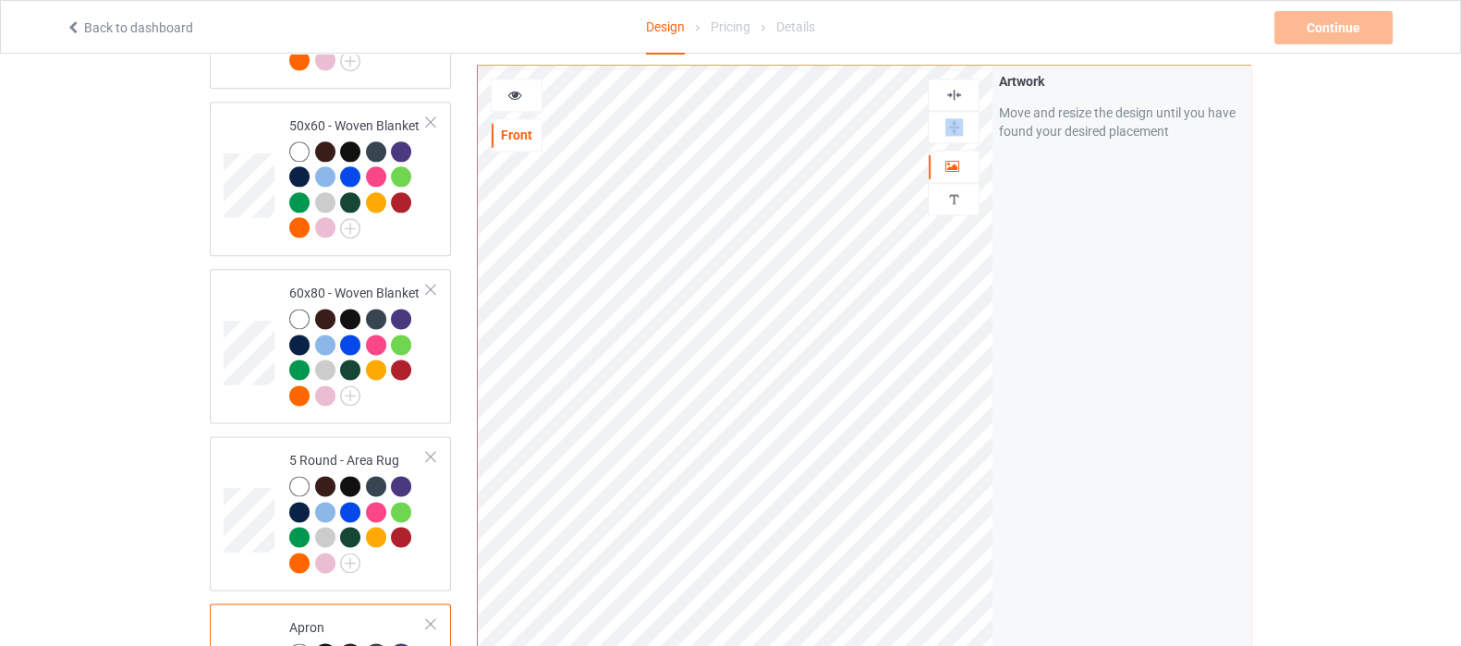
click at [956, 93] on img at bounding box center [954, 95] width 18 height 18
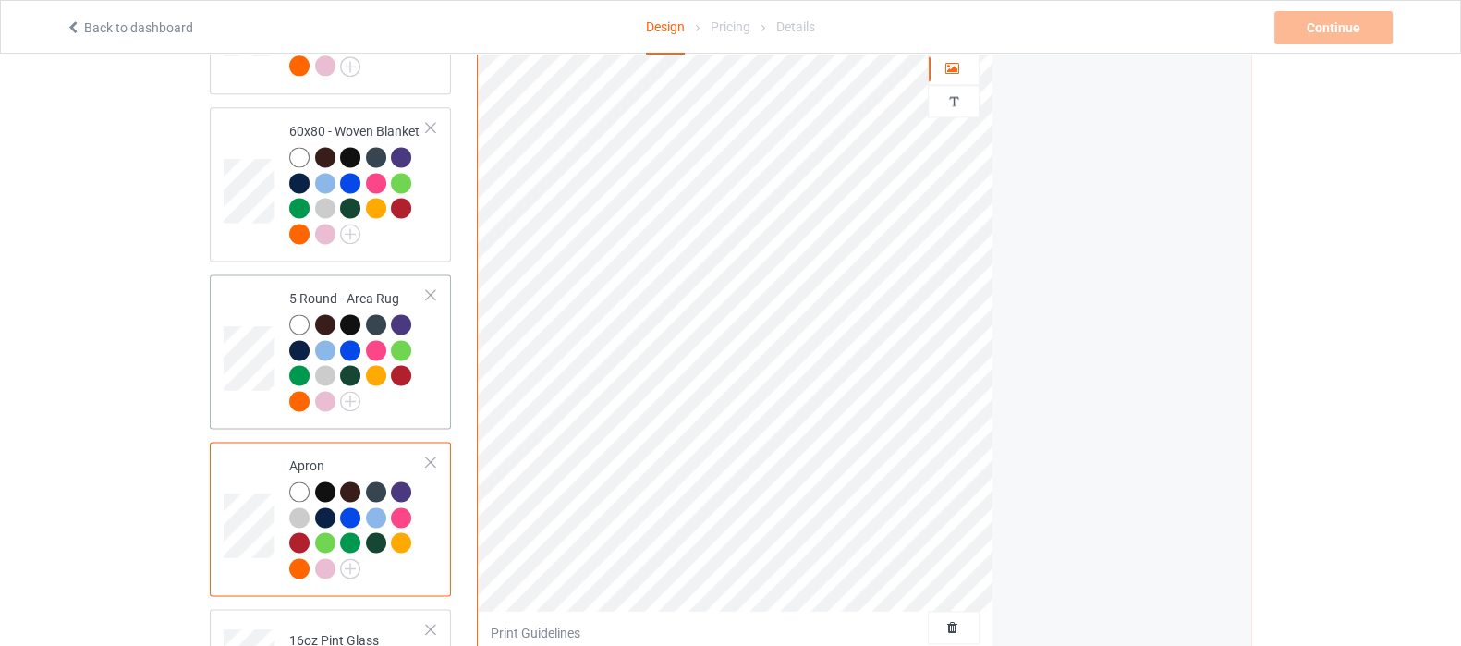
scroll to position [3232, 0]
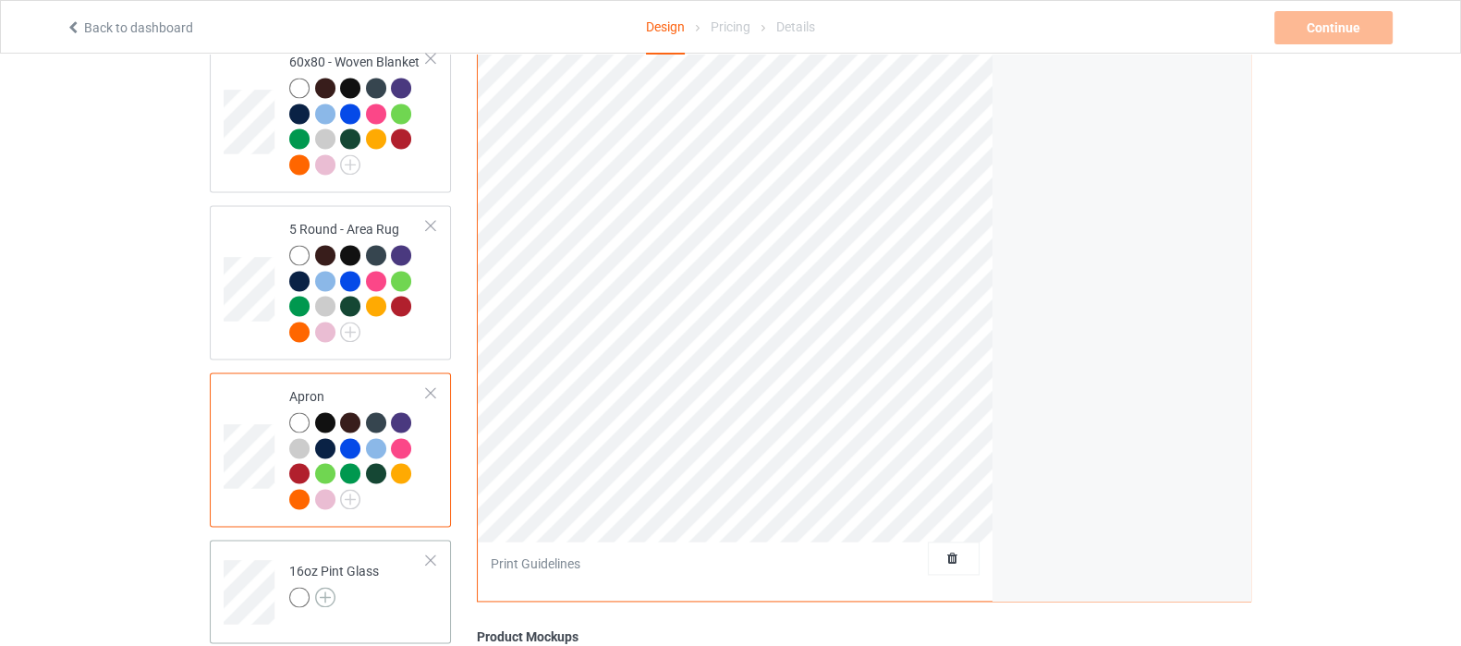
click at [328, 587] on img at bounding box center [325, 597] width 20 height 20
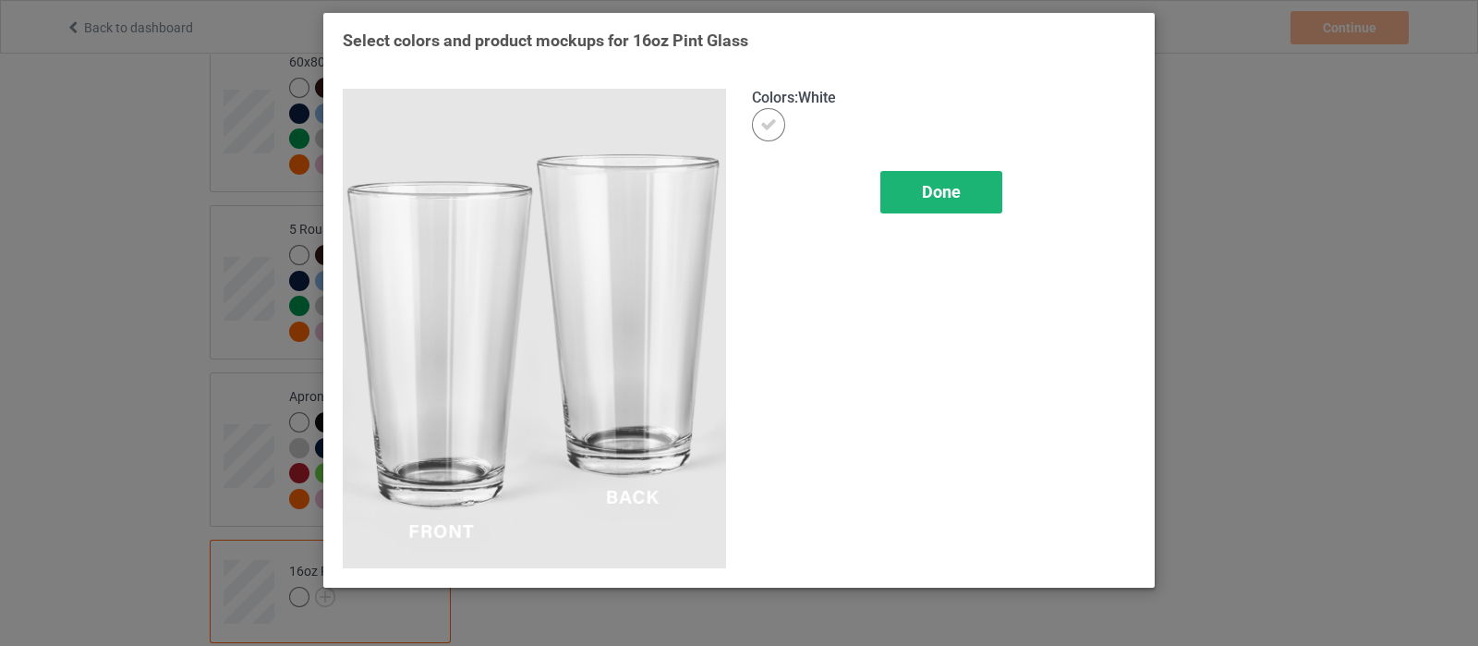
click at [936, 187] on span "Done" at bounding box center [941, 191] width 39 height 19
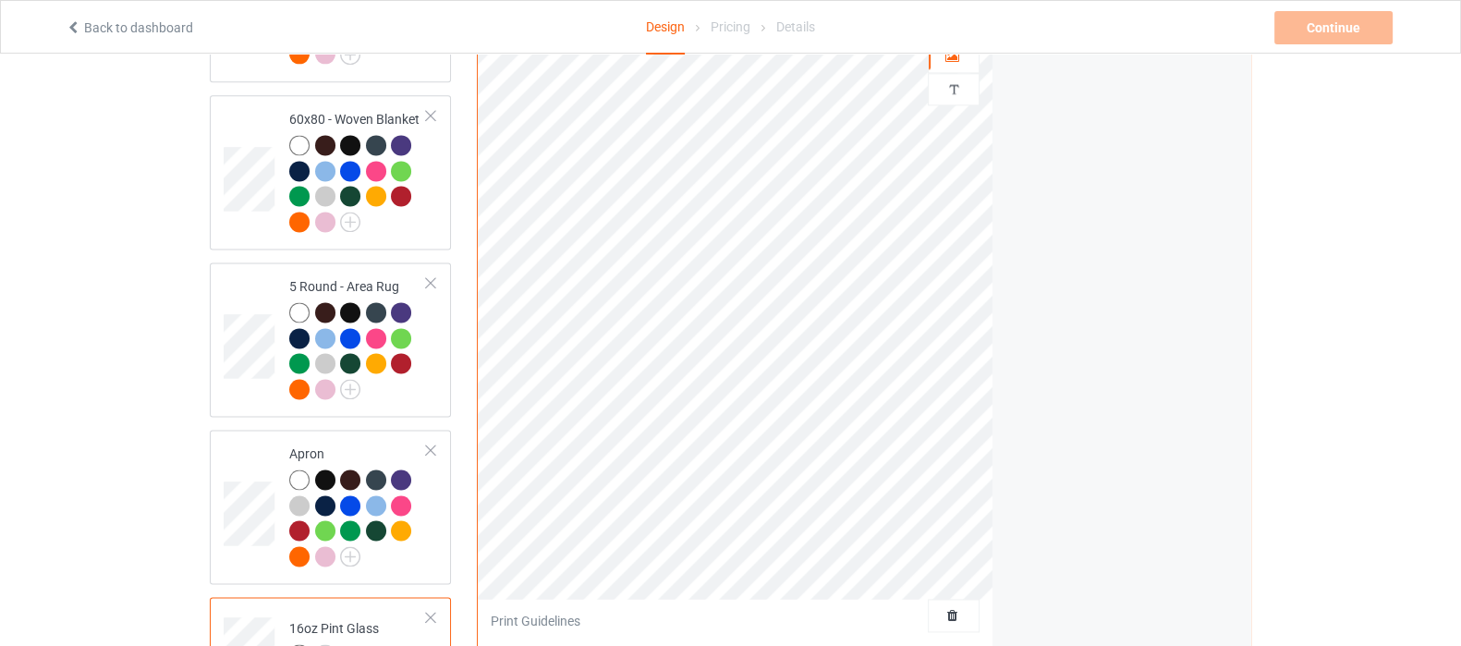
scroll to position [3002, 0]
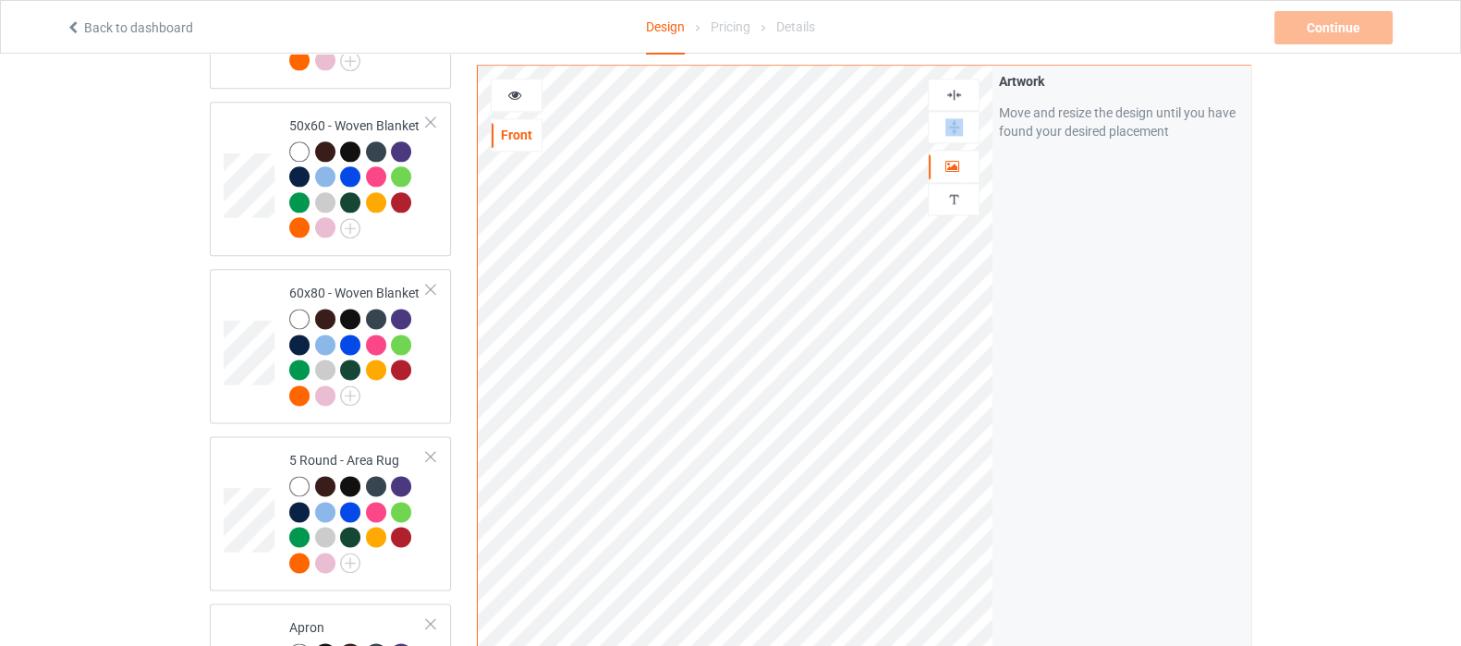
click at [956, 128] on img at bounding box center [954, 127] width 18 height 18
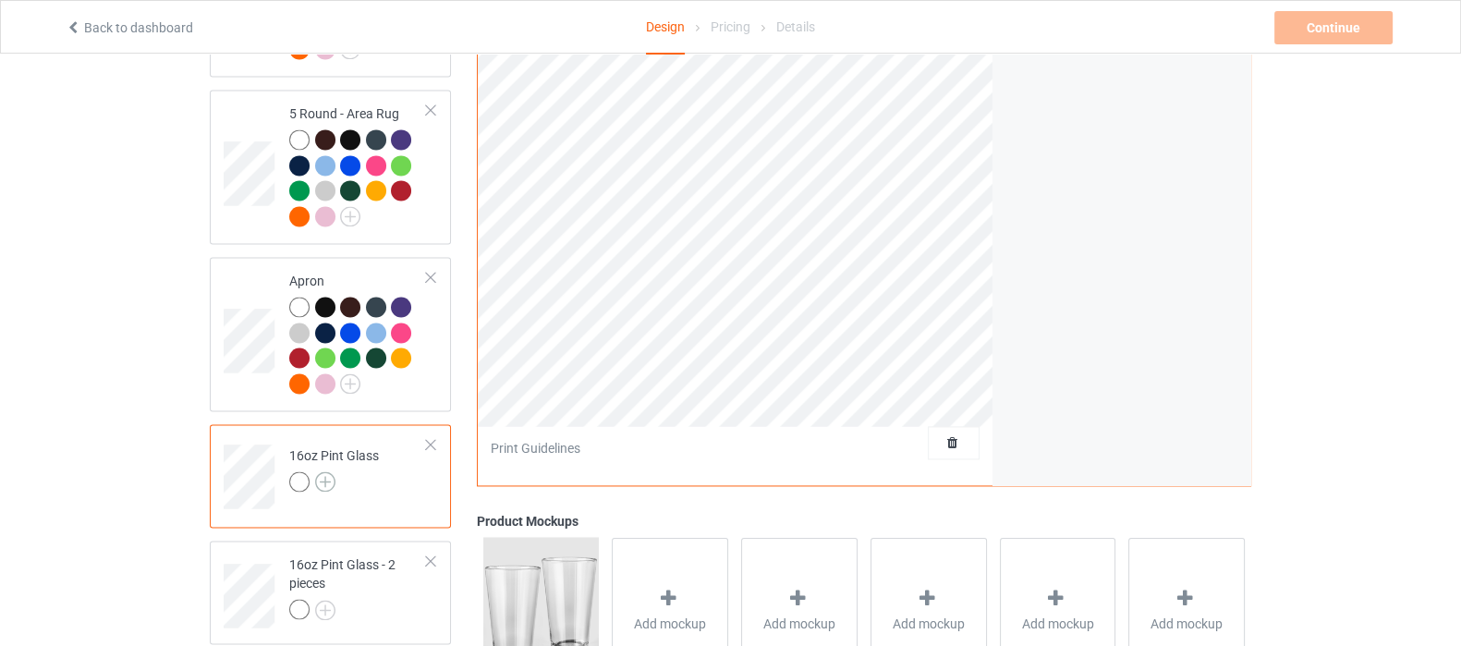
click at [323, 471] on img at bounding box center [325, 481] width 20 height 20
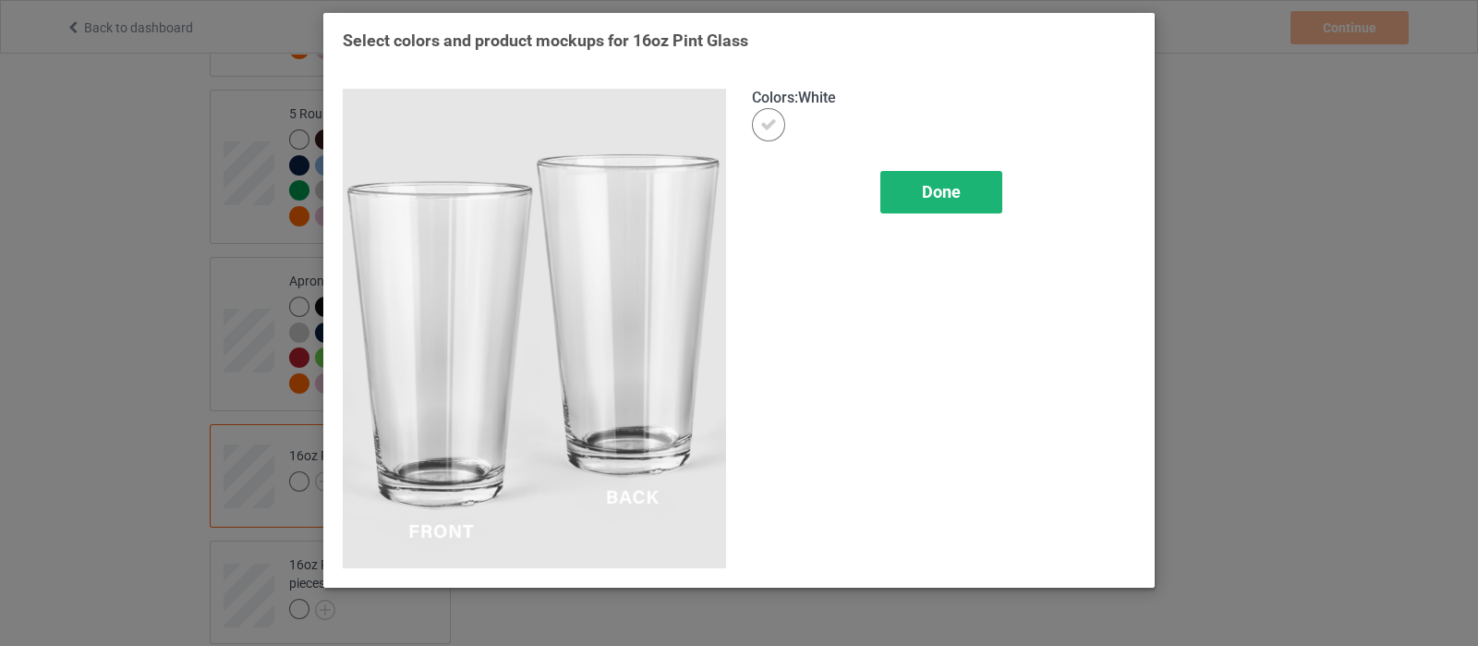
click at [956, 200] on span "Done" at bounding box center [941, 191] width 39 height 19
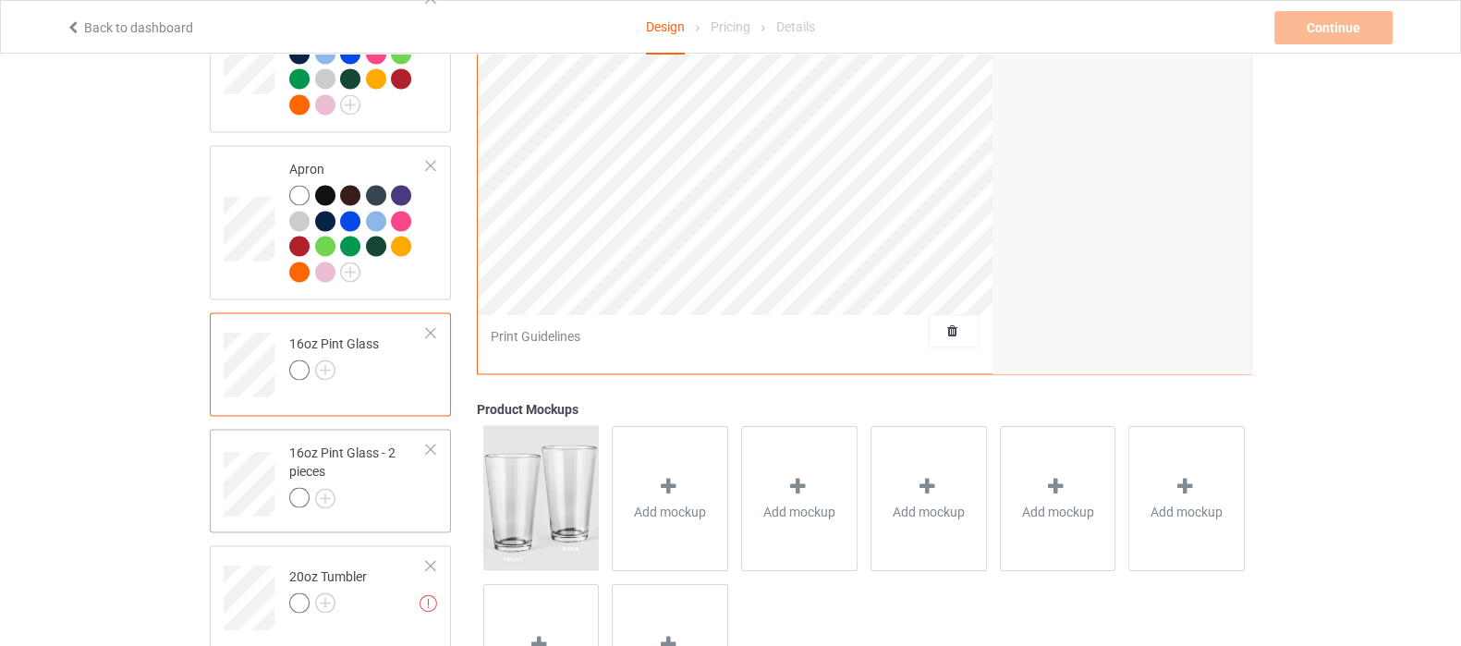
scroll to position [3560, 0]
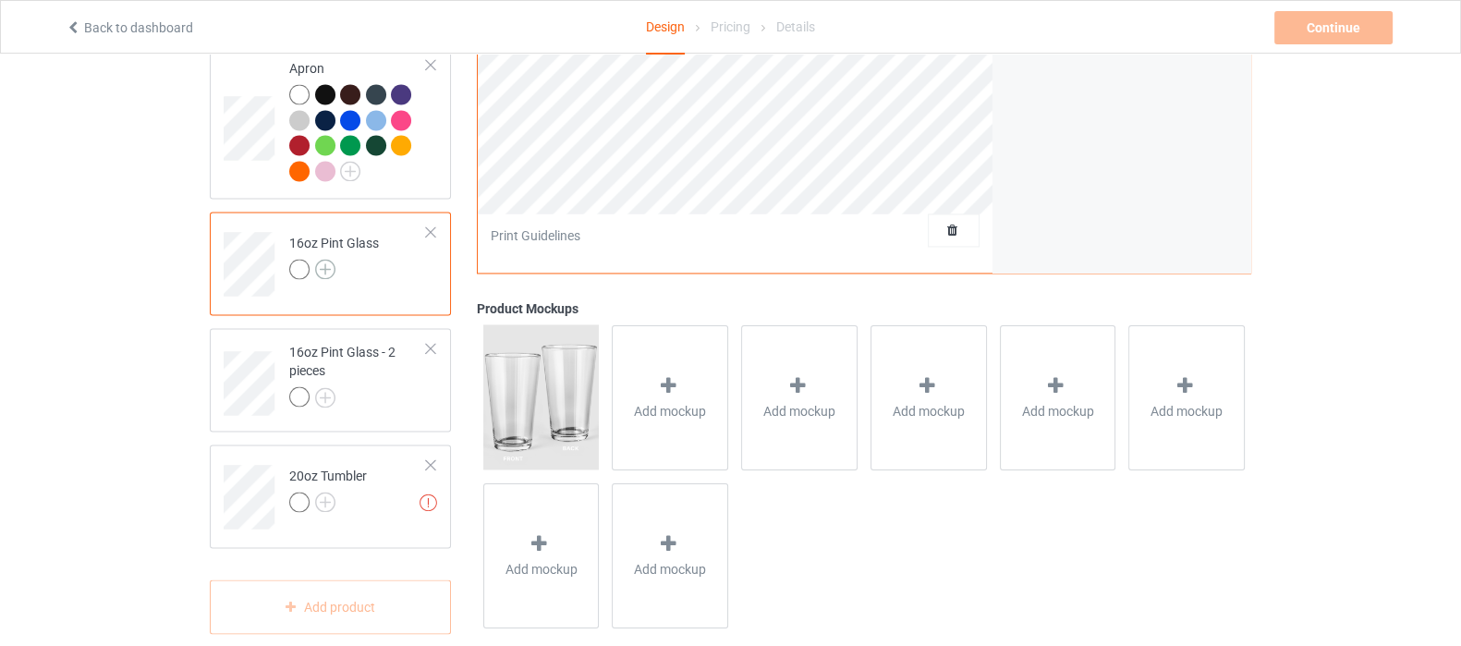
click at [321, 259] on img at bounding box center [325, 269] width 20 height 20
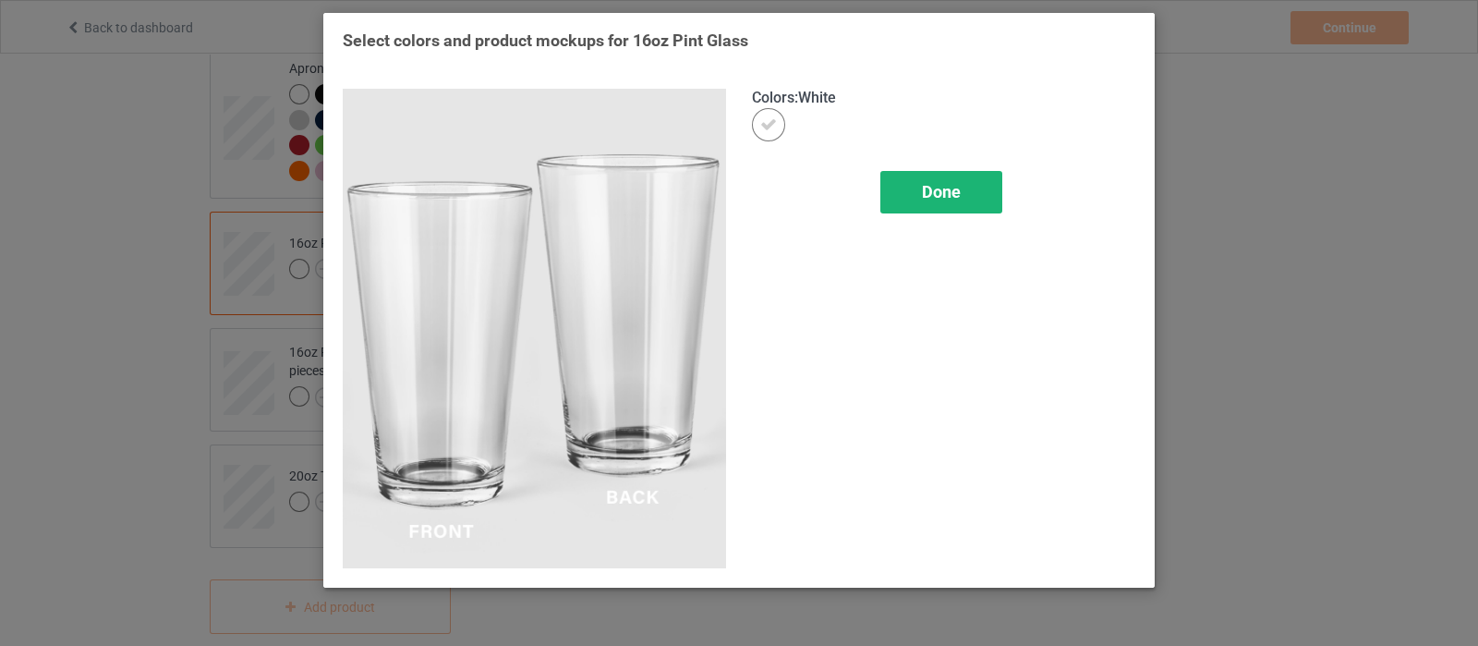
click at [938, 202] on div "Done" at bounding box center [941, 192] width 122 height 42
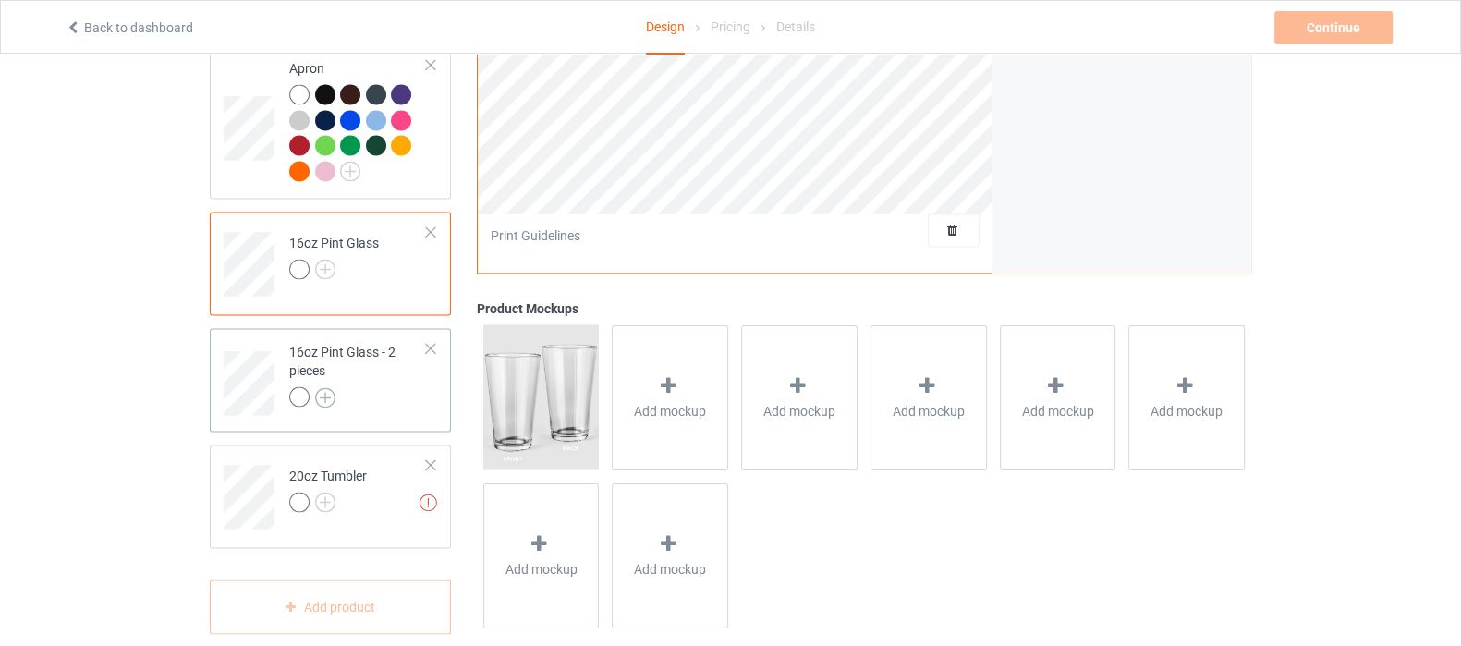
click at [328, 387] on img at bounding box center [325, 397] width 20 height 20
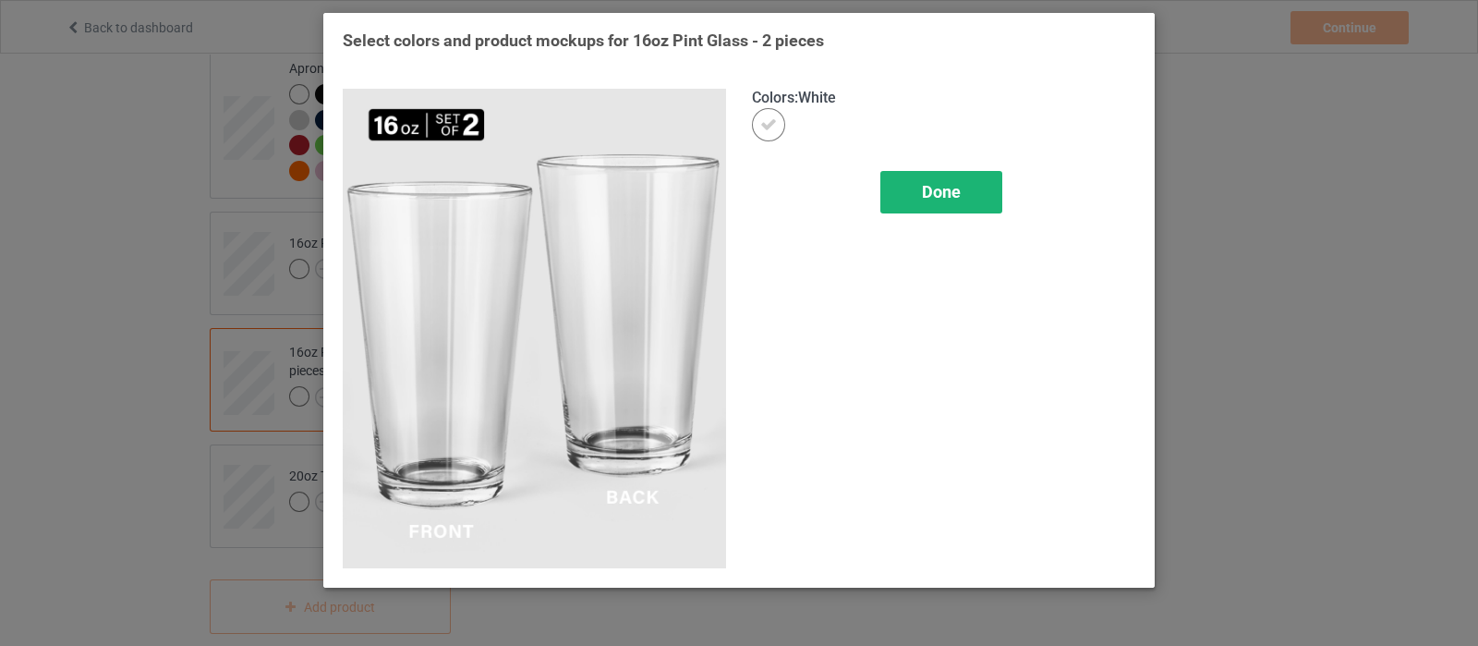
click at [933, 192] on span "Done" at bounding box center [941, 191] width 39 height 19
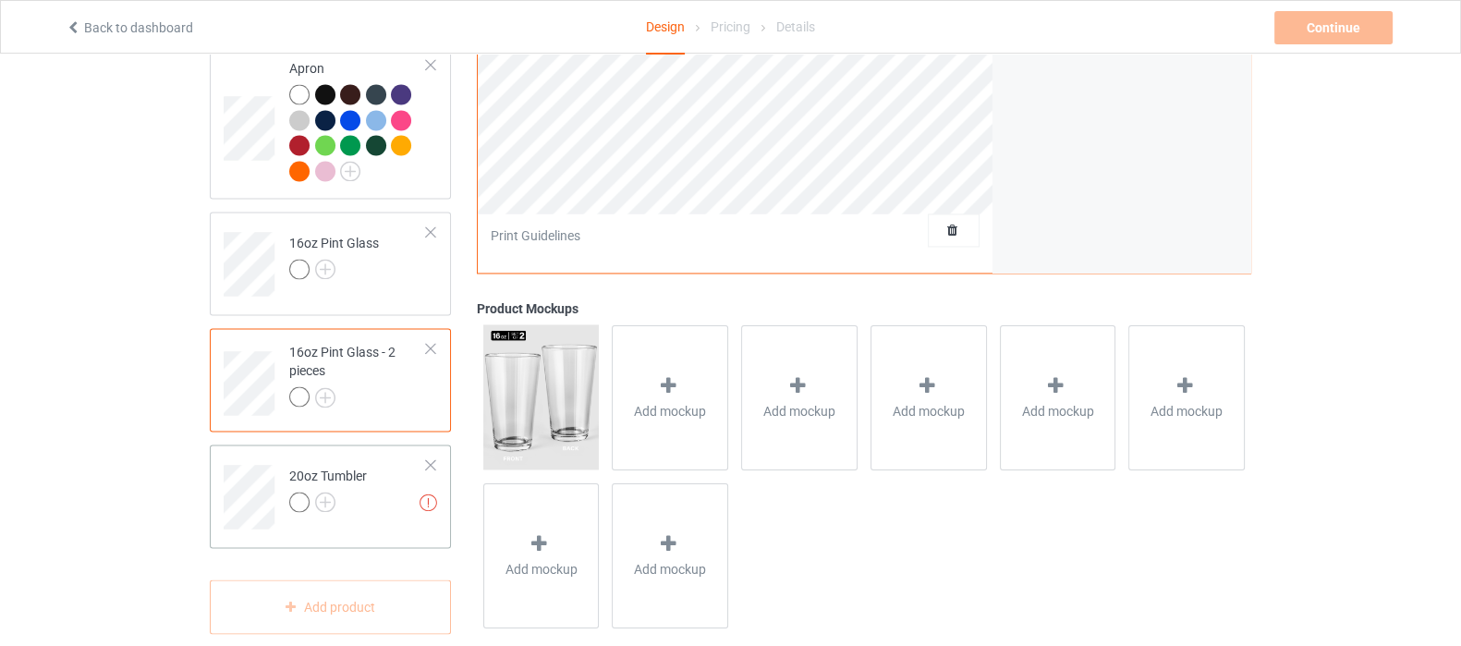
click at [432, 458] on div at bounding box center [430, 464] width 13 height 13
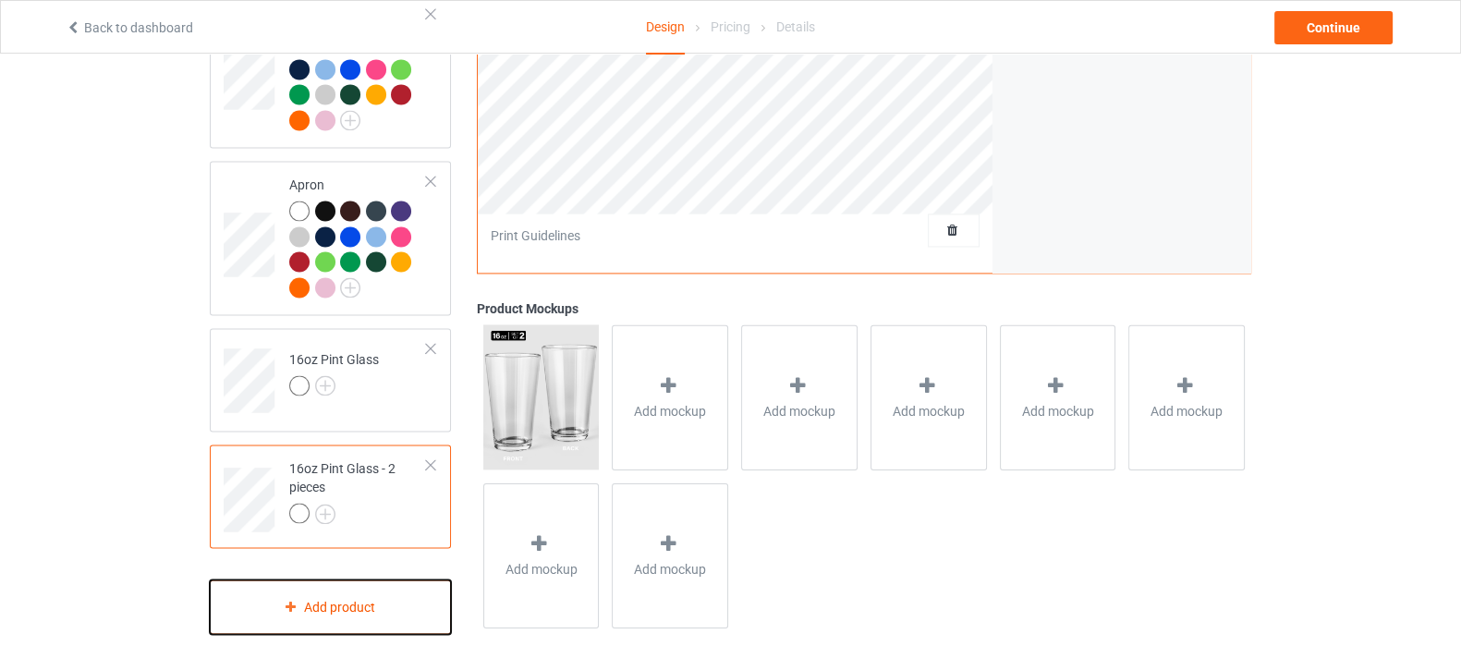
click at [298, 579] on div "Add product" at bounding box center [330, 606] width 241 height 55
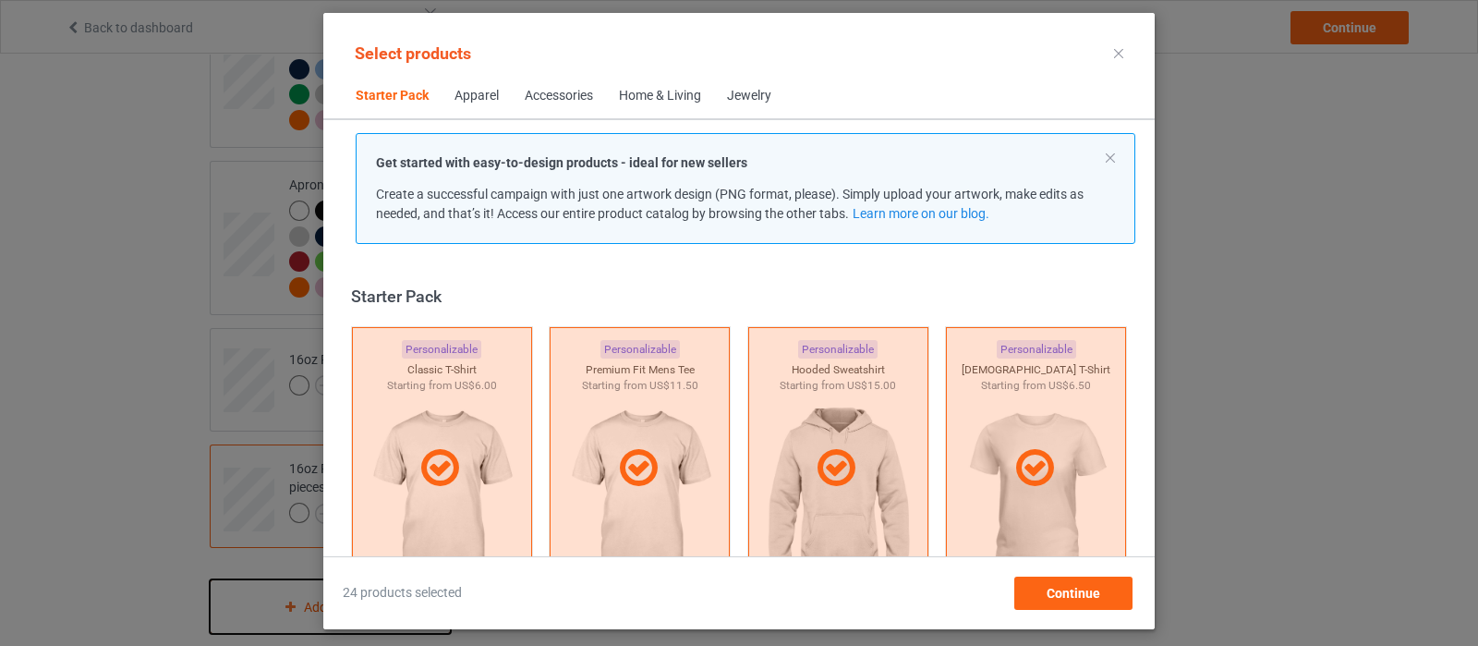
scroll to position [22, 0]
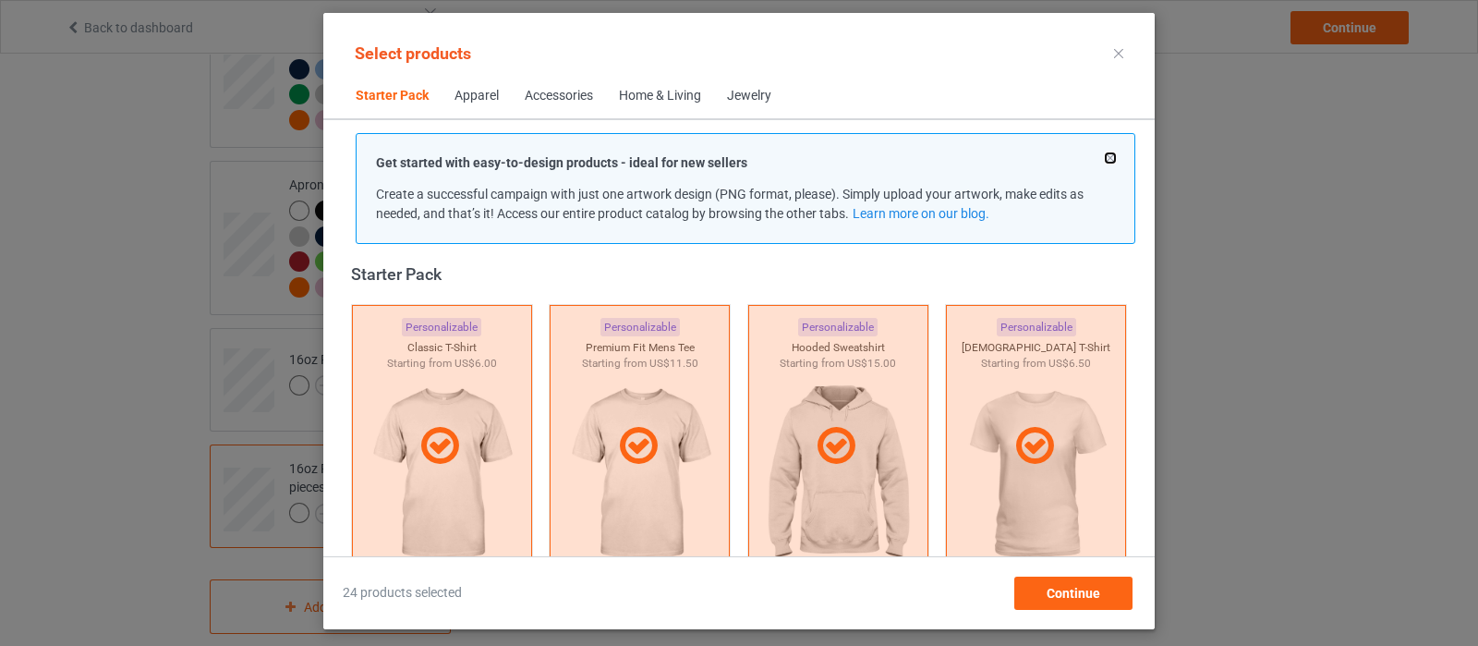
click at [1109, 158] on button at bounding box center [1110, 157] width 9 height 9
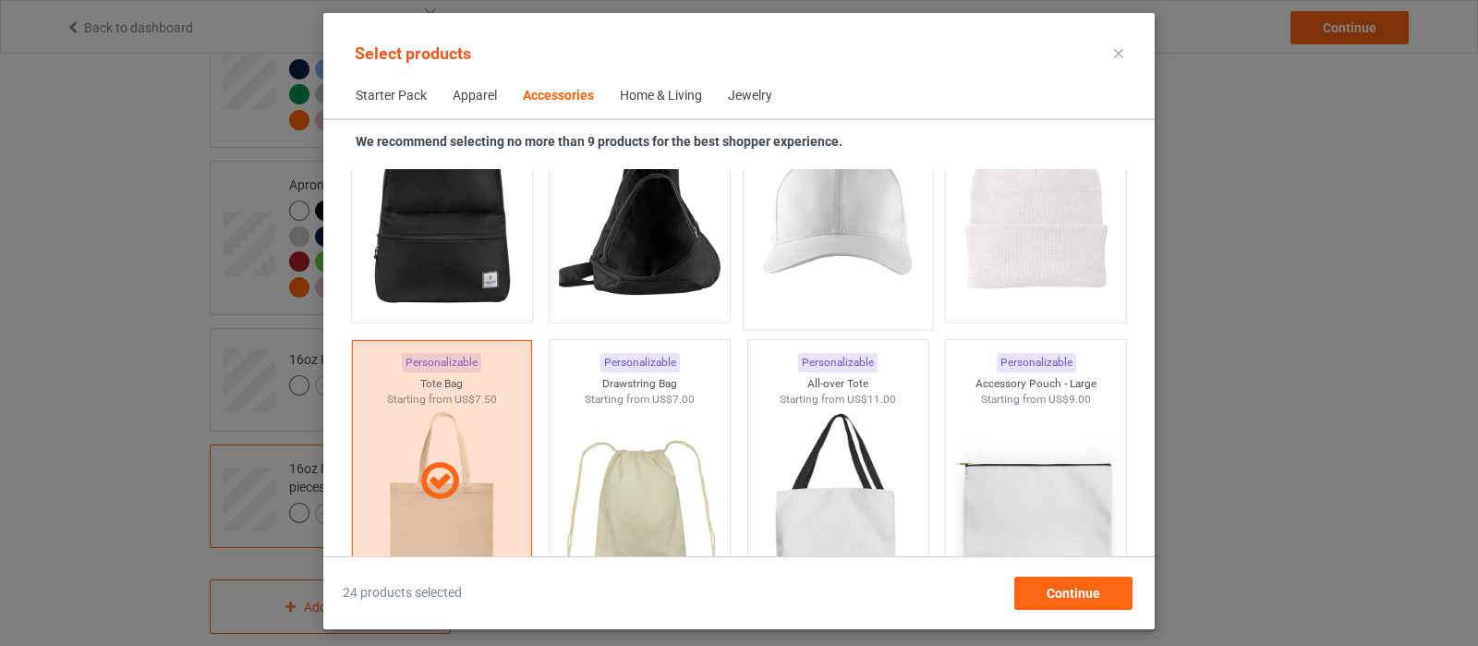
scroll to position [5796, 0]
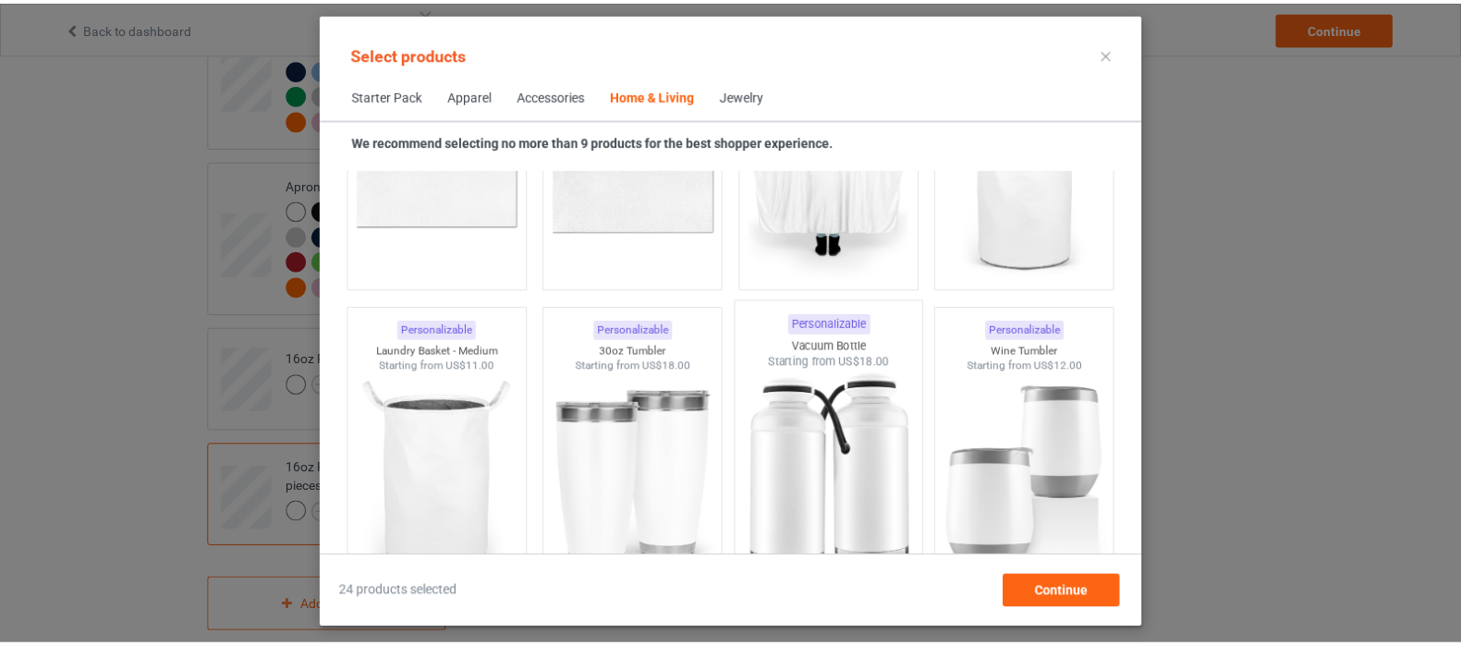
scroll to position [13995, 0]
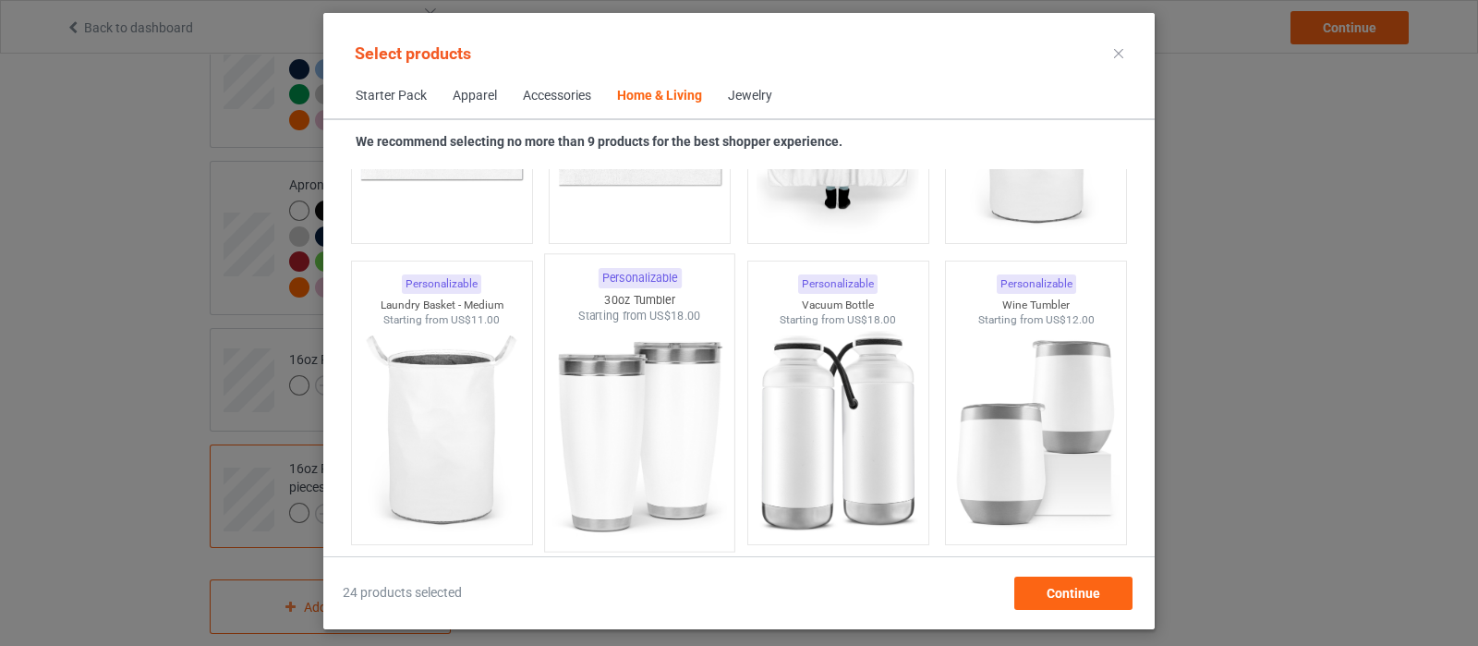
click at [636, 443] on img at bounding box center [640, 432] width 174 height 217
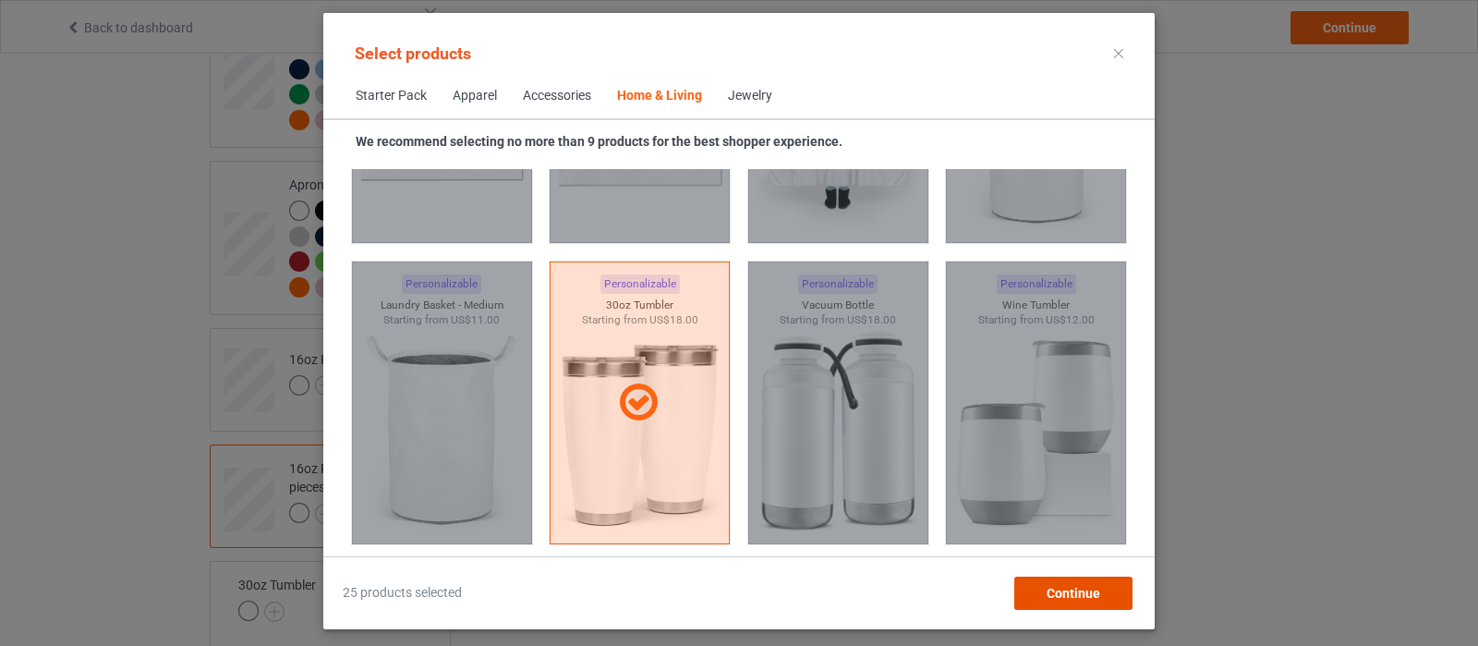
click at [1071, 599] on span "Continue" at bounding box center [1074, 593] width 54 height 15
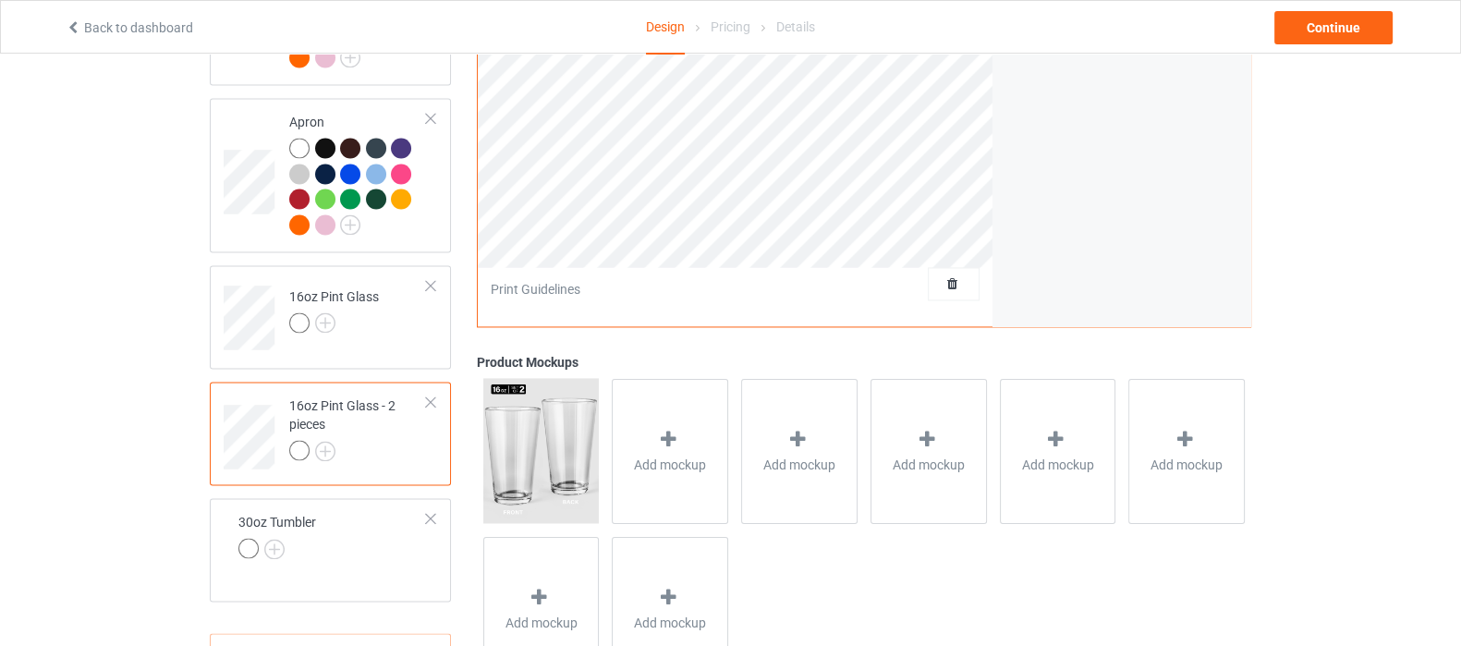
scroll to position [3559, 0]
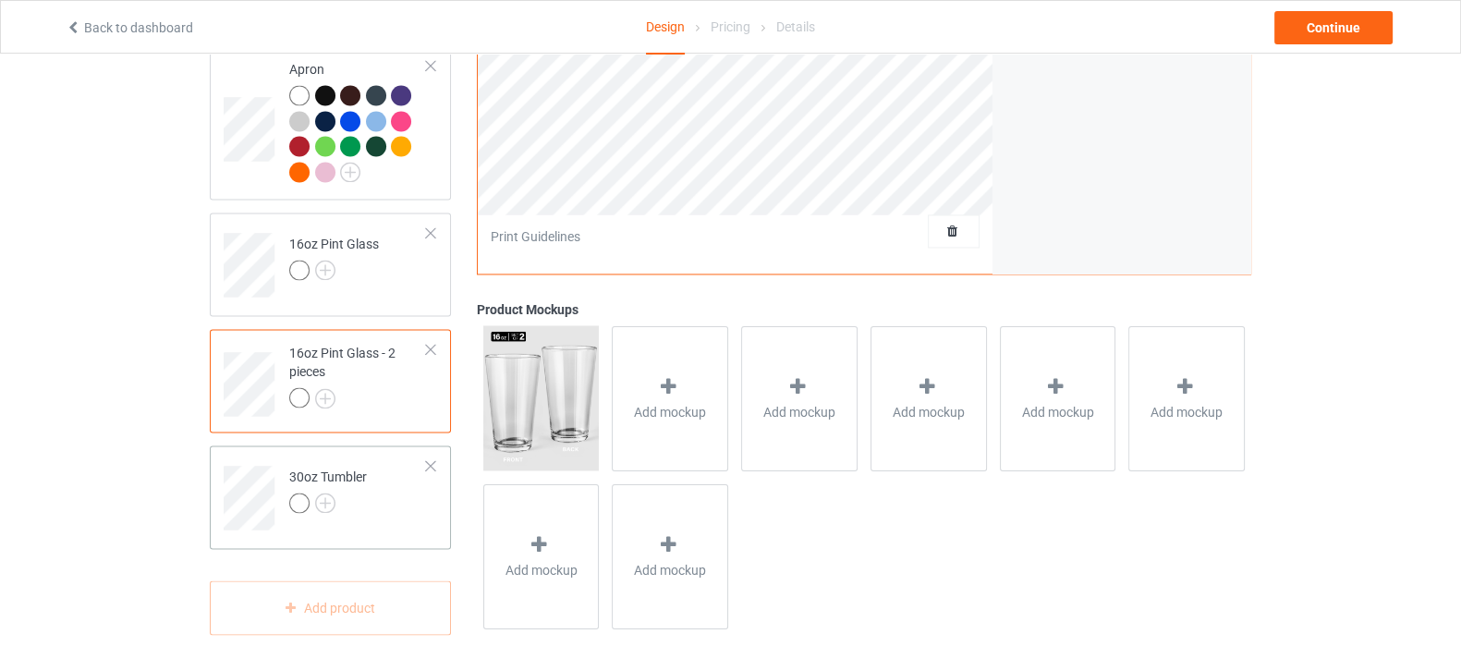
click at [323, 492] on div at bounding box center [328, 505] width 78 height 26
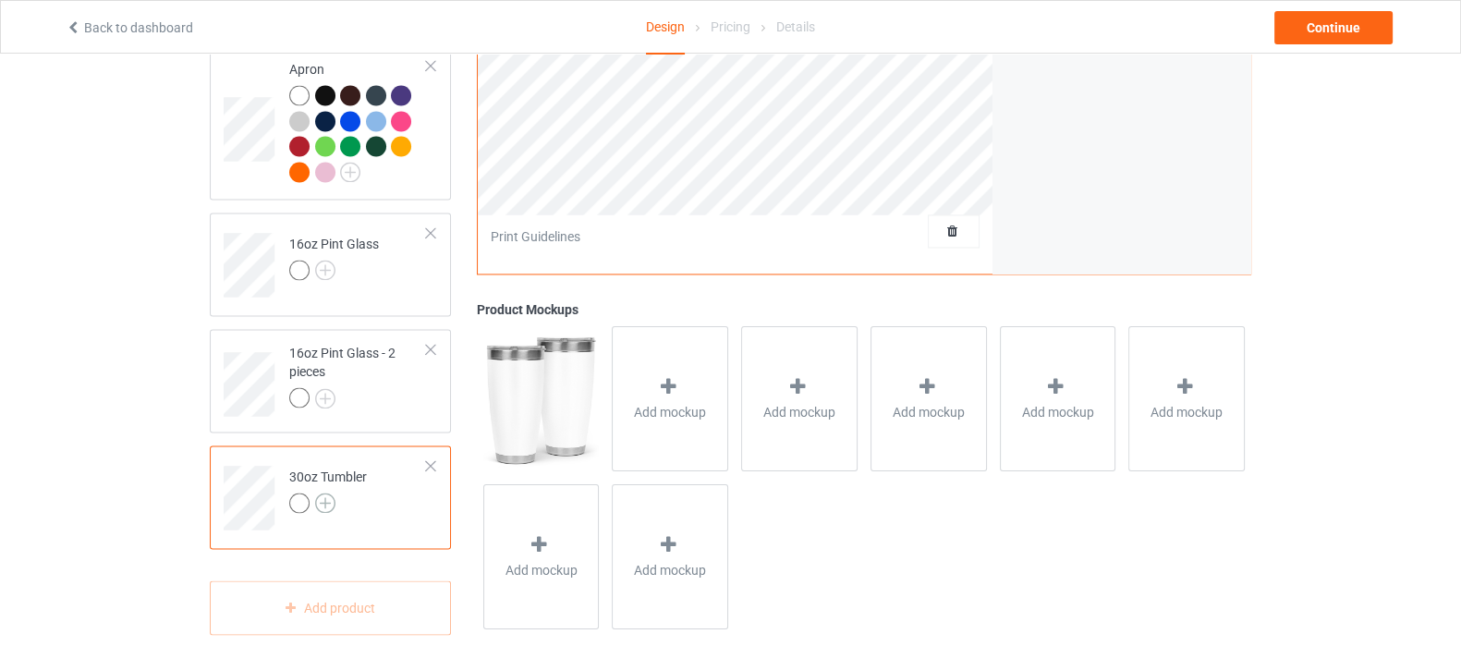
click at [322, 492] on img at bounding box center [325, 502] width 20 height 20
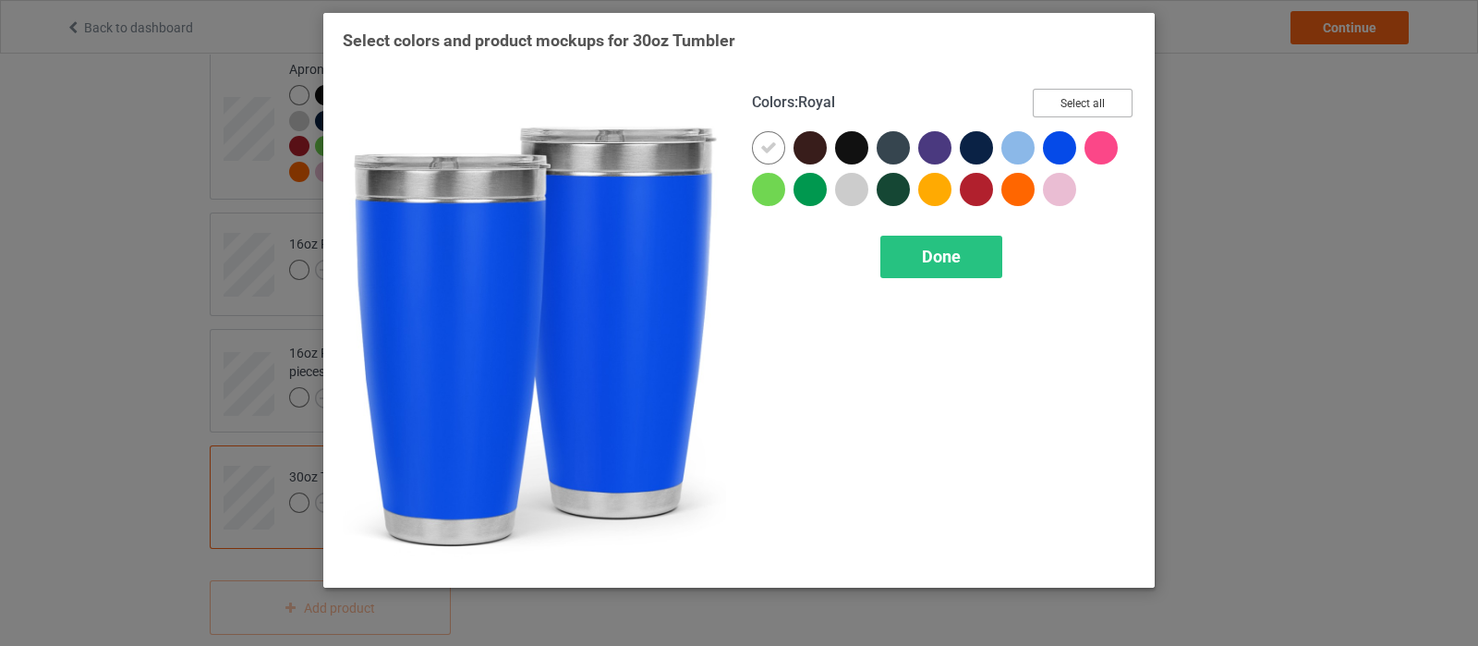
click at [1076, 99] on button "Select all" at bounding box center [1083, 103] width 100 height 29
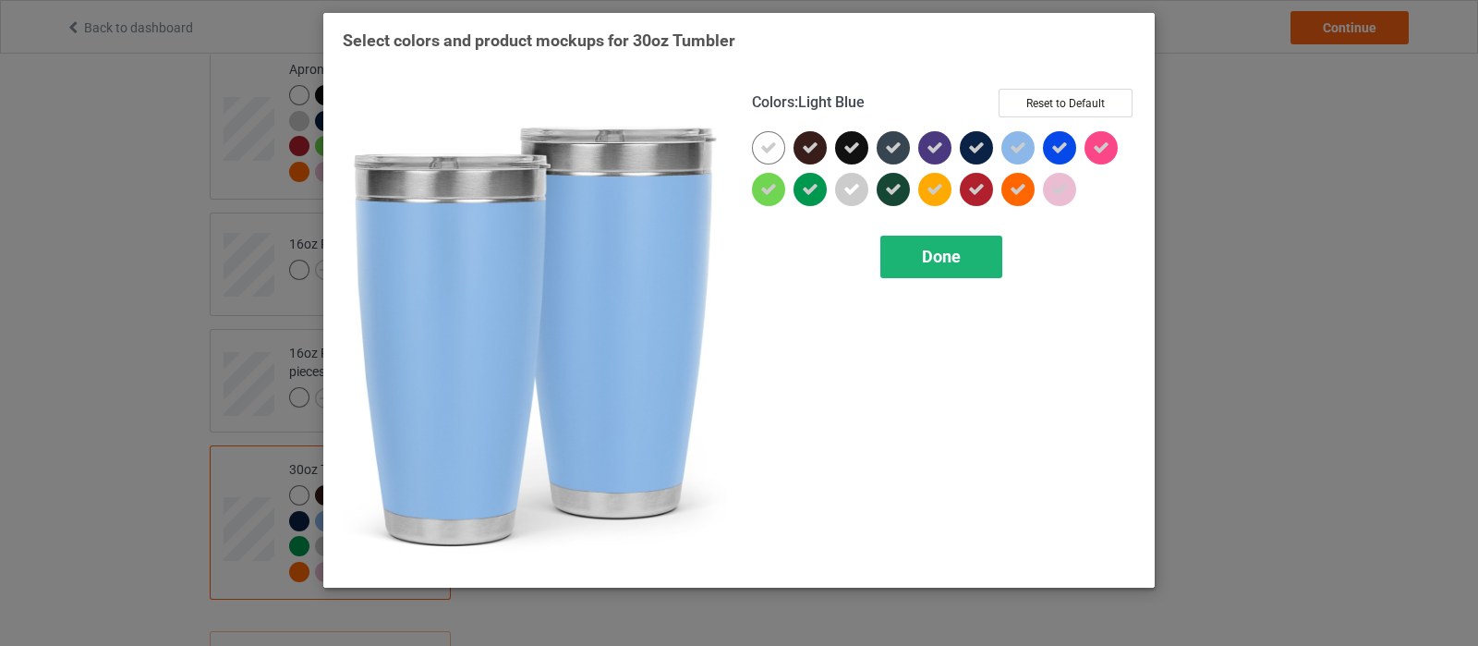
click at [940, 244] on div "Done" at bounding box center [941, 257] width 122 height 42
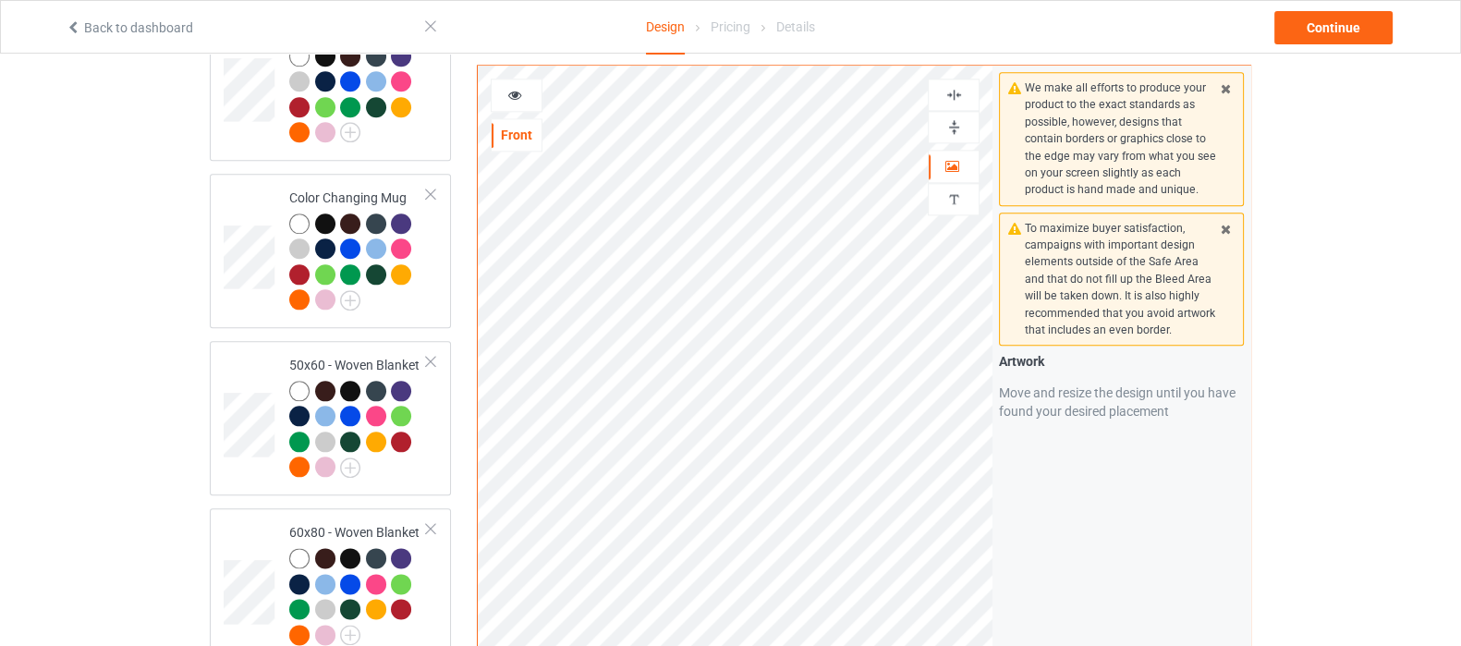
scroll to position [2687, 0]
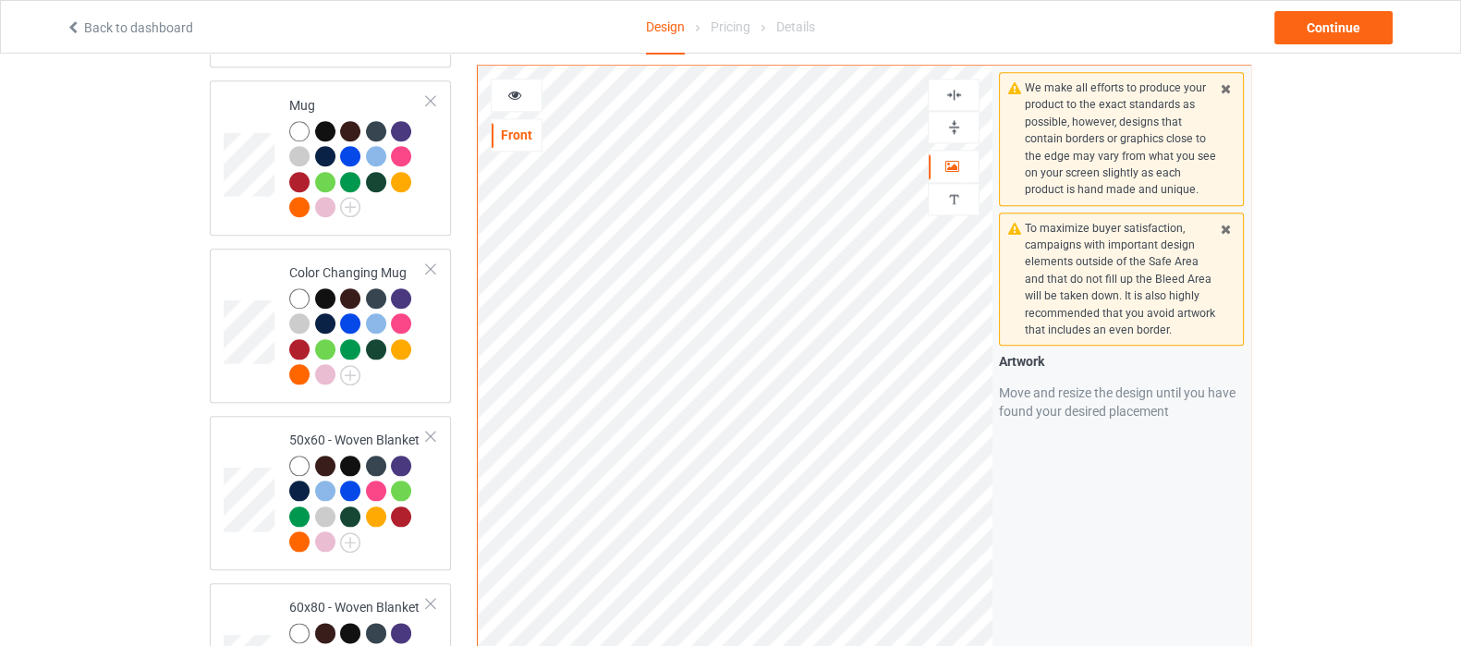
click at [952, 129] on img at bounding box center [954, 127] width 18 height 18
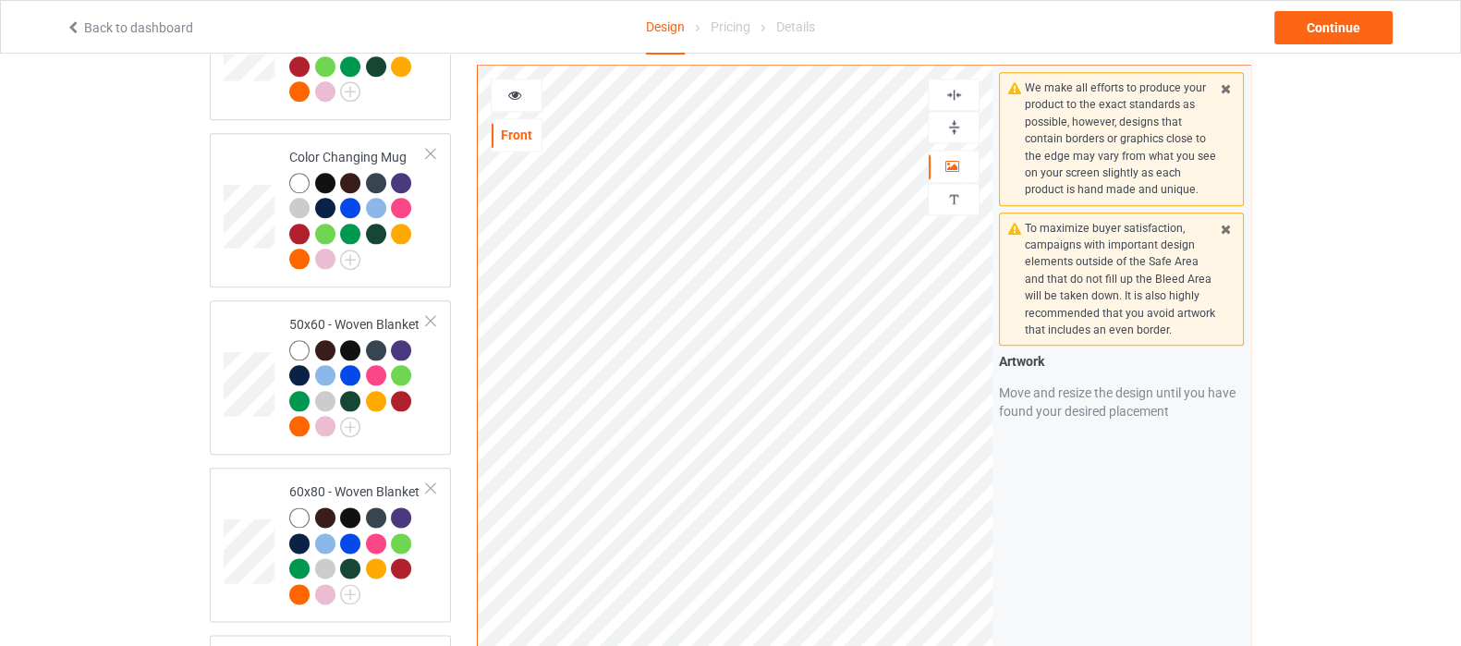
scroll to position [1995, 0]
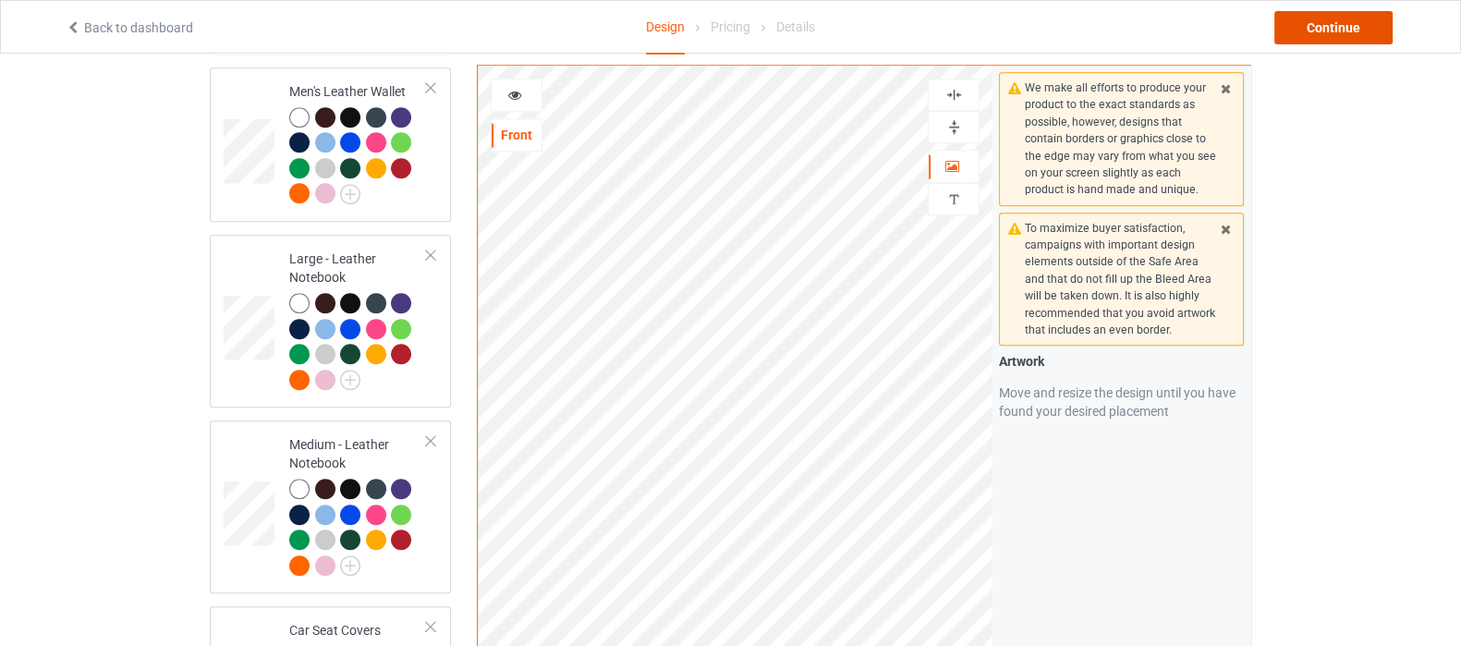
click at [1307, 20] on div "Continue" at bounding box center [1333, 27] width 118 height 33
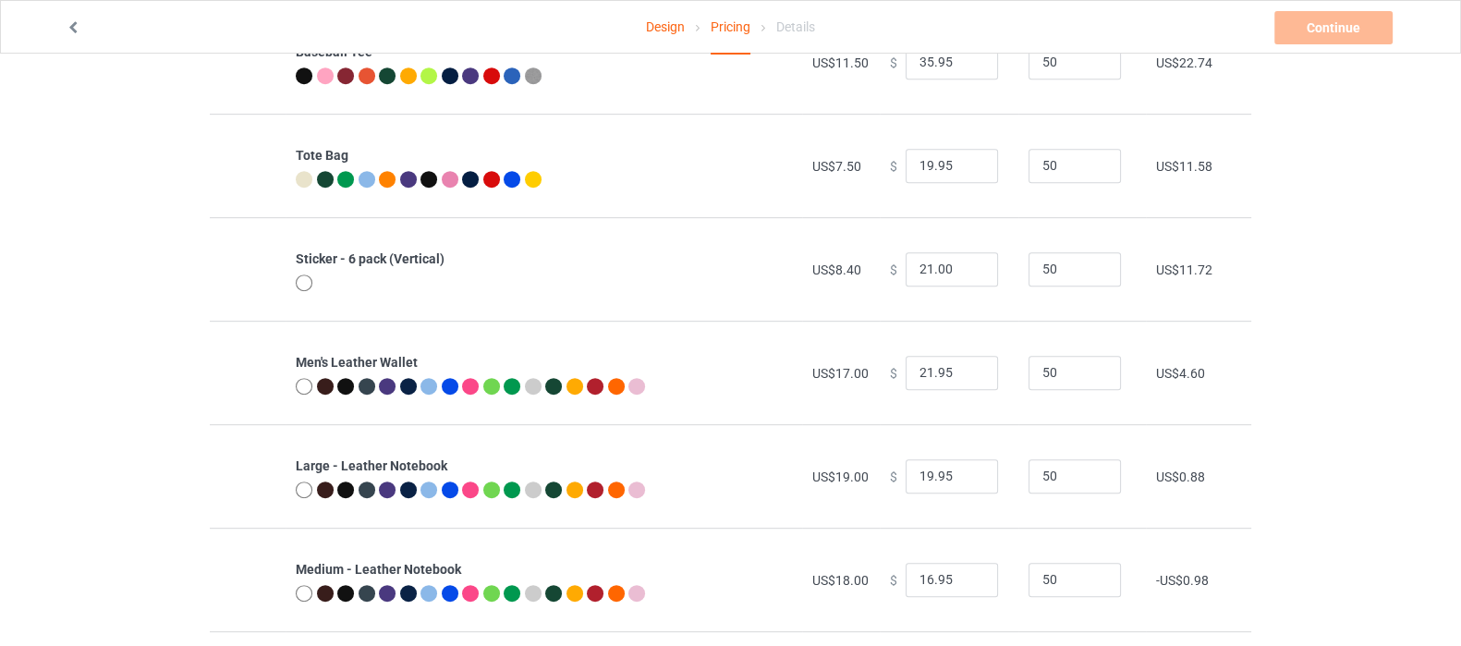
scroll to position [1155, 0]
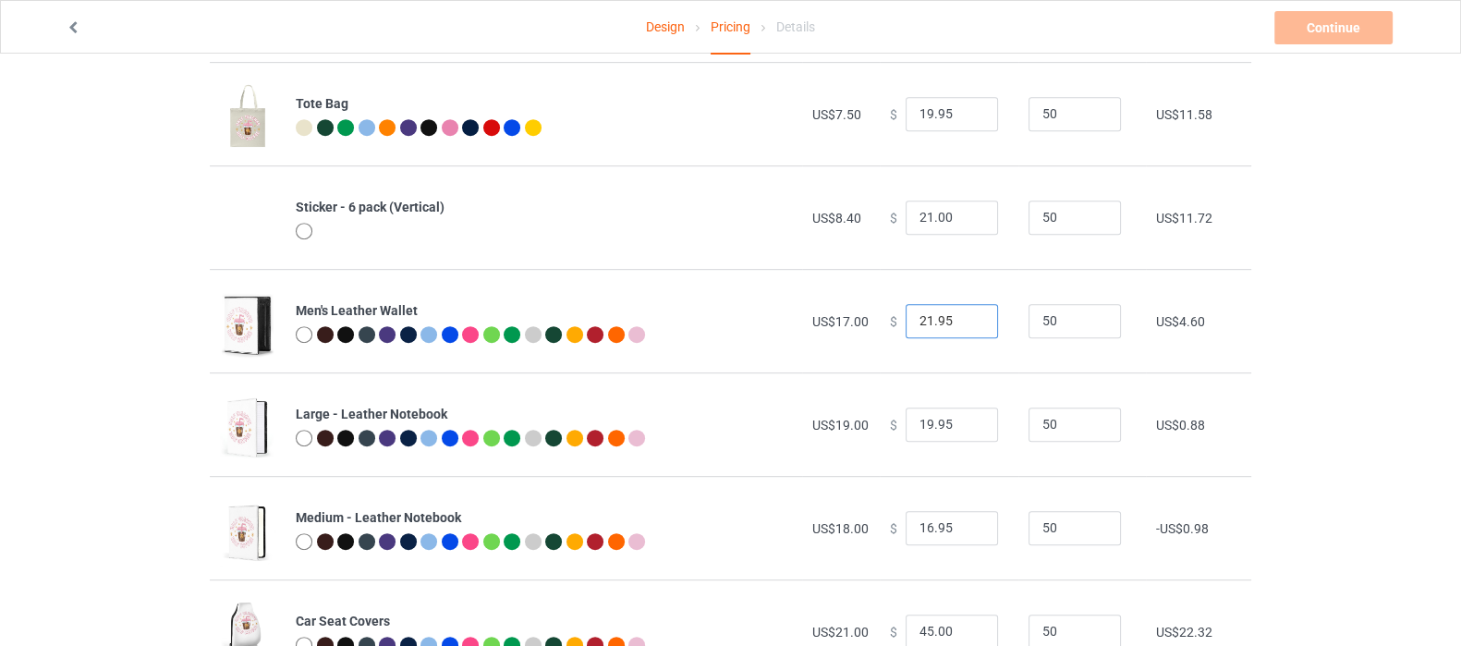
drag, startPoint x: 952, startPoint y: 325, endPoint x: 873, endPoint y: 333, distance: 79.8
click at [879, 333] on td "$ 21.95" at bounding box center [948, 320] width 139 height 103
type input "26.00"
drag, startPoint x: 947, startPoint y: 425, endPoint x: 878, endPoint y: 428, distance: 69.3
click at [890, 428] on div "$ 19.95" at bounding box center [949, 424] width 118 height 35
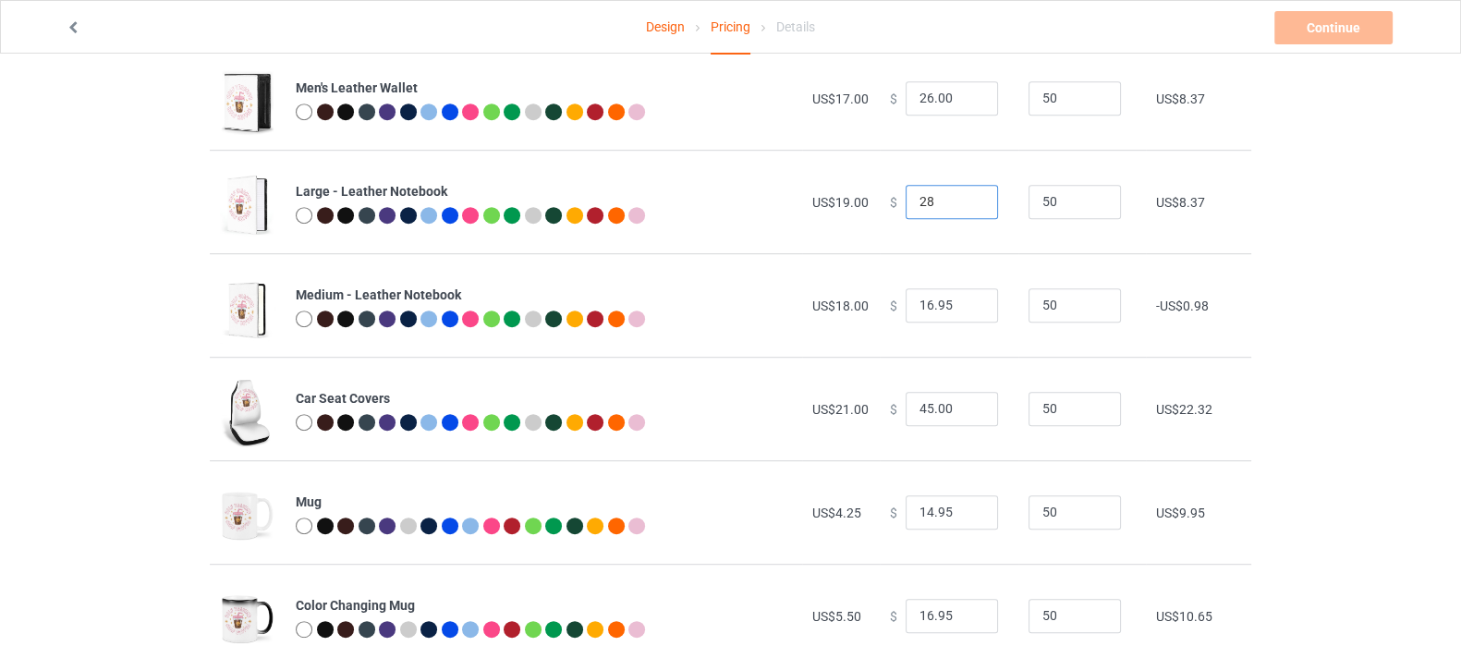
scroll to position [1386, 0]
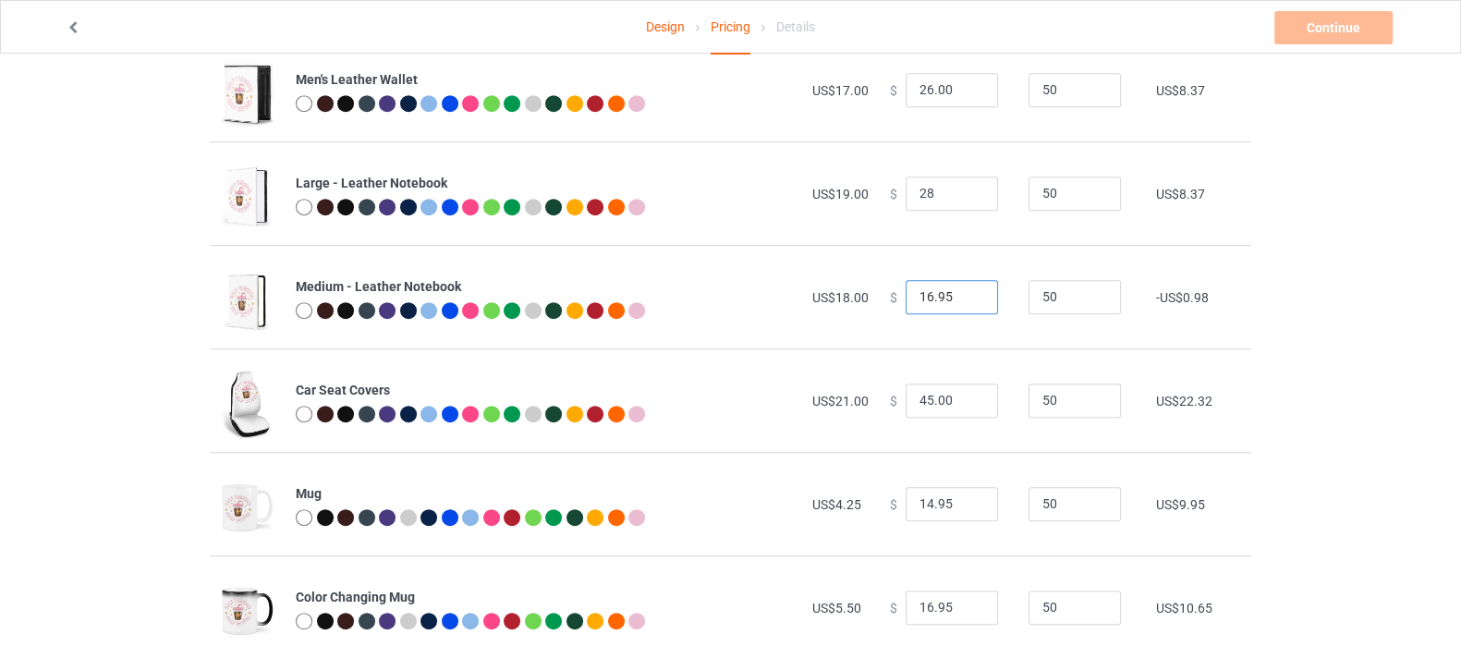
type input "28.00"
drag, startPoint x: 949, startPoint y: 290, endPoint x: 891, endPoint y: 305, distance: 60.0
click at [891, 305] on div "$ 16.95" at bounding box center [949, 297] width 118 height 35
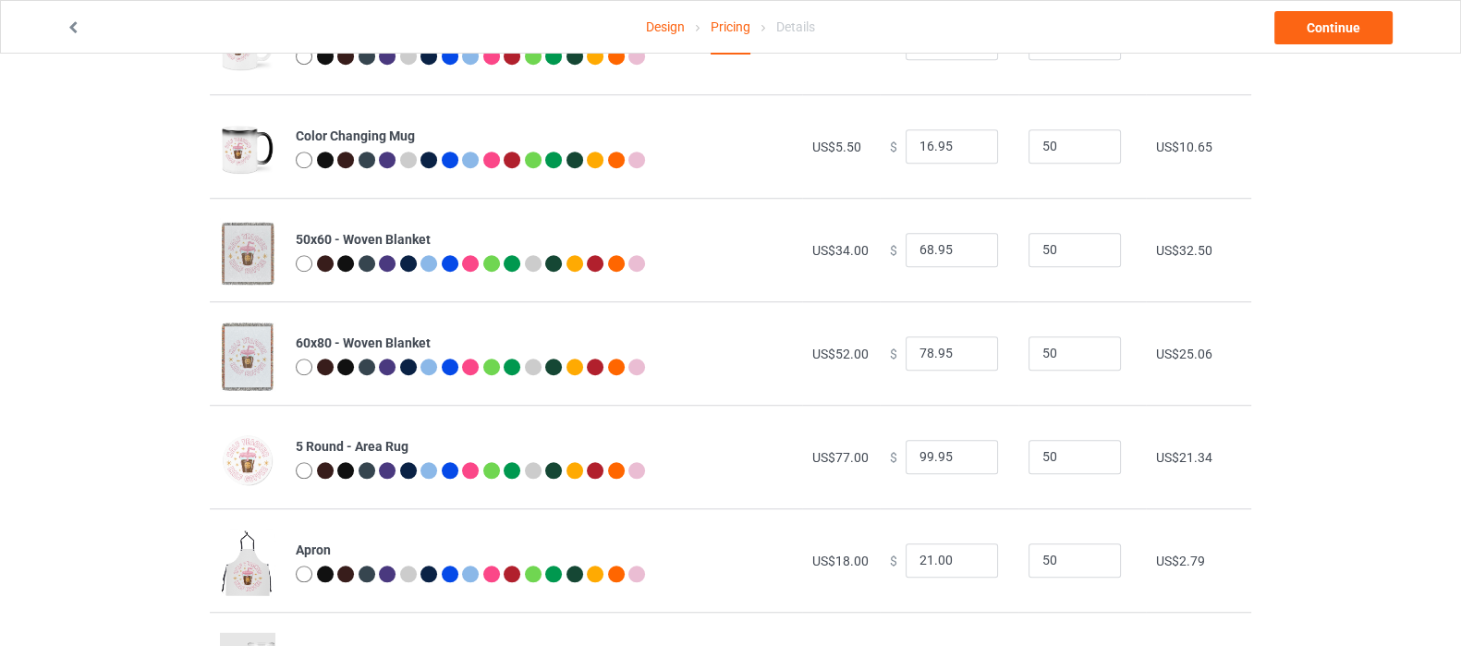
scroll to position [1963, 0]
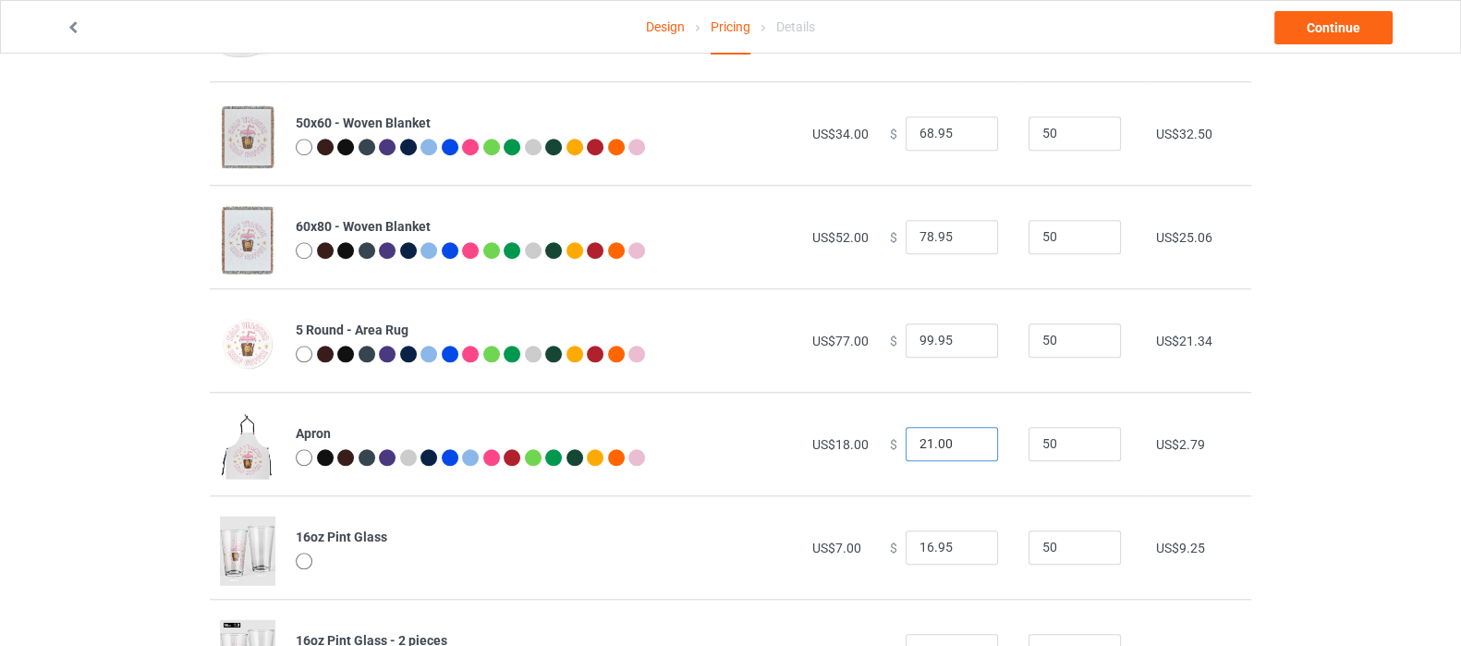
type input "27.00"
drag, startPoint x: 942, startPoint y: 444, endPoint x: 873, endPoint y: 452, distance: 69.7
click at [890, 451] on div "$ 21.00" at bounding box center [949, 444] width 118 height 35
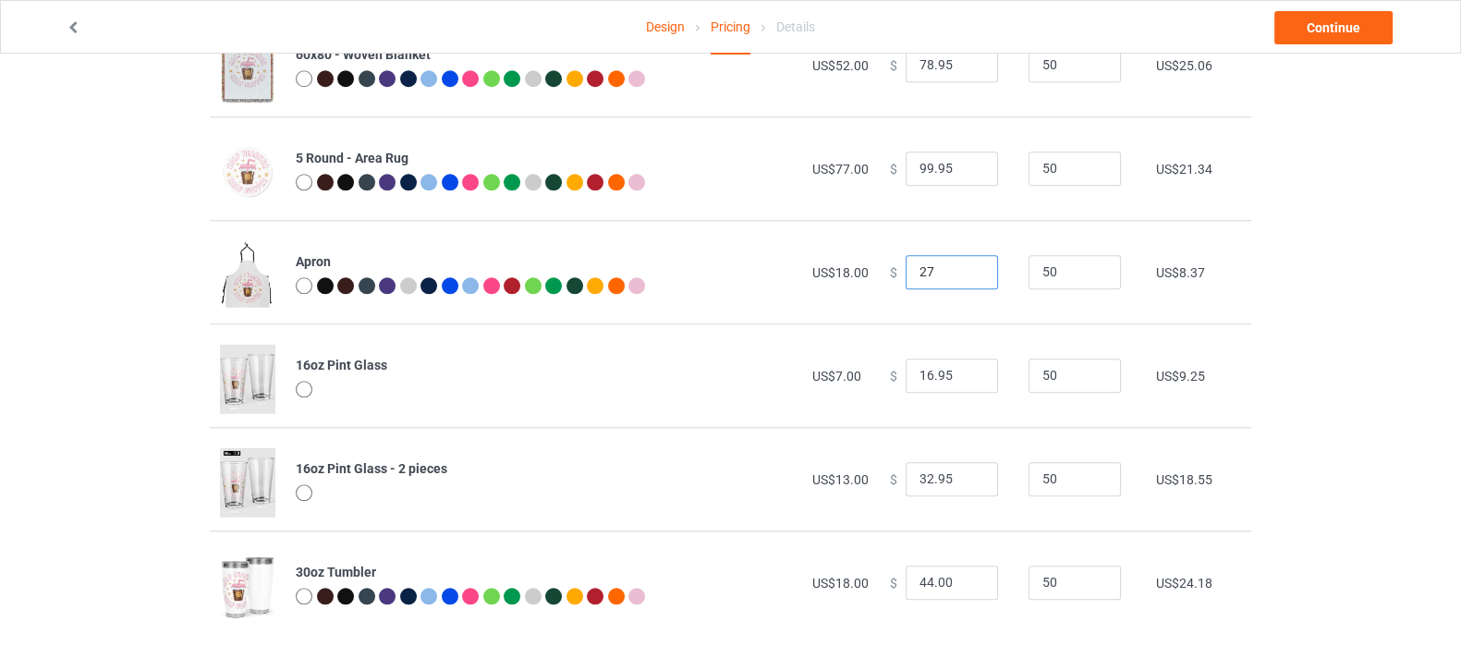
scroll to position [2161, 0]
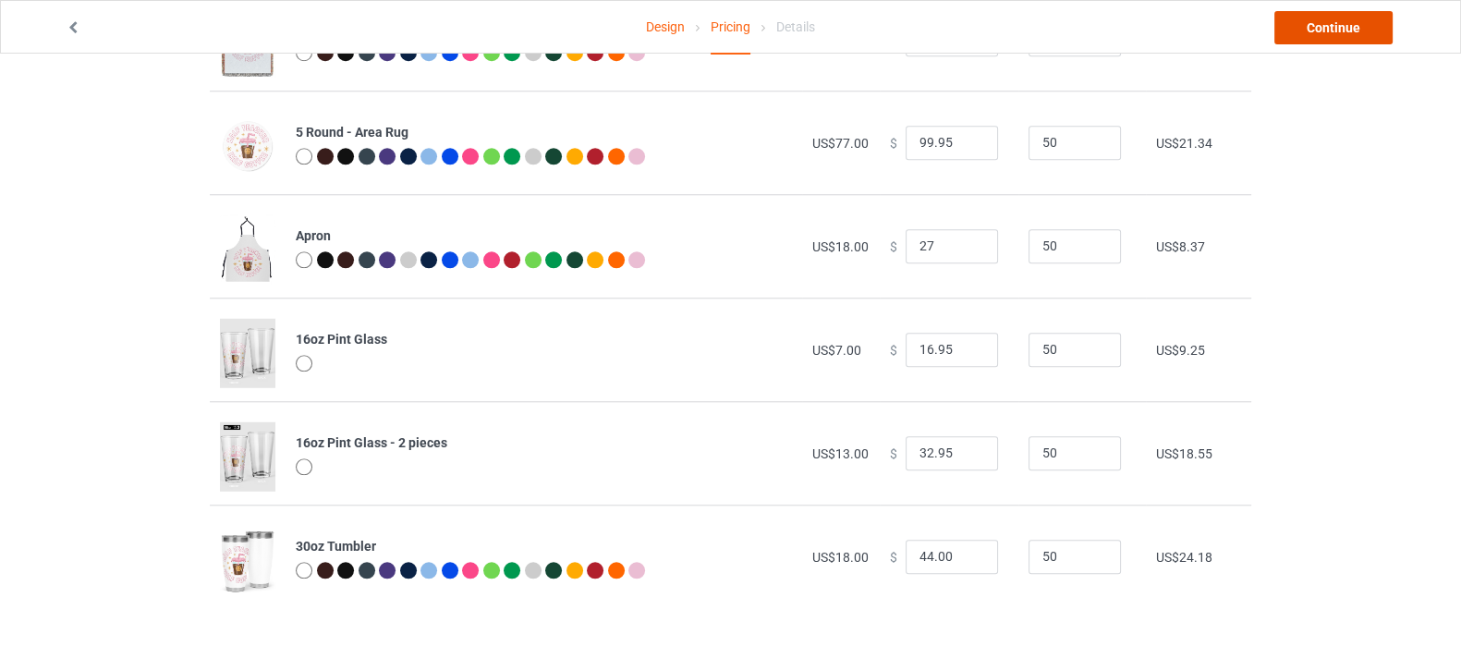
type input "27.00"
click at [1329, 30] on link "Continue" at bounding box center [1333, 27] width 118 height 33
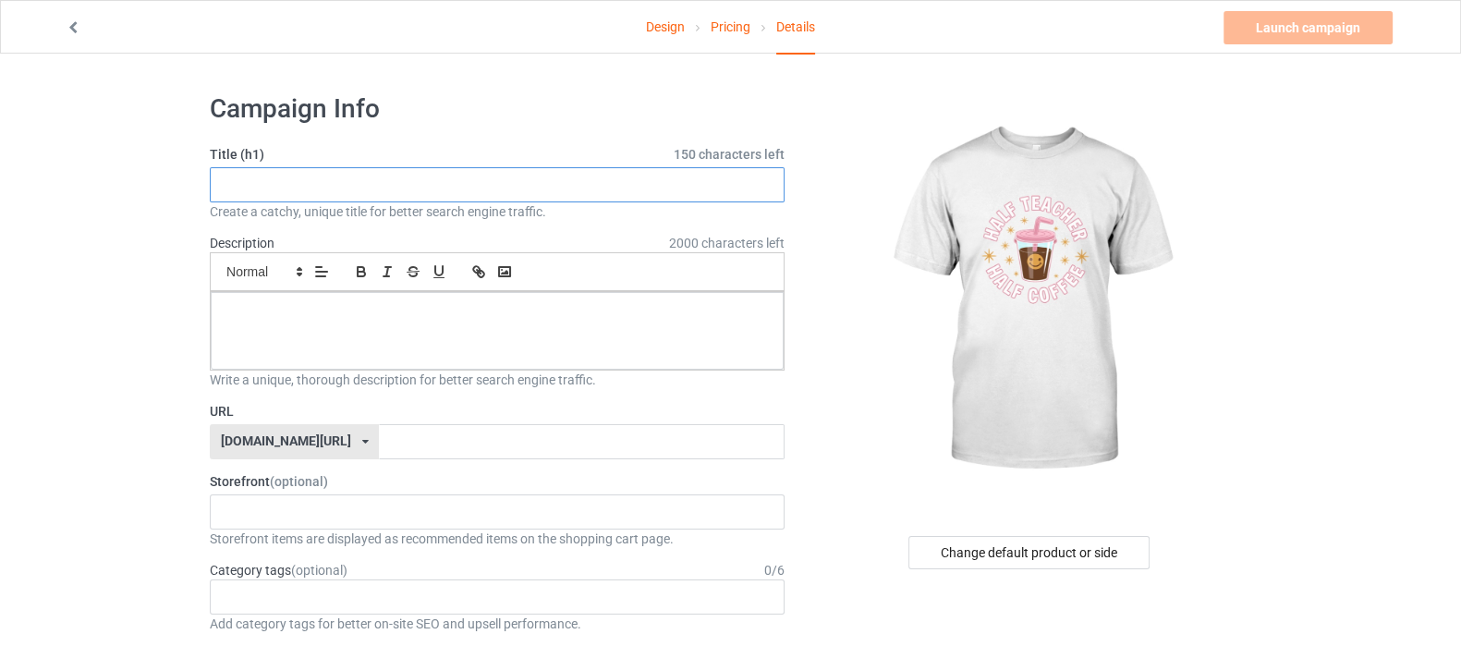
drag, startPoint x: 370, startPoint y: 175, endPoint x: 380, endPoint y: 170, distance: 10.3
click at [370, 175] on input "text" at bounding box center [497, 184] width 575 height 35
drag, startPoint x: 395, startPoint y: 178, endPoint x: 143, endPoint y: 203, distance: 253.4
type input "Half Teacher Half Coffee"
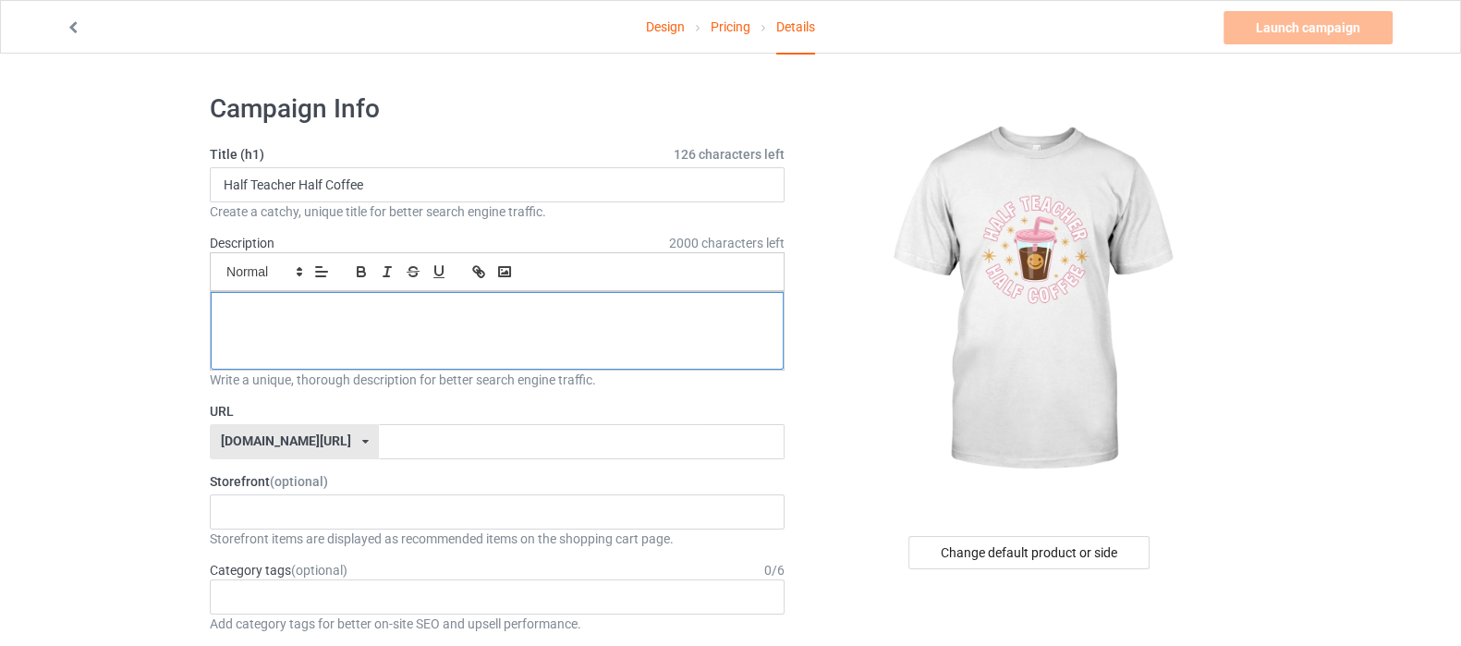
click at [271, 292] on div at bounding box center [497, 331] width 573 height 78
click at [321, 322] on div at bounding box center [497, 331] width 573 height 78
click at [327, 323] on div at bounding box center [497, 331] width 573 height 78
drag, startPoint x: 327, startPoint y: 323, endPoint x: 365, endPoint y: 344, distance: 43.0
click at [333, 323] on div at bounding box center [497, 331] width 573 height 78
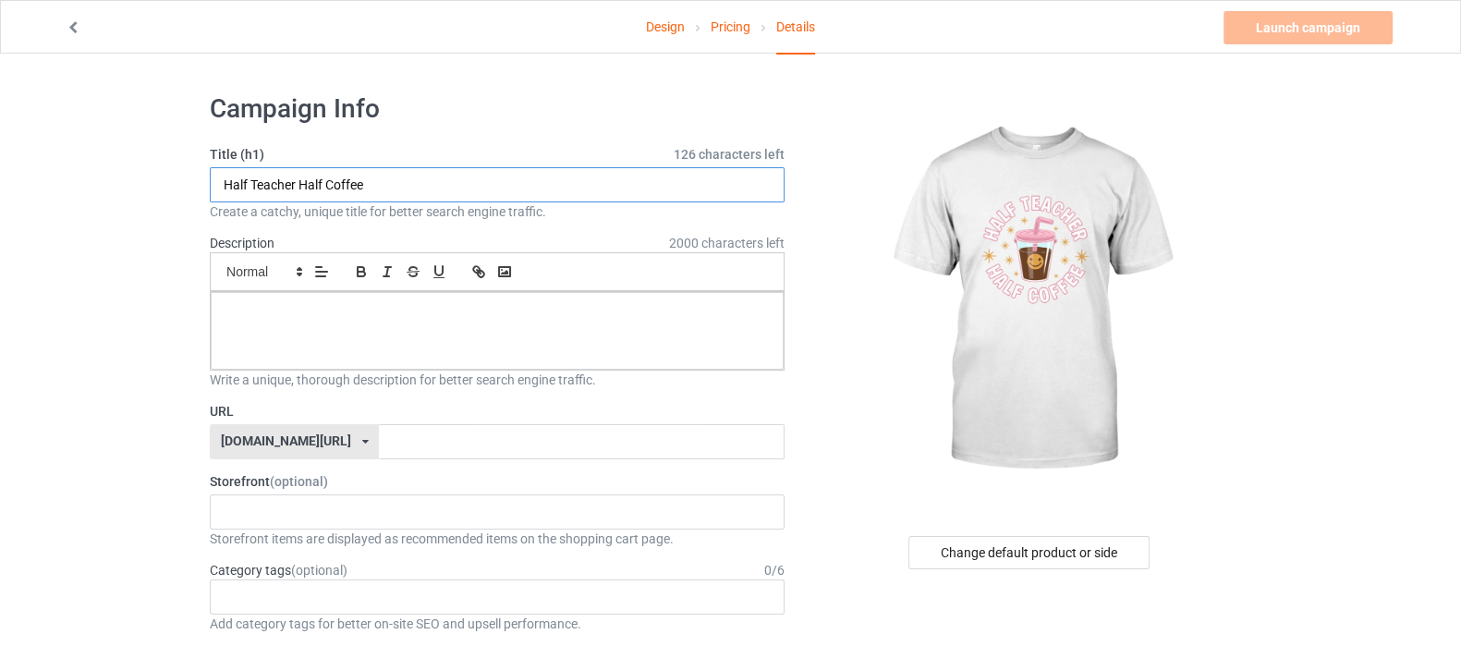
drag, startPoint x: 417, startPoint y: 174, endPoint x: 163, endPoint y: 200, distance: 255.5
click at [254, 332] on div at bounding box center [497, 331] width 573 height 78
click at [444, 336] on div at bounding box center [497, 331] width 573 height 78
drag, startPoint x: 365, startPoint y: 188, endPoint x: 46, endPoint y: 195, distance: 318.8
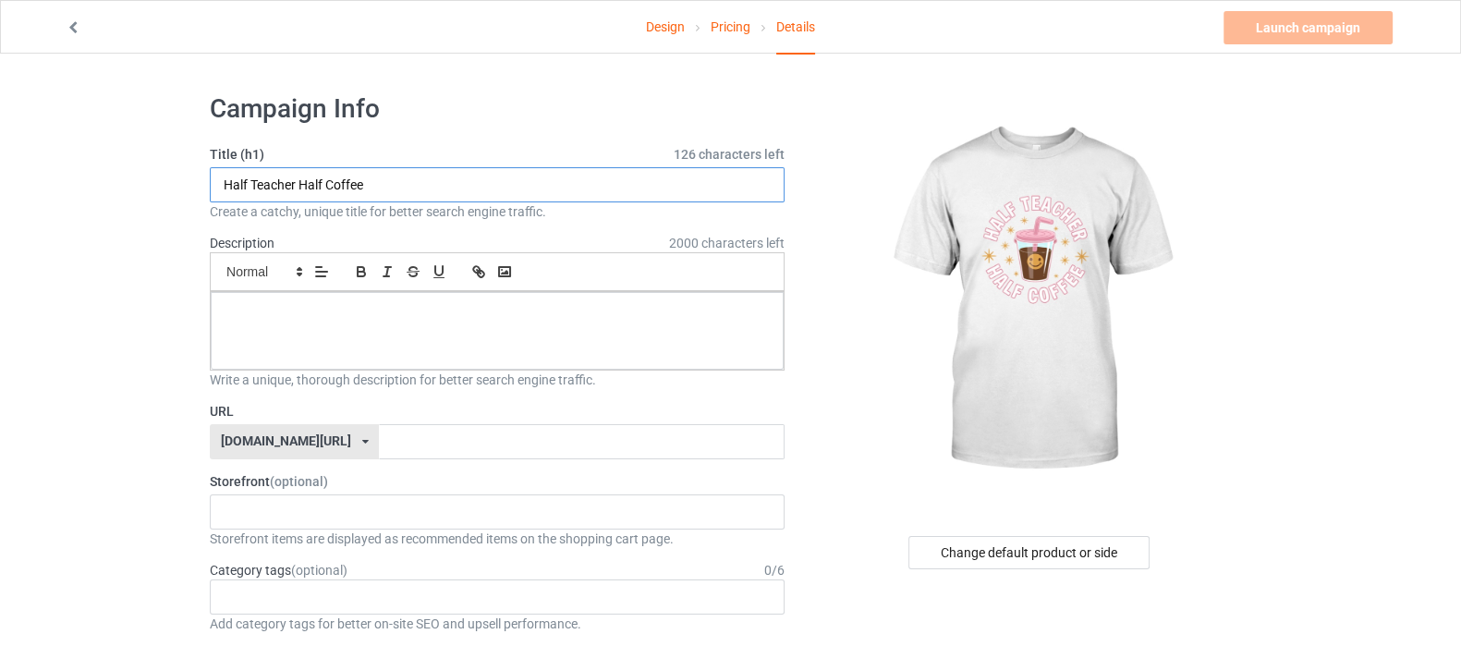
click at [259, 314] on p at bounding box center [496, 313] width 543 height 18
paste div
click at [416, 448] on input "text" at bounding box center [581, 441] width 405 height 35
paste input "Half Teacher Half Coffee"
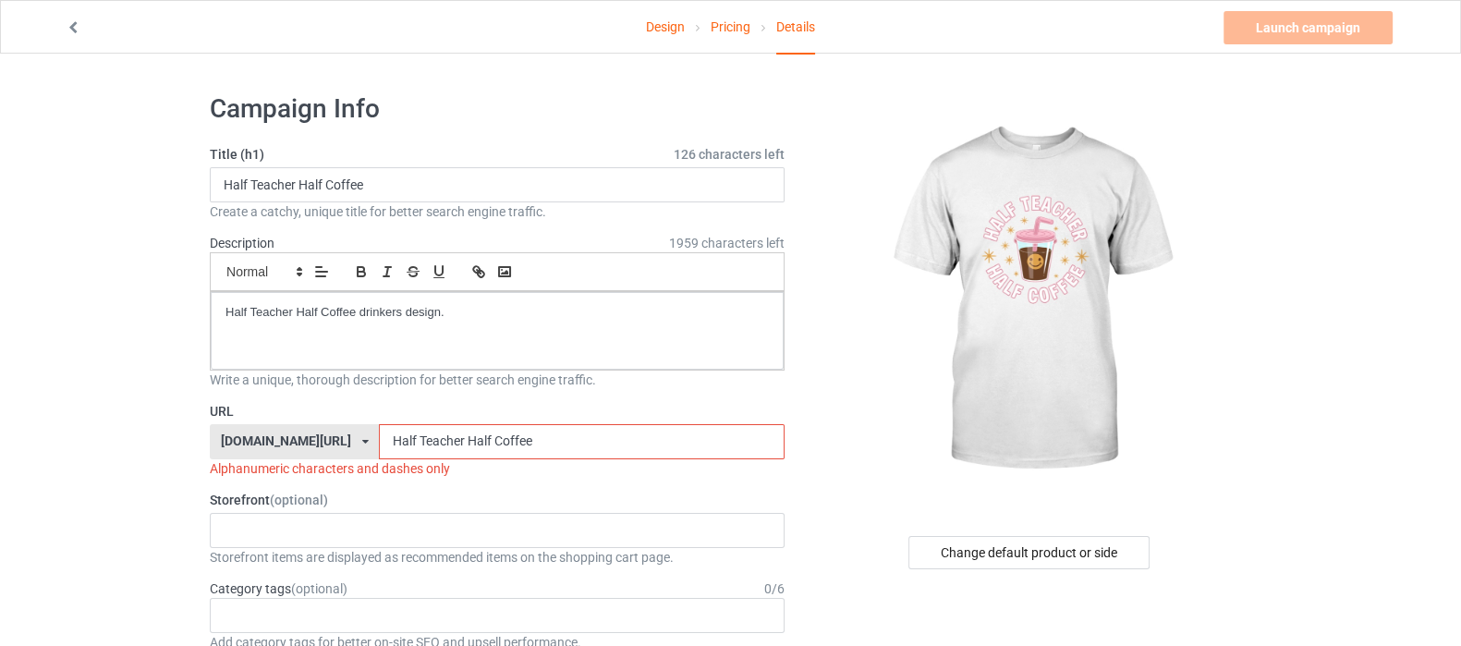
click at [443, 438] on input "Half Teacher Half Coffee" at bounding box center [581, 441] width 405 height 35
click at [474, 431] on input "HalfTeacherHalfCoffee" at bounding box center [581, 441] width 405 height 35
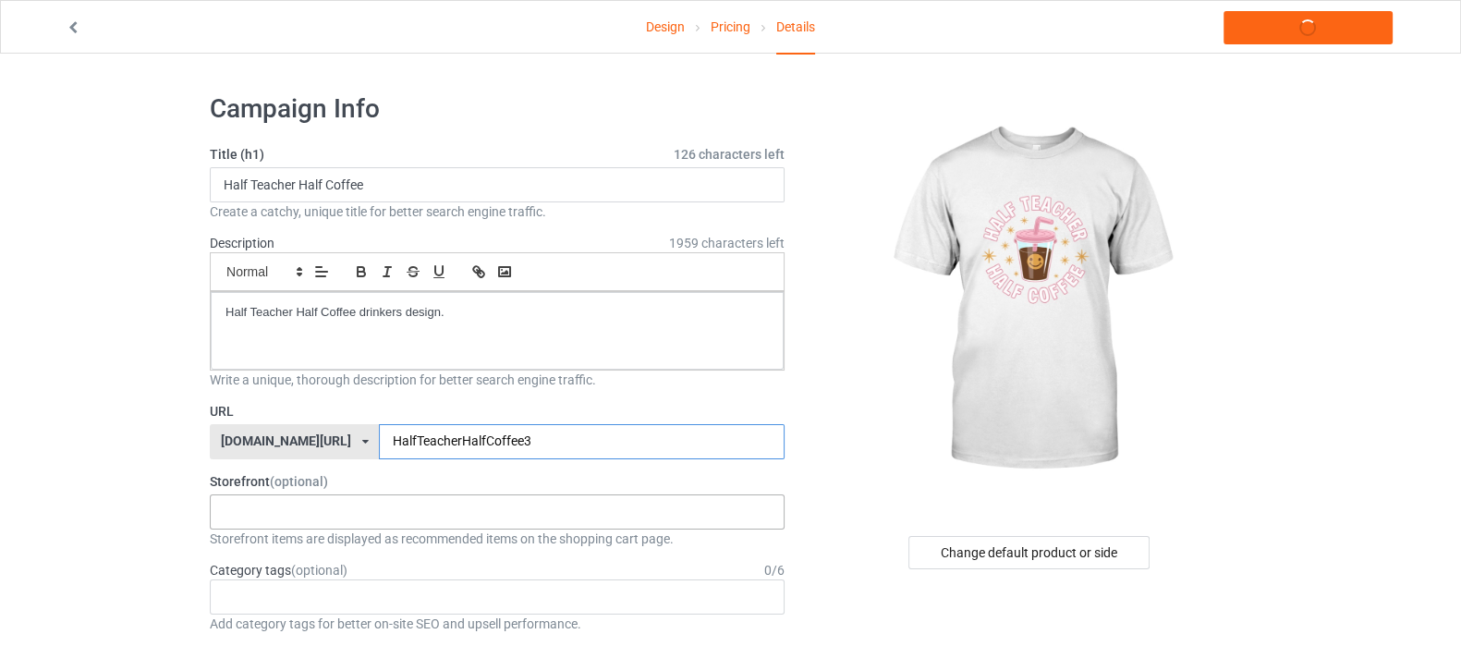
type input "HalfTeacherHalfCoffee3"
click at [336, 514] on div "Shop What You Love Your Liking Style Happy New Year Merry Christmas 658d743a5e6…" at bounding box center [497, 511] width 575 height 35
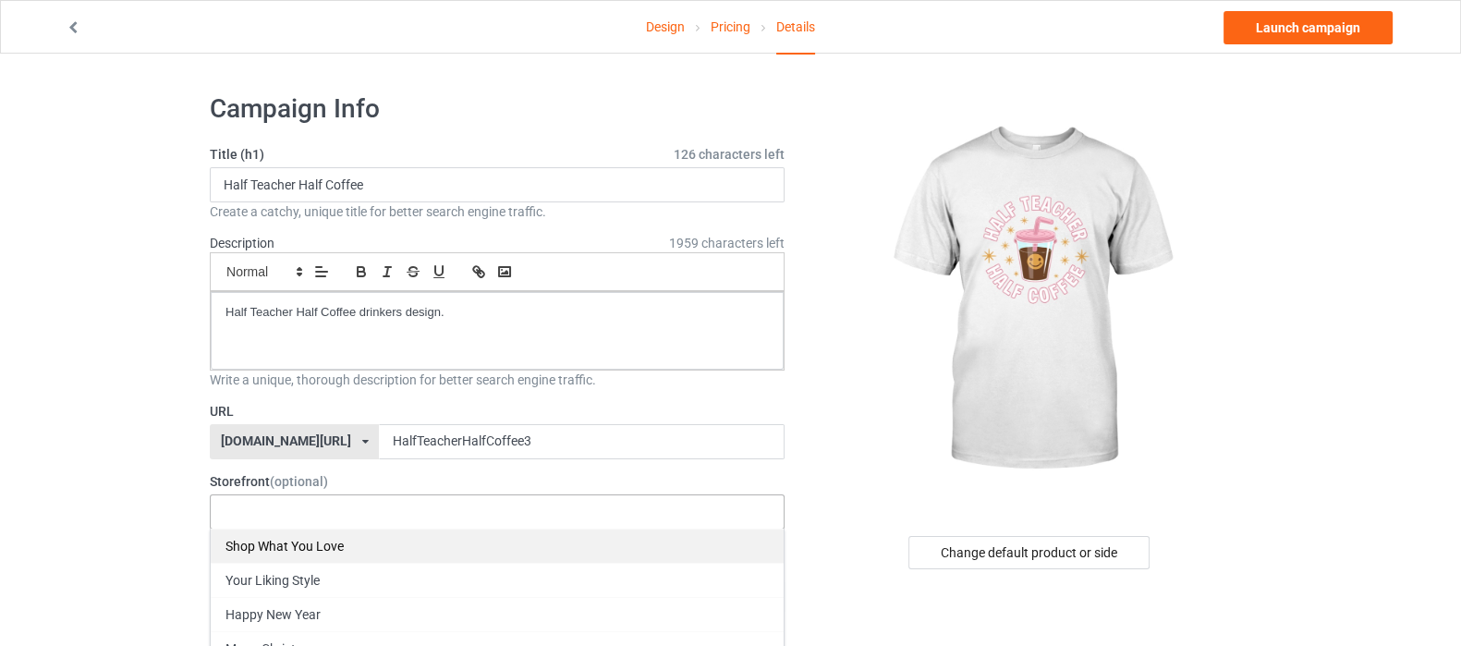
click at [306, 554] on div "Shop What You Love" at bounding box center [497, 545] width 573 height 34
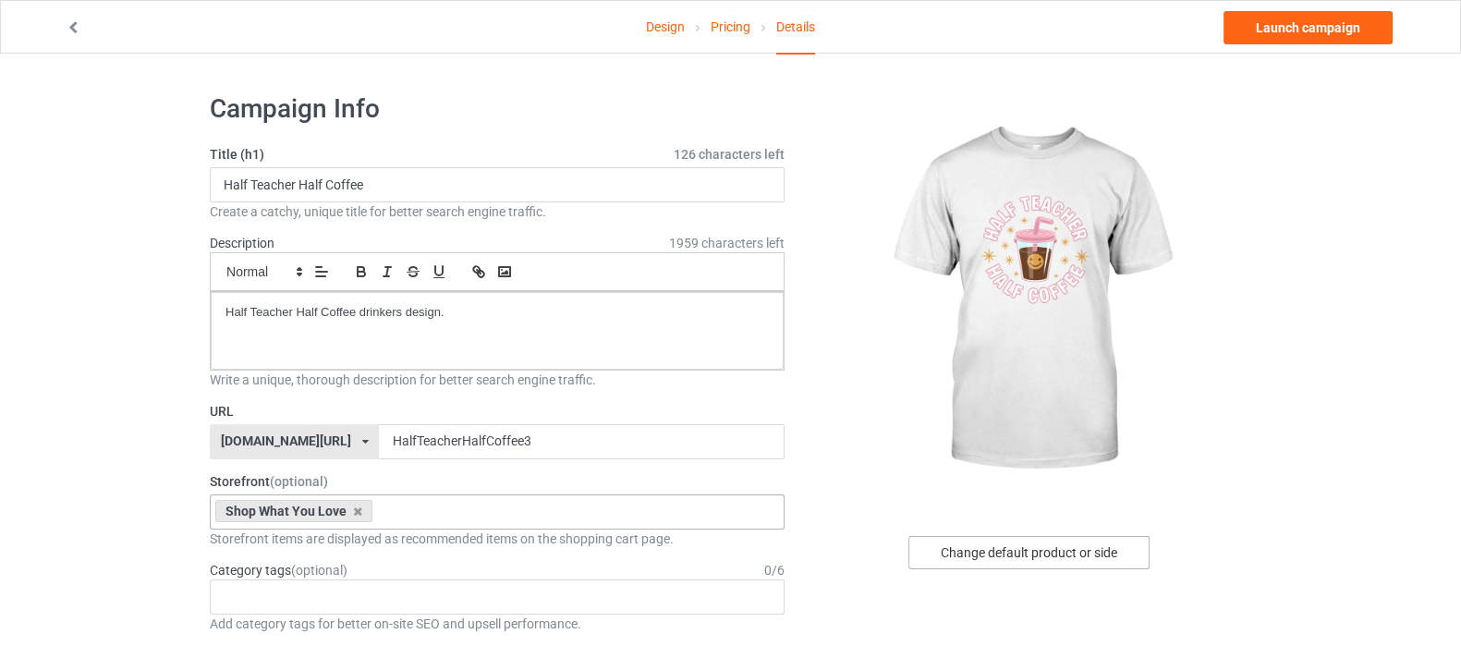
click at [973, 562] on div "Change default product or side" at bounding box center [1028, 552] width 241 height 33
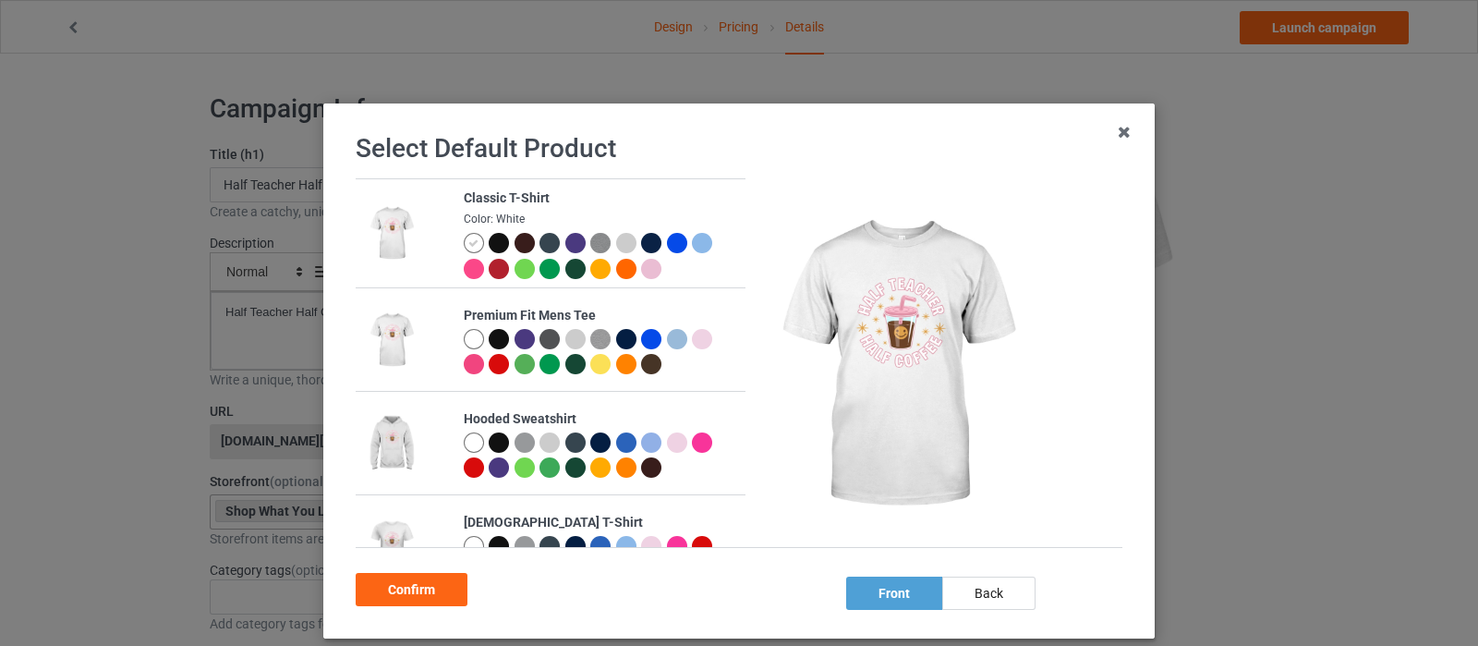
click at [489, 334] on div at bounding box center [499, 339] width 20 height 20
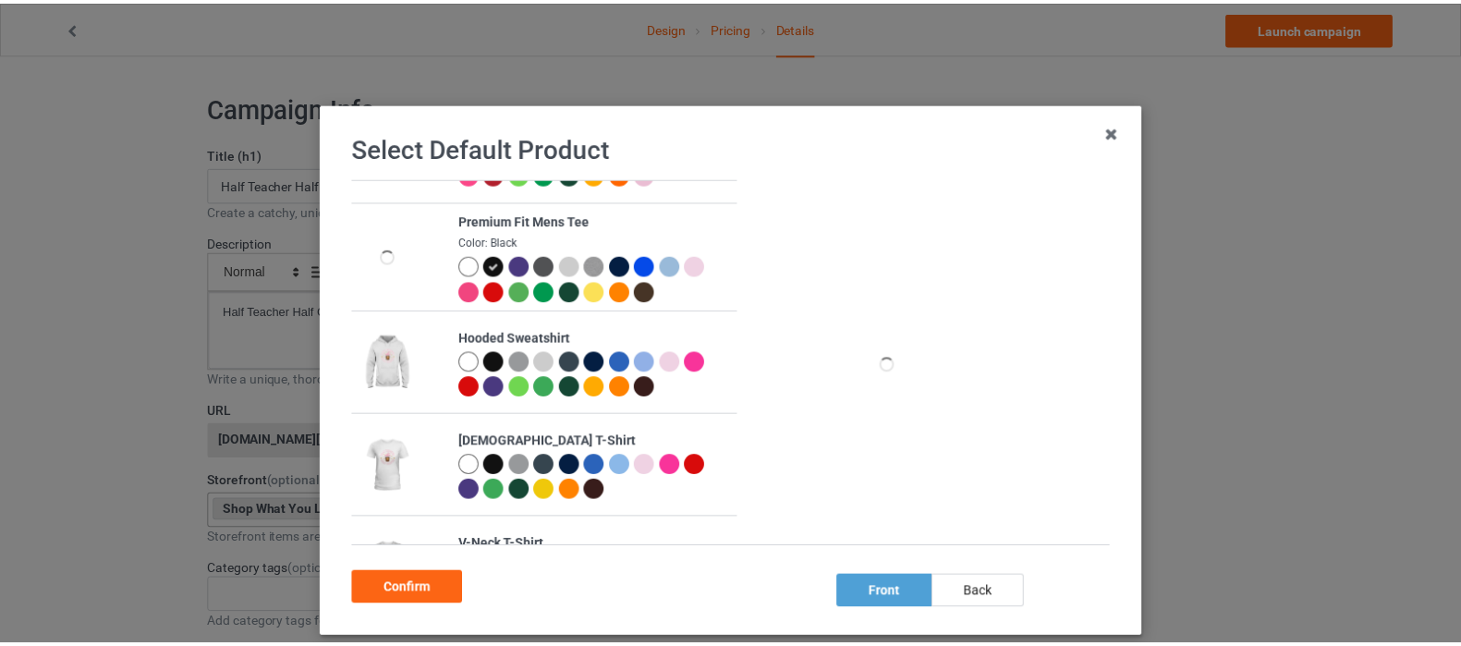
scroll to position [115, 0]
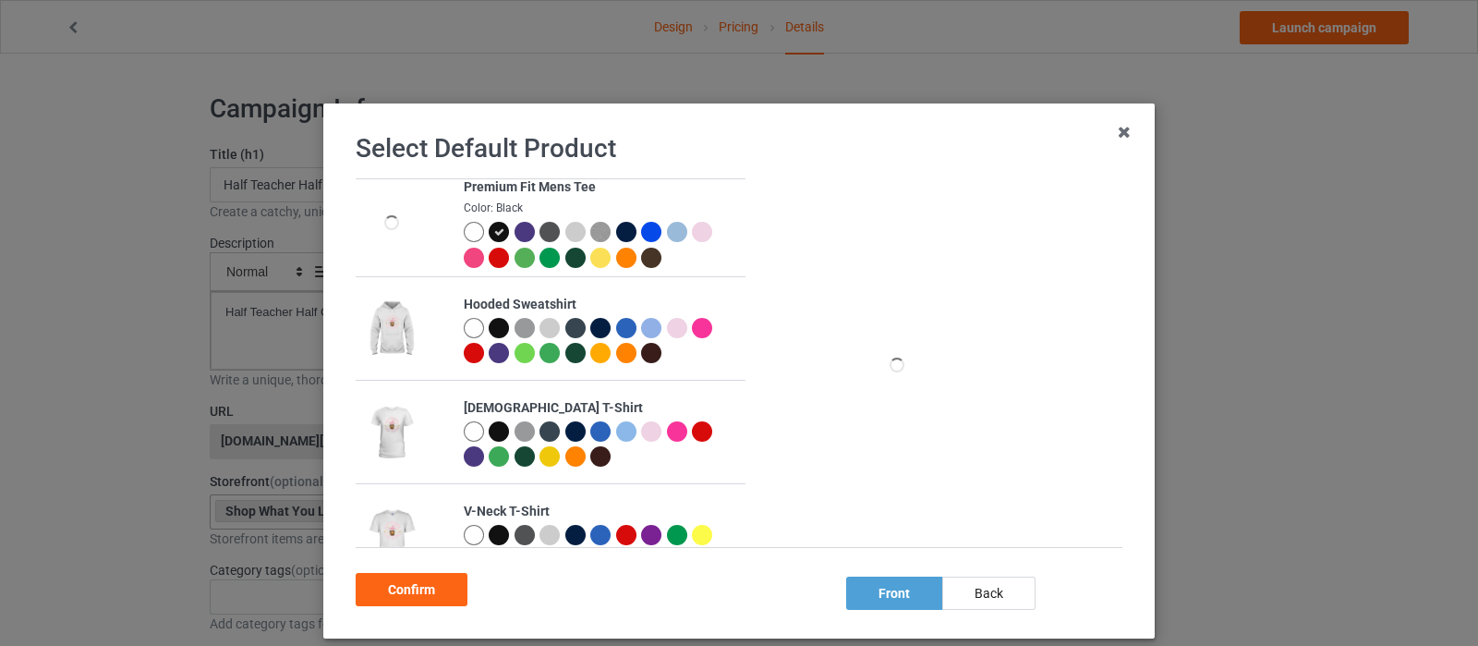
click at [489, 327] on div at bounding box center [499, 328] width 20 height 20
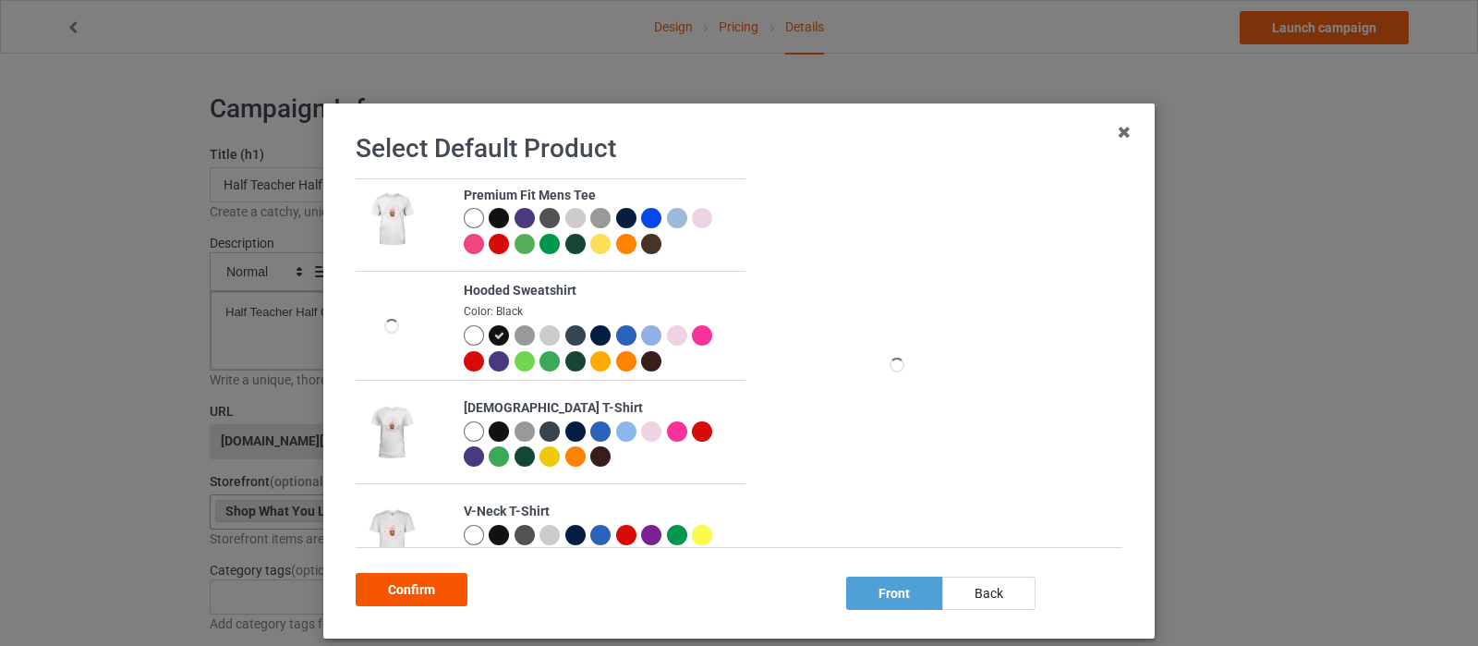
click at [402, 575] on div "Confirm" at bounding box center [412, 589] width 112 height 33
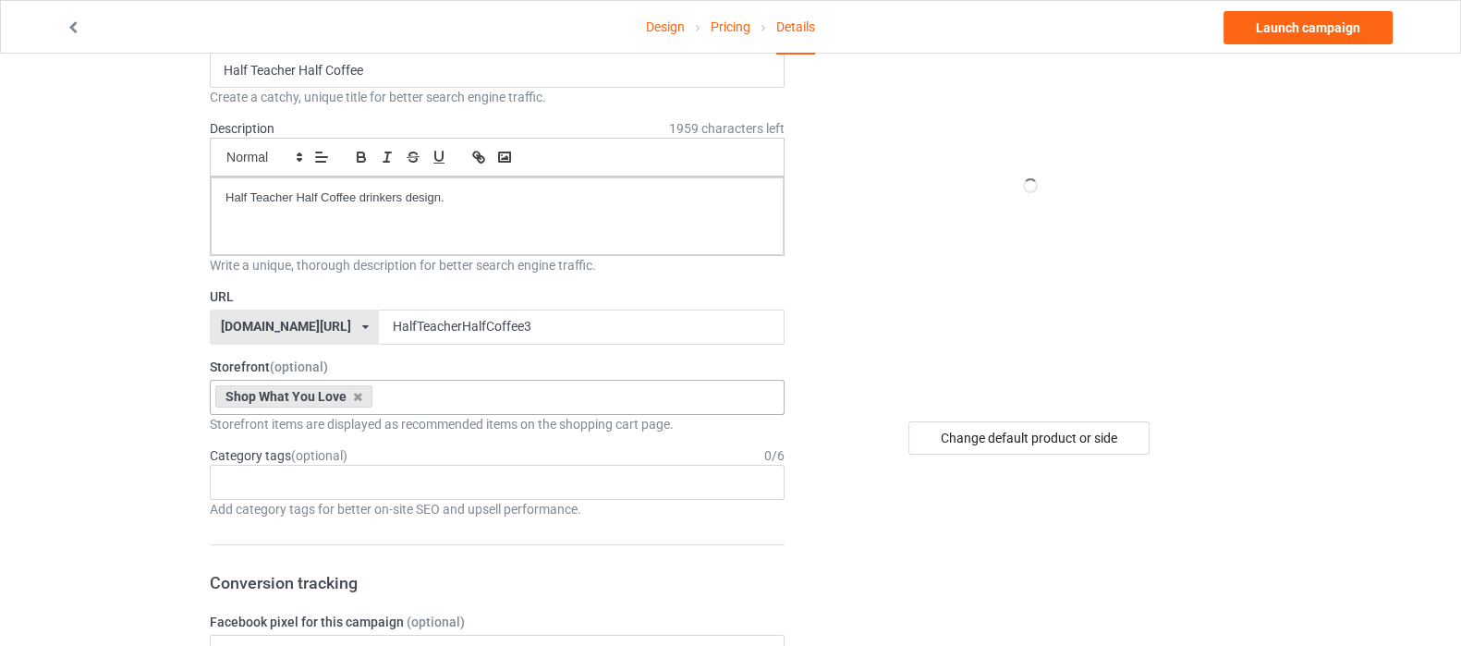
scroll to position [230, 0]
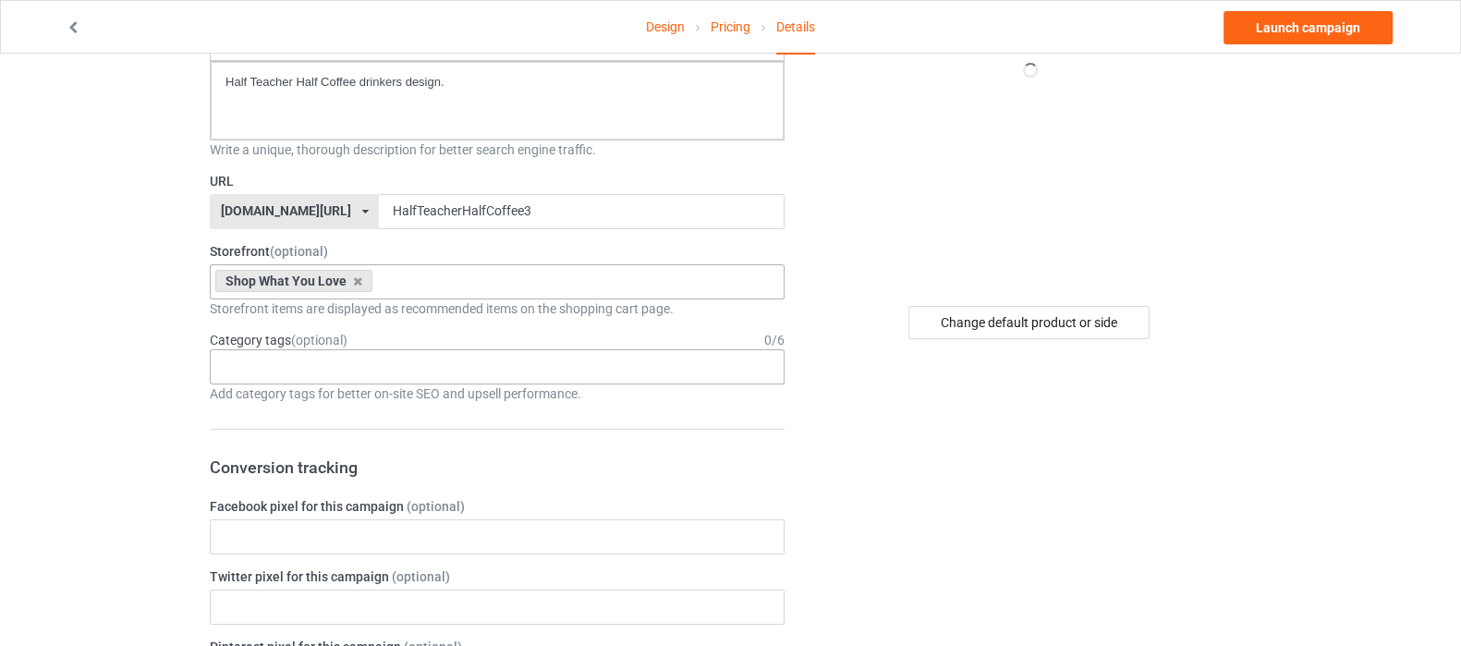
click at [324, 371] on div "Age > [DEMOGRAPHIC_DATA] > 1 Age > [DEMOGRAPHIC_DATA] Months > 1 Month Age > [D…" at bounding box center [497, 366] width 575 height 35
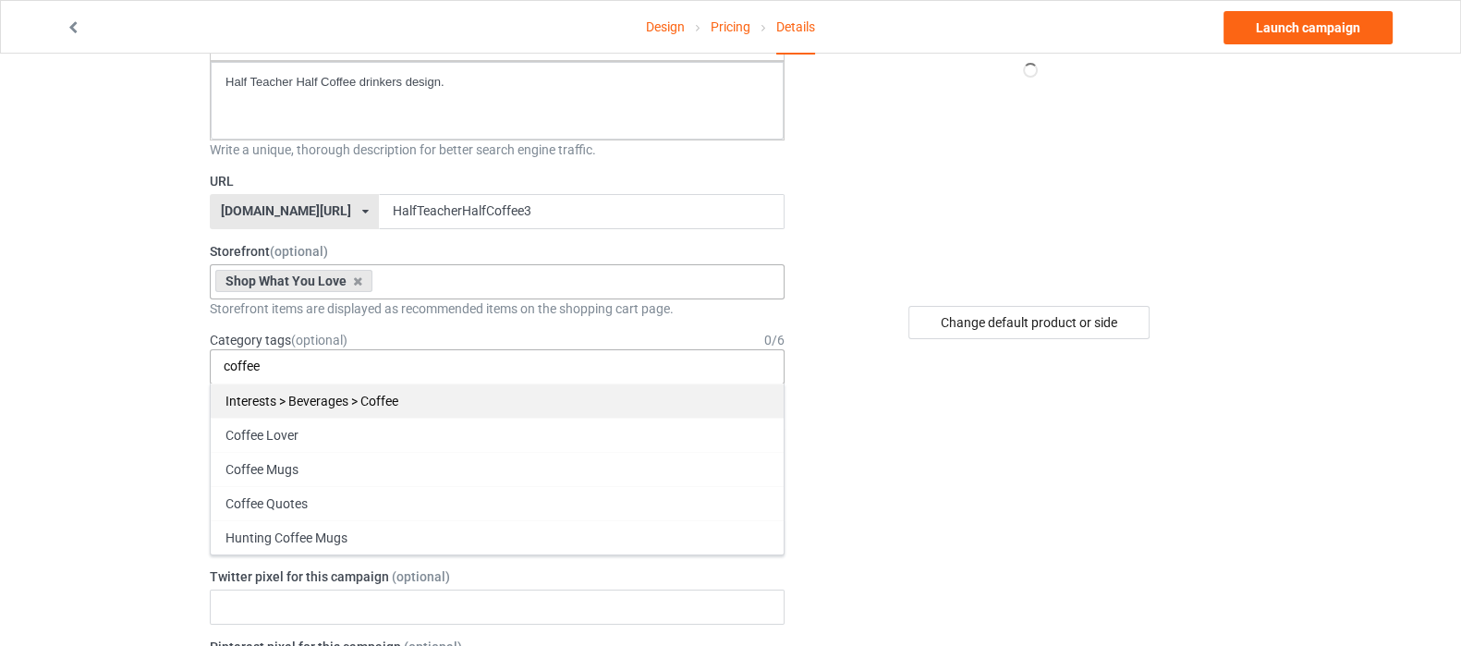
type input "coffee"
click at [356, 402] on div "Interests > Beverages > Coffee" at bounding box center [497, 400] width 573 height 34
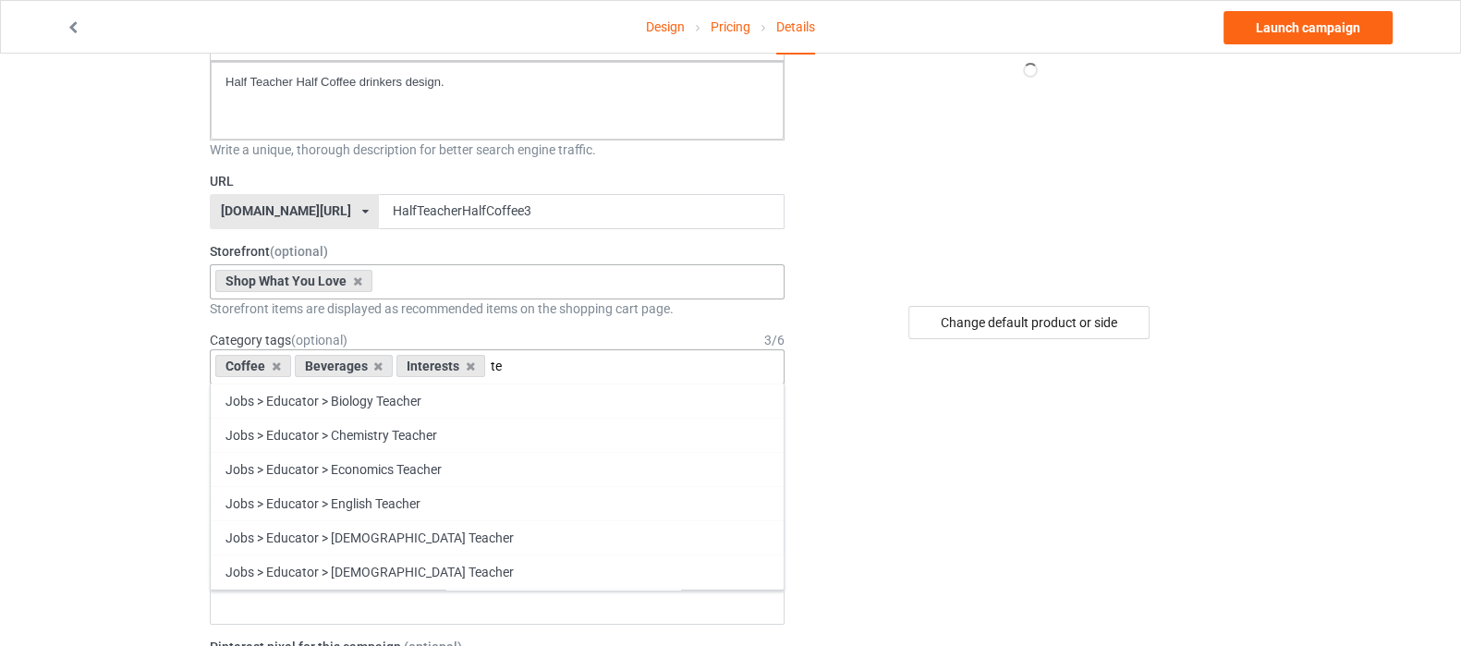
type input "t"
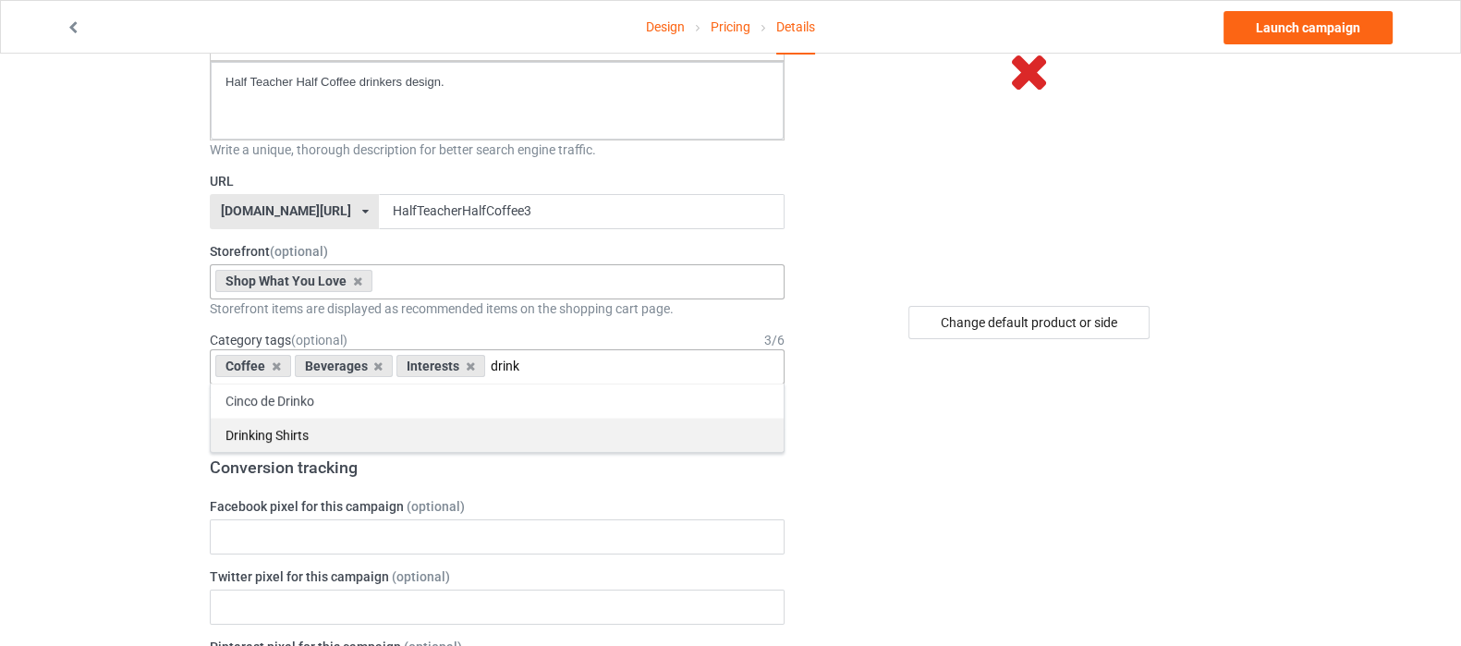
type input "drink"
click at [249, 439] on div "Drinking Shirts" at bounding box center [497, 435] width 573 height 34
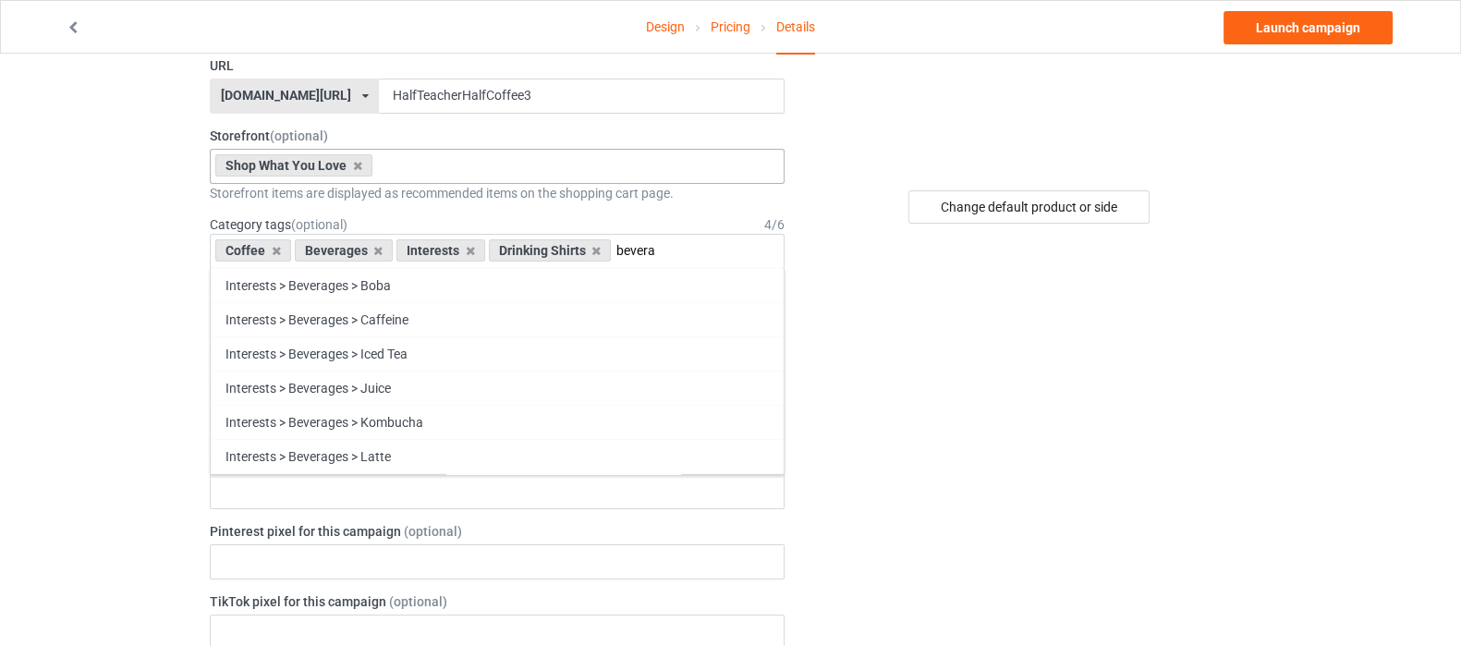
scroll to position [346, 0]
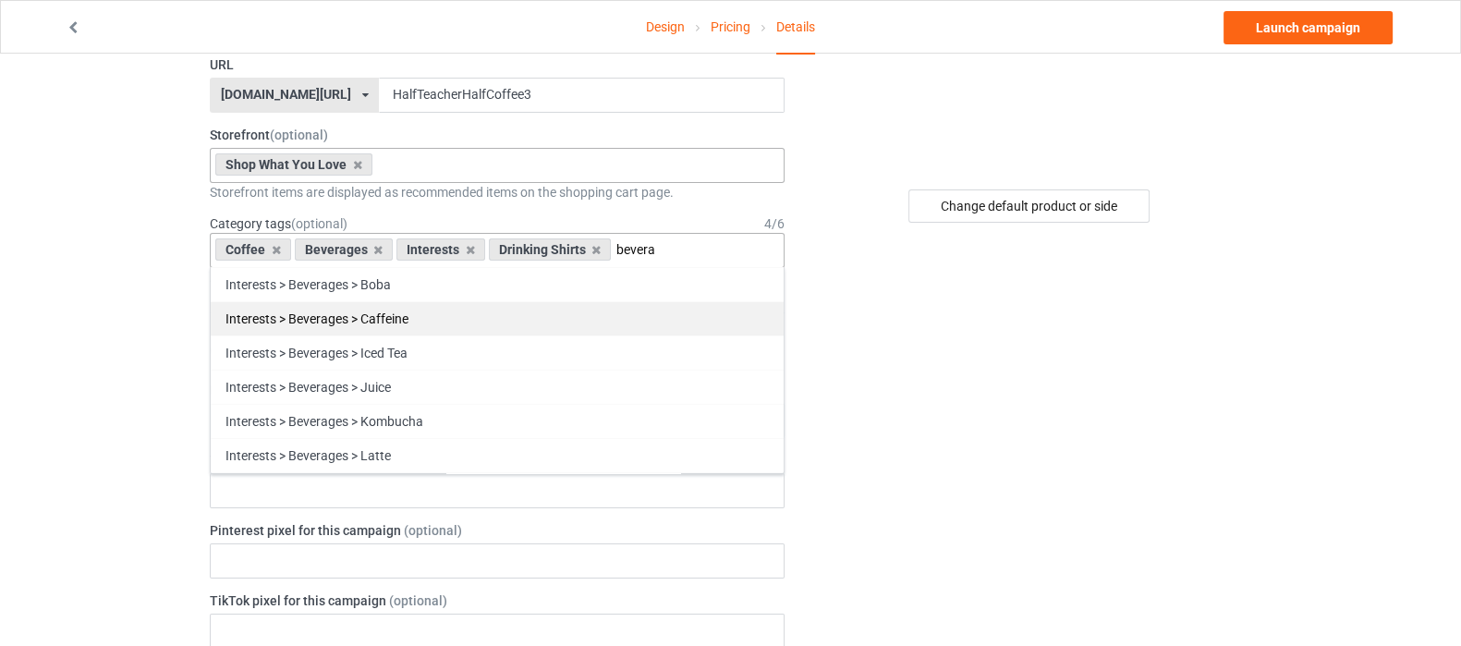
type input "bevera"
click at [426, 323] on div "Interests > Beverages > Caffeine" at bounding box center [497, 318] width 573 height 34
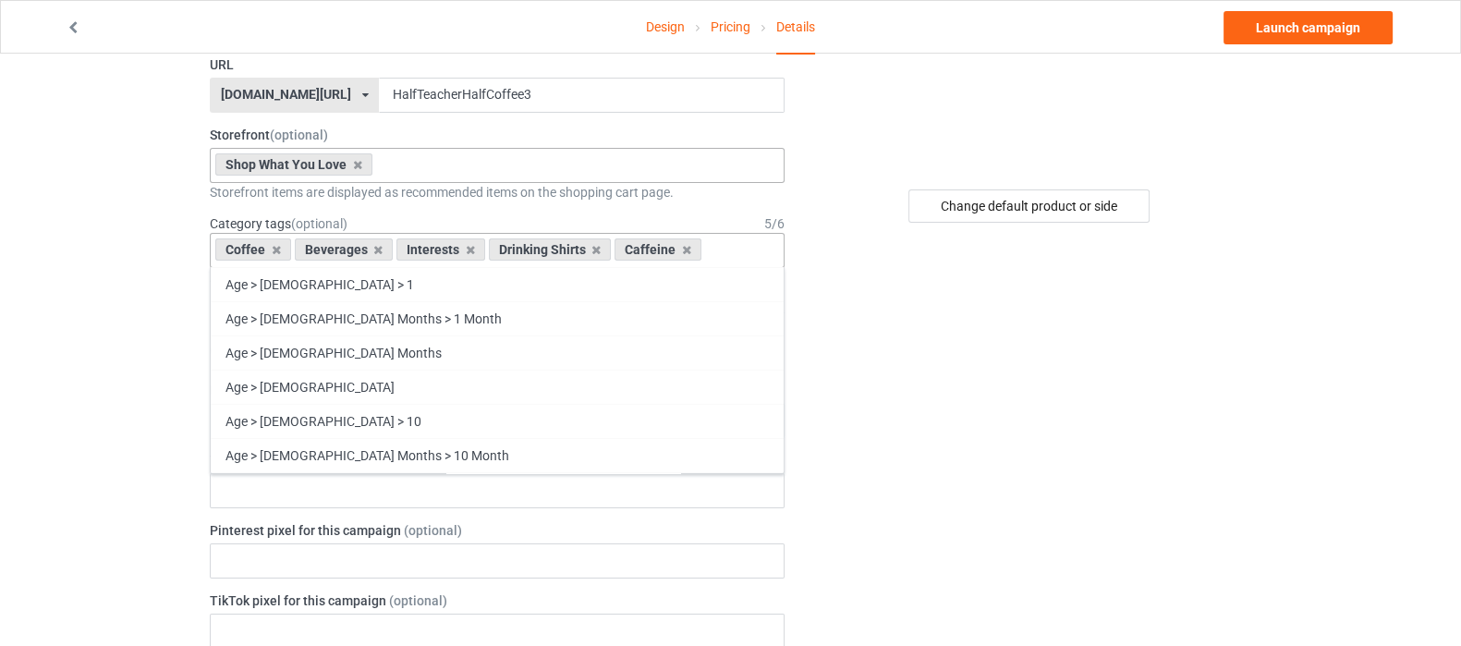
type input "o"
type input "c"
type input "d"
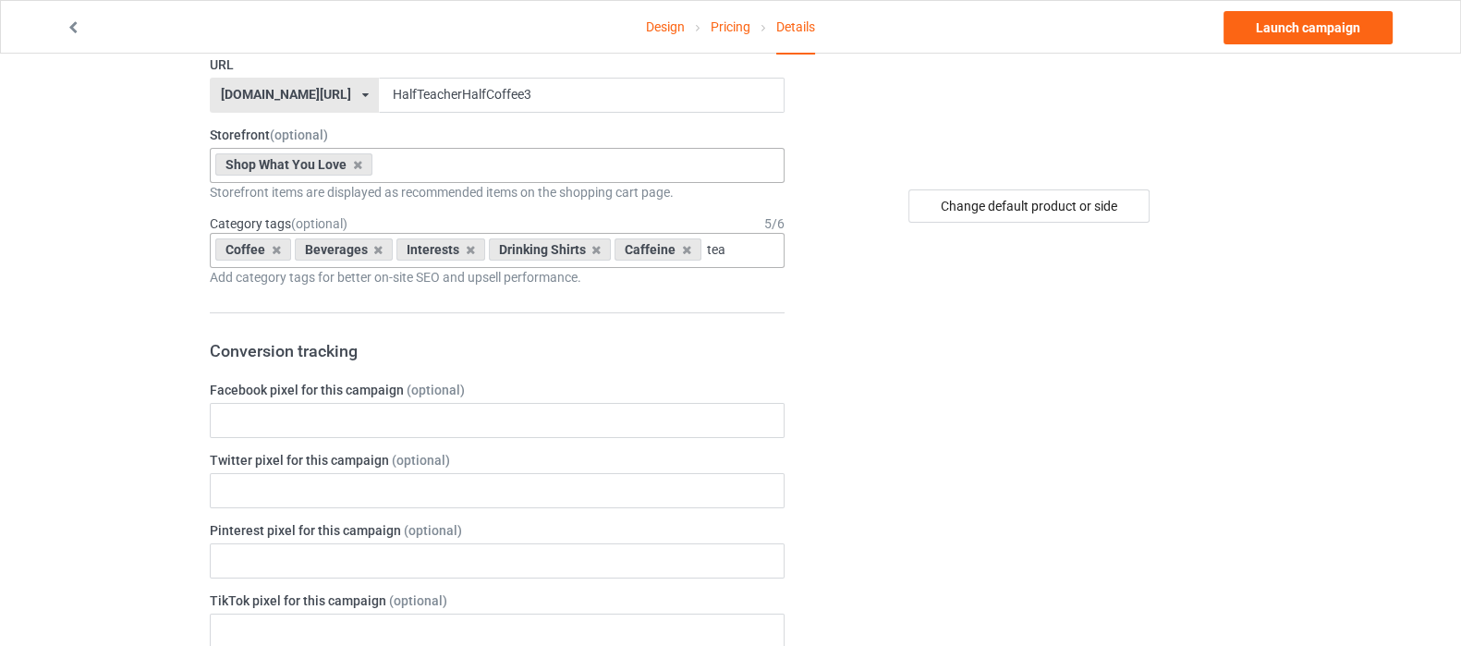
click at [754, 246] on div "Coffee Beverages Interests Drinking Shirts Caffeine tea Jobs > Educator > Biolo…" at bounding box center [497, 250] width 575 height 35
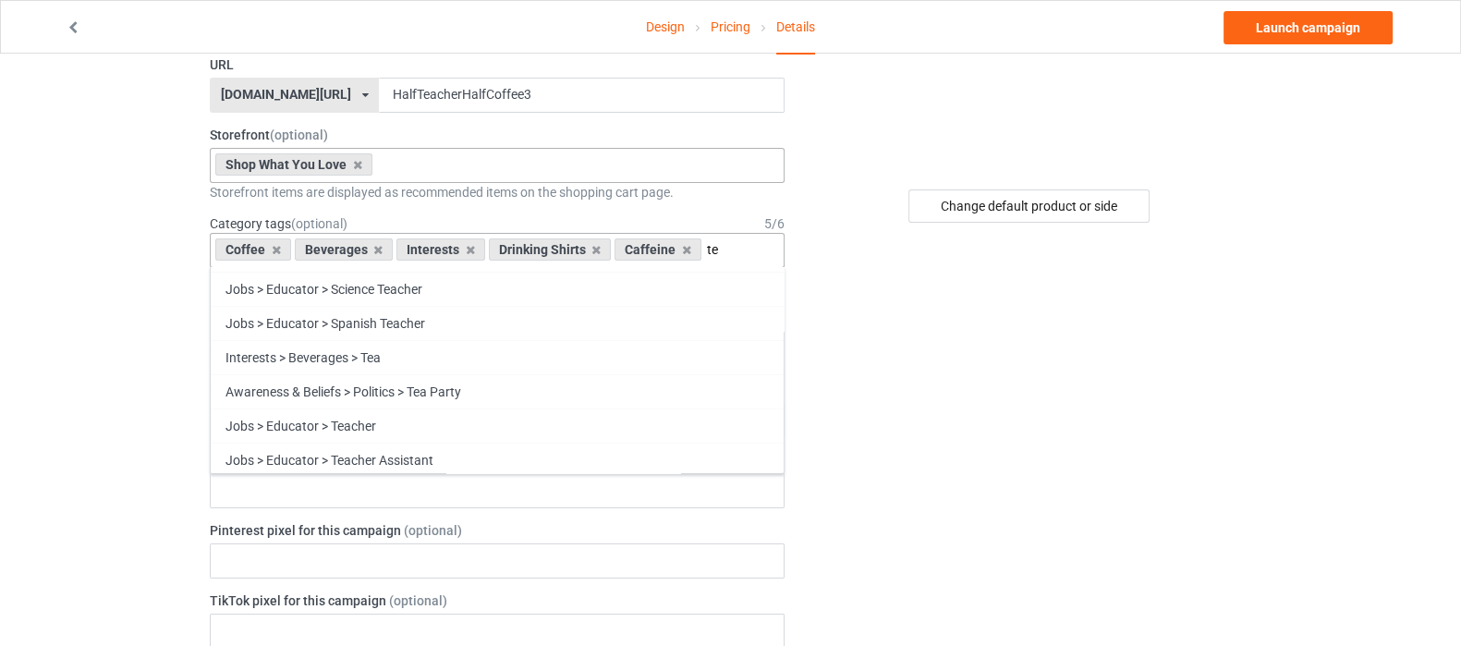
type input "t"
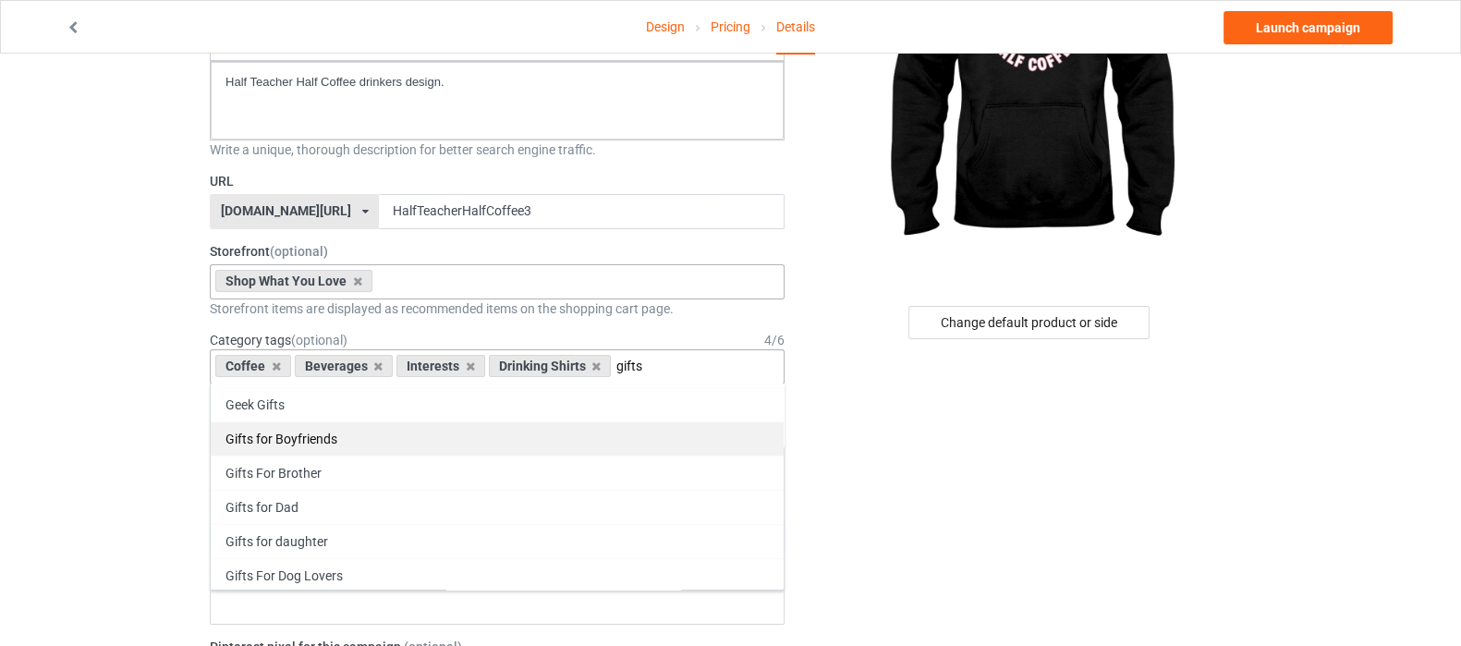
scroll to position [406, 0]
click at [676, 358] on div "Coffee Beverages Interests Drinking Shirts gifts Anniversary Gifts Baby shower …" at bounding box center [497, 366] width 575 height 35
type input "g"
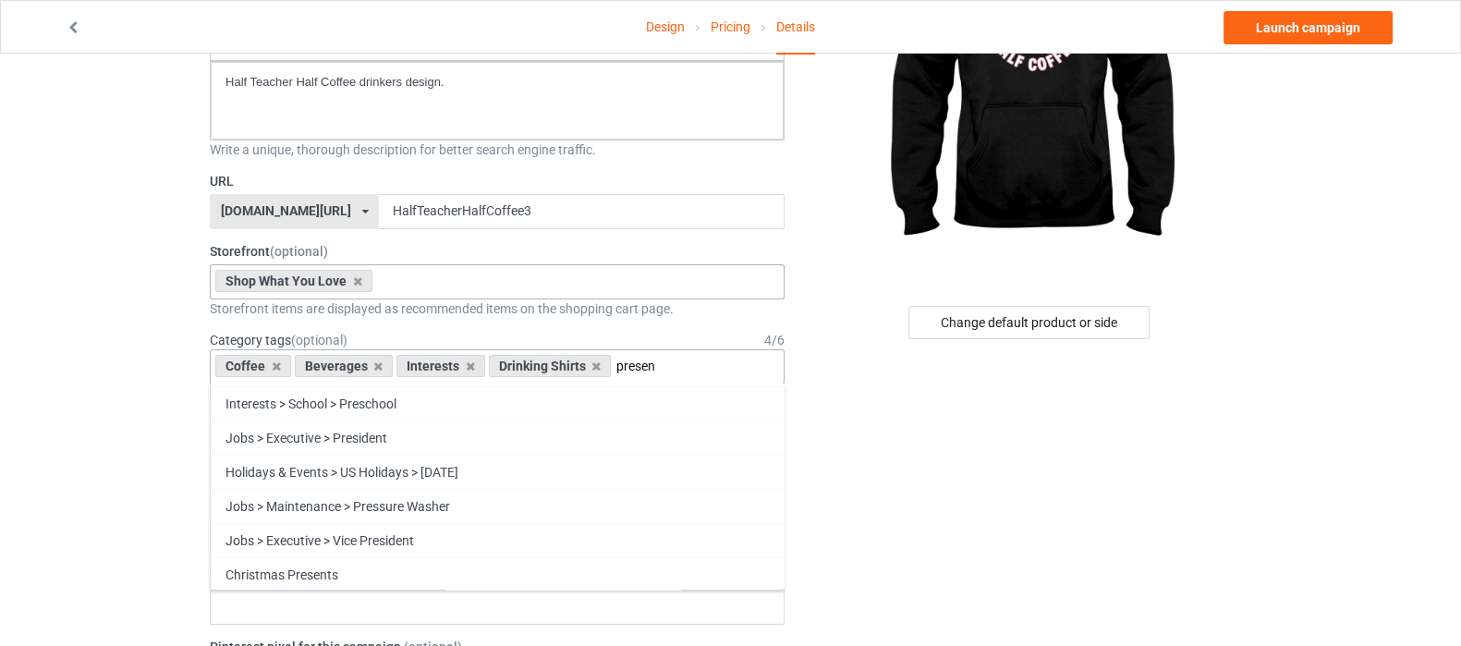
scroll to position [0, 0]
type input "p"
type input "gifts"
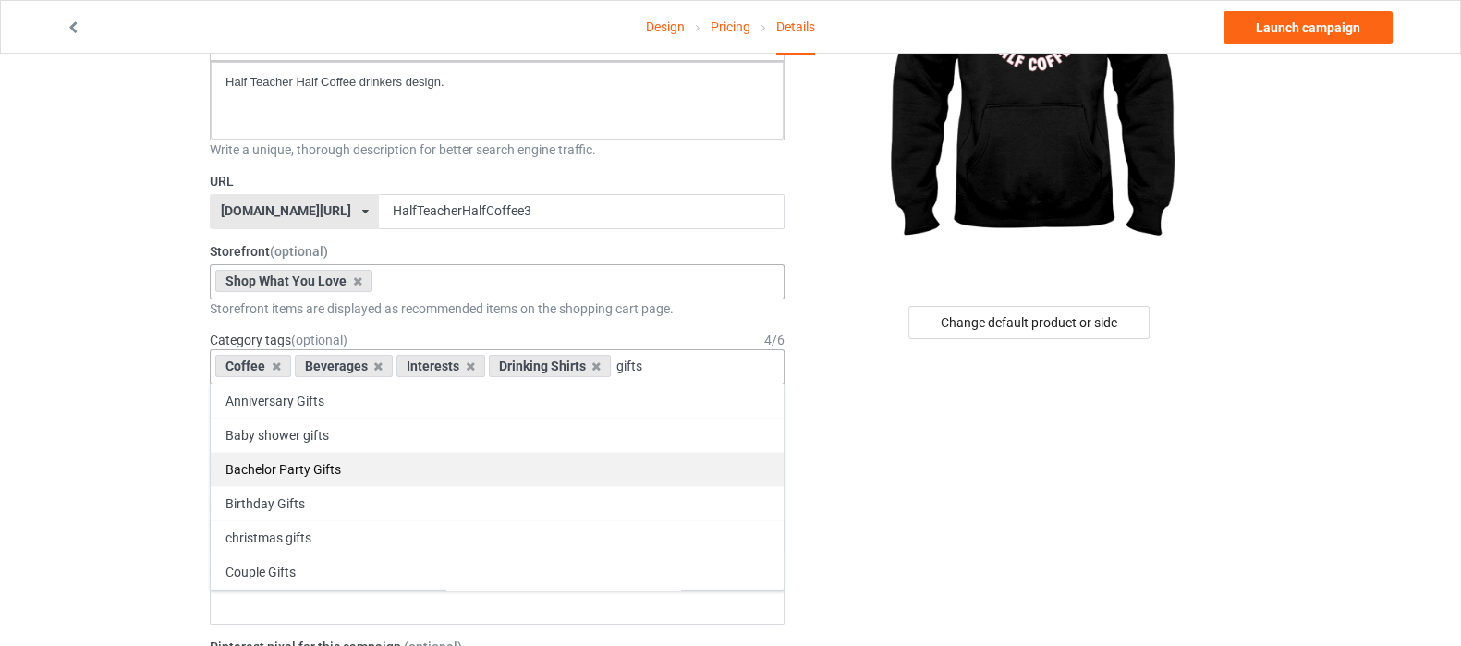
click at [313, 472] on div "Bachelor Party Gifts" at bounding box center [497, 469] width 573 height 34
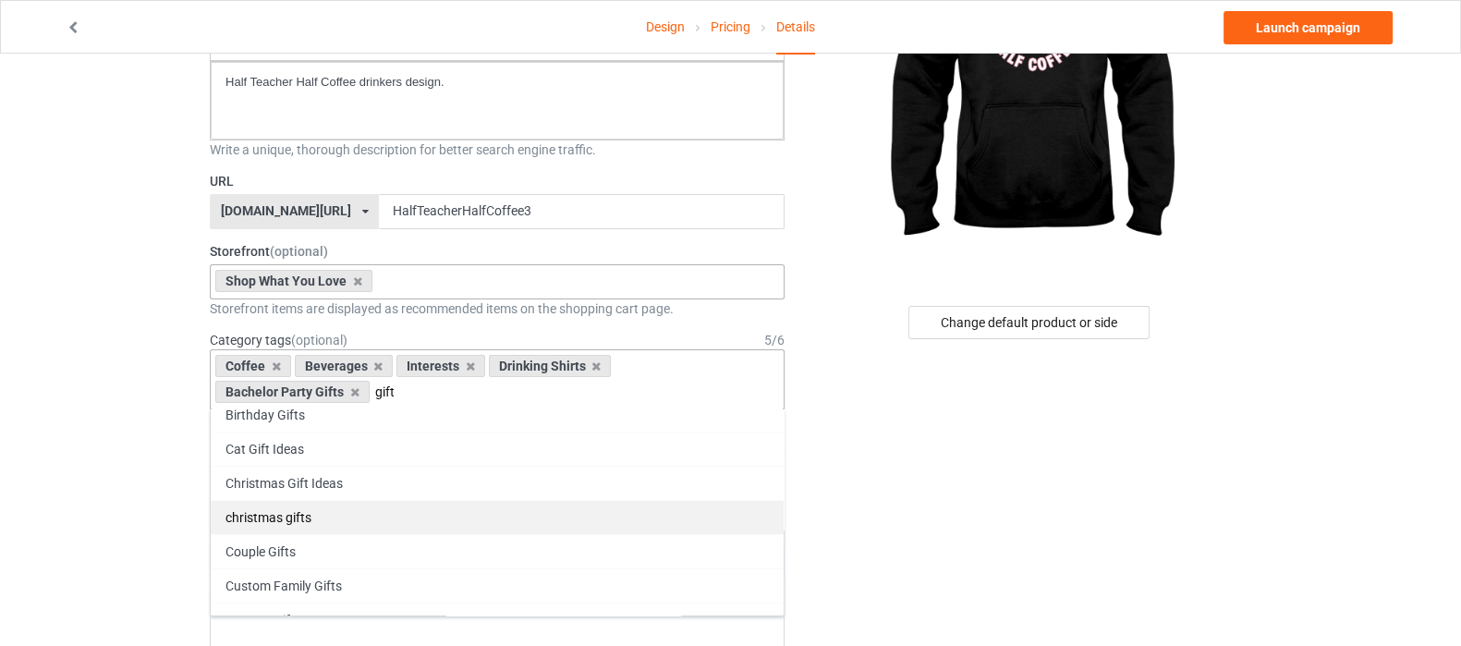
scroll to position [230, 0]
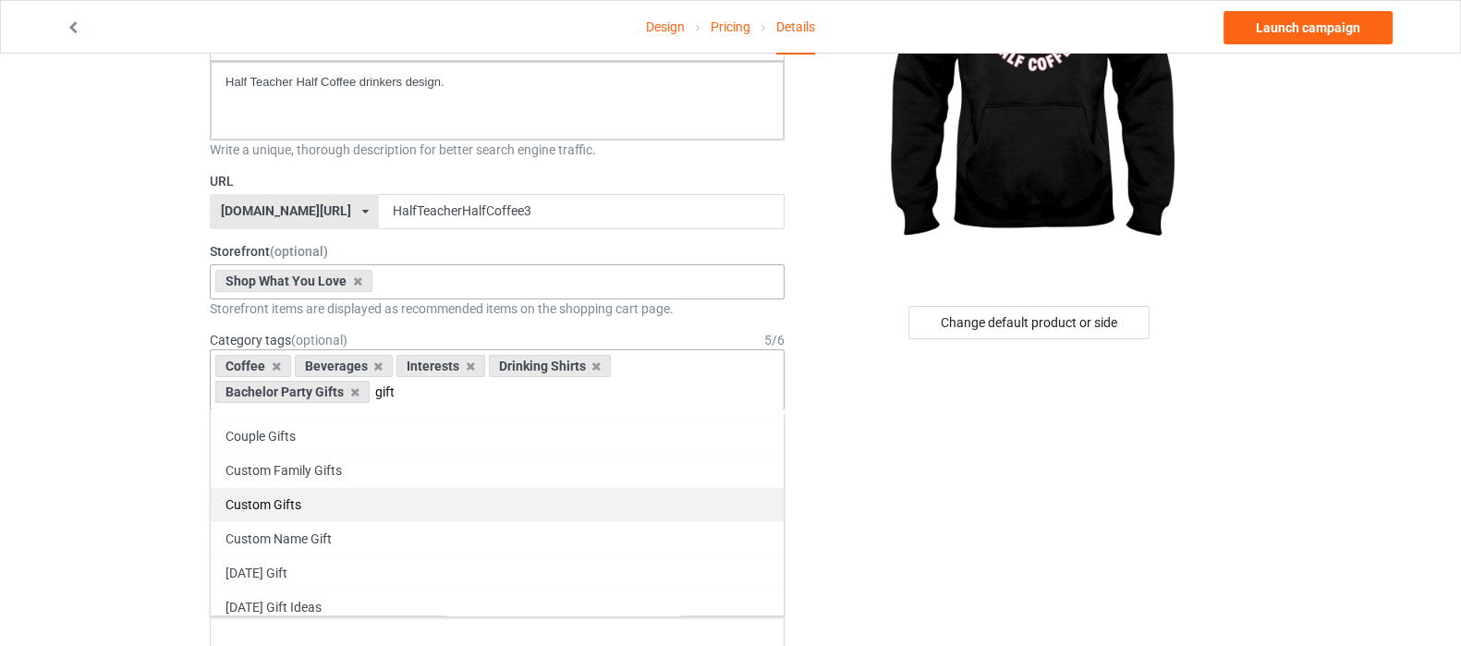
type input "gift"
click at [453, 491] on div "Custom Gifts" at bounding box center [497, 504] width 573 height 34
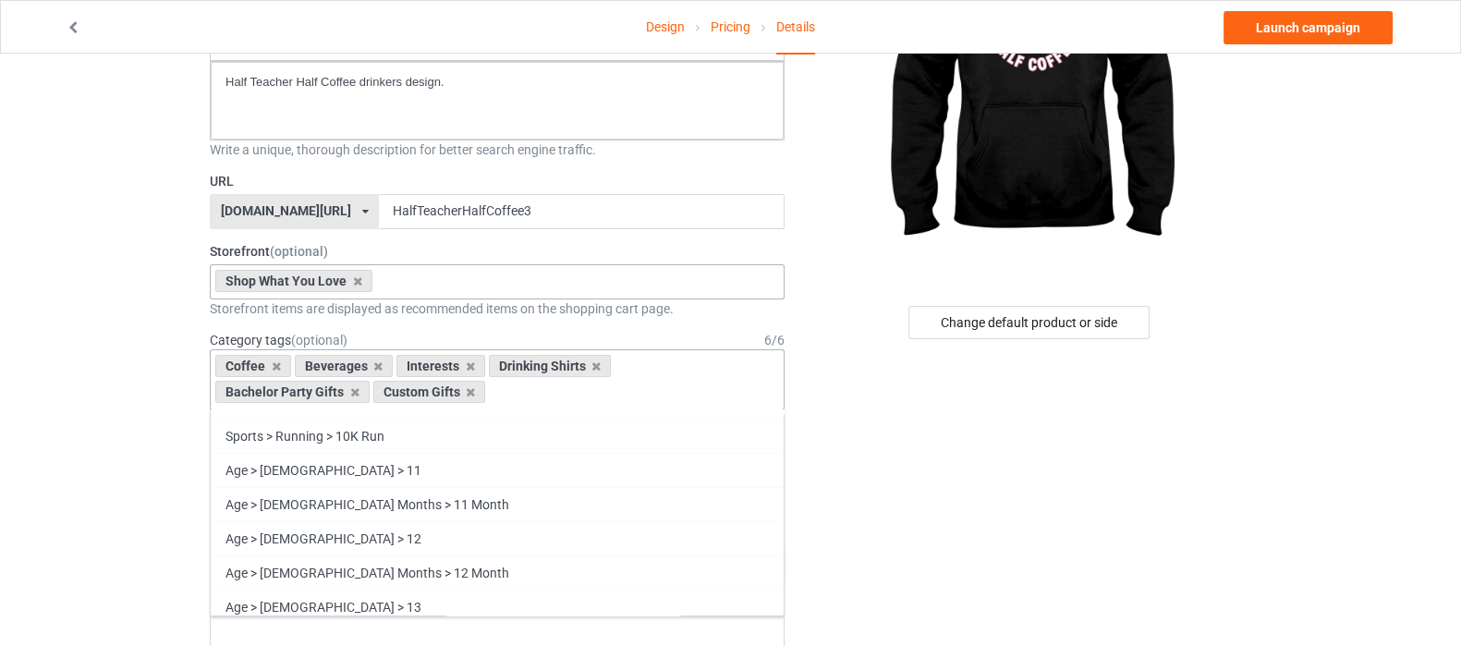
scroll to position [84191, 0]
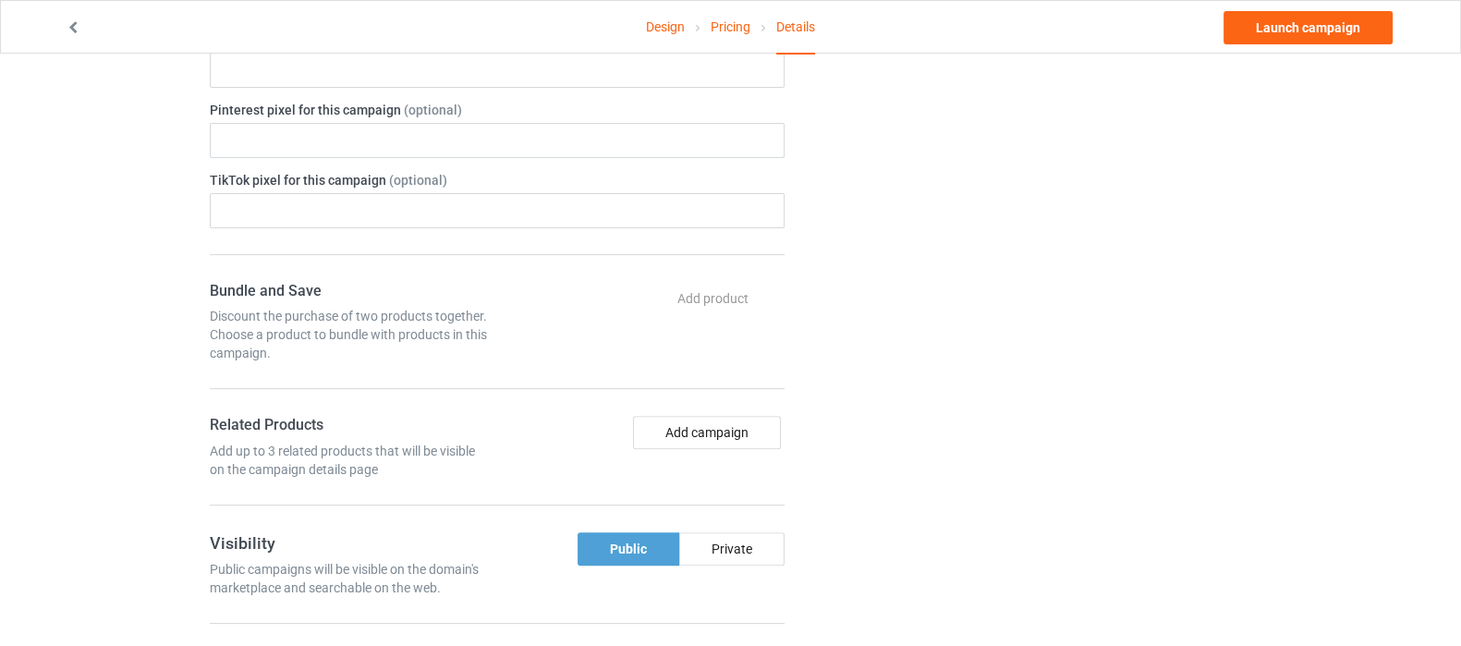
scroll to position [923, 0]
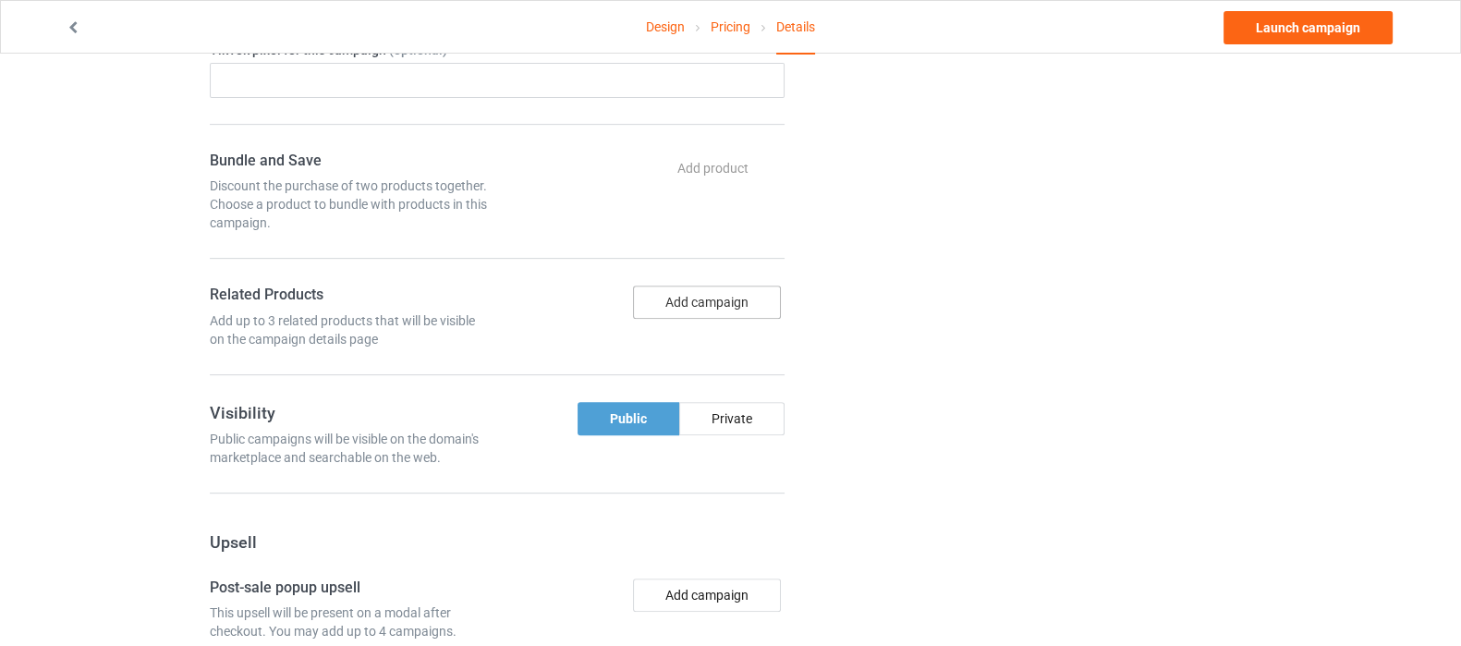
click at [719, 289] on button "Add campaign" at bounding box center [707, 301] width 148 height 33
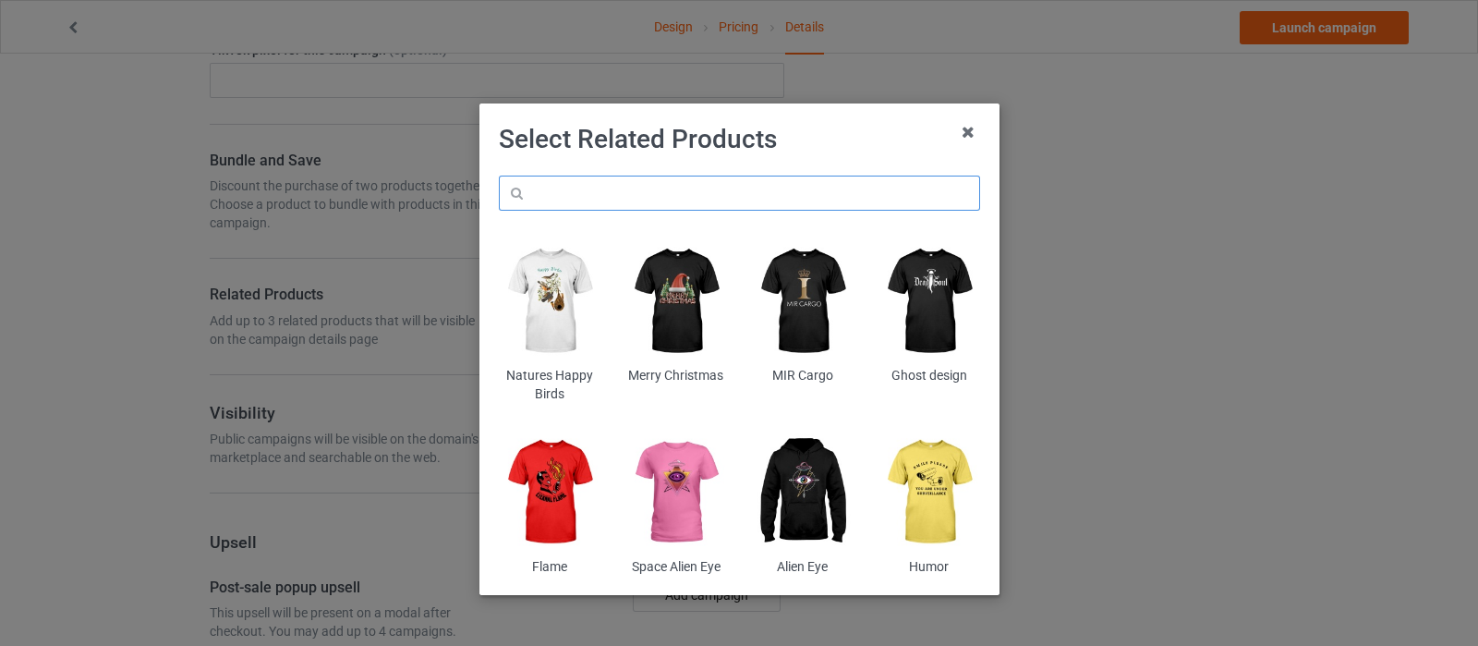
click at [735, 194] on input "text" at bounding box center [739, 193] width 481 height 35
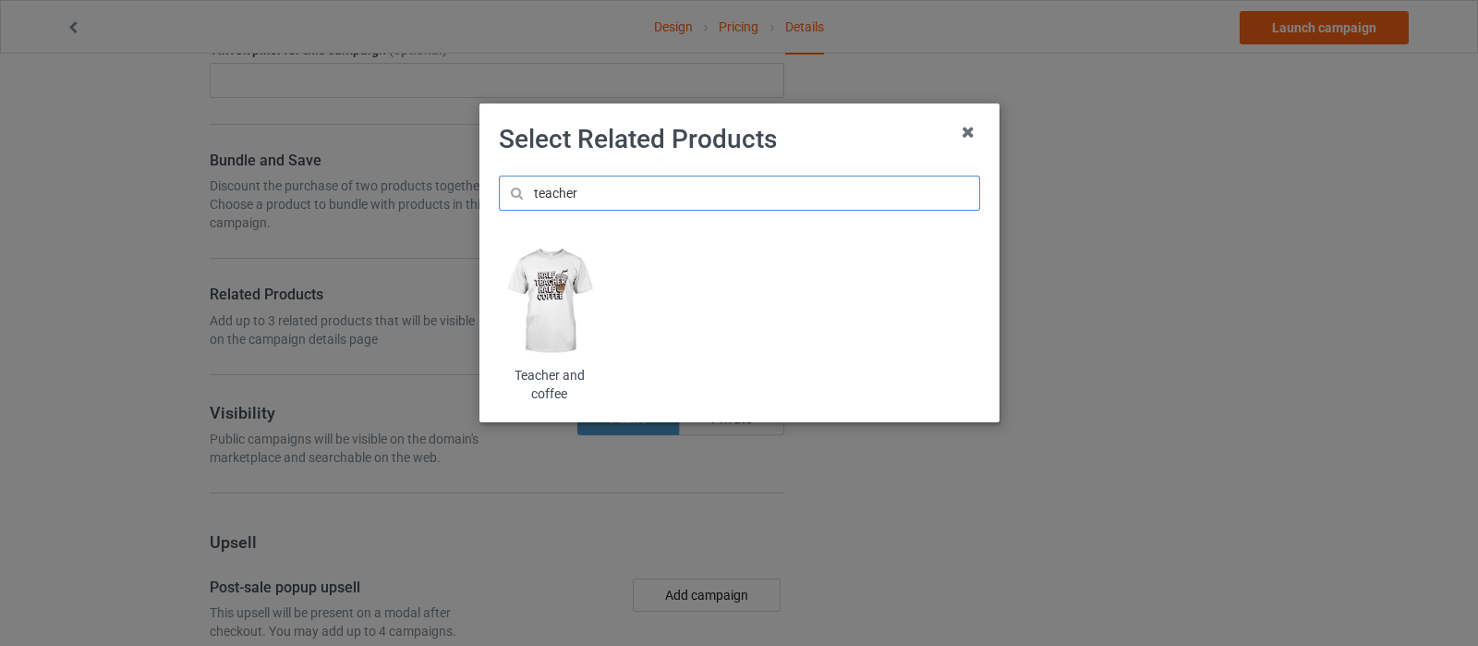
type input "teacher"
drag, startPoint x: 551, startPoint y: 296, endPoint x: 564, endPoint y: 294, distance: 13.1
click at [552, 296] on img at bounding box center [549, 301] width 101 height 126
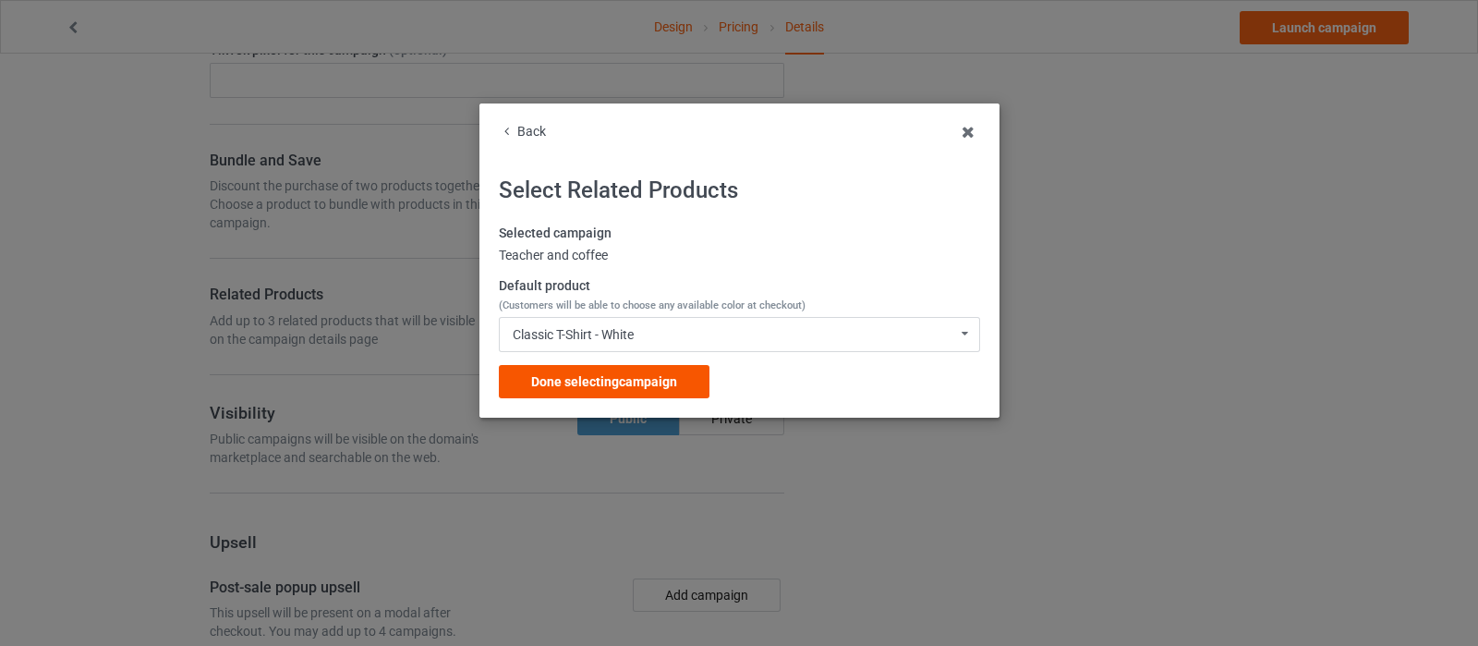
click at [654, 386] on span "Done selecting campaign" at bounding box center [604, 381] width 146 height 15
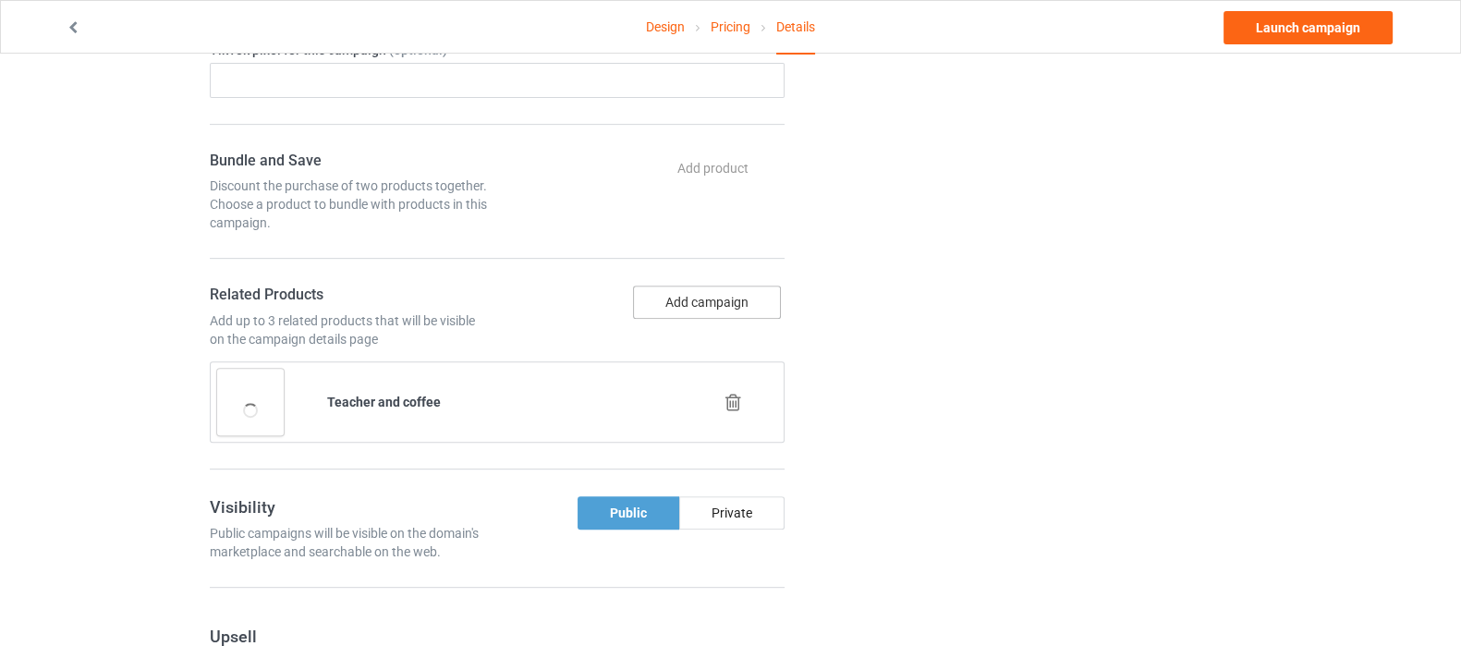
click at [720, 301] on button "Add campaign" at bounding box center [707, 301] width 148 height 33
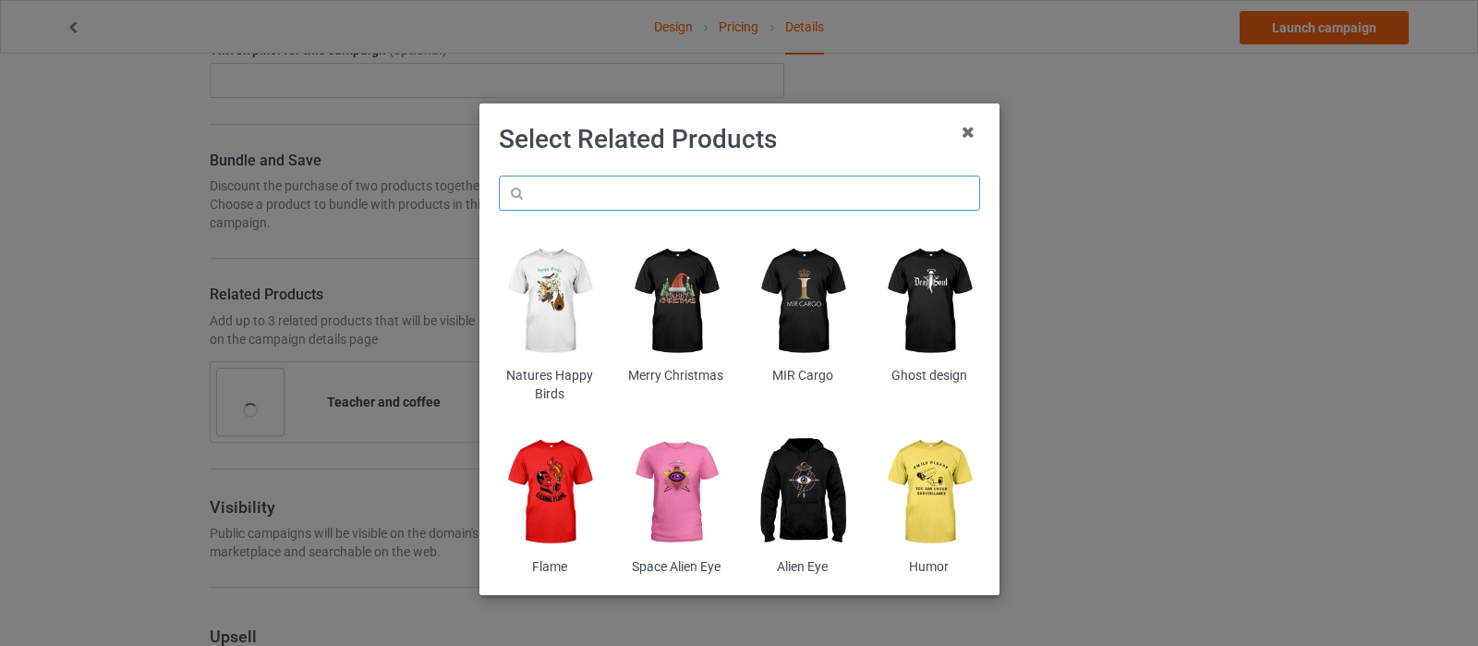
click at [656, 191] on input "text" at bounding box center [739, 193] width 481 height 35
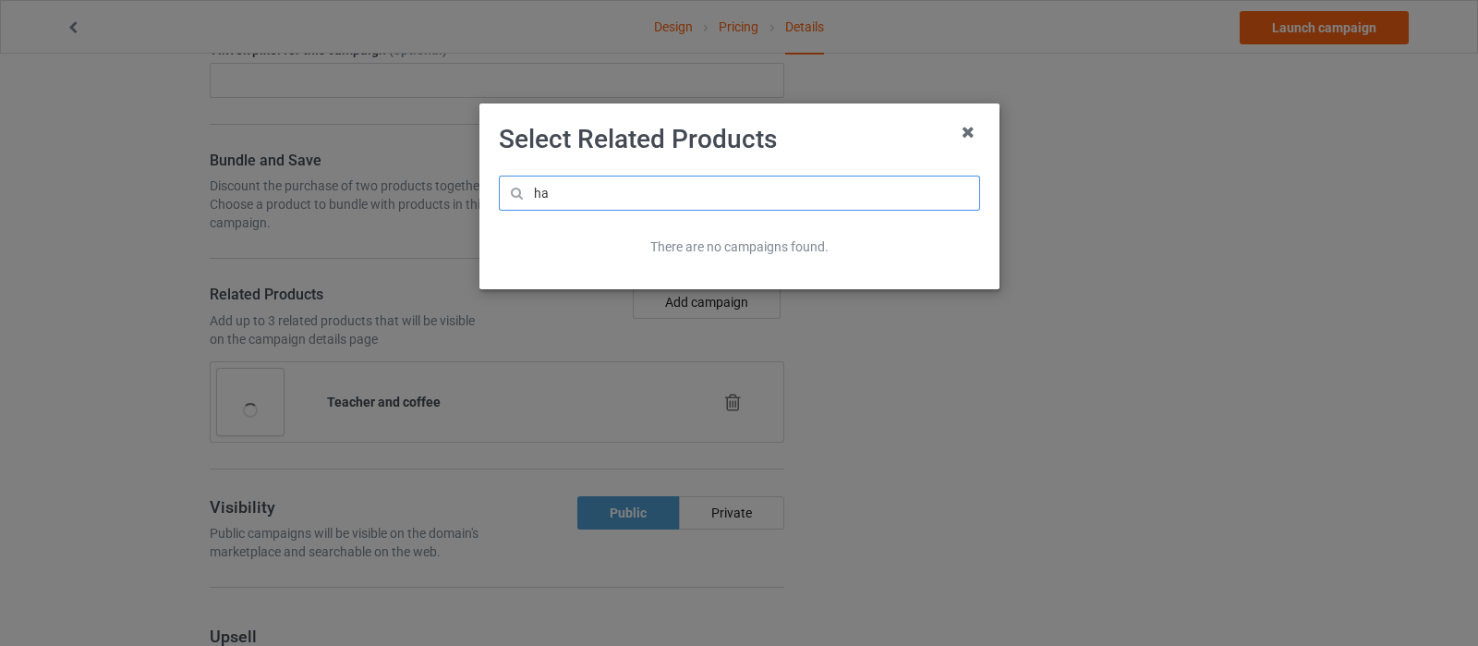
type input "h"
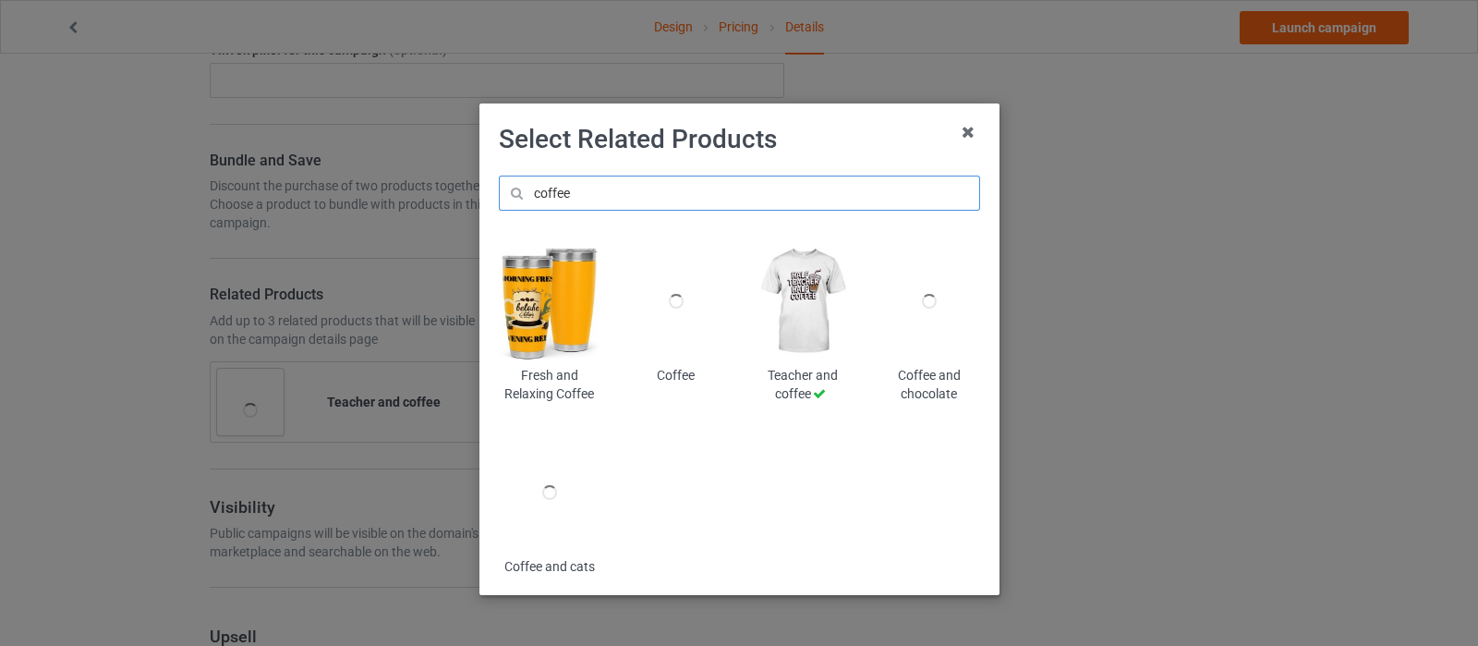
type input "coffee"
click at [531, 313] on img at bounding box center [549, 301] width 101 height 126
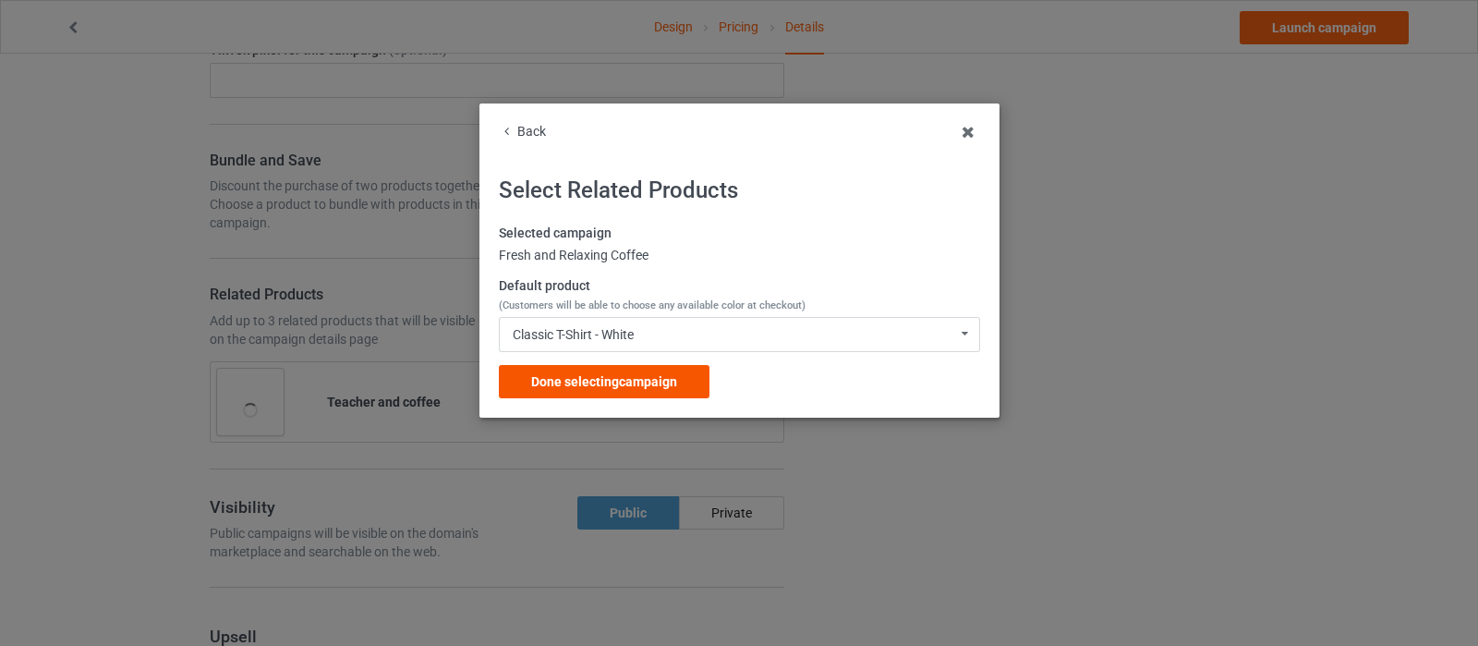
click at [602, 381] on span "Done selecting campaign" at bounding box center [604, 381] width 146 height 15
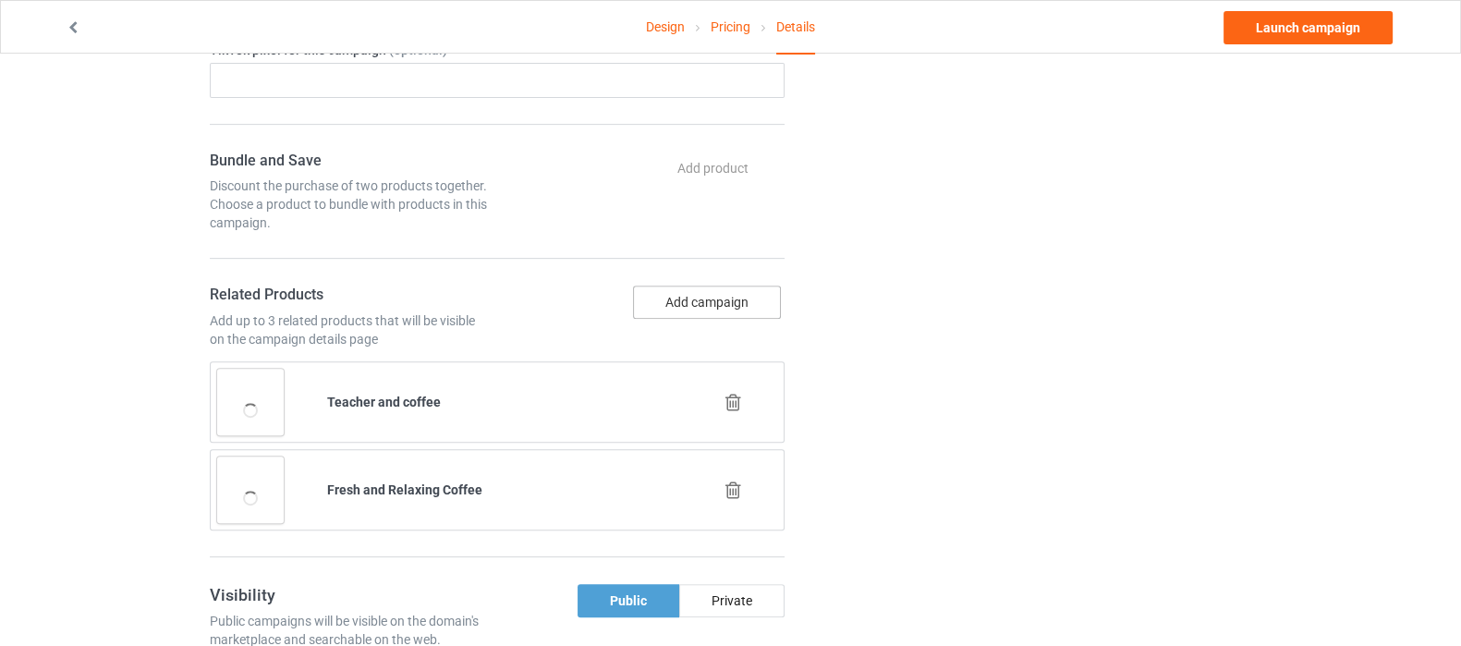
click at [704, 304] on button "Add campaign" at bounding box center [707, 301] width 148 height 33
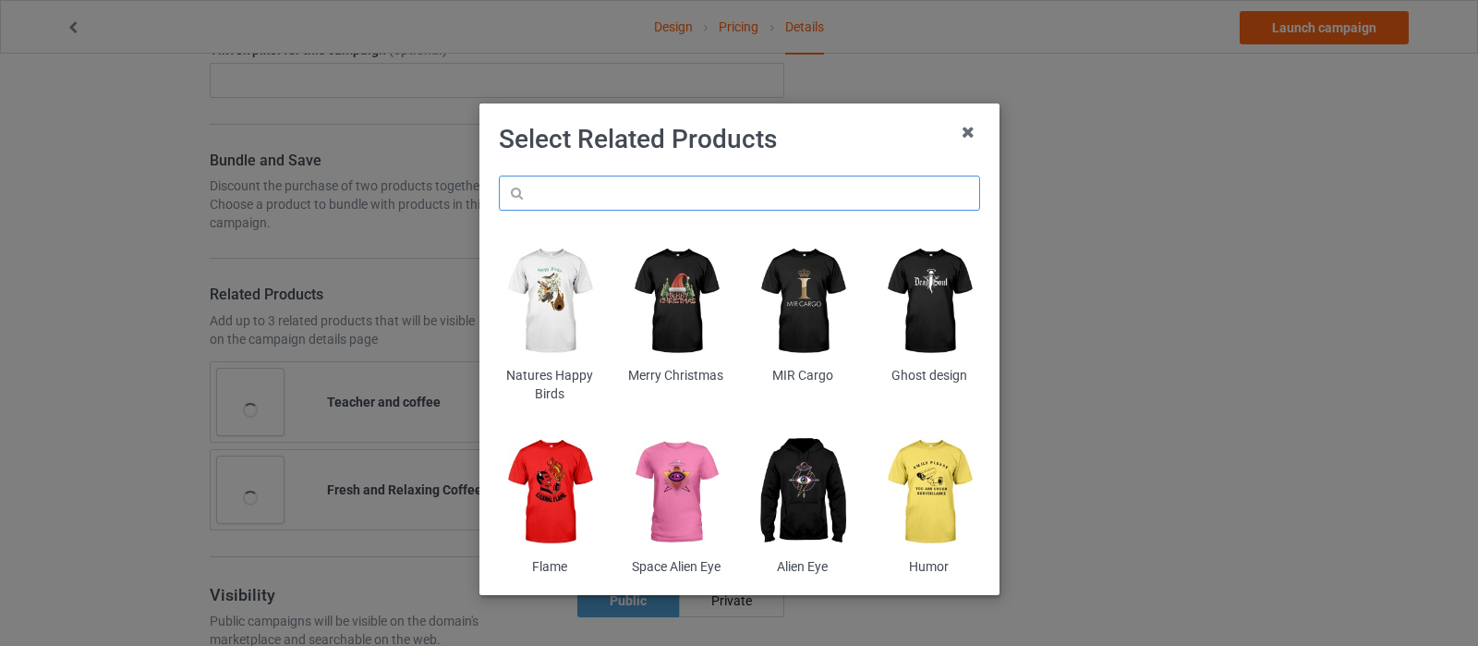
click at [649, 187] on input "text" at bounding box center [739, 193] width 481 height 35
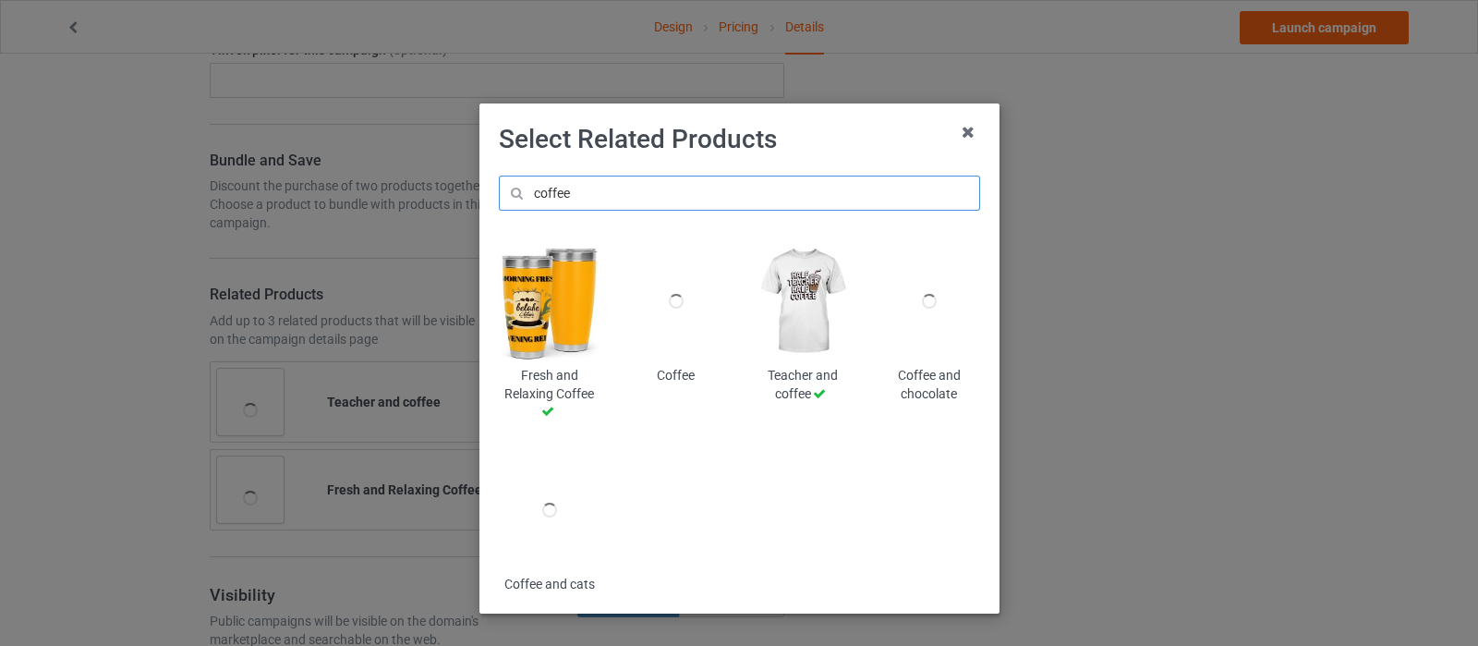
type input "coffee"
click at [522, 519] on div at bounding box center [549, 510] width 101 height 126
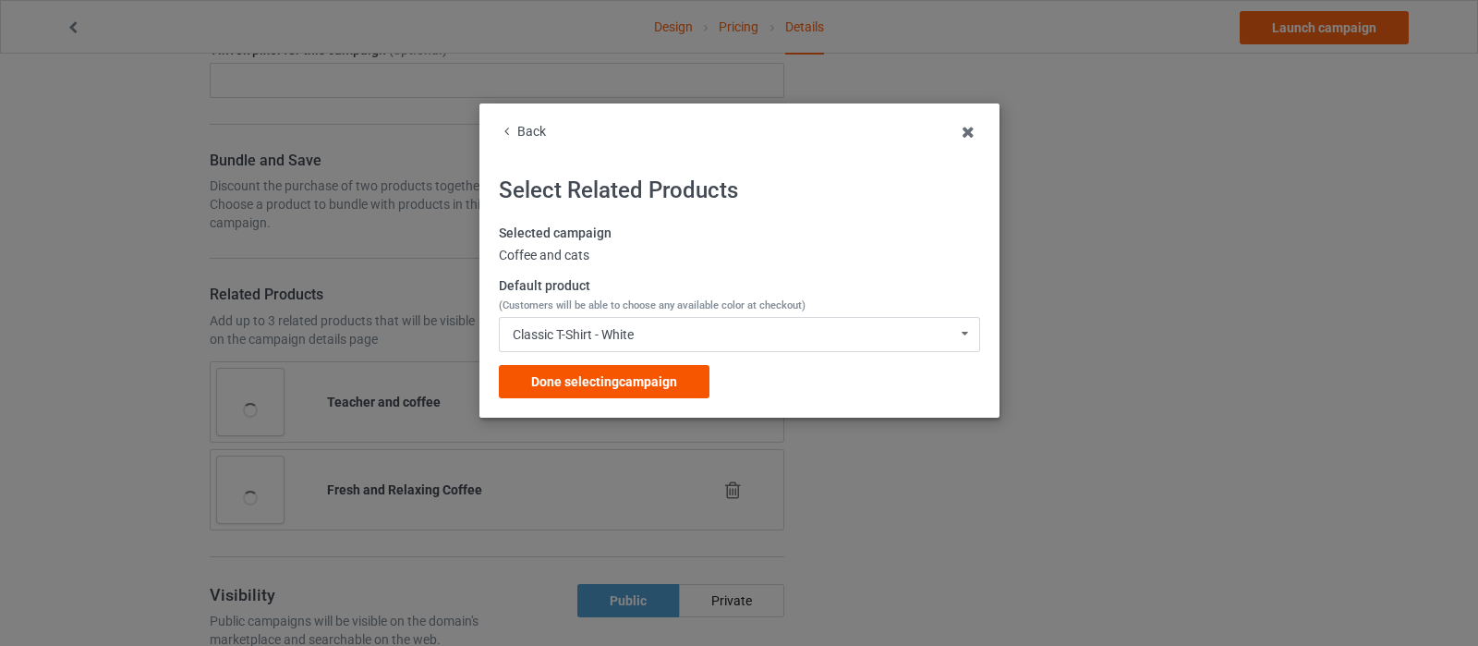
click at [642, 387] on span "Done selecting campaign" at bounding box center [604, 381] width 146 height 15
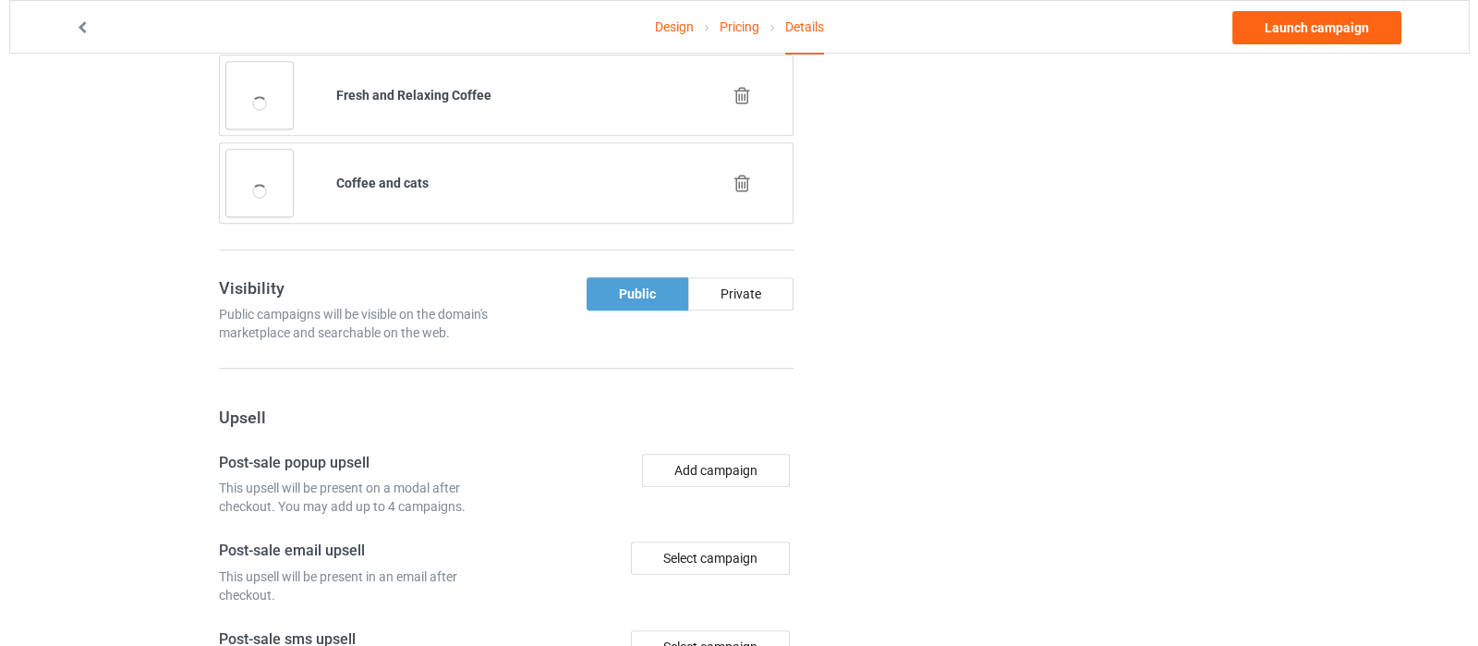
scroll to position [1386, 0]
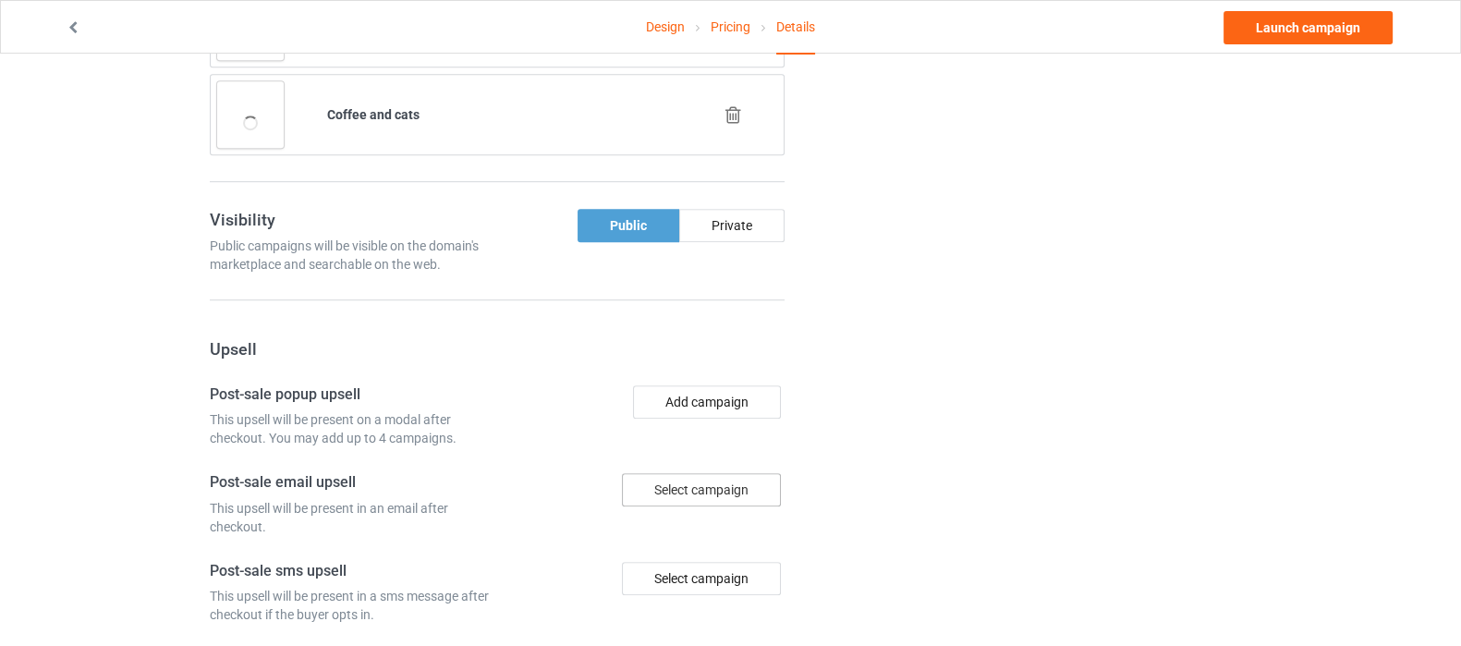
click at [704, 479] on div "Select campaign" at bounding box center [701, 489] width 159 height 33
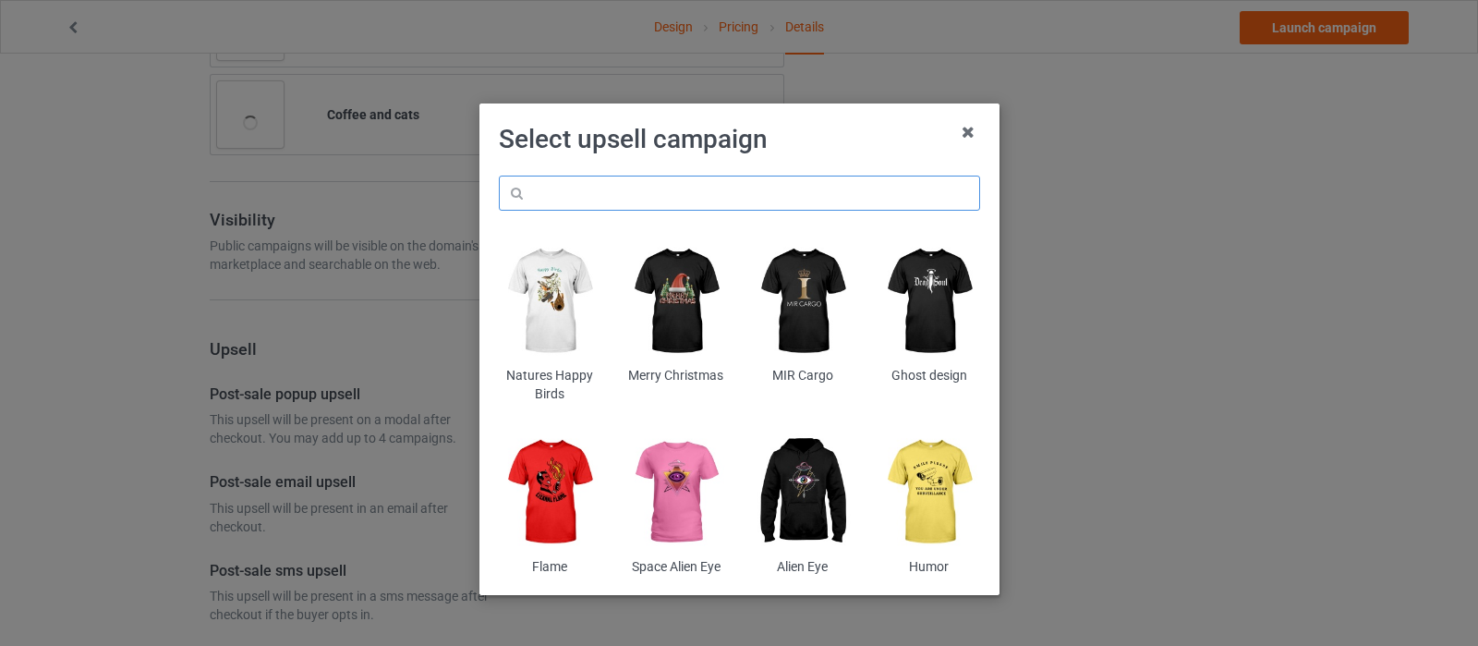
click at [721, 180] on input "text" at bounding box center [739, 193] width 481 height 35
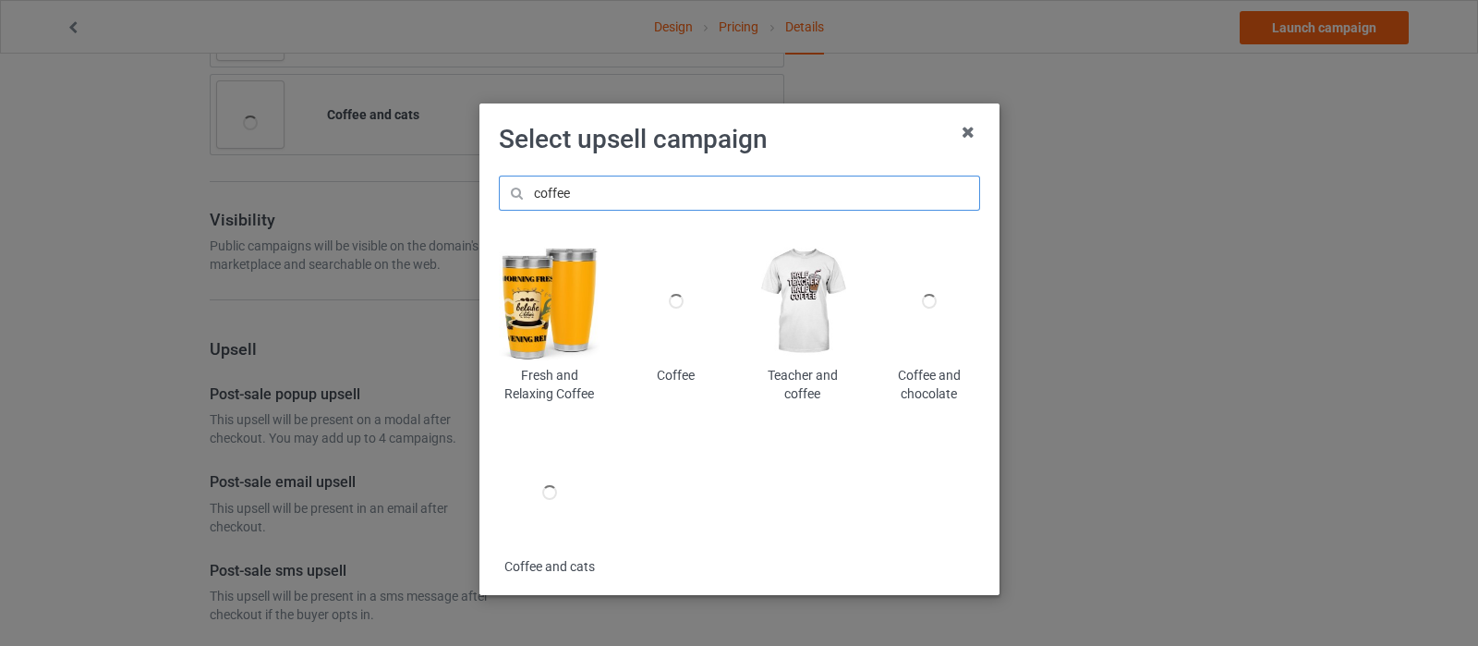
type input "coffee"
click at [905, 353] on div at bounding box center [929, 301] width 101 height 126
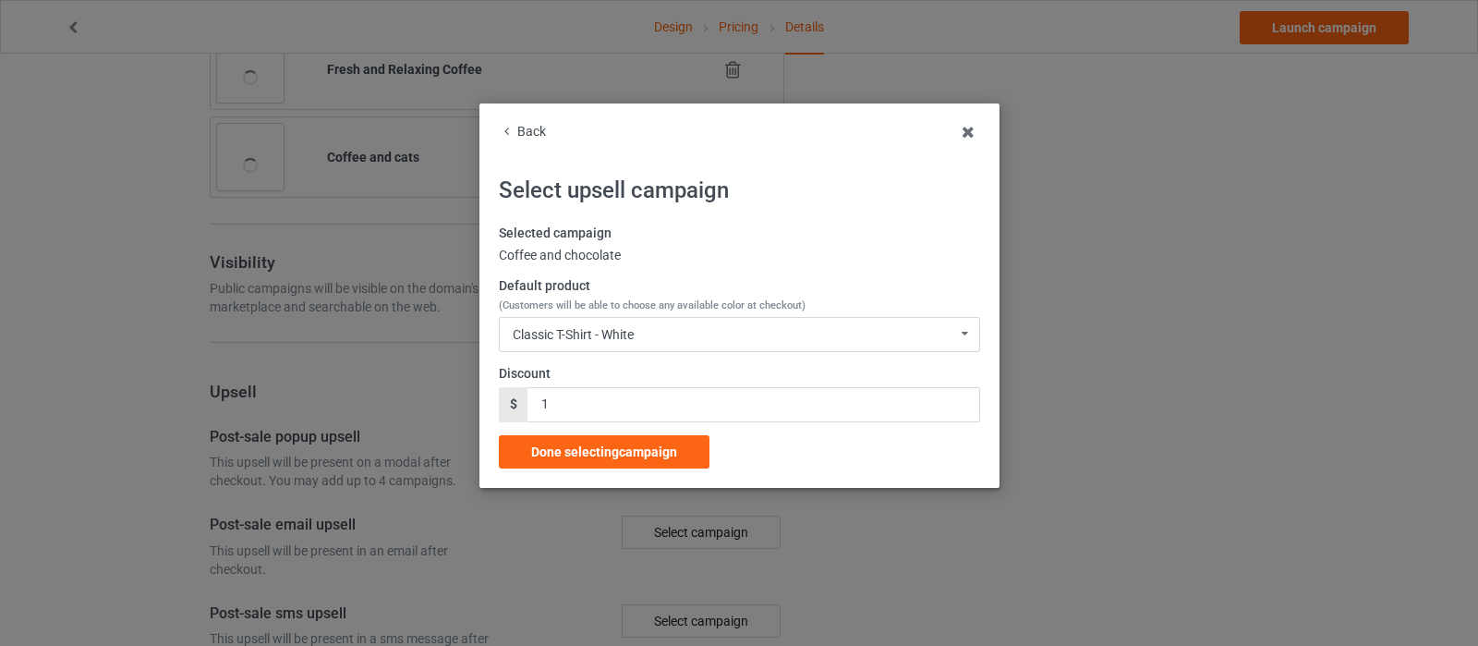
scroll to position [1386, 0]
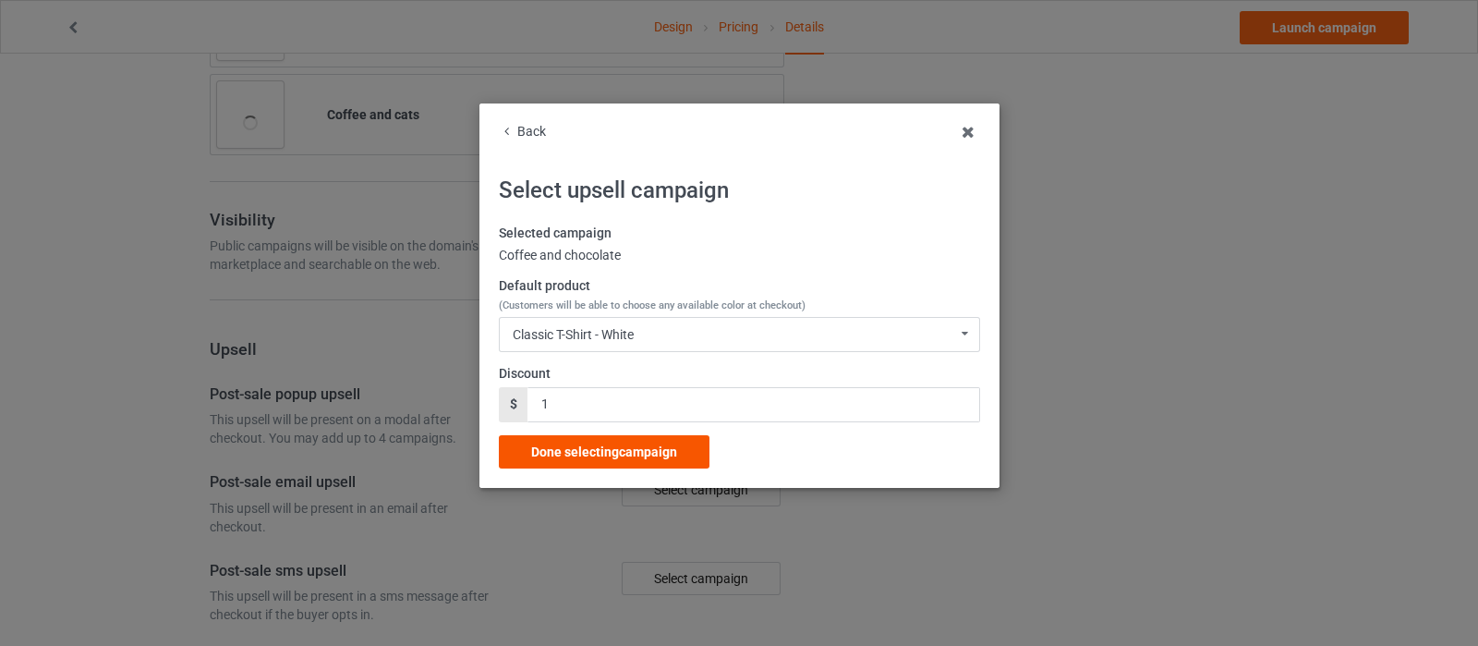
click at [637, 445] on span "Done selecting campaign" at bounding box center [604, 451] width 146 height 15
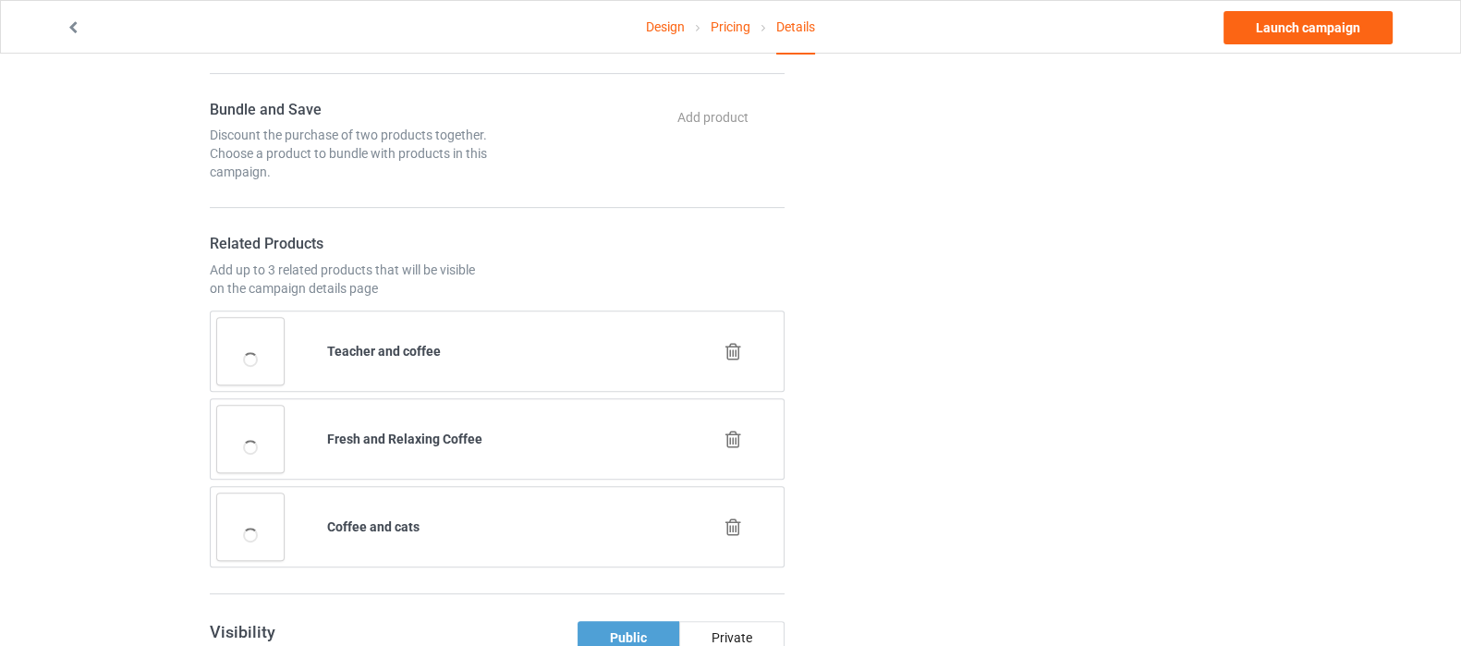
scroll to position [997, 0]
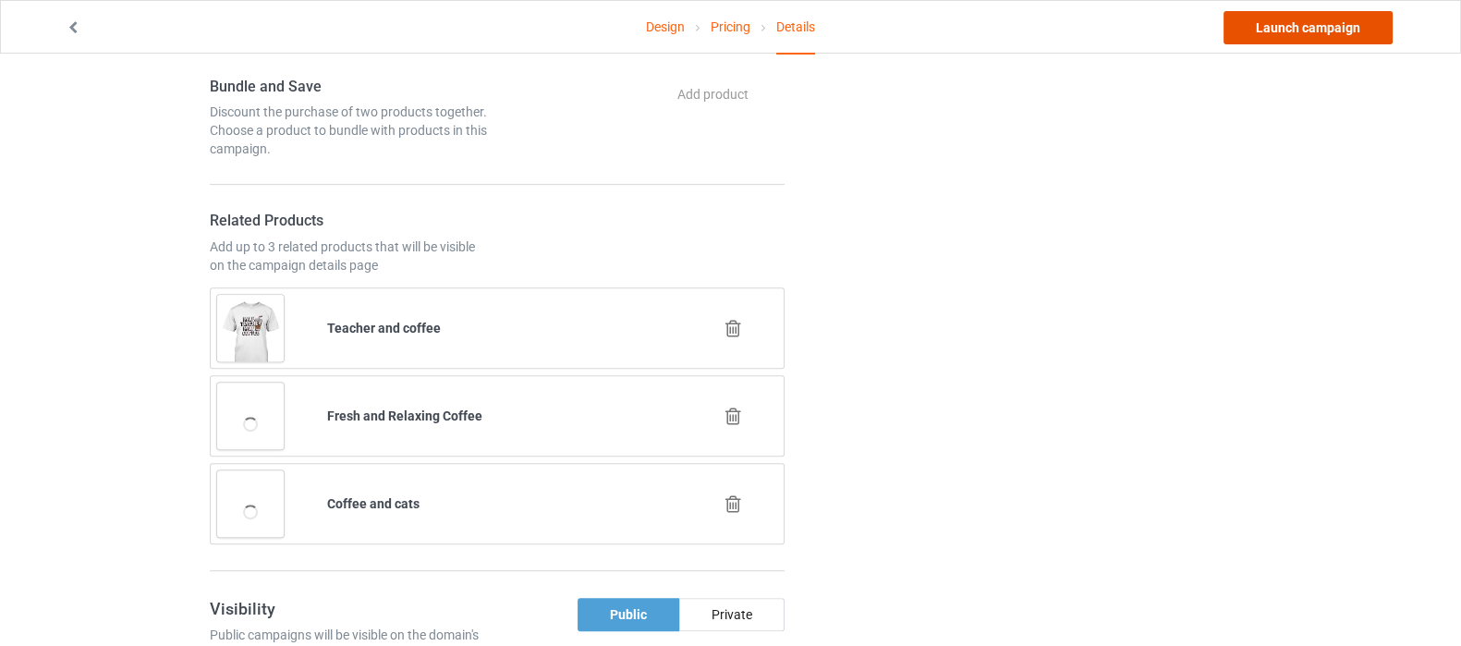
click at [1289, 23] on link "Launch campaign" at bounding box center [1307, 27] width 169 height 33
